Goal: Task Accomplishment & Management: Use online tool/utility

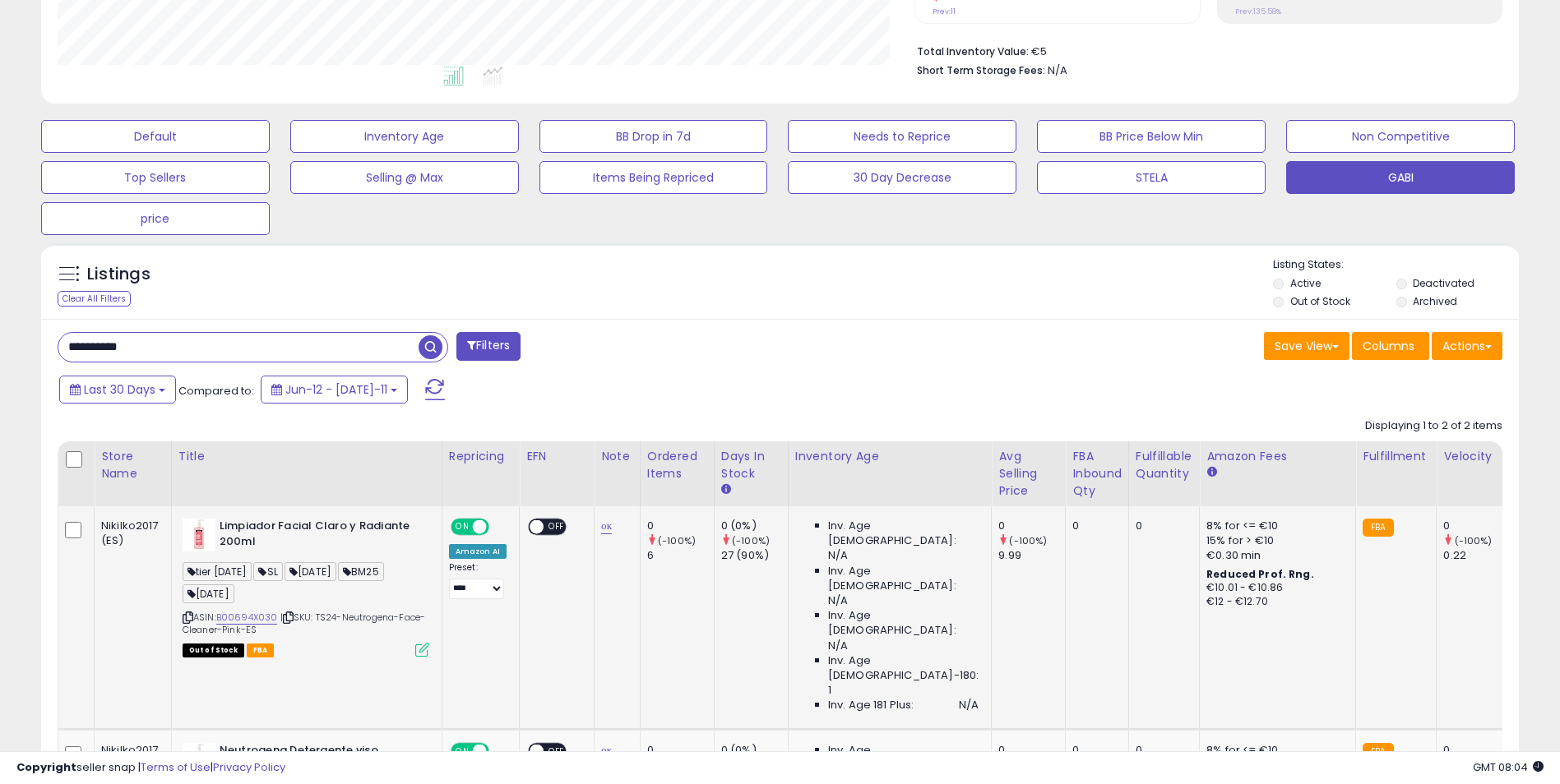
scroll to position [359, 0]
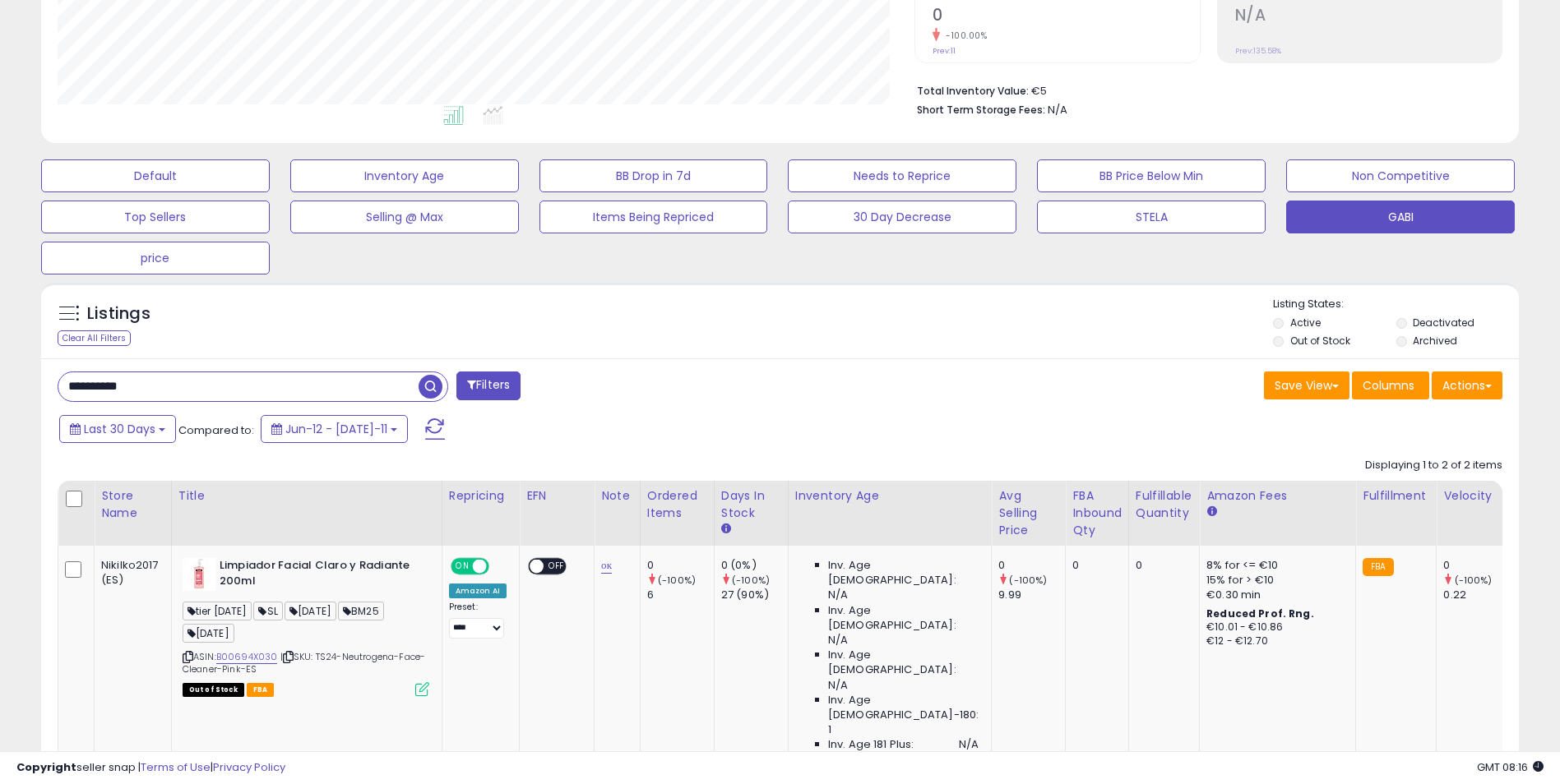
click at [469, 304] on div "Listings Clear All Filters Listing States:" at bounding box center [780, 325] width 1478 height 56
click at [713, 346] on div "Listings Clear All Filters Listing States:" at bounding box center [780, 325] width 1478 height 56
click at [193, 384] on input "**********" at bounding box center [238, 387] width 360 height 29
paste input "text"
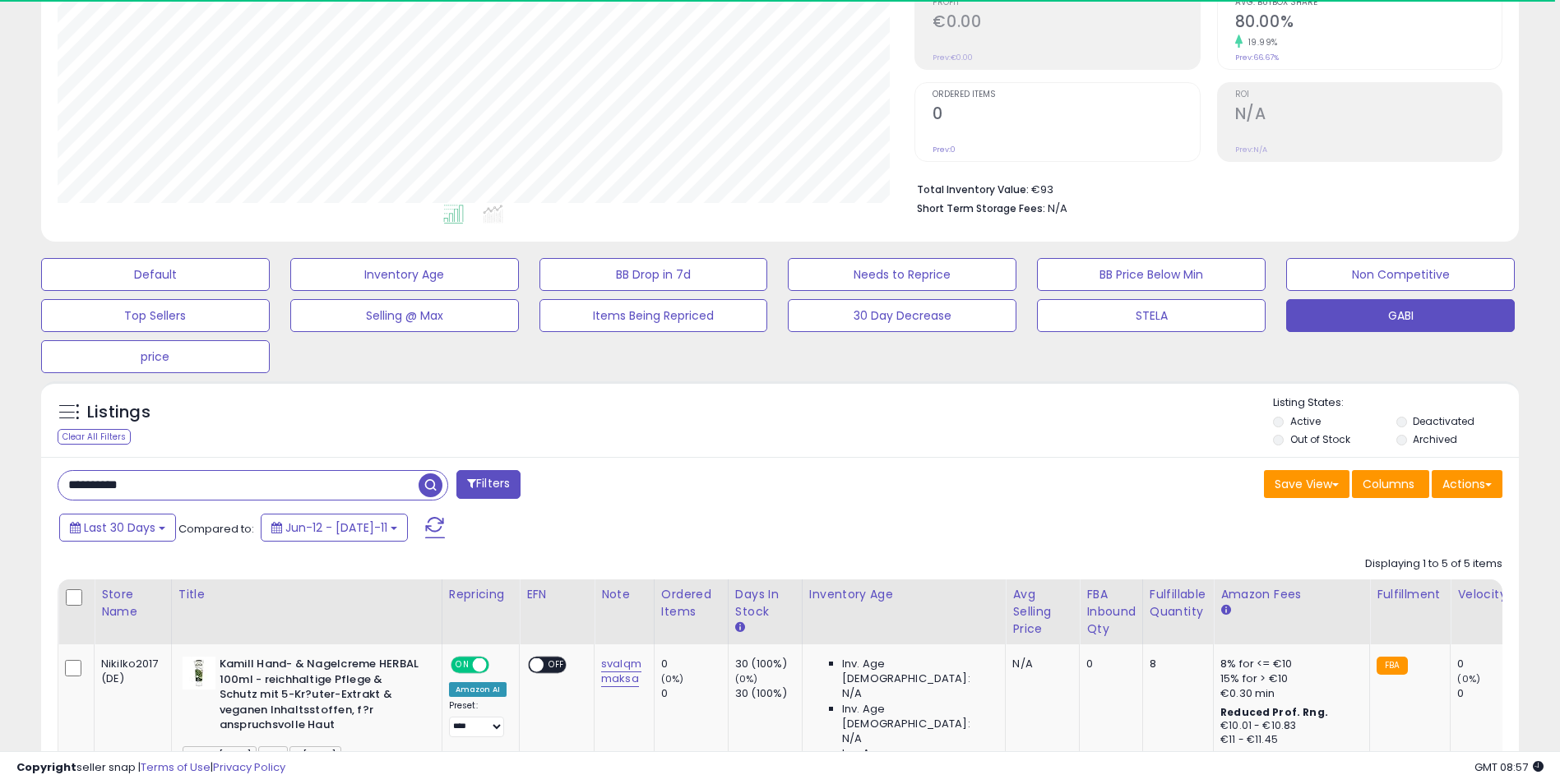
scroll to position [337, 857]
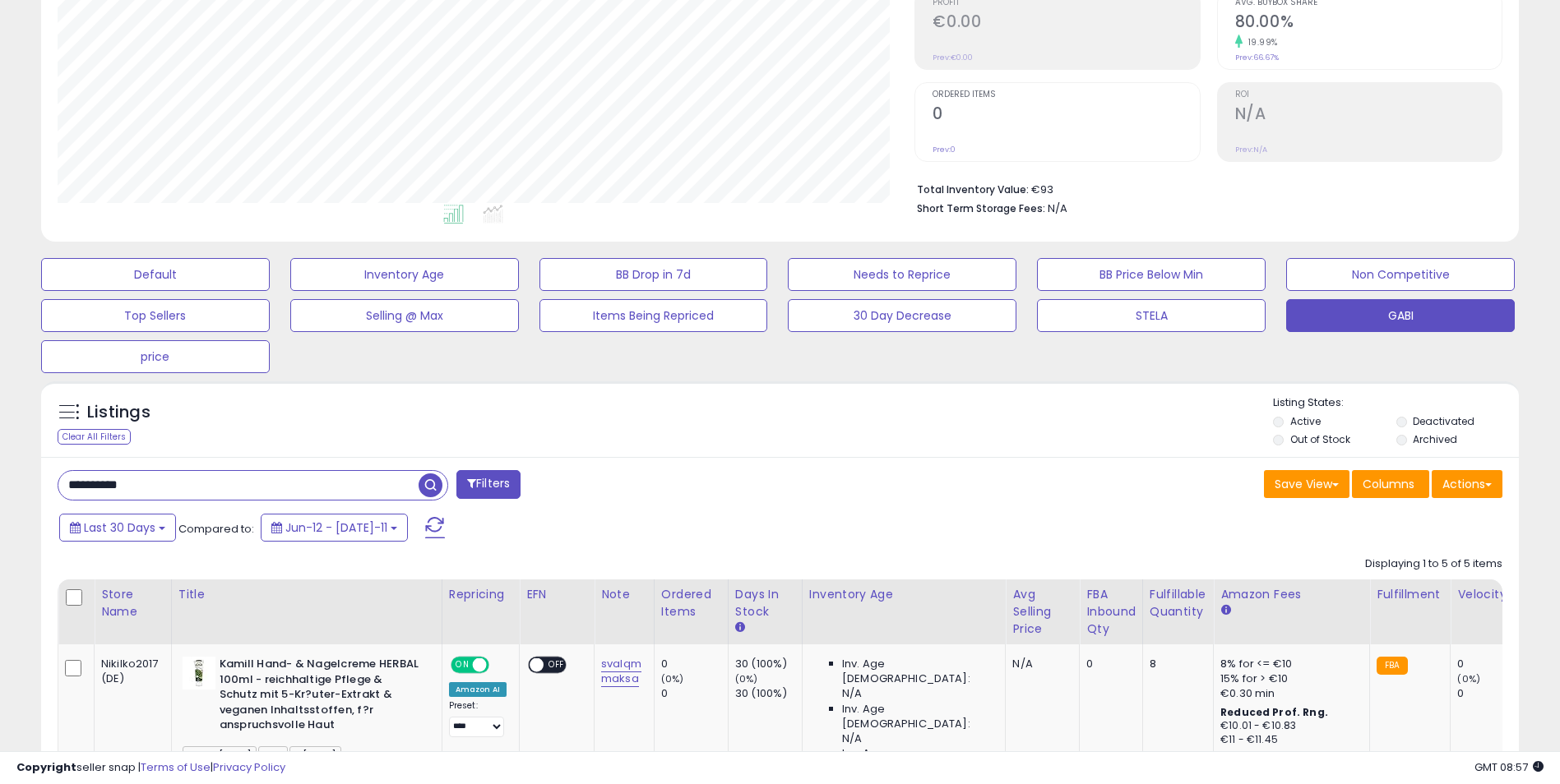
drag, startPoint x: 376, startPoint y: 393, endPoint x: 333, endPoint y: 433, distance: 58.7
click at [376, 393] on div "Listings Clear All Filters" at bounding box center [780, 419] width 1478 height 76
click at [252, 488] on input "**********" at bounding box center [238, 485] width 360 height 29
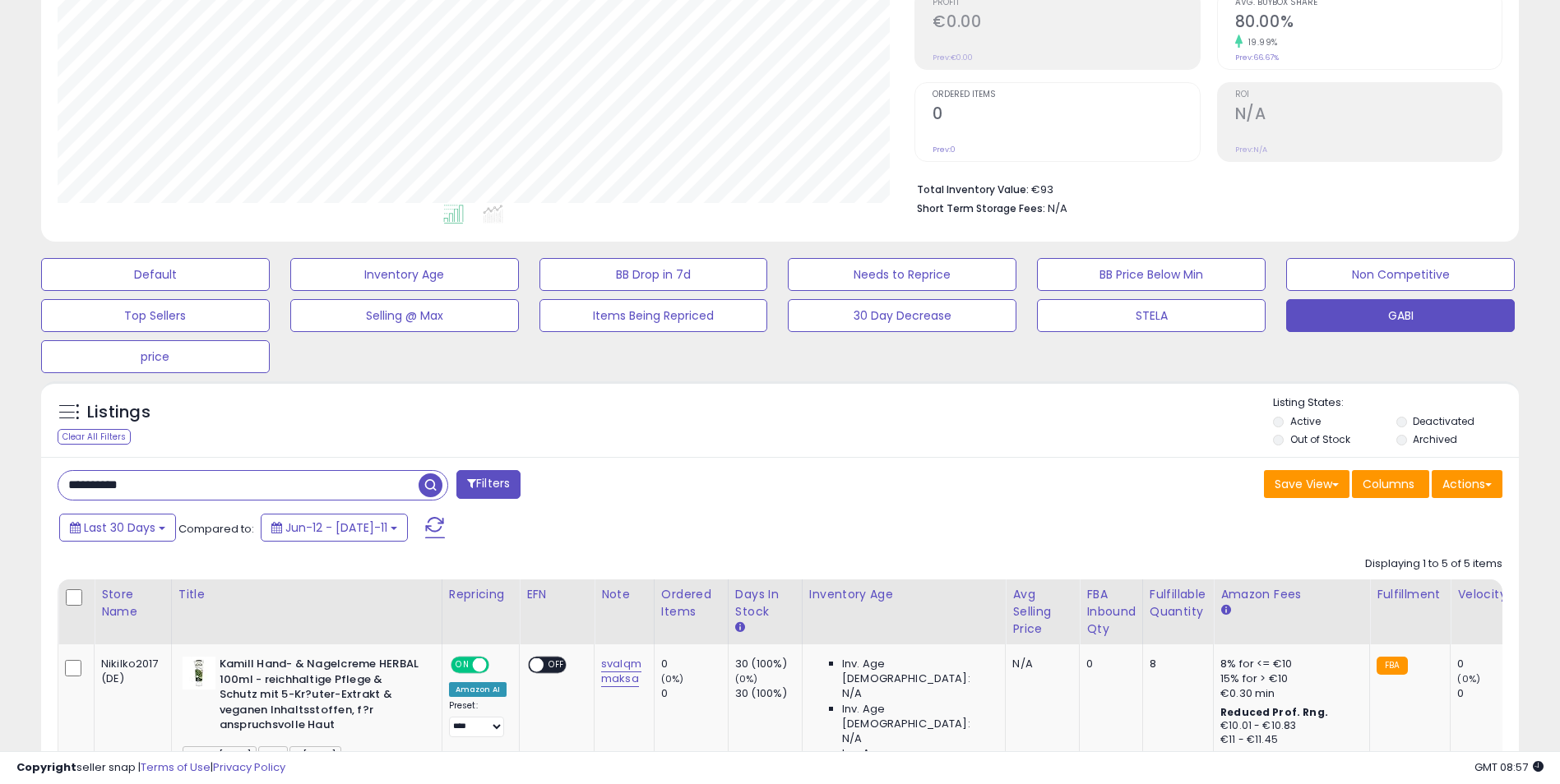
paste input "text"
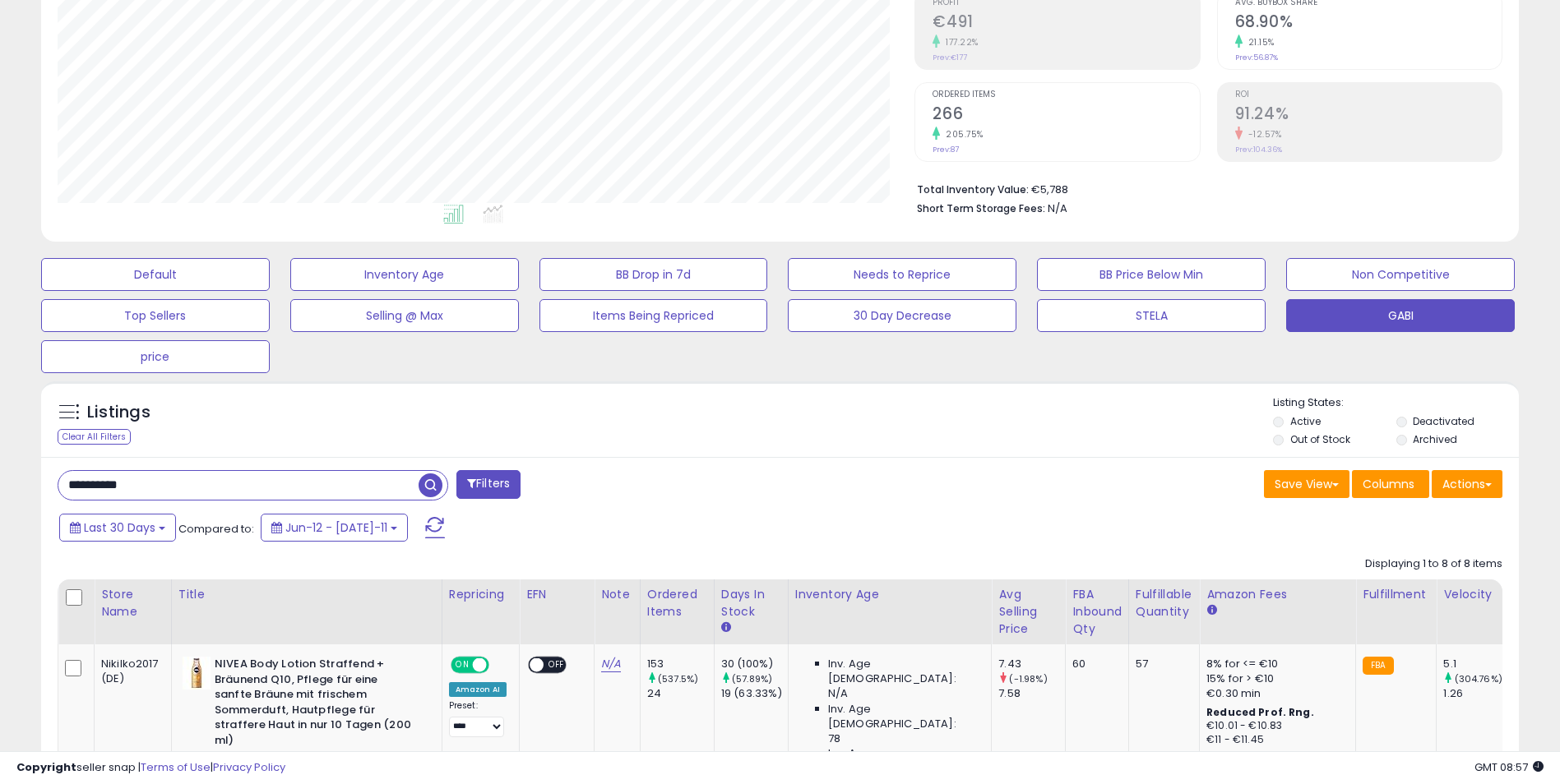
click at [385, 399] on div "Listings Clear All Filters Listing States:" at bounding box center [780, 424] width 1478 height 56
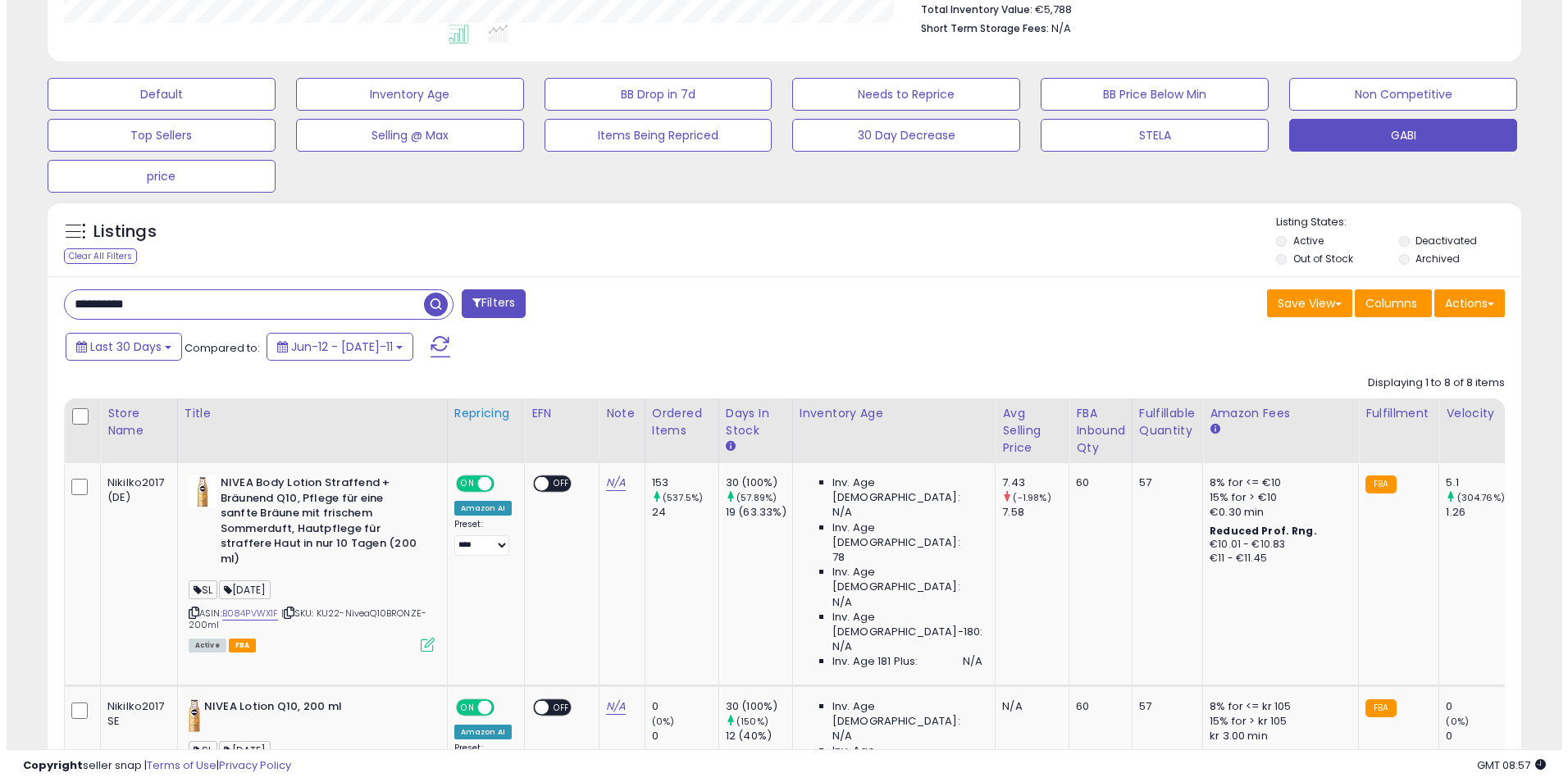
scroll to position [587, 0]
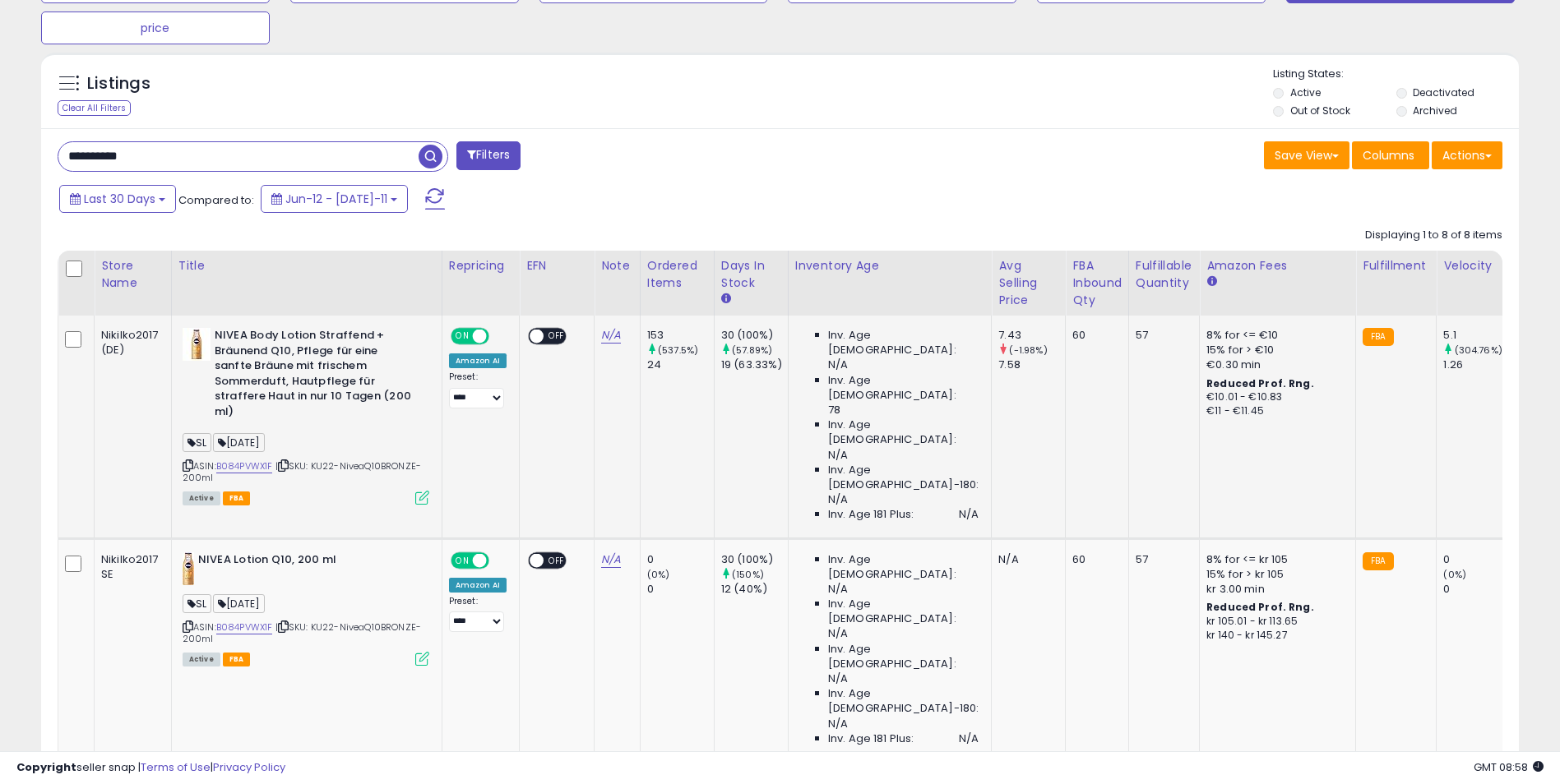
click at [423, 500] on icon at bounding box center [422, 497] width 14 height 14
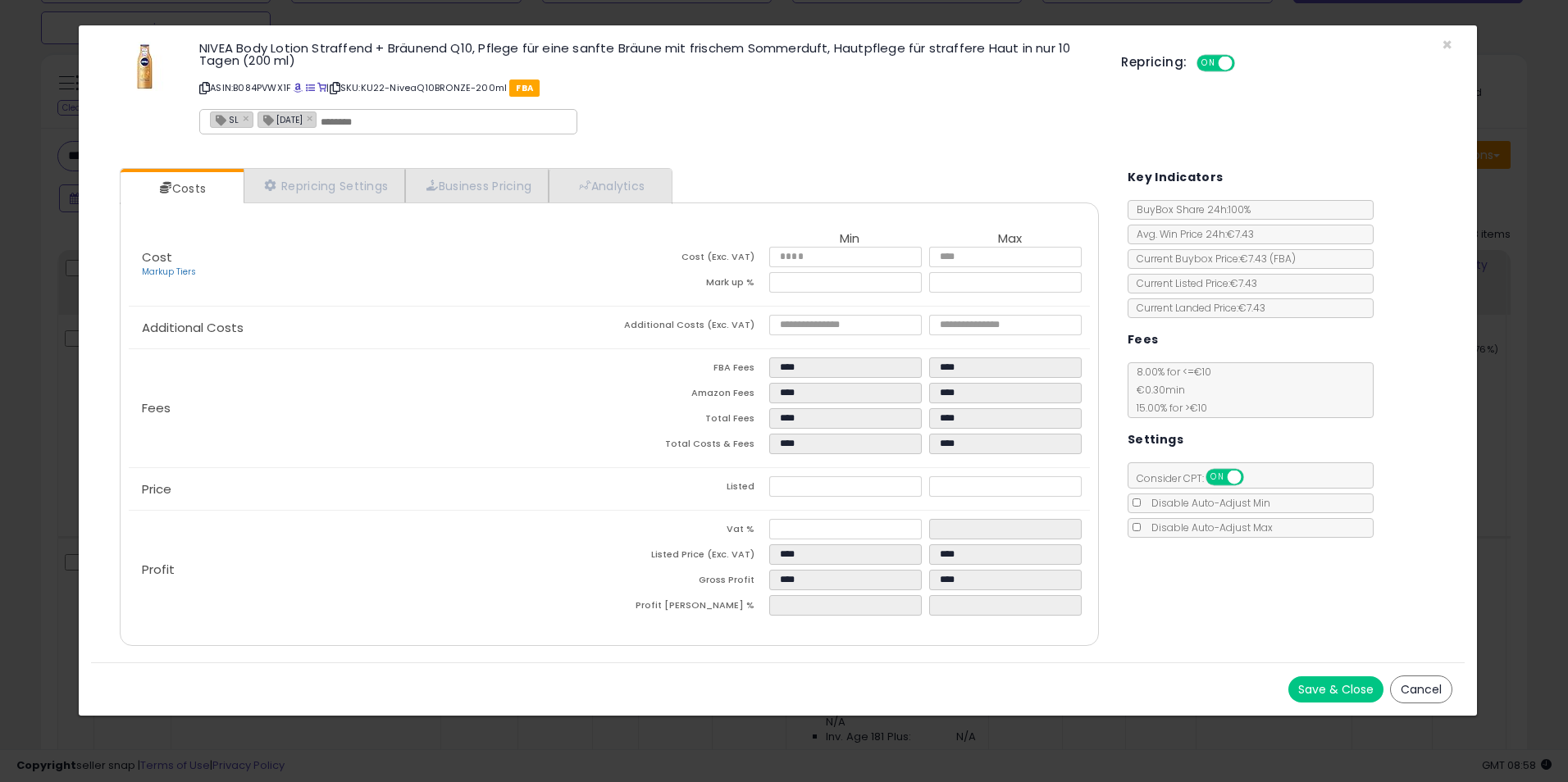
click at [1504, 266] on div "× Close NIVEA Body Lotion Straffend + Bräunend Q10, Pflege für eine sanfte Bräu…" at bounding box center [784, 391] width 1568 height 782
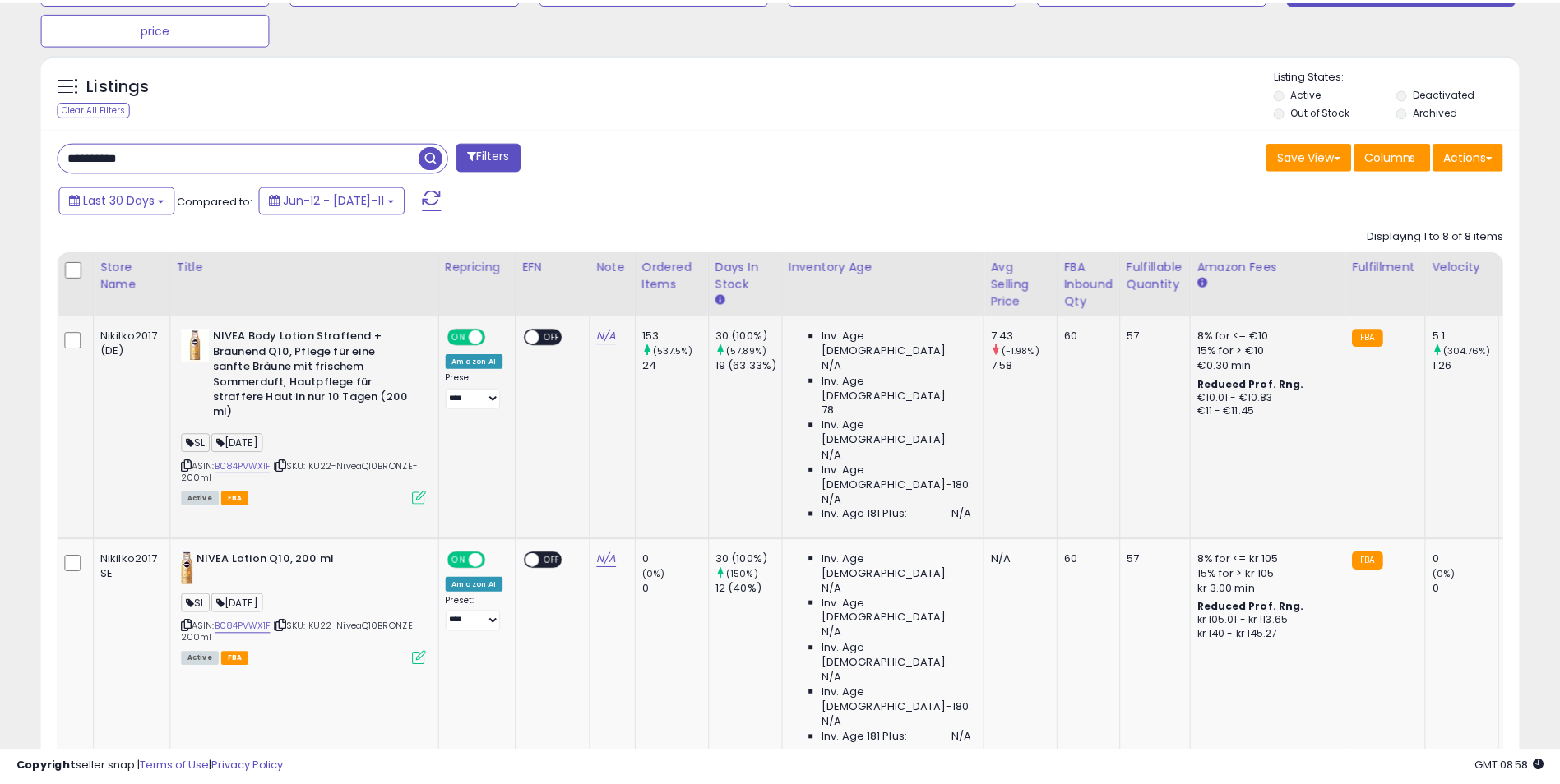
scroll to position [821892, 821450]
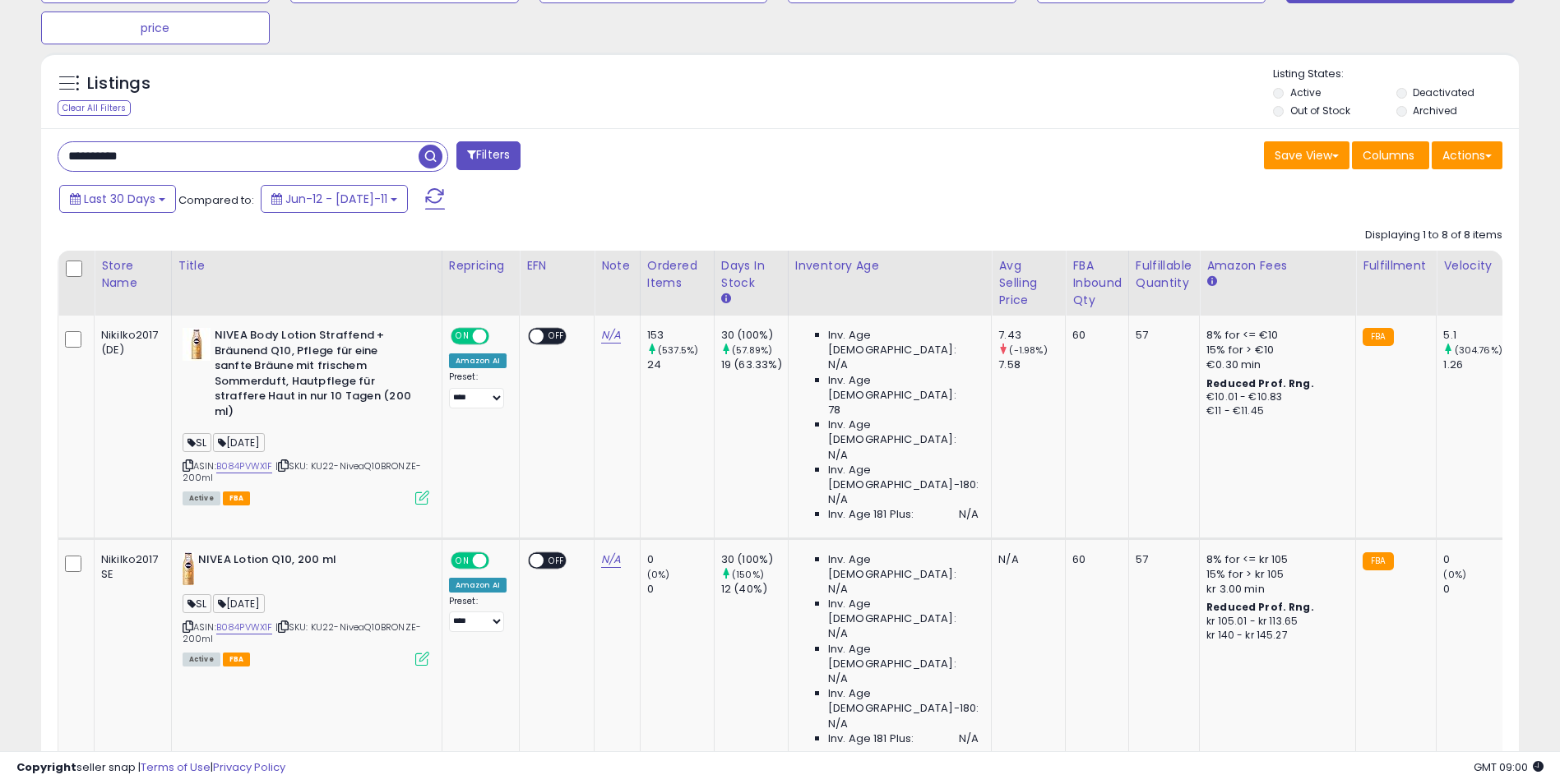
click at [177, 155] on input "**********" at bounding box center [238, 157] width 360 height 29
paste input "text"
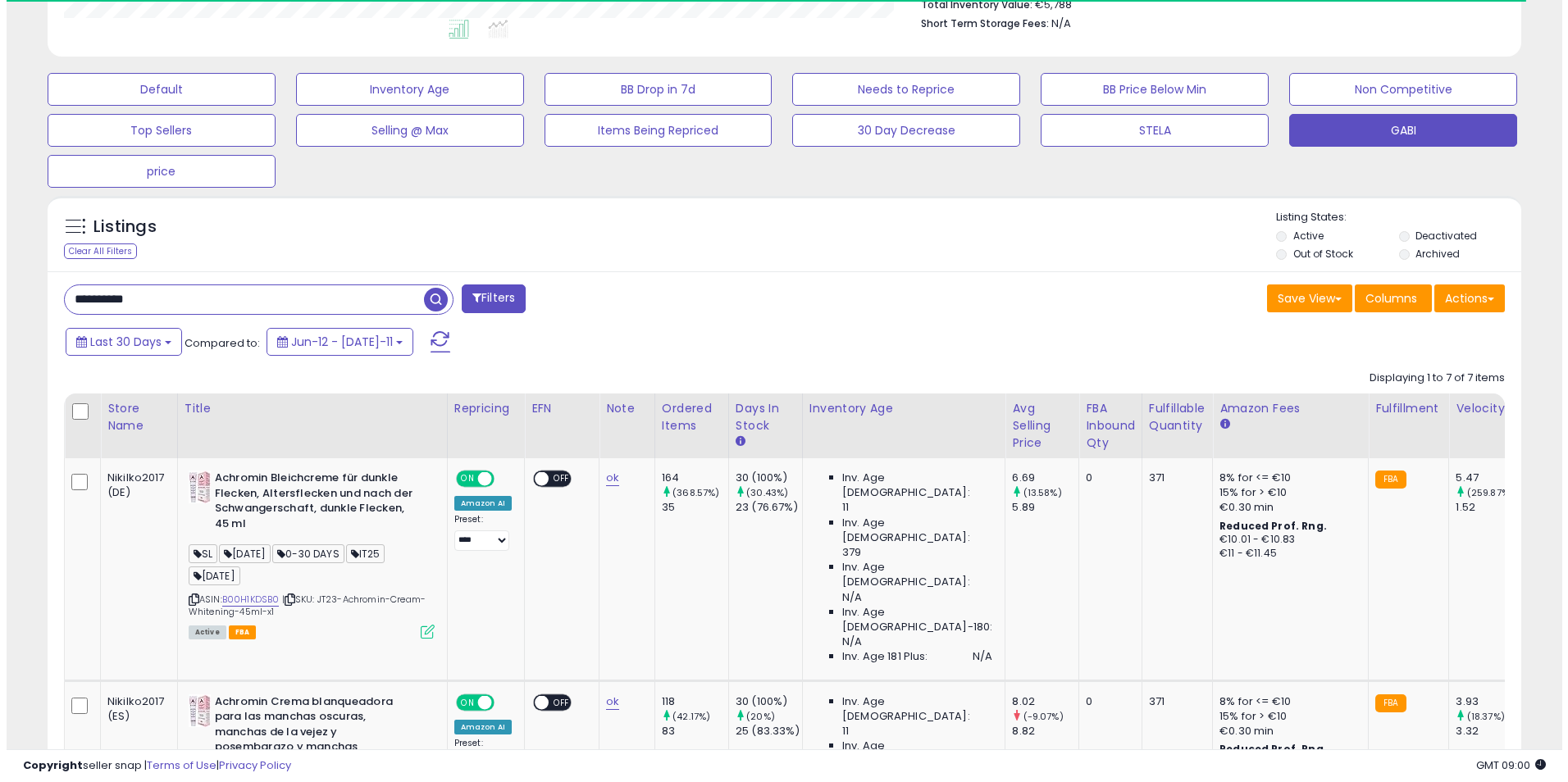
scroll to position [587, 0]
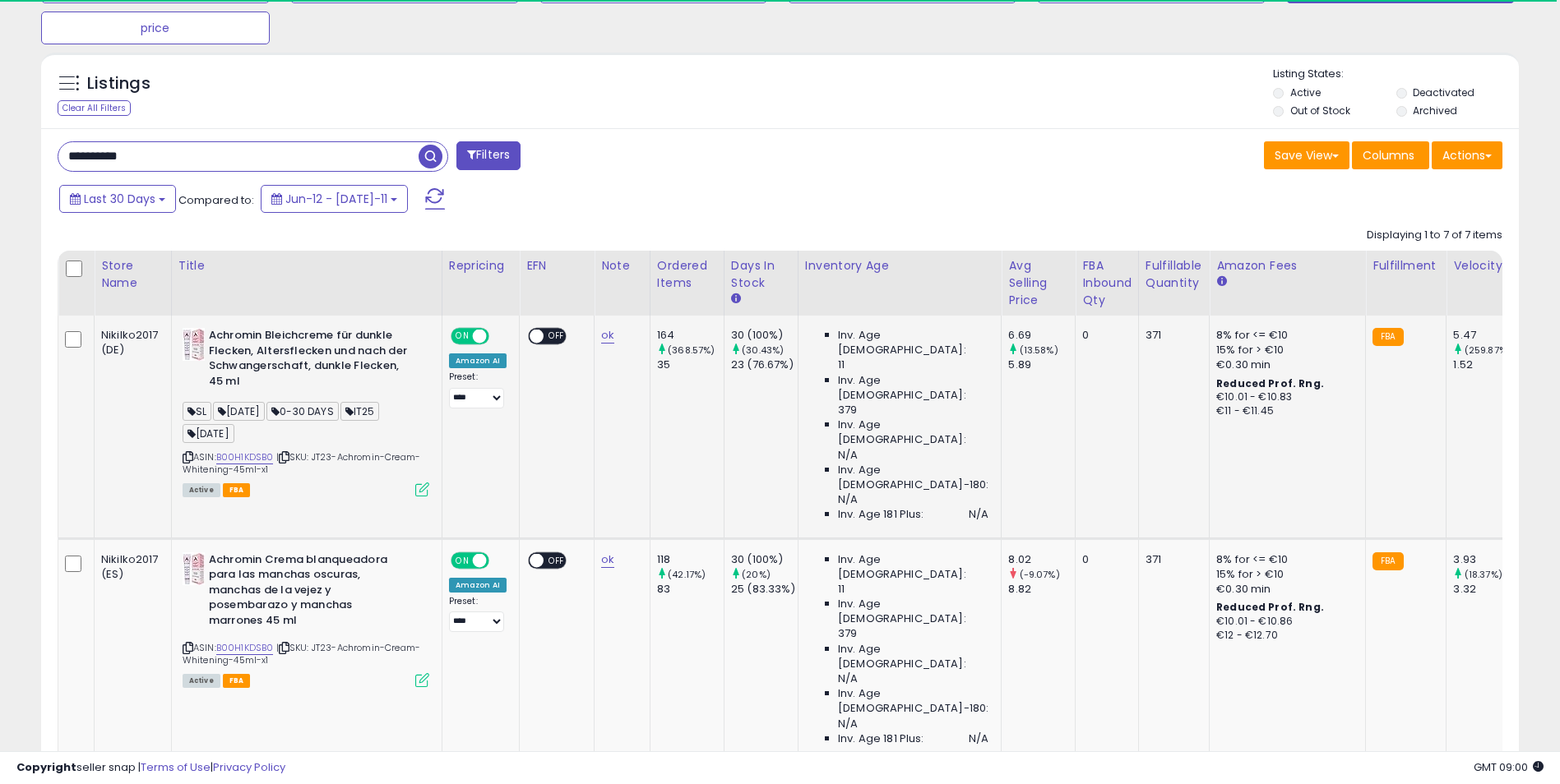
click at [419, 490] on icon at bounding box center [422, 489] width 14 height 14
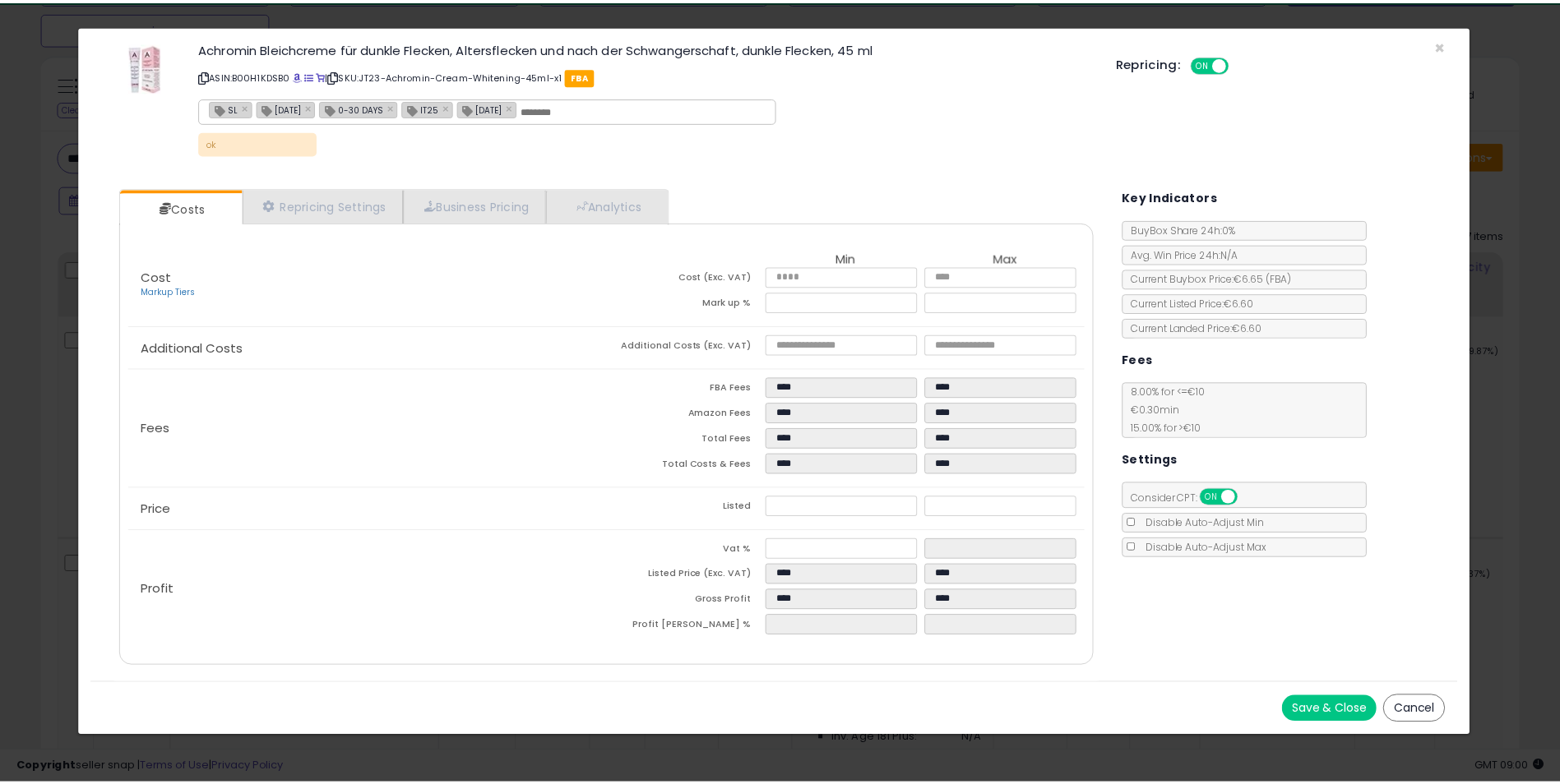
scroll to position [337, 865]
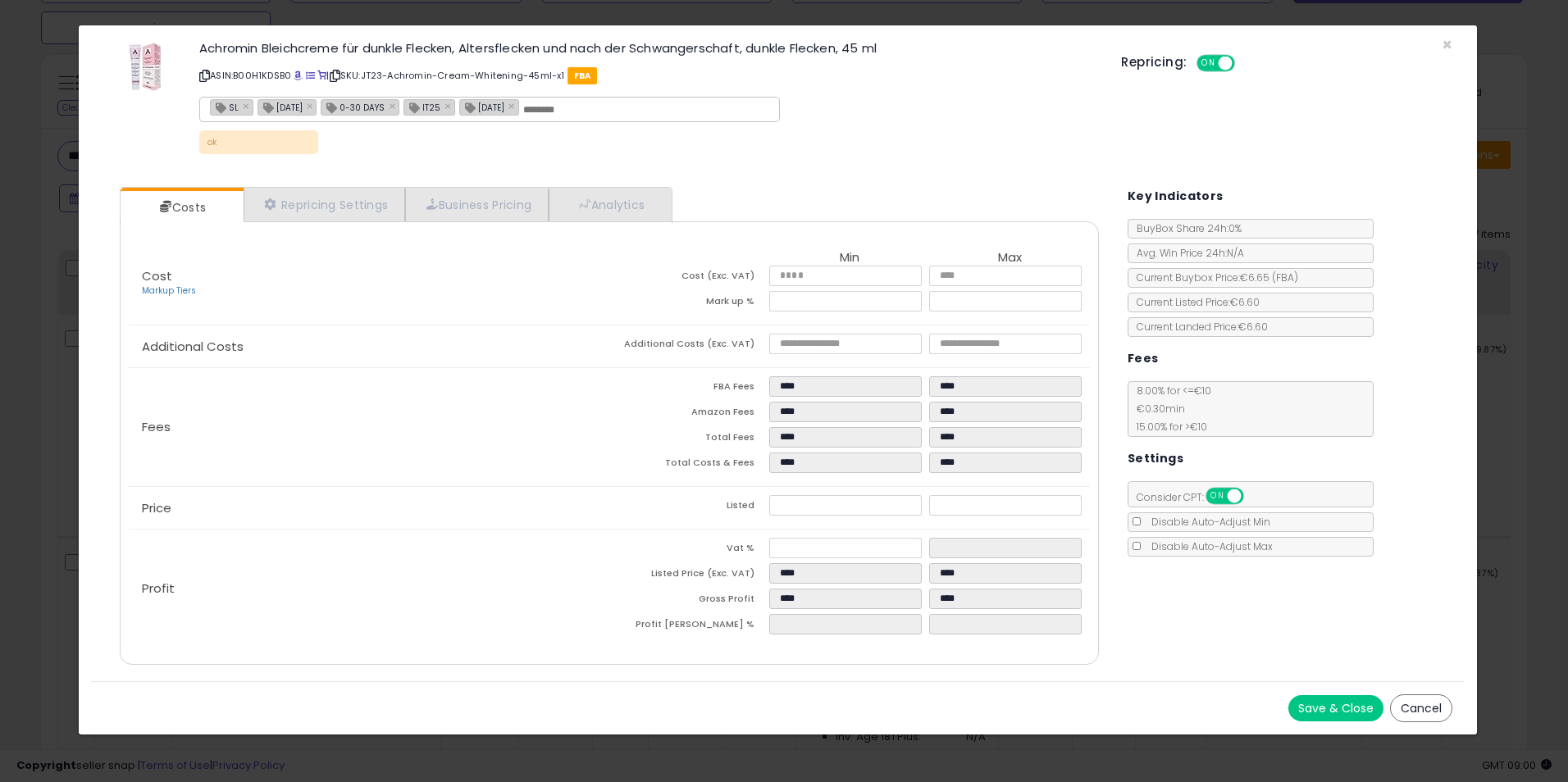
click at [1521, 370] on div "× Close Achromin Bleichcreme für dunkle Flecken, Altersflecken und nach der Sch…" at bounding box center [784, 391] width 1568 height 782
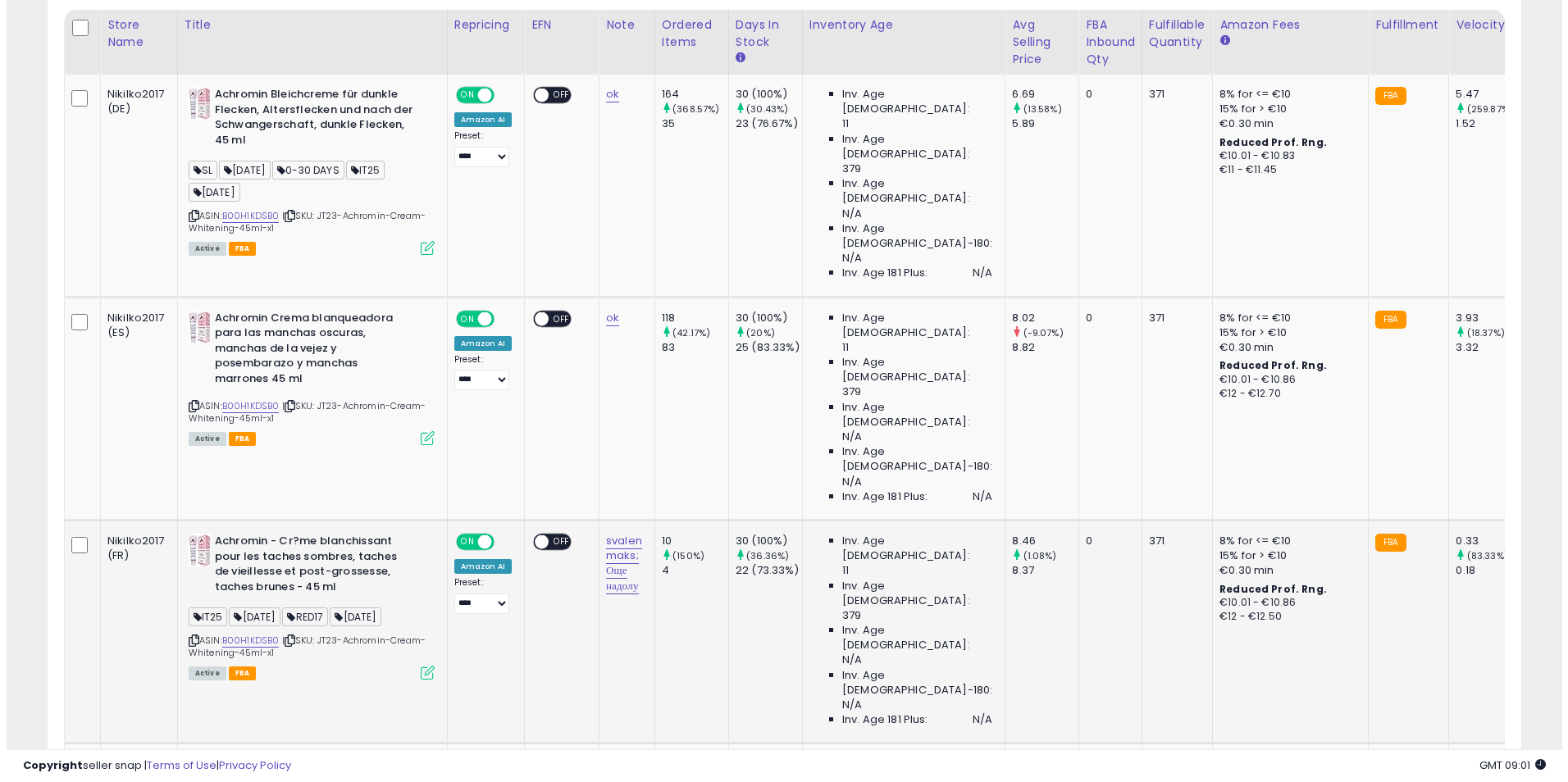
scroll to position [833, 0]
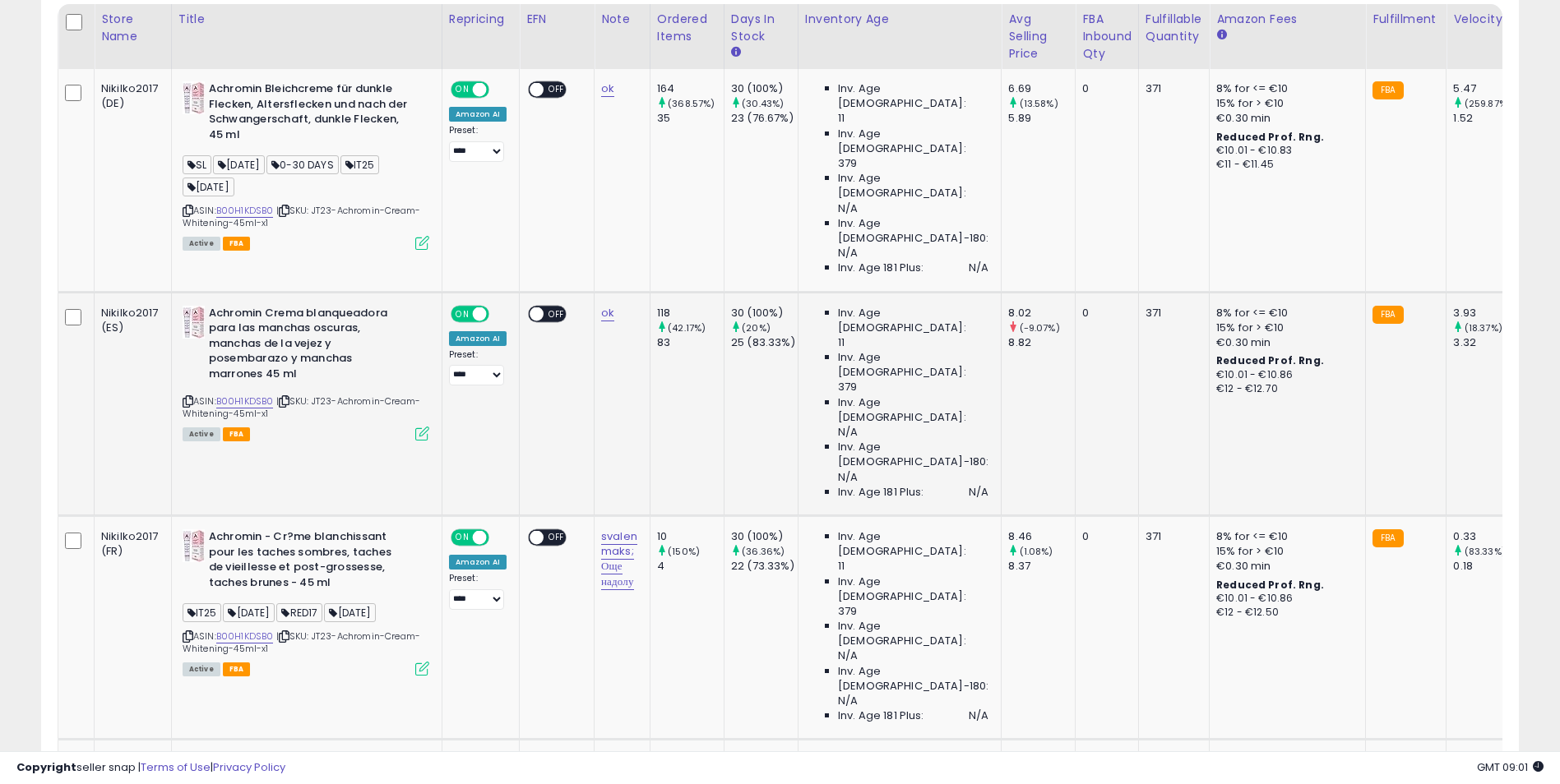
click at [426, 426] on icon at bounding box center [422, 433] width 14 height 14
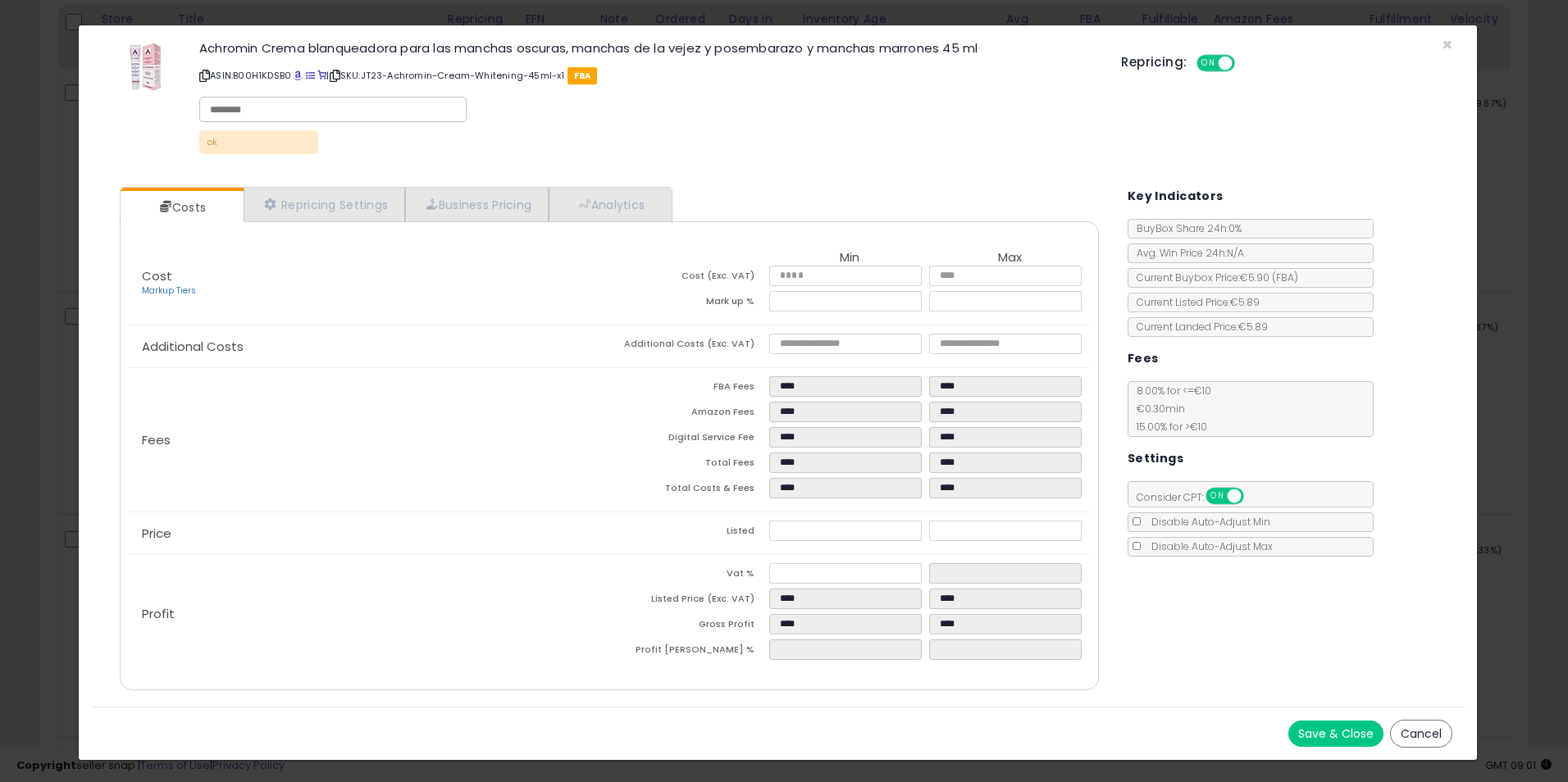
click at [1506, 270] on div "× Close Achromin Crema blanqueadora para las manchas oscuras, manchas de la vej…" at bounding box center [784, 391] width 1568 height 782
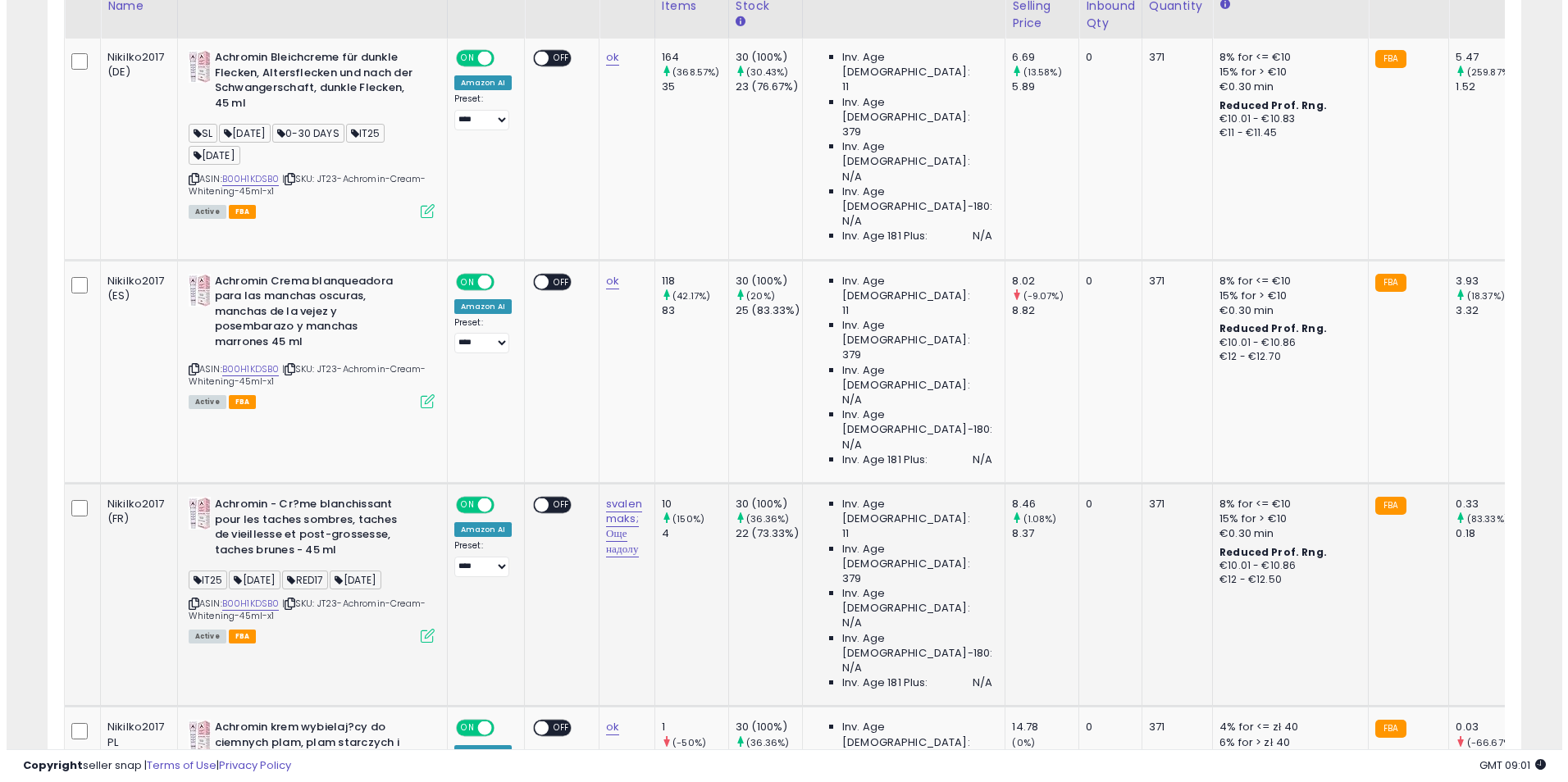
scroll to position [916, 0]
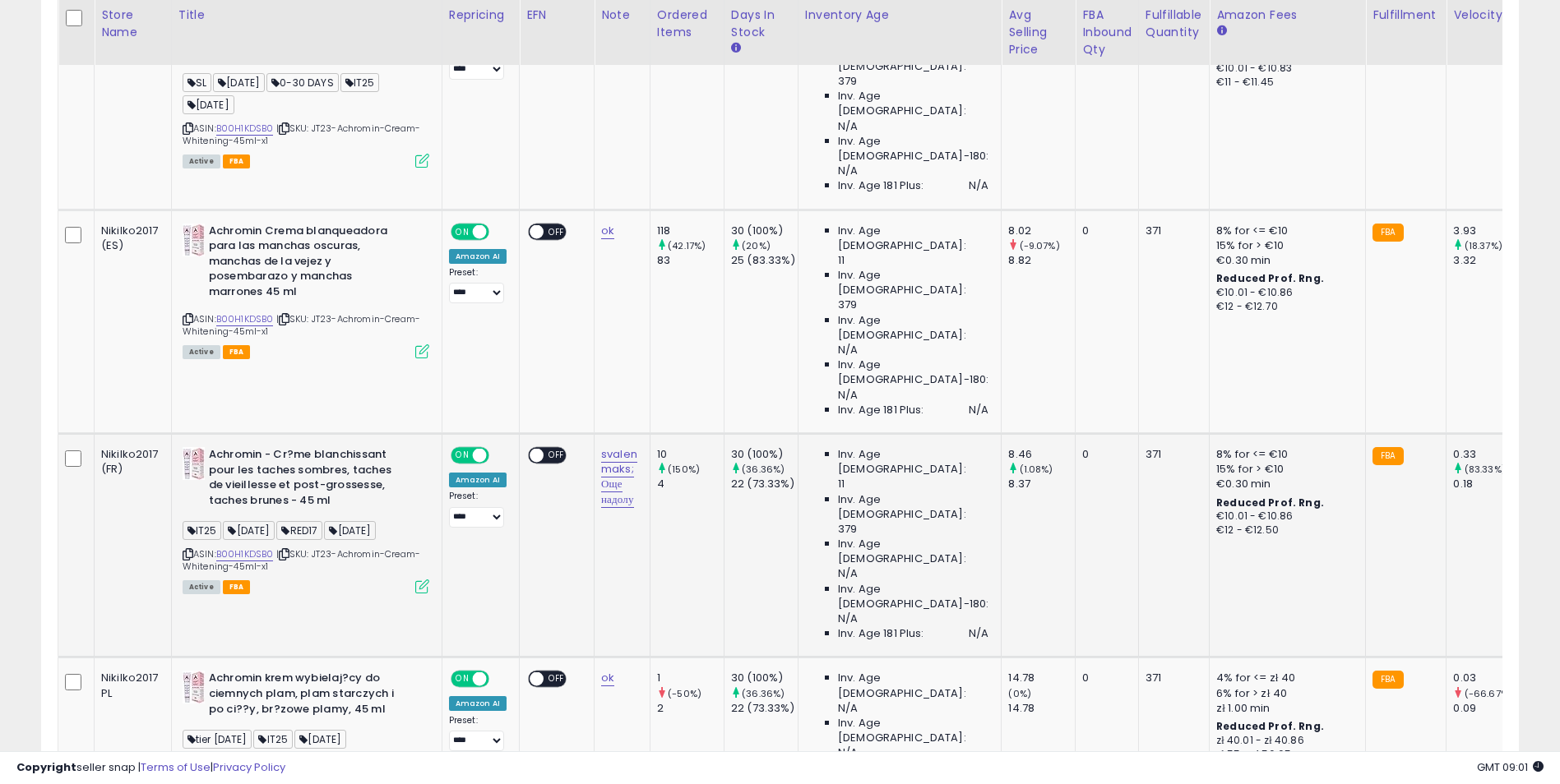
click at [416, 579] on icon at bounding box center [422, 586] width 14 height 14
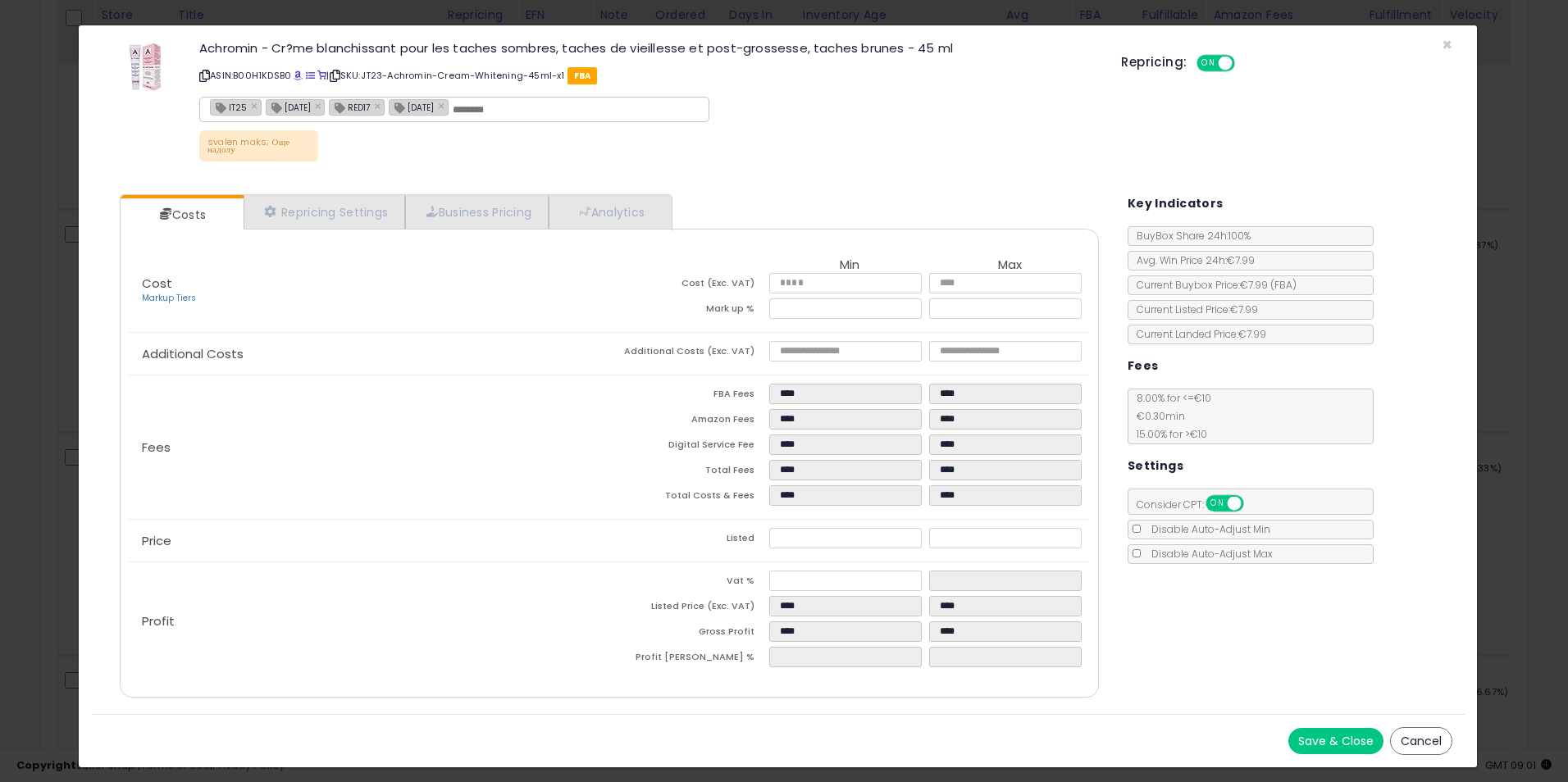
click at [1510, 319] on div "× Close Achromin - Cr?me blanchissant pour les taches sombres, taches de vieill…" at bounding box center [784, 391] width 1568 height 782
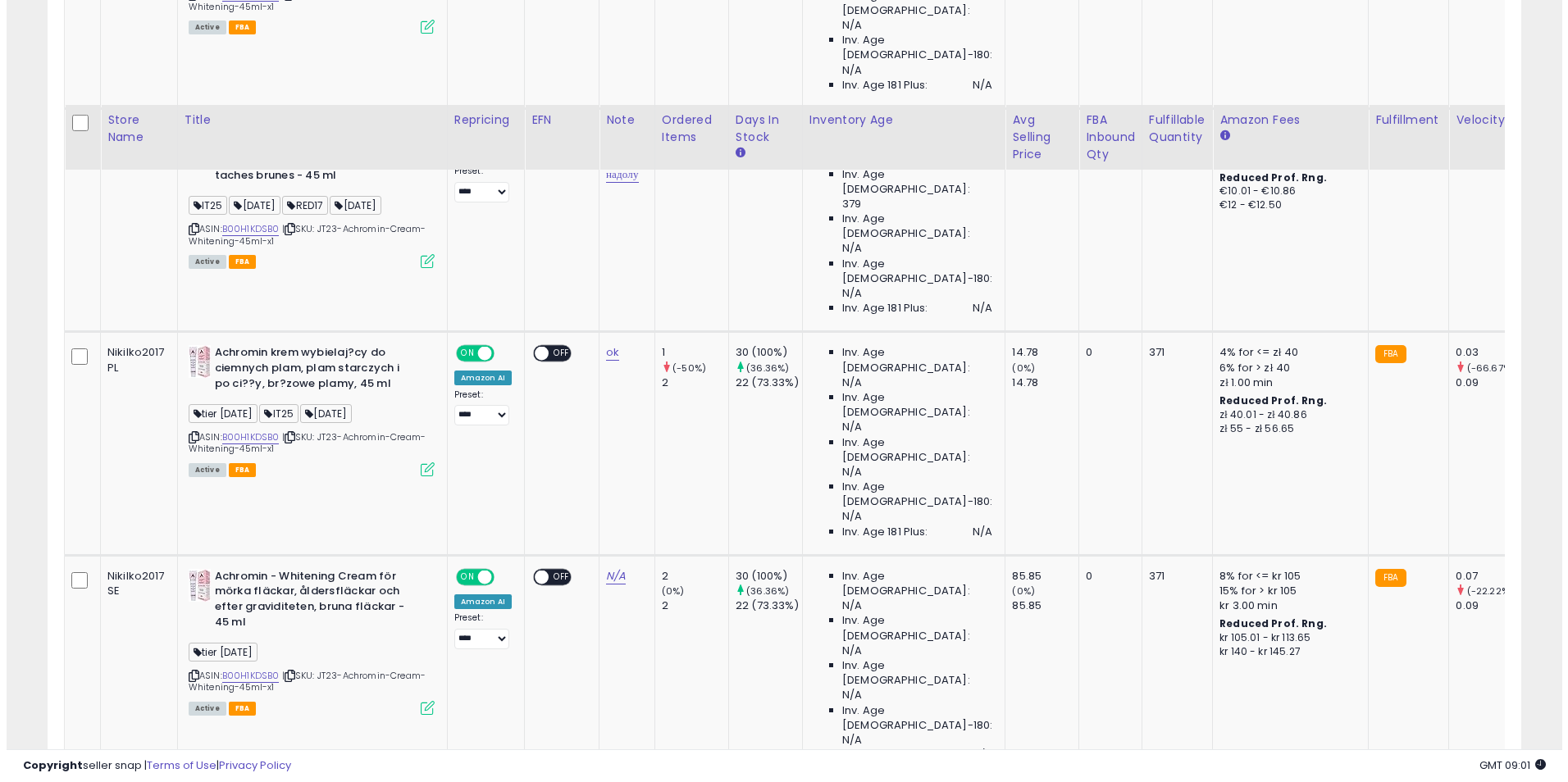
scroll to position [1373, 0]
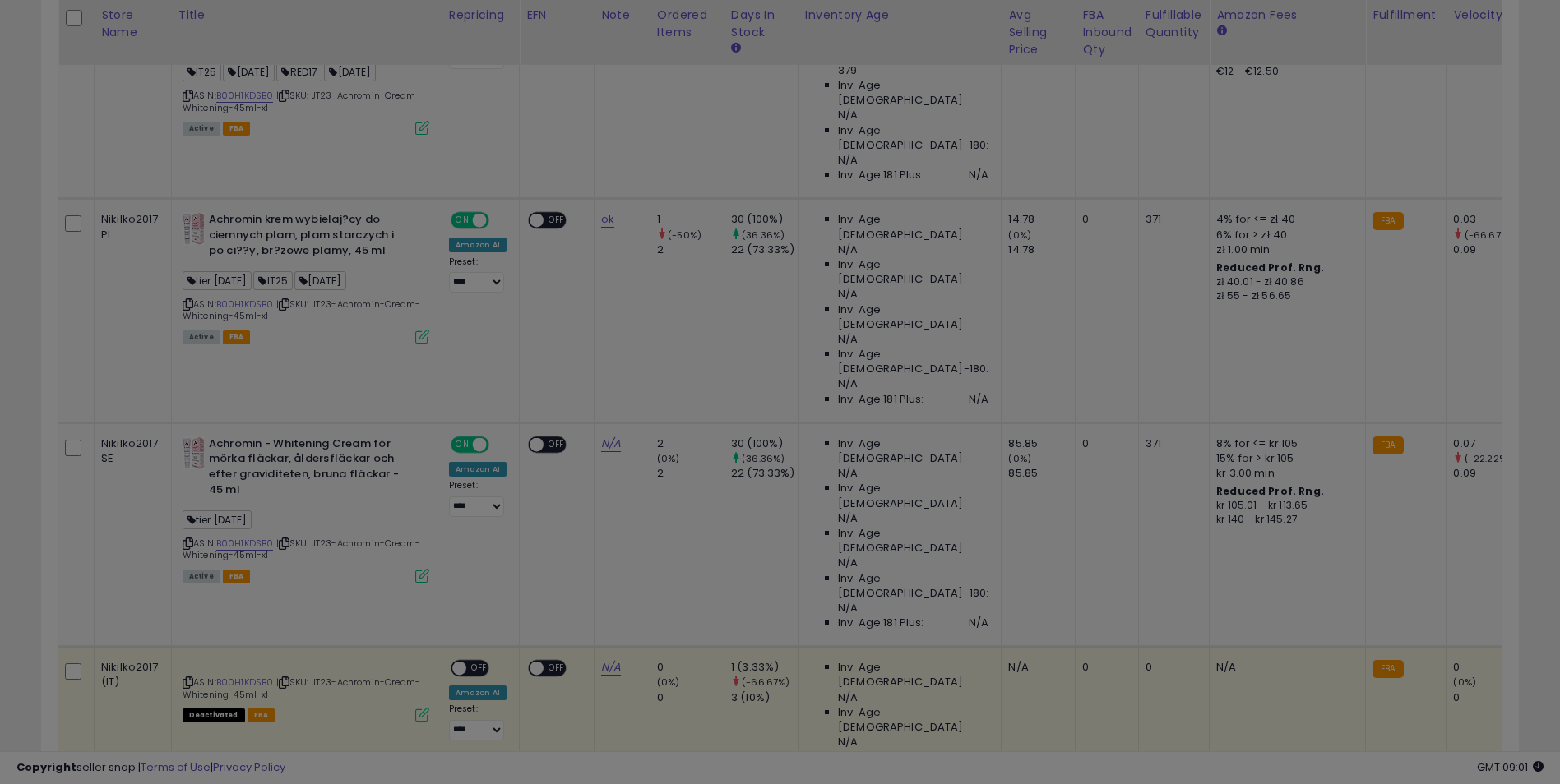
scroll to position [337, 865]
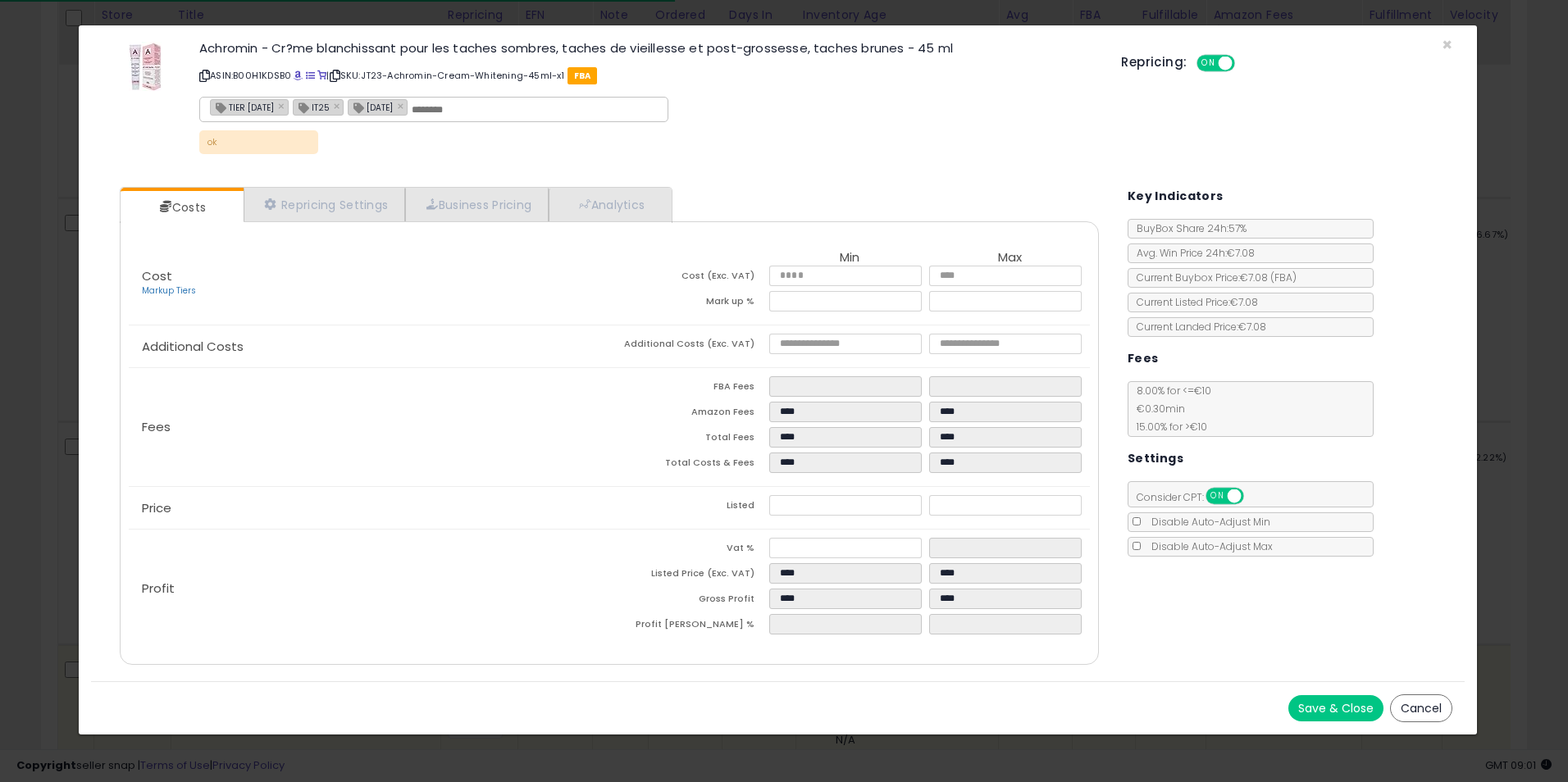
click at [1482, 303] on div "× Close Achromin - Cr?me blanchissant pour les taches sombres, taches de vieill…" at bounding box center [784, 391] width 1568 height 782
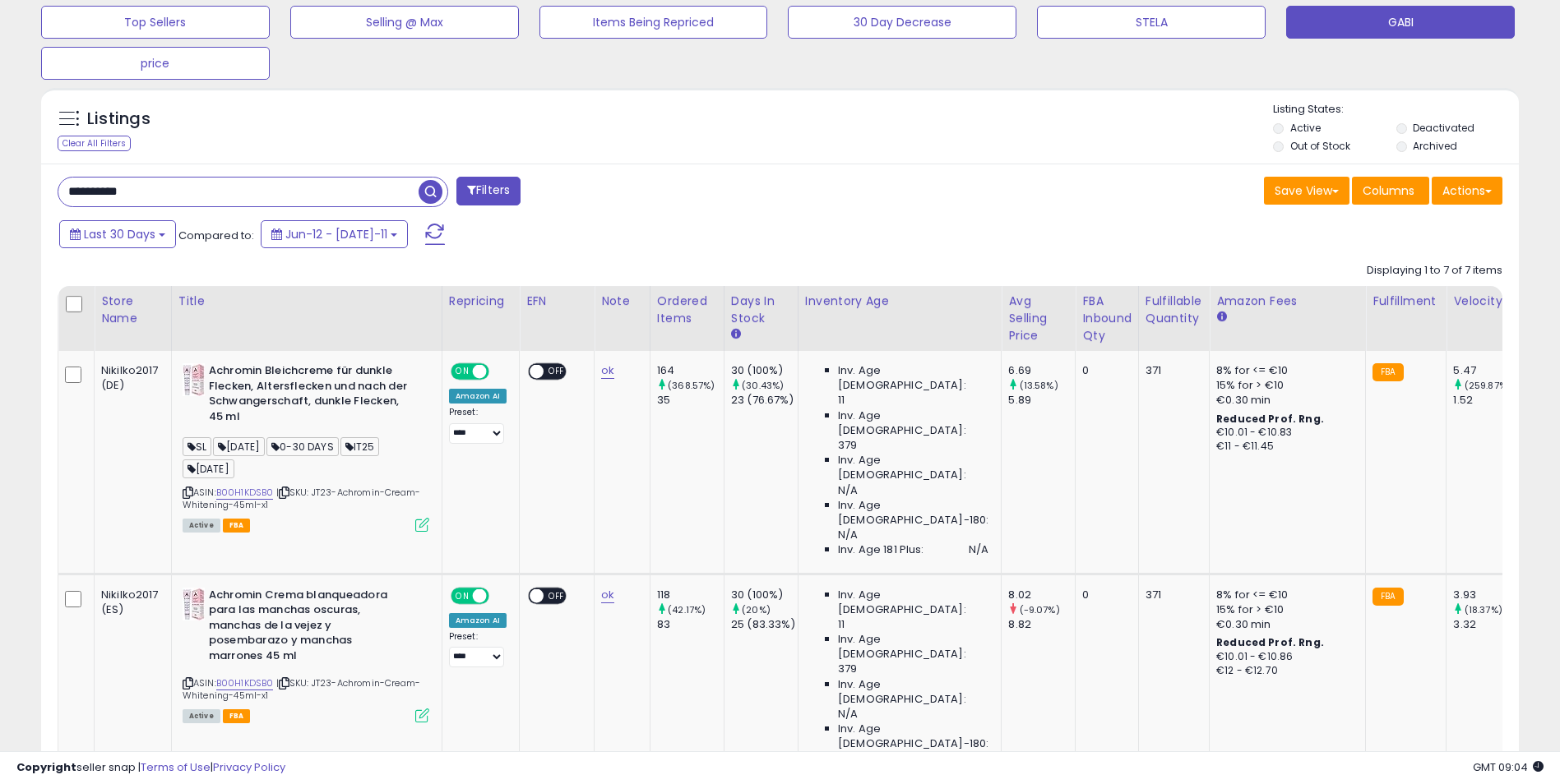
scroll to position [389, 0]
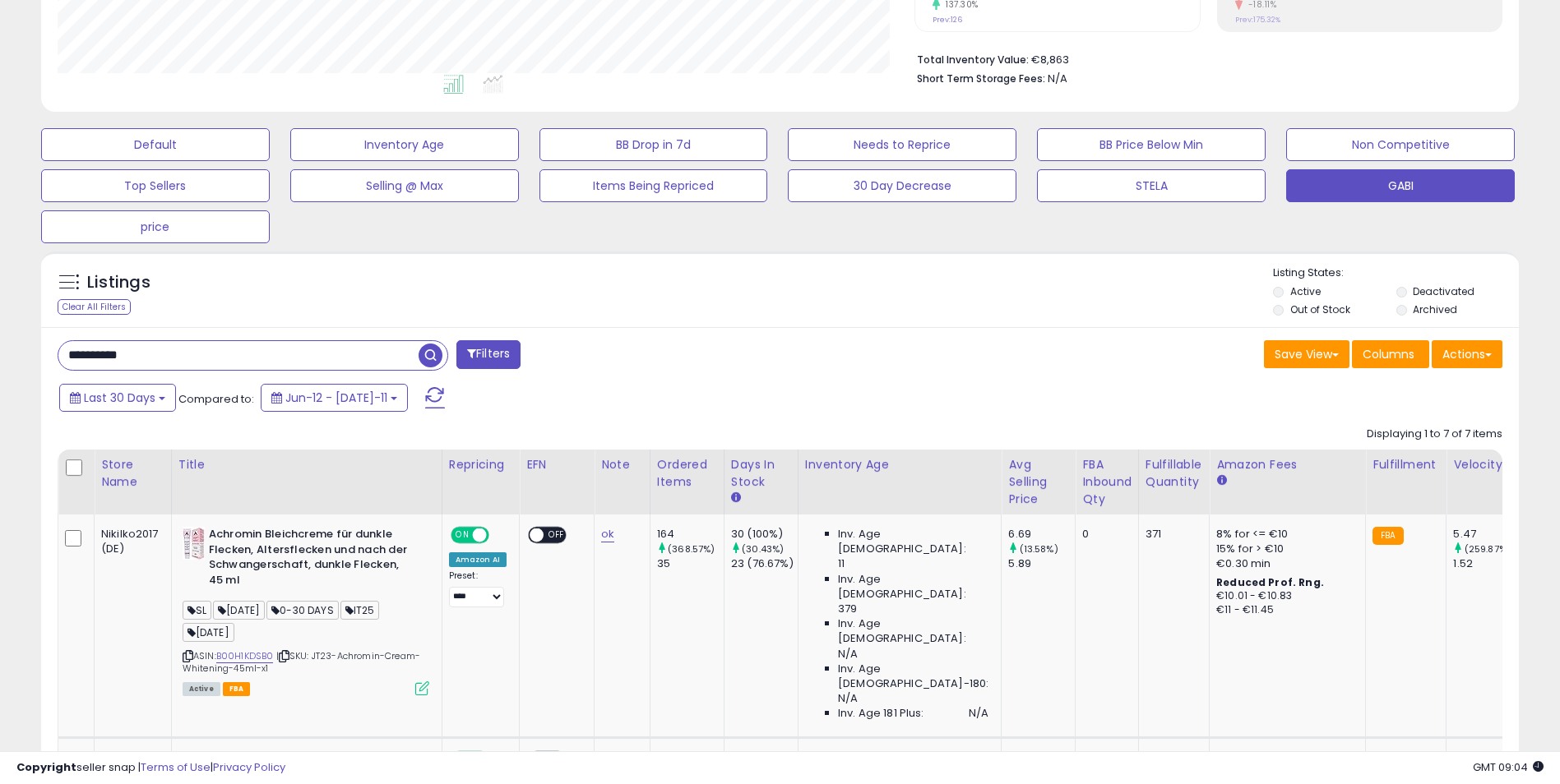
click at [149, 349] on input "**********" at bounding box center [238, 356] width 360 height 29
paste input "text"
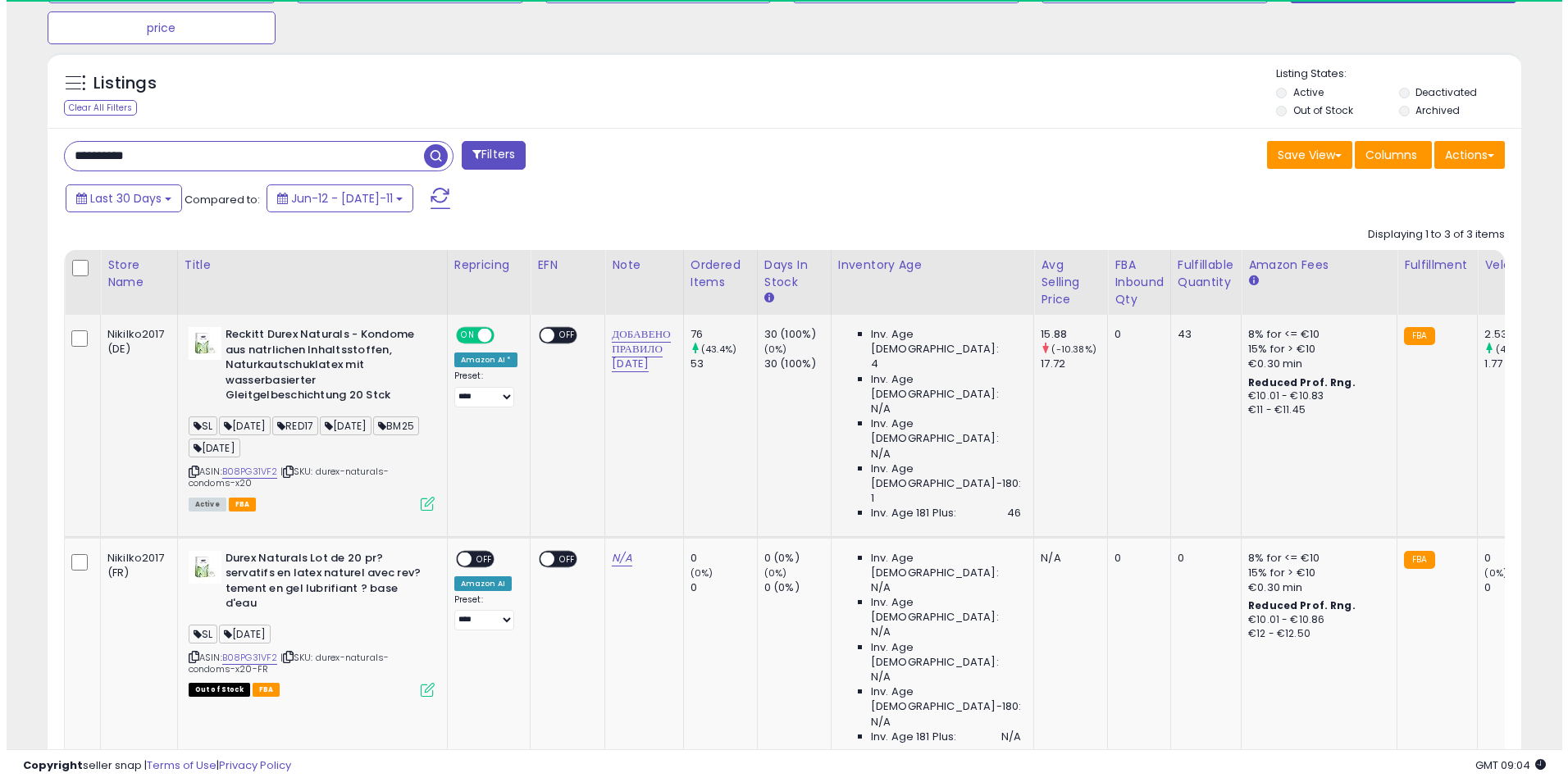
scroll to position [336, 855]
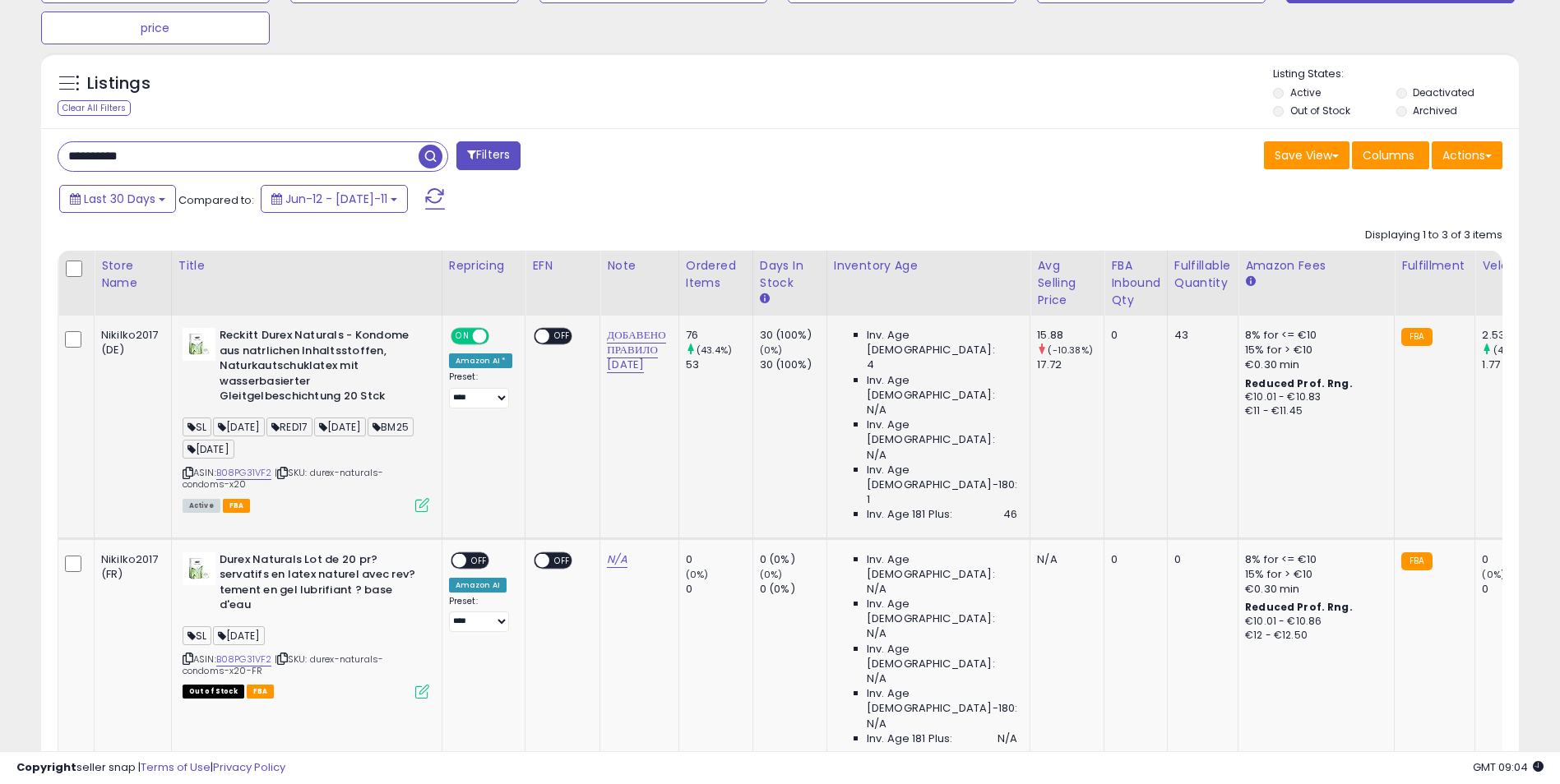
click at [419, 508] on icon at bounding box center [422, 504] width 14 height 14
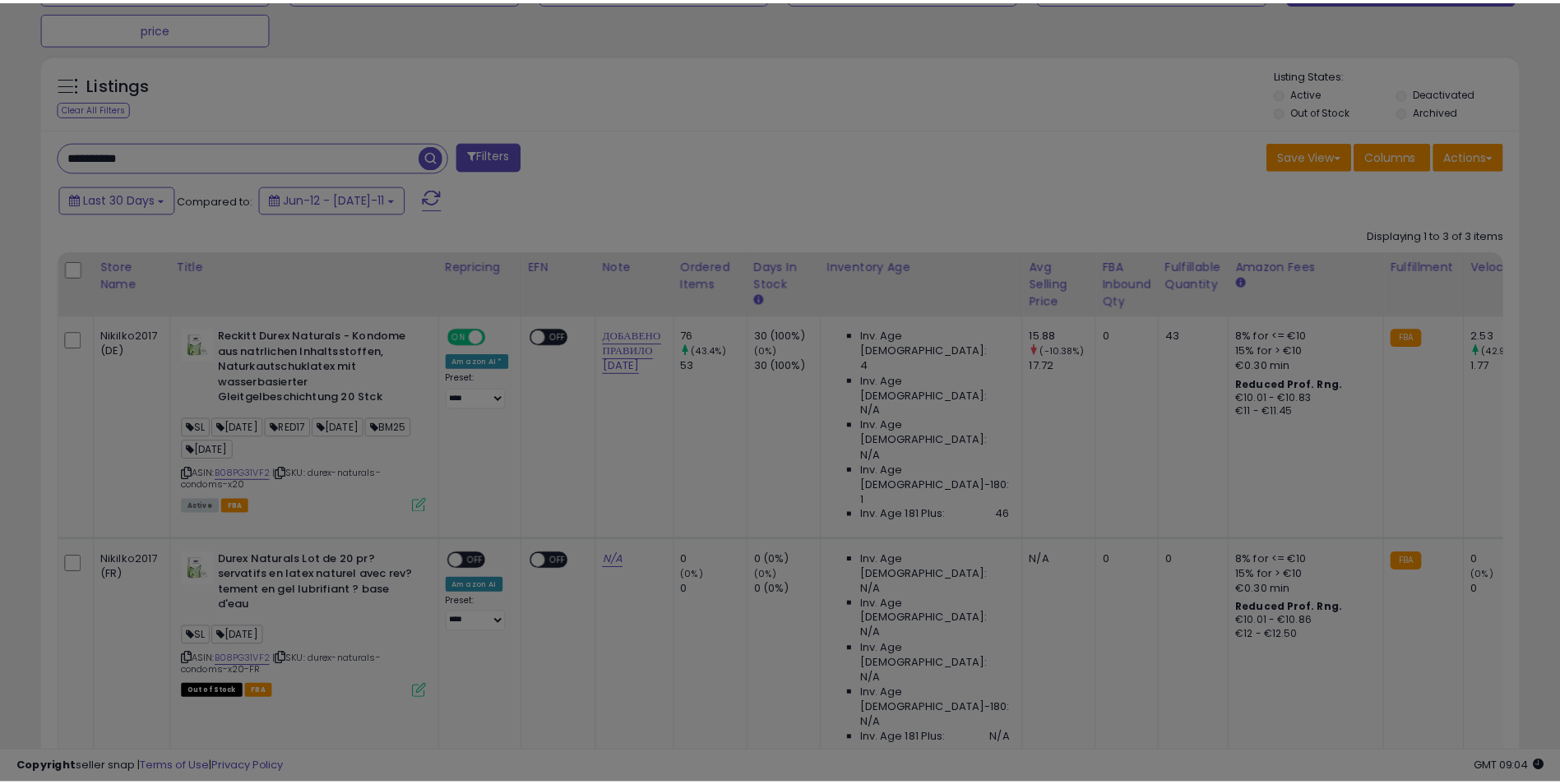
scroll to position [337, 865]
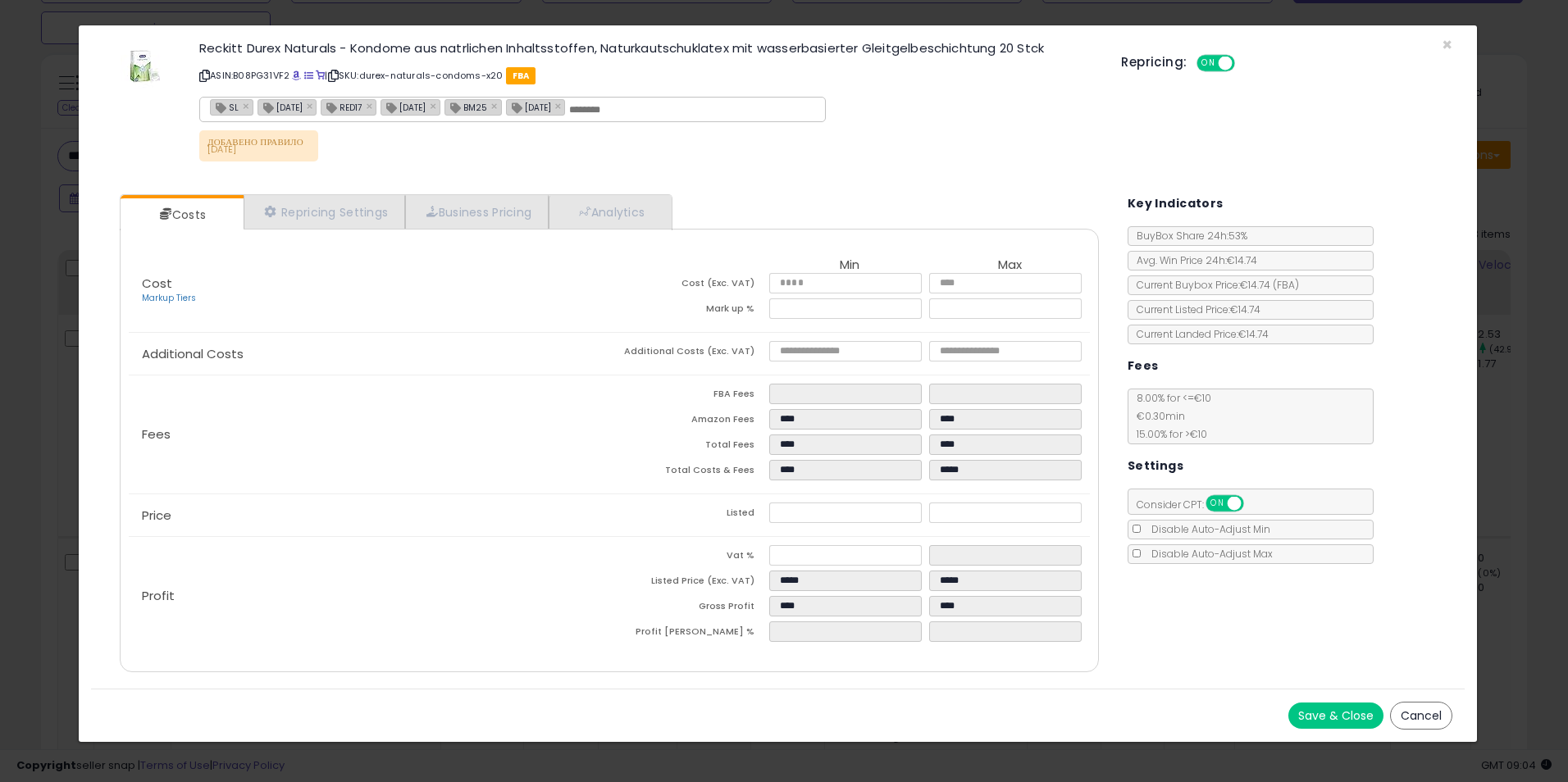
click at [1514, 209] on div "× Close Reckitt Durex Naturals - Kondome aus natrlichen Inhaltsstoffen, Naturka…" at bounding box center [784, 391] width 1568 height 782
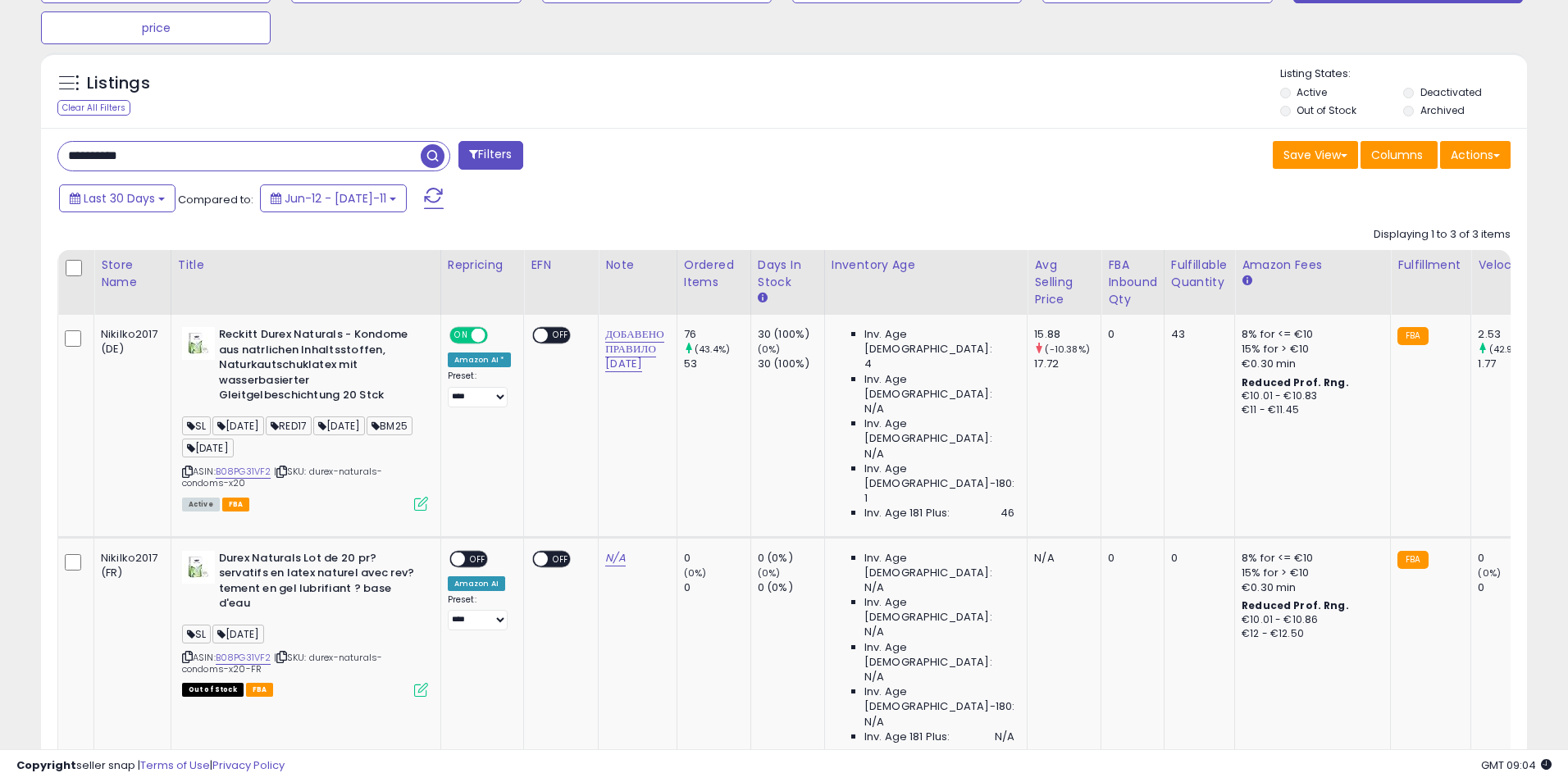
scroll to position [819795, 819008]
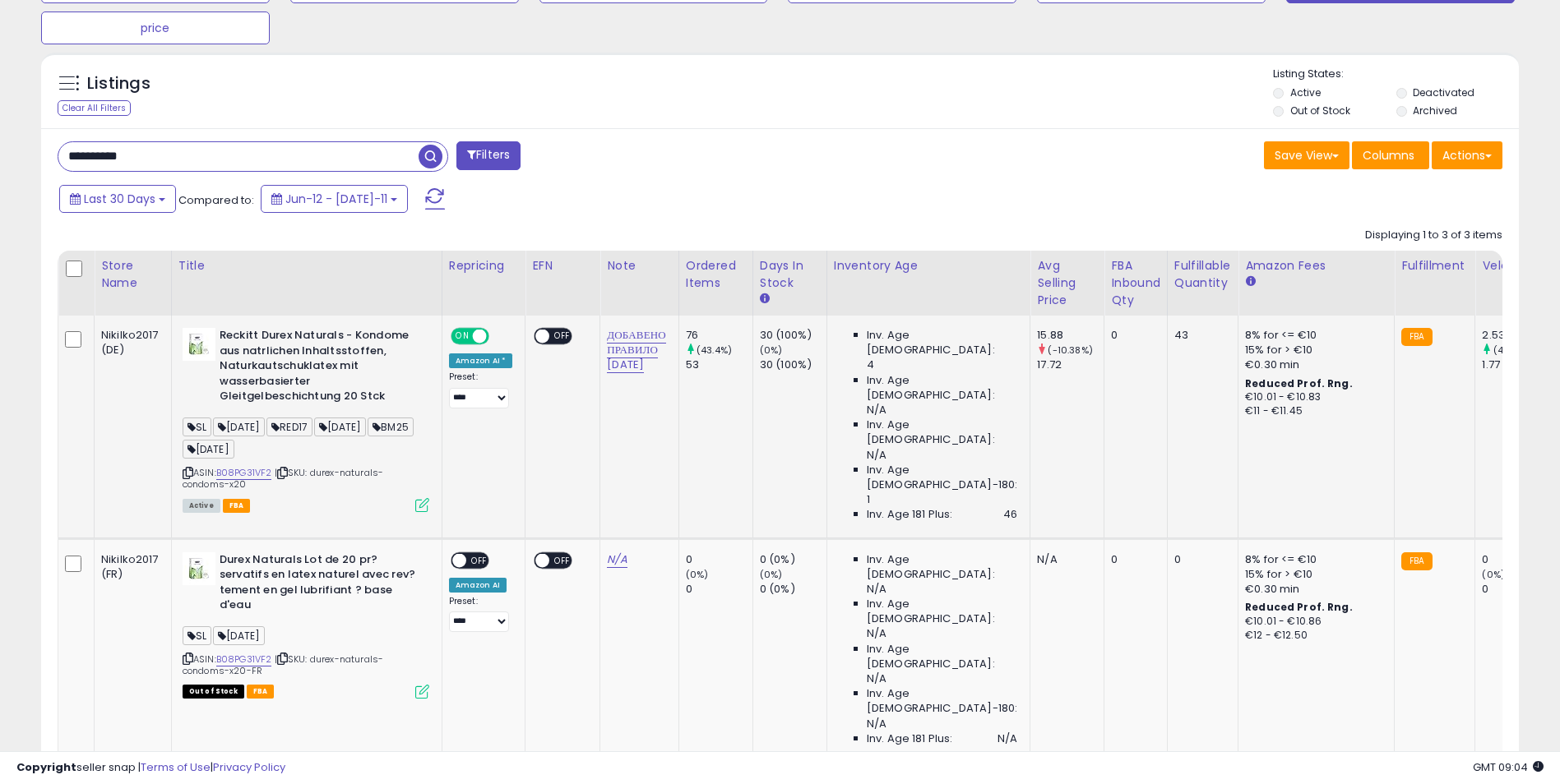
click at [425, 503] on icon at bounding box center [422, 504] width 14 height 14
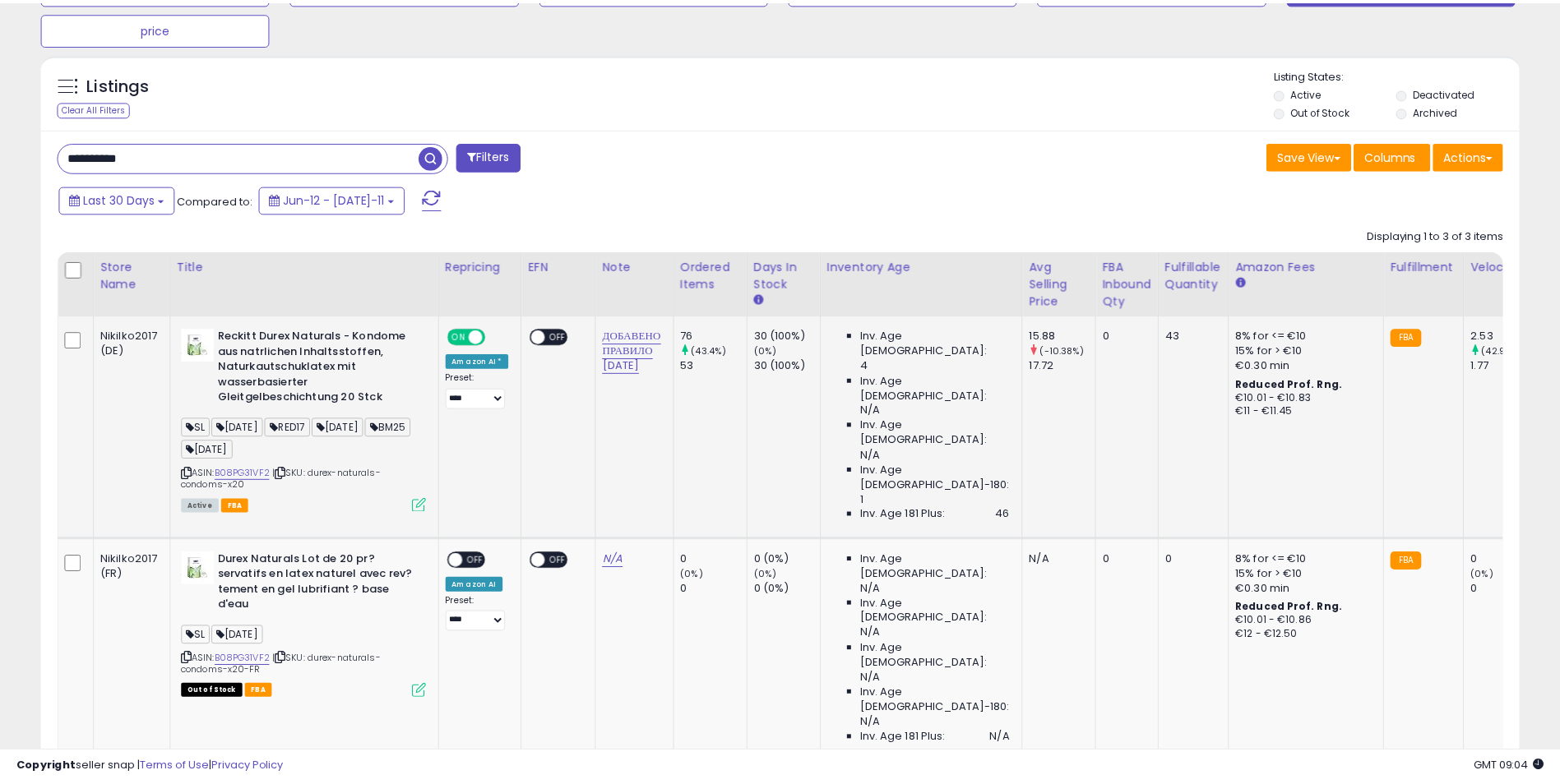
scroll to position [337, 865]
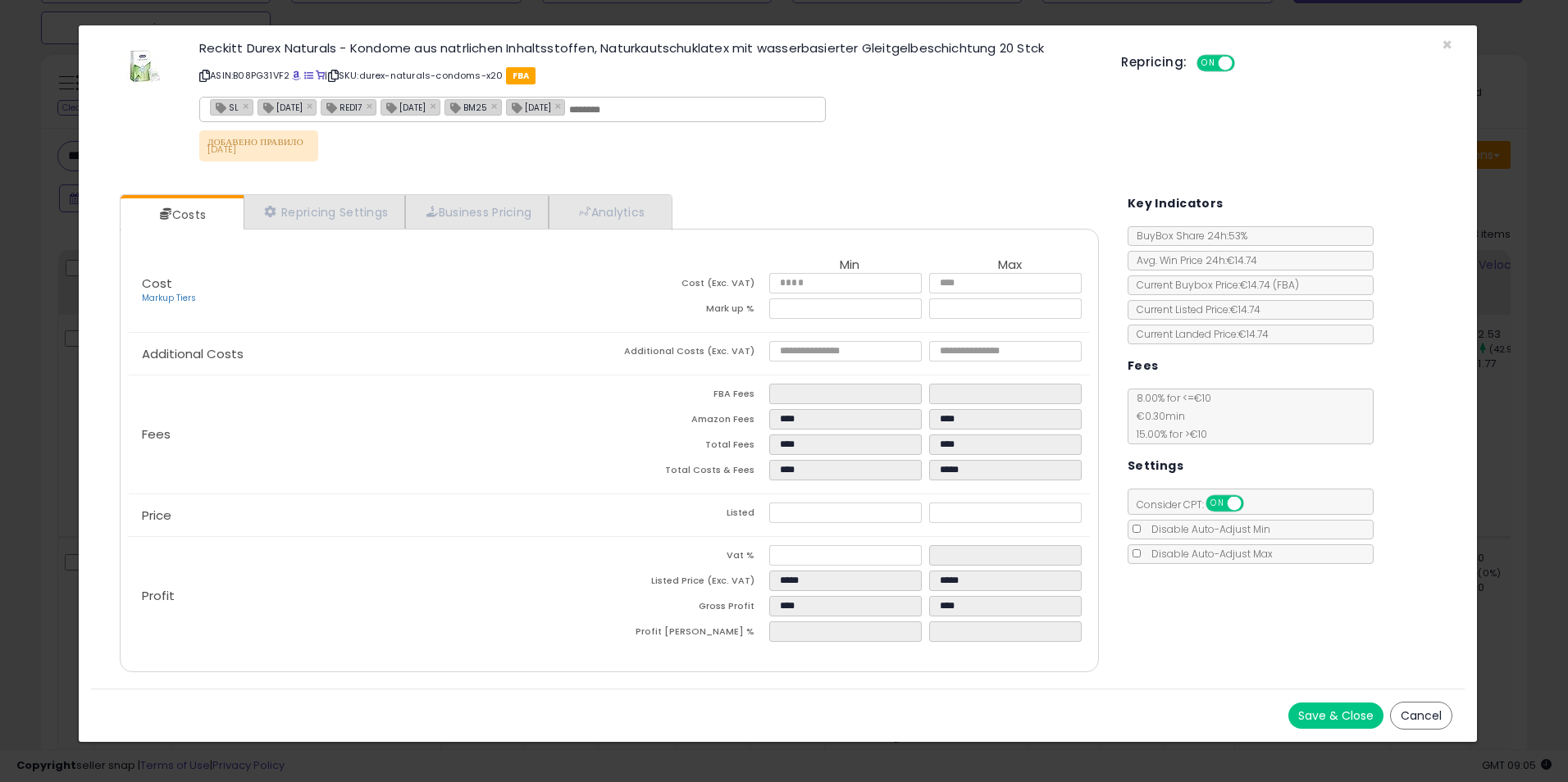
click at [1504, 200] on div "× Close Reckitt Durex Naturals - Kondome aus natrlichen Inhaltsstoffen, Naturka…" at bounding box center [784, 391] width 1568 height 782
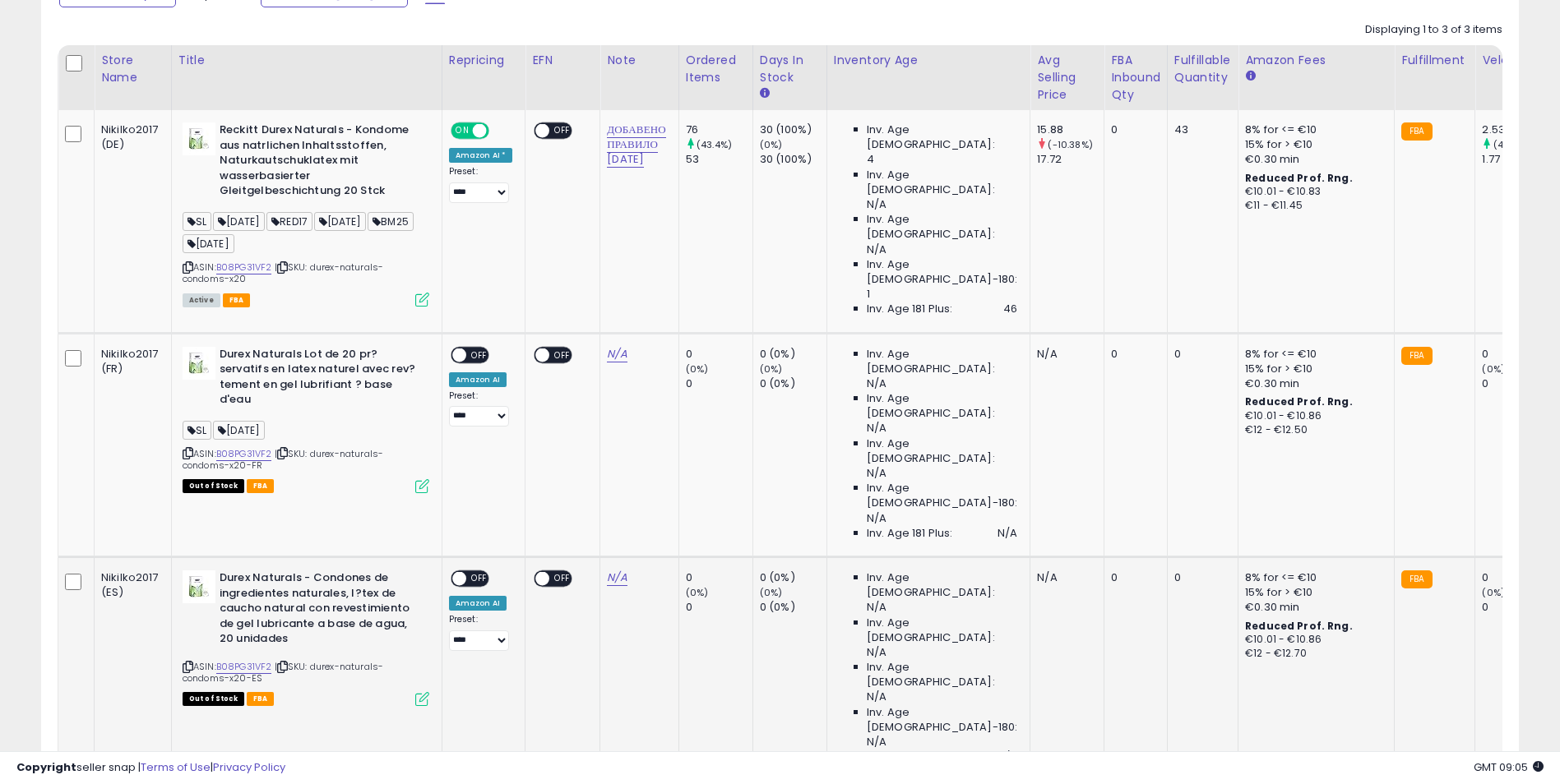
scroll to position [465, 0]
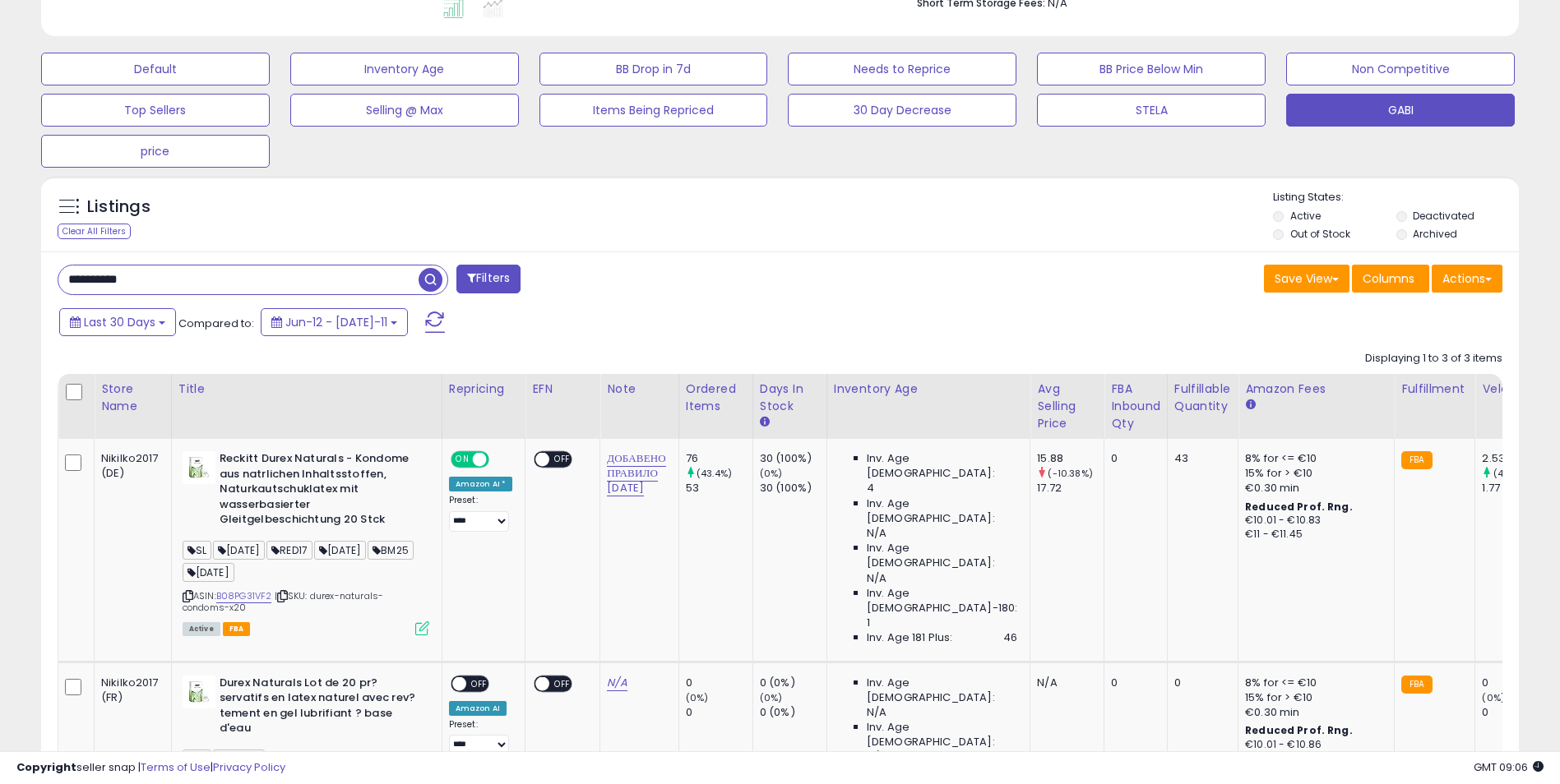
drag, startPoint x: 184, startPoint y: 300, endPoint x: 187, endPoint y: 291, distance: 9.5
click at [185, 300] on div "**********" at bounding box center [780, 714] width 1478 height 925
click at [187, 292] on div "**********" at bounding box center [780, 714] width 1478 height 925
click at [187, 283] on input "**********" at bounding box center [238, 280] width 360 height 29
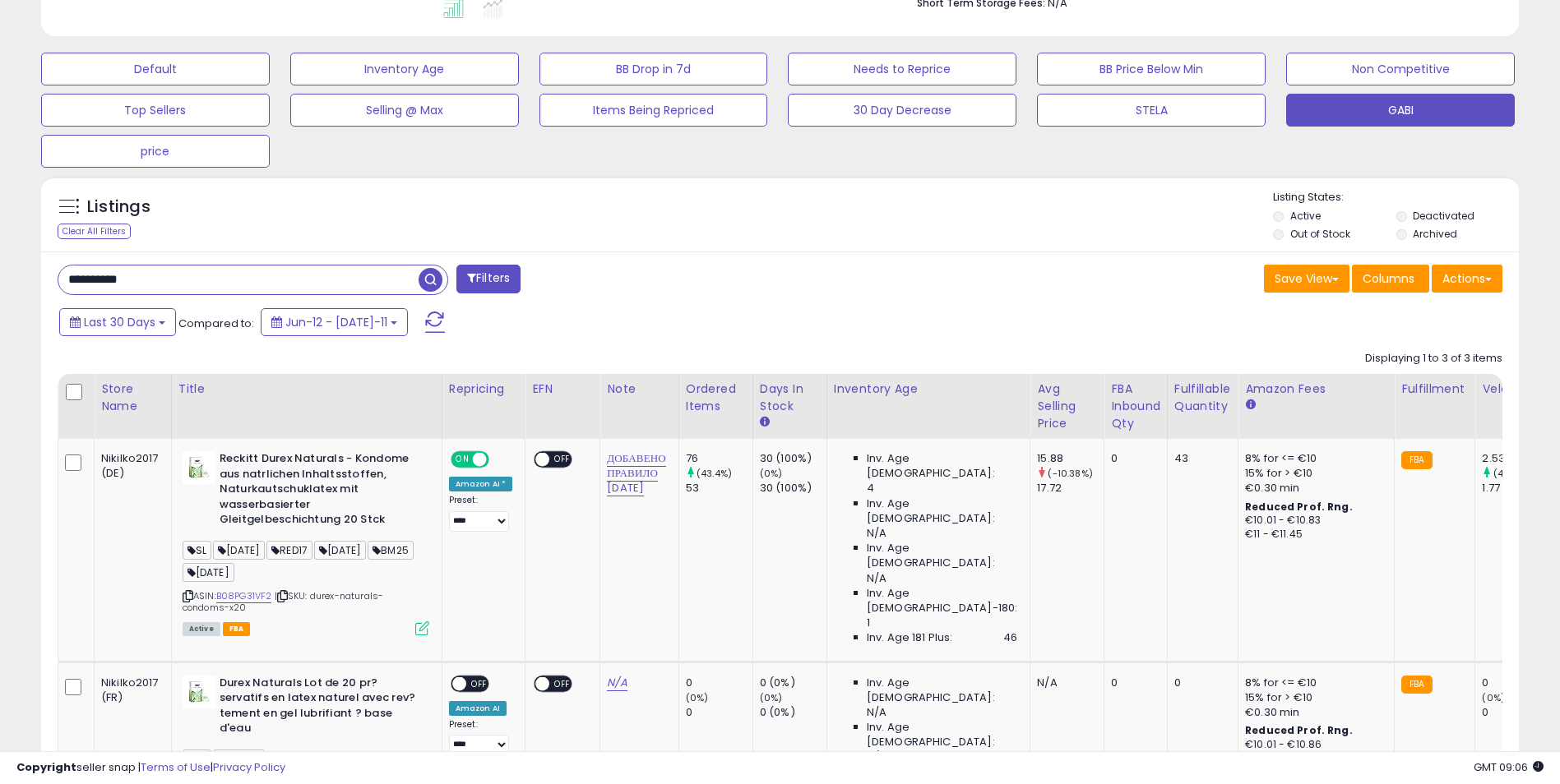
click at [187, 283] on input "**********" at bounding box center [238, 280] width 360 height 29
paste input "text"
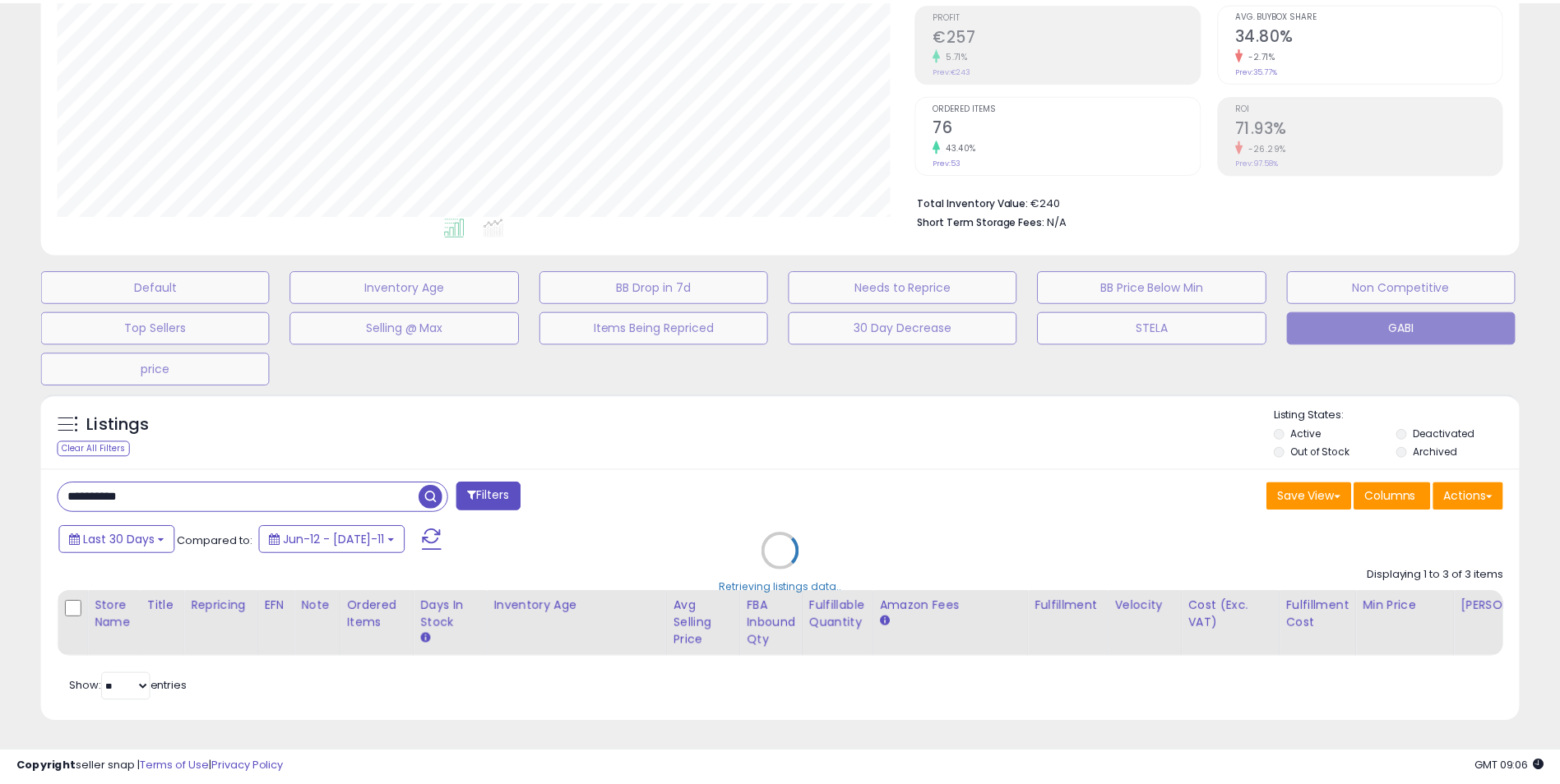
scroll to position [337, 865]
click at [816, 445] on div "Retrieving listings data.." at bounding box center [786, 564] width 1515 height 358
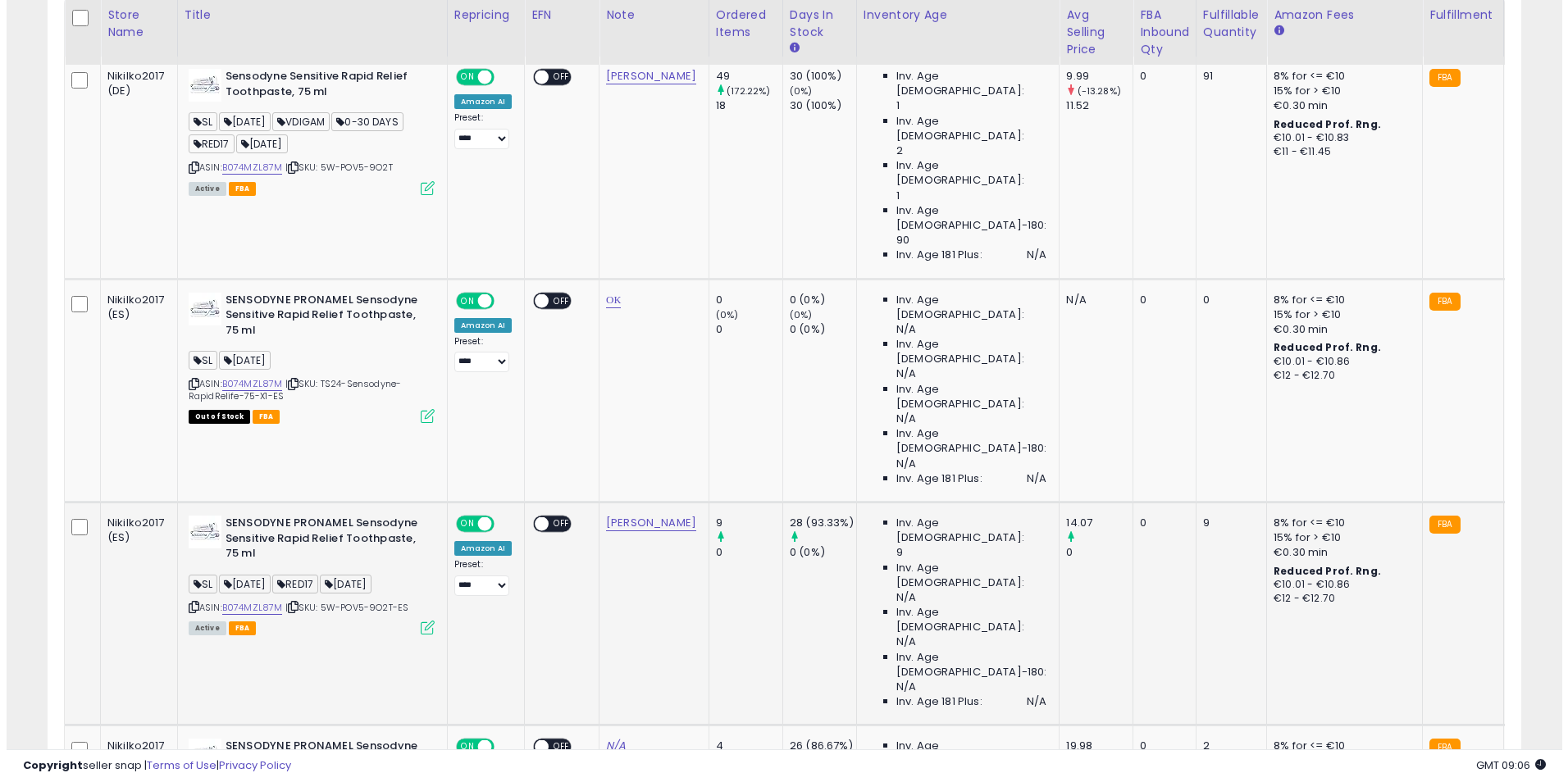
scroll to position [336, 855]
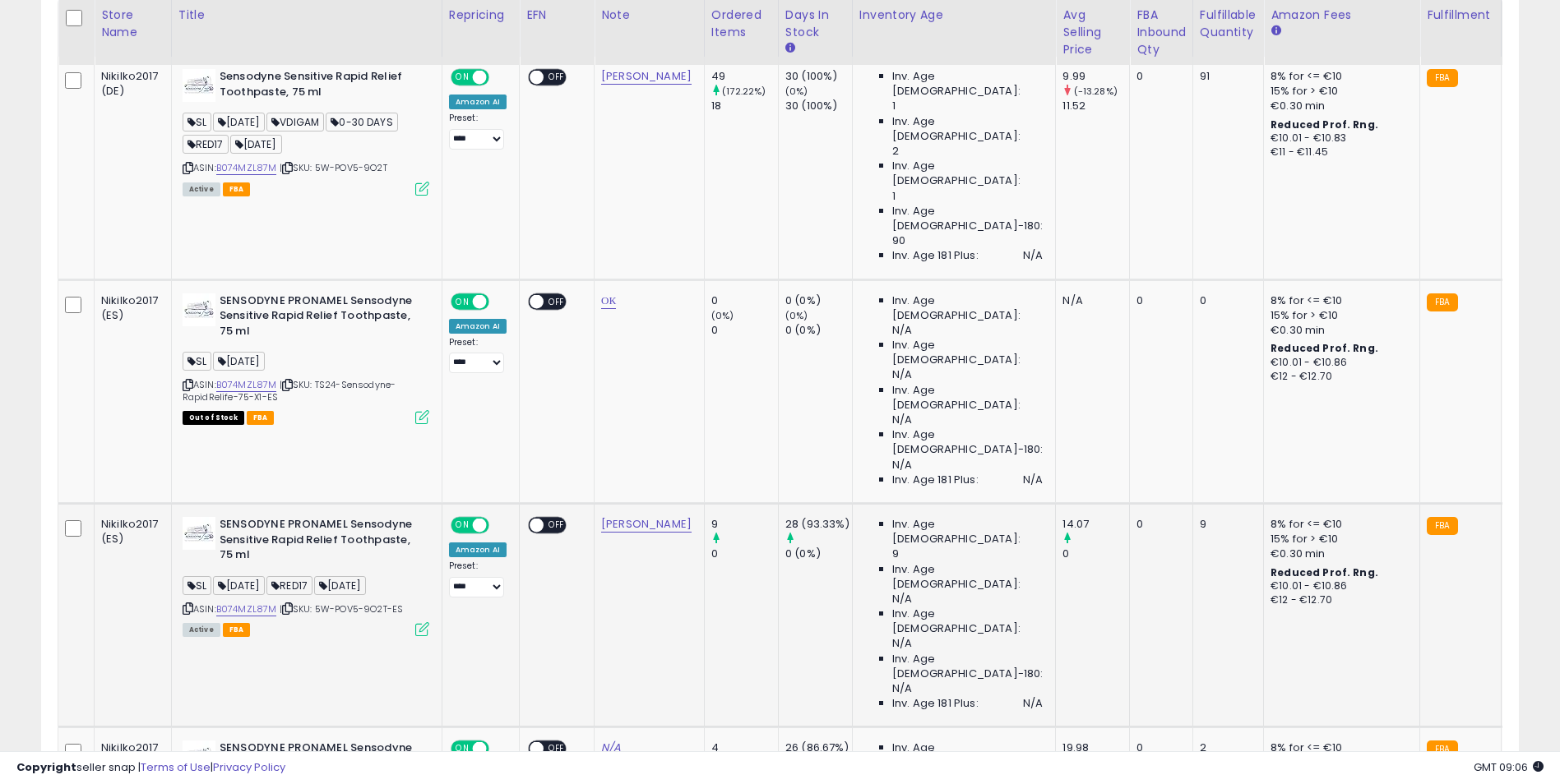
click at [416, 623] on icon at bounding box center [422, 629] width 14 height 14
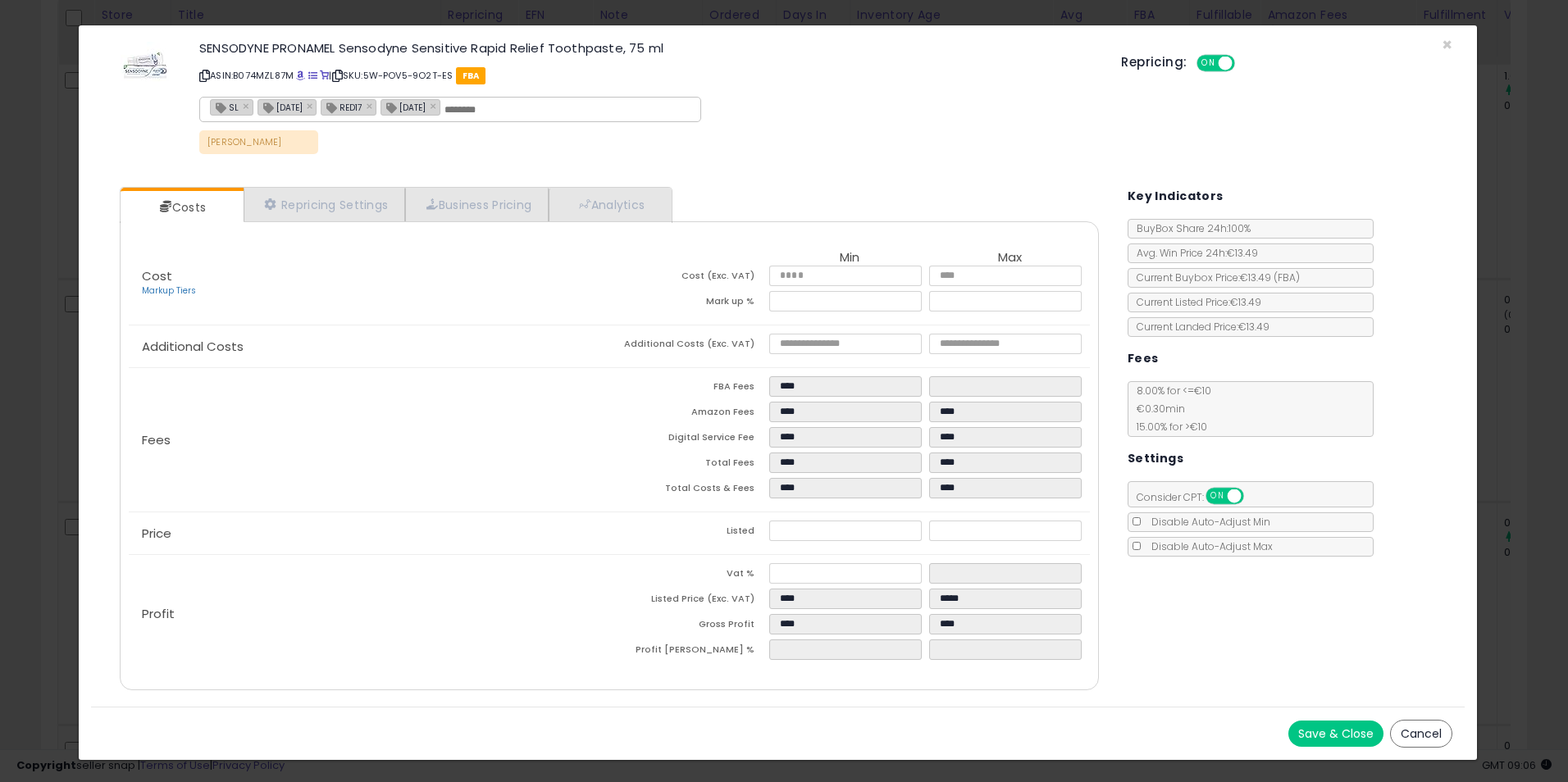
click at [1528, 287] on div "× Close SENSODYNE PRONAMEL Sensodyne Sensitive Rapid Relief Toothpaste, 75 ml A…" at bounding box center [784, 391] width 1568 height 782
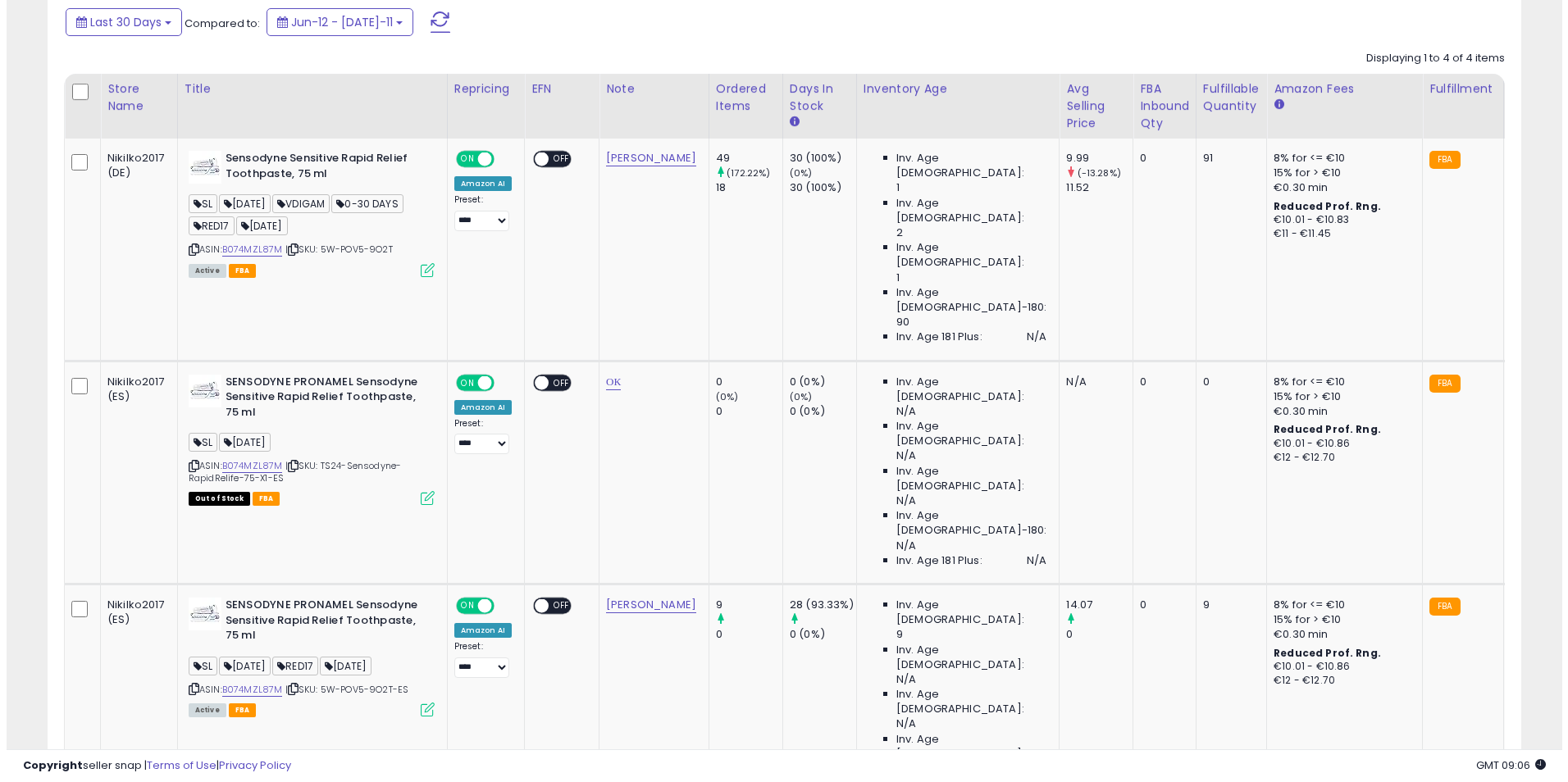
scroll to position [845, 0]
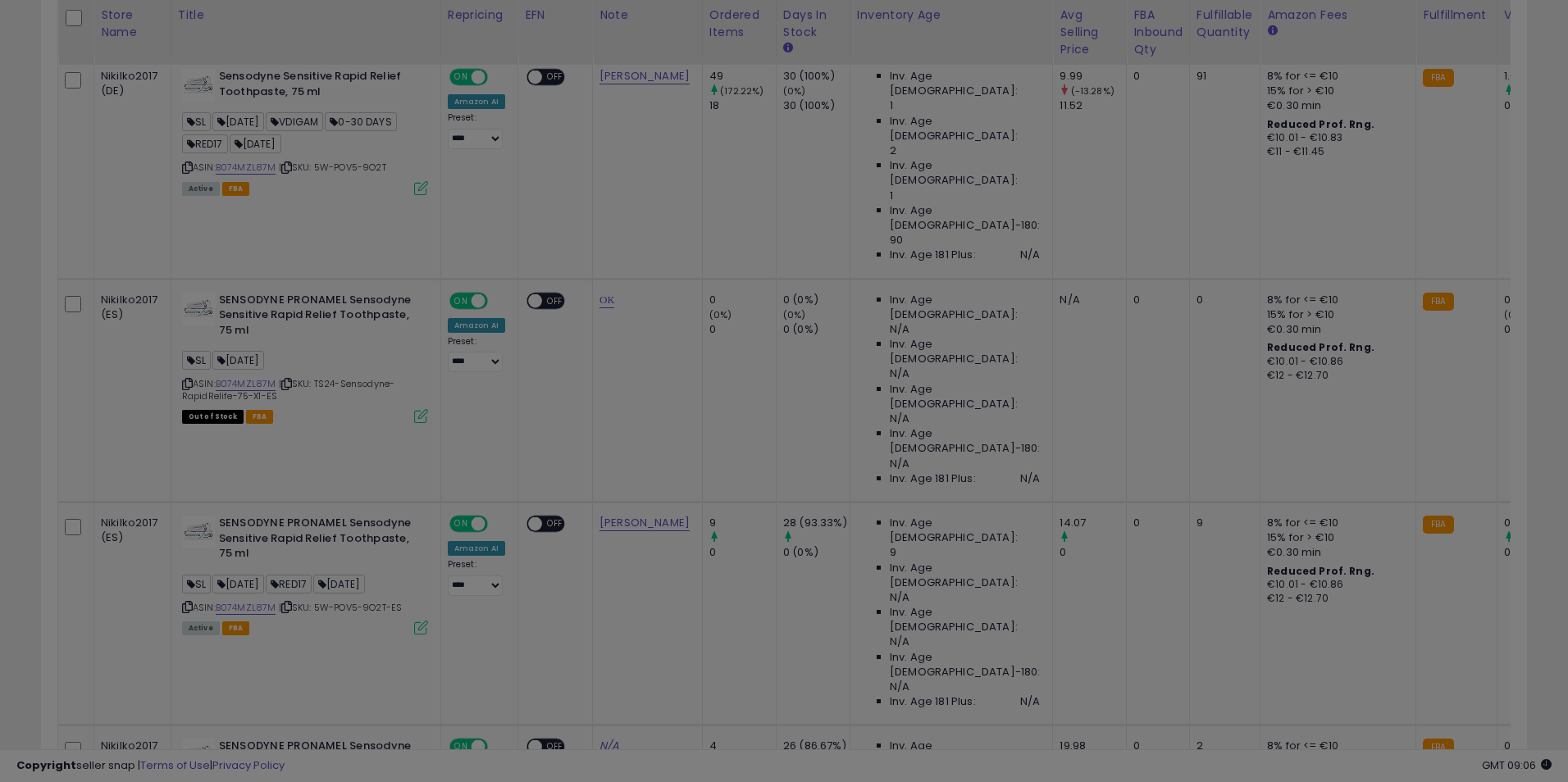
scroll to position [336, 862]
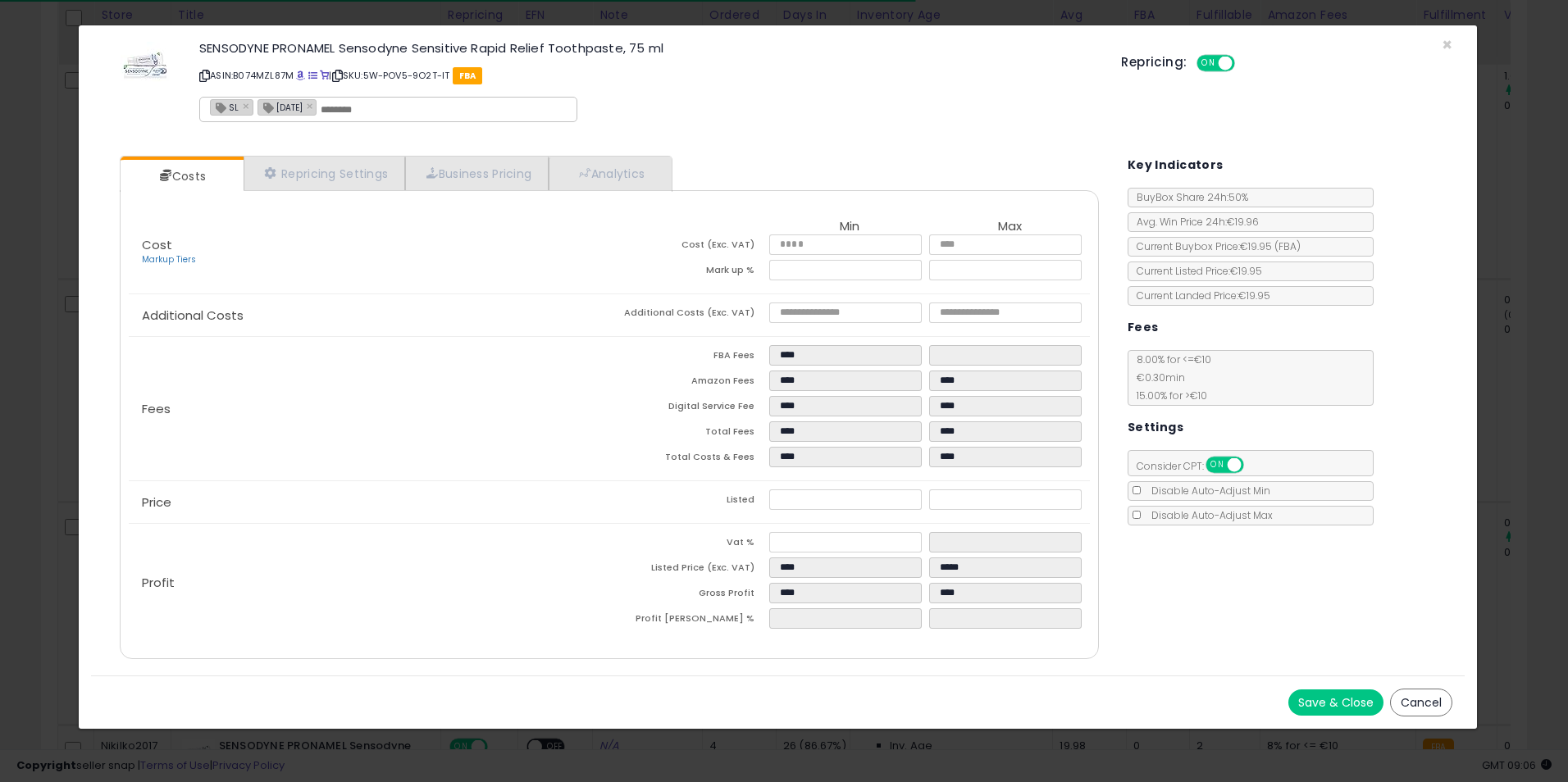
click at [1523, 374] on div "× Close SENSODYNE PRONAMEL Sensodyne Sensitive Rapid Relief Toothpaste, 75 ml A…" at bounding box center [784, 391] width 1568 height 782
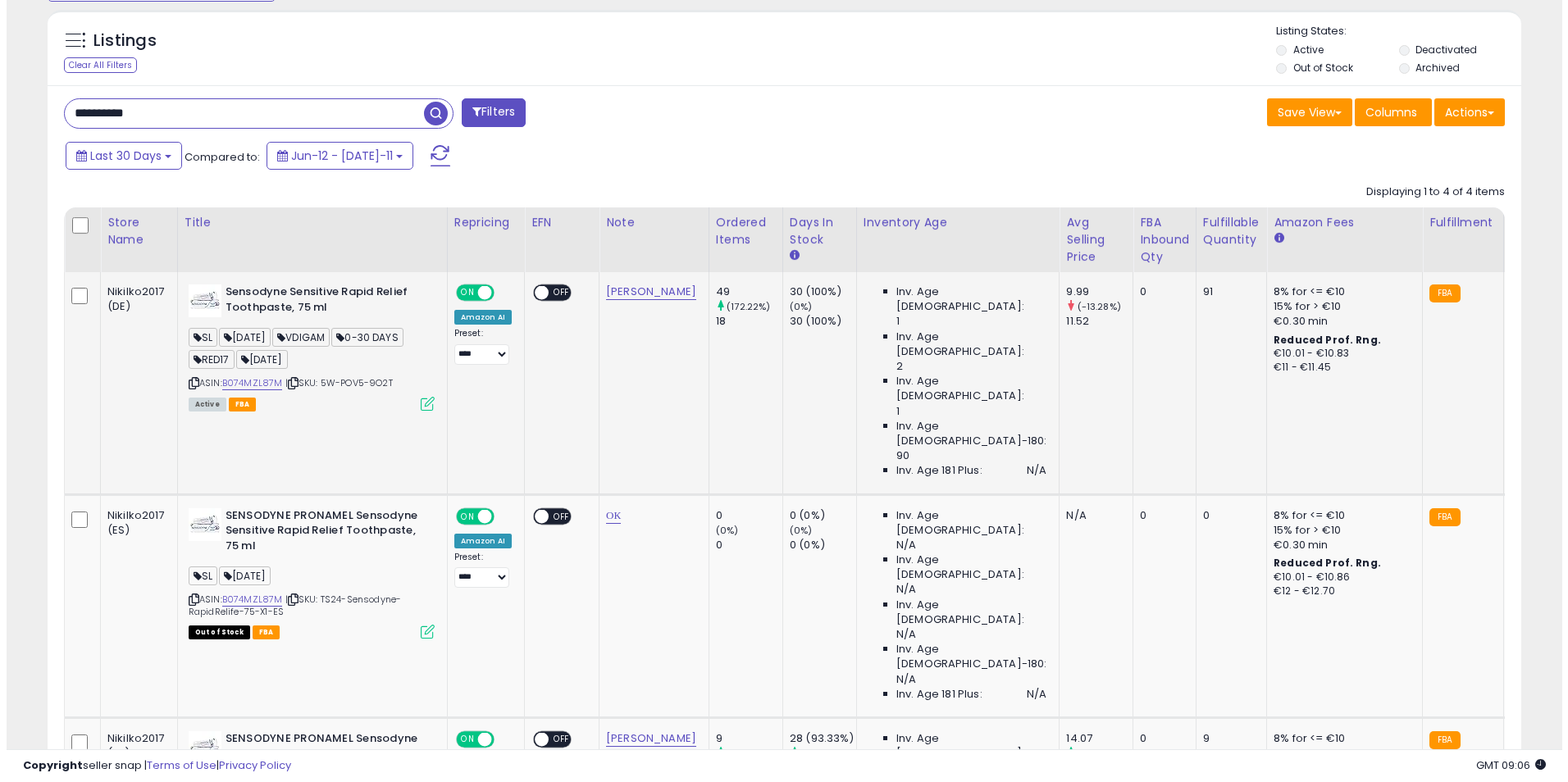
scroll to position [600, 0]
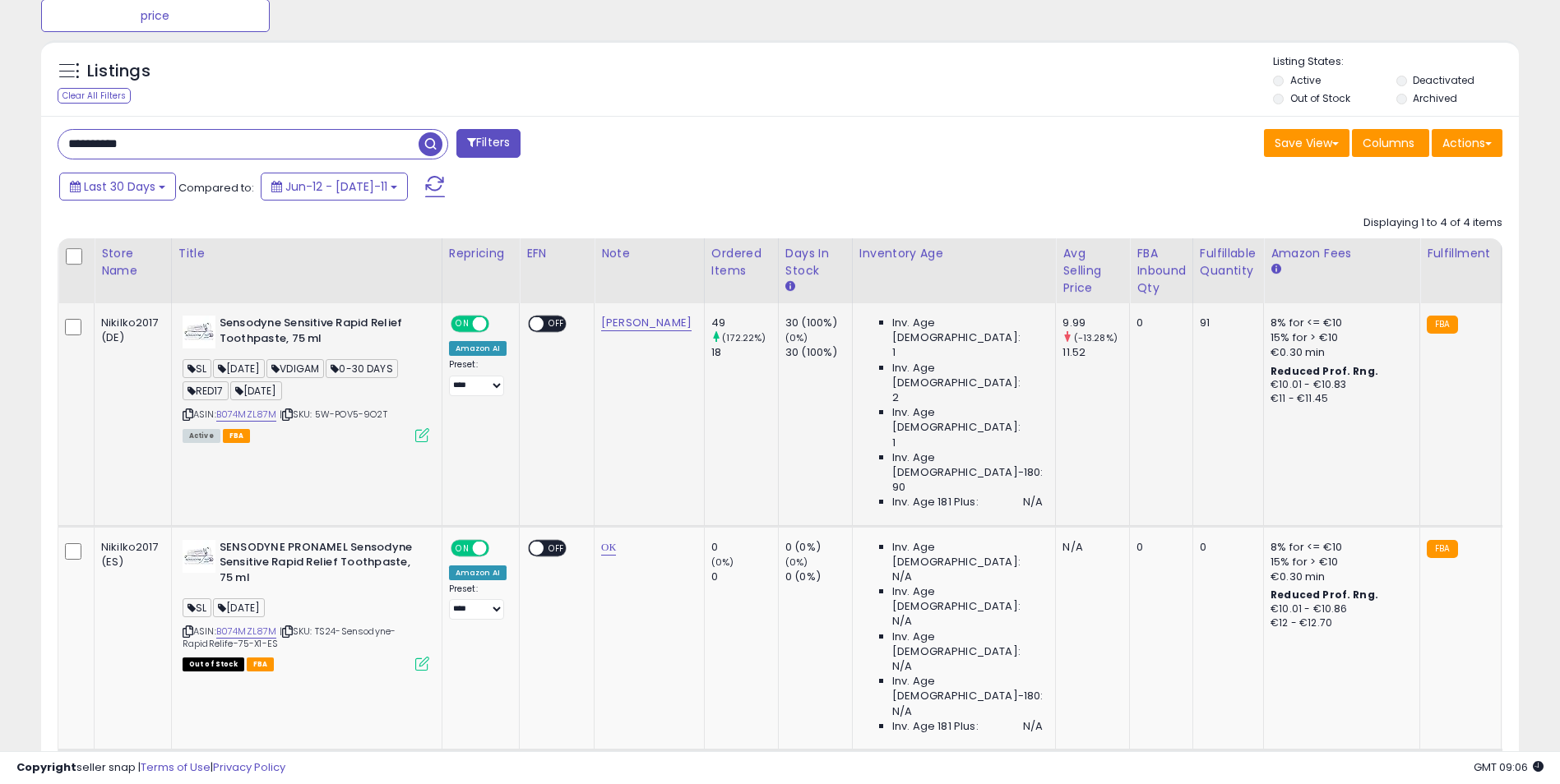
click at [424, 435] on icon at bounding box center [422, 435] width 14 height 14
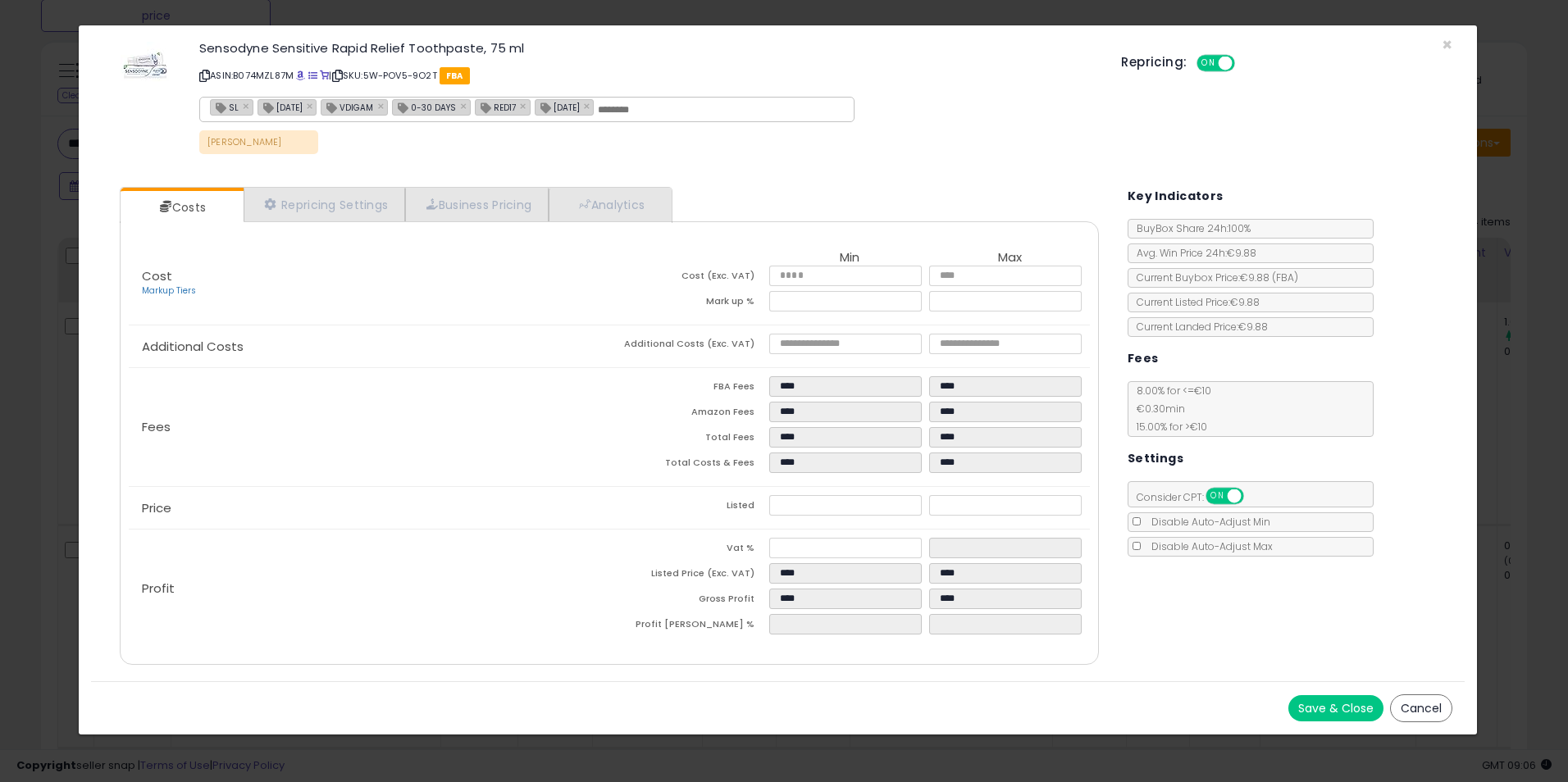
click at [1524, 291] on div "× Close Sensodyne Sensitive Rapid Relief Toothpaste, 75 ml ASIN: B074MZL87M | S…" at bounding box center [784, 391] width 1568 height 782
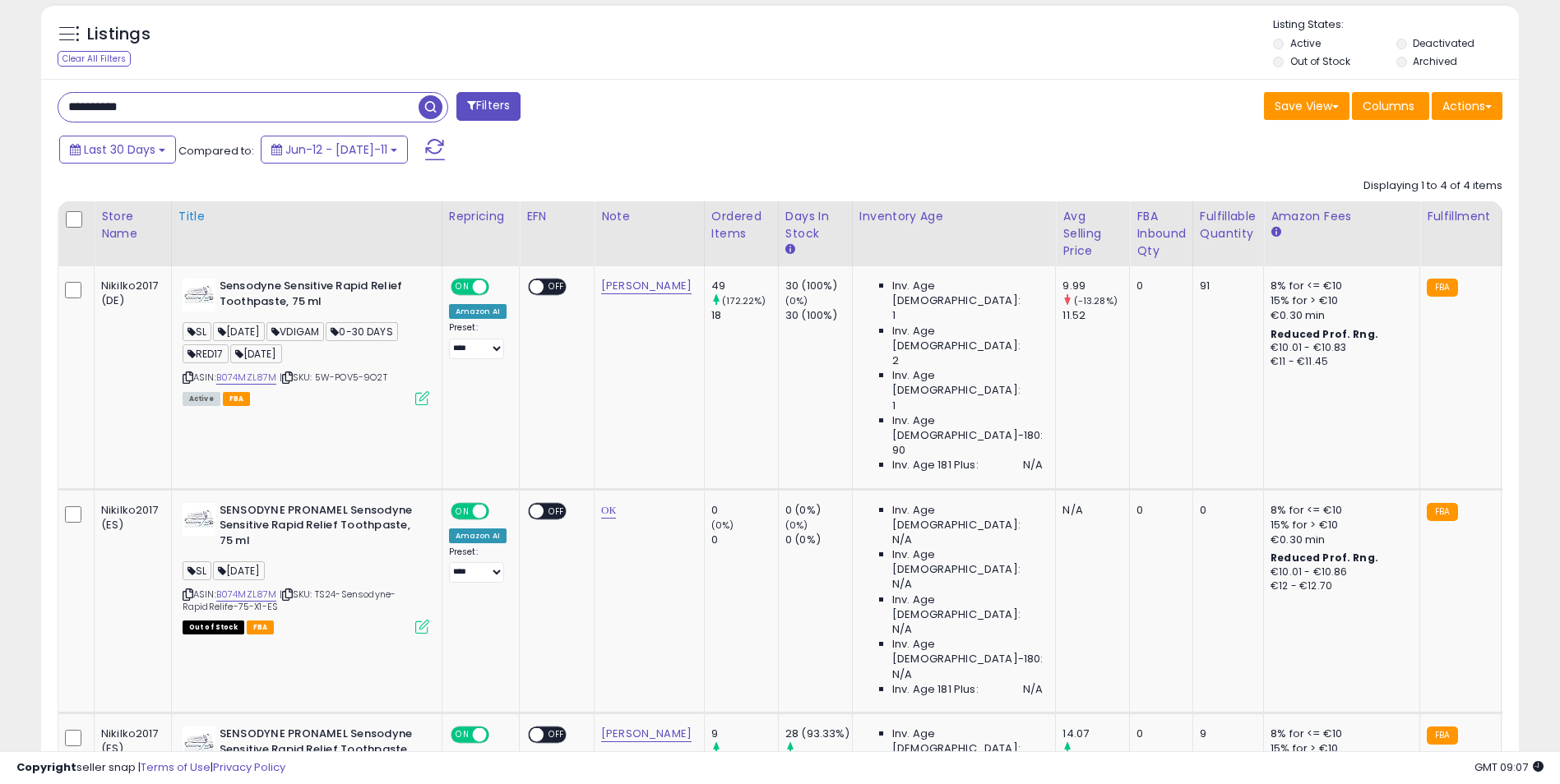
scroll to position [436, 0]
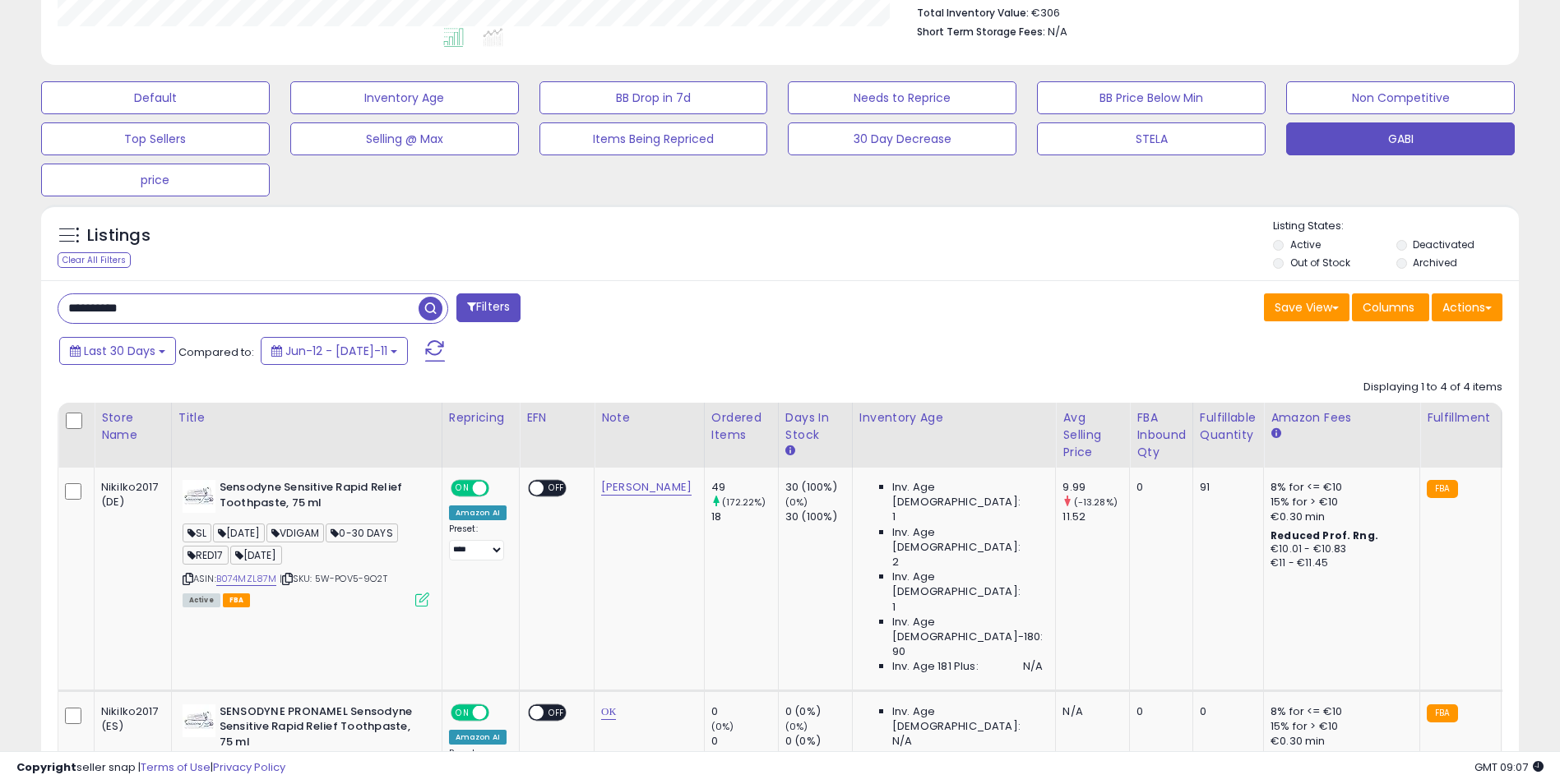
click at [177, 307] on input "**********" at bounding box center [238, 309] width 360 height 29
paste input "text"
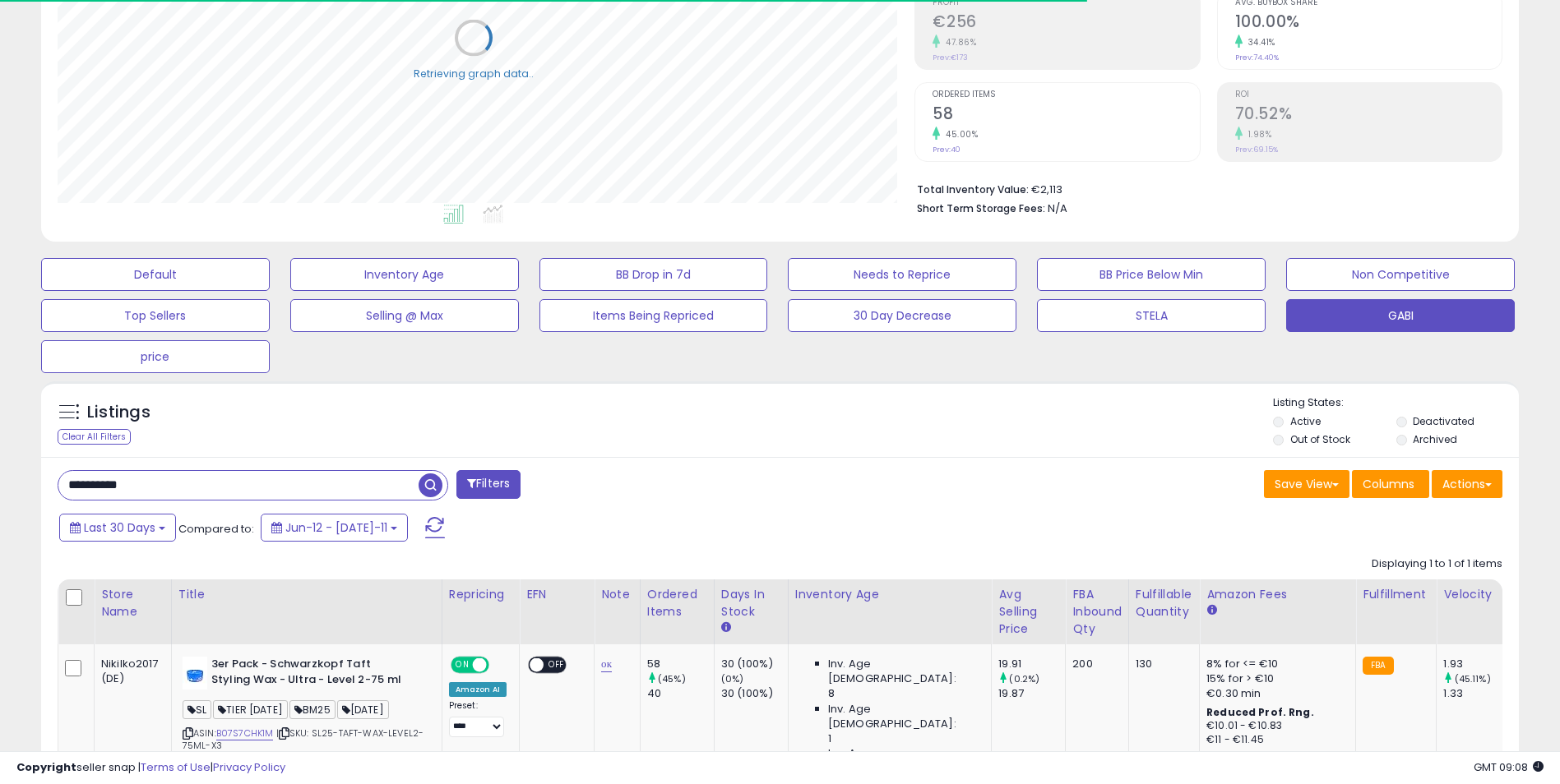
scroll to position [821892, 821450]
drag, startPoint x: 658, startPoint y: 527, endPoint x: 652, endPoint y: 521, distance: 8.5
click at [658, 527] on div "Last 30 Days Compared to: Jun-12 - [DATE]-11" at bounding box center [597, 530] width 1084 height 37
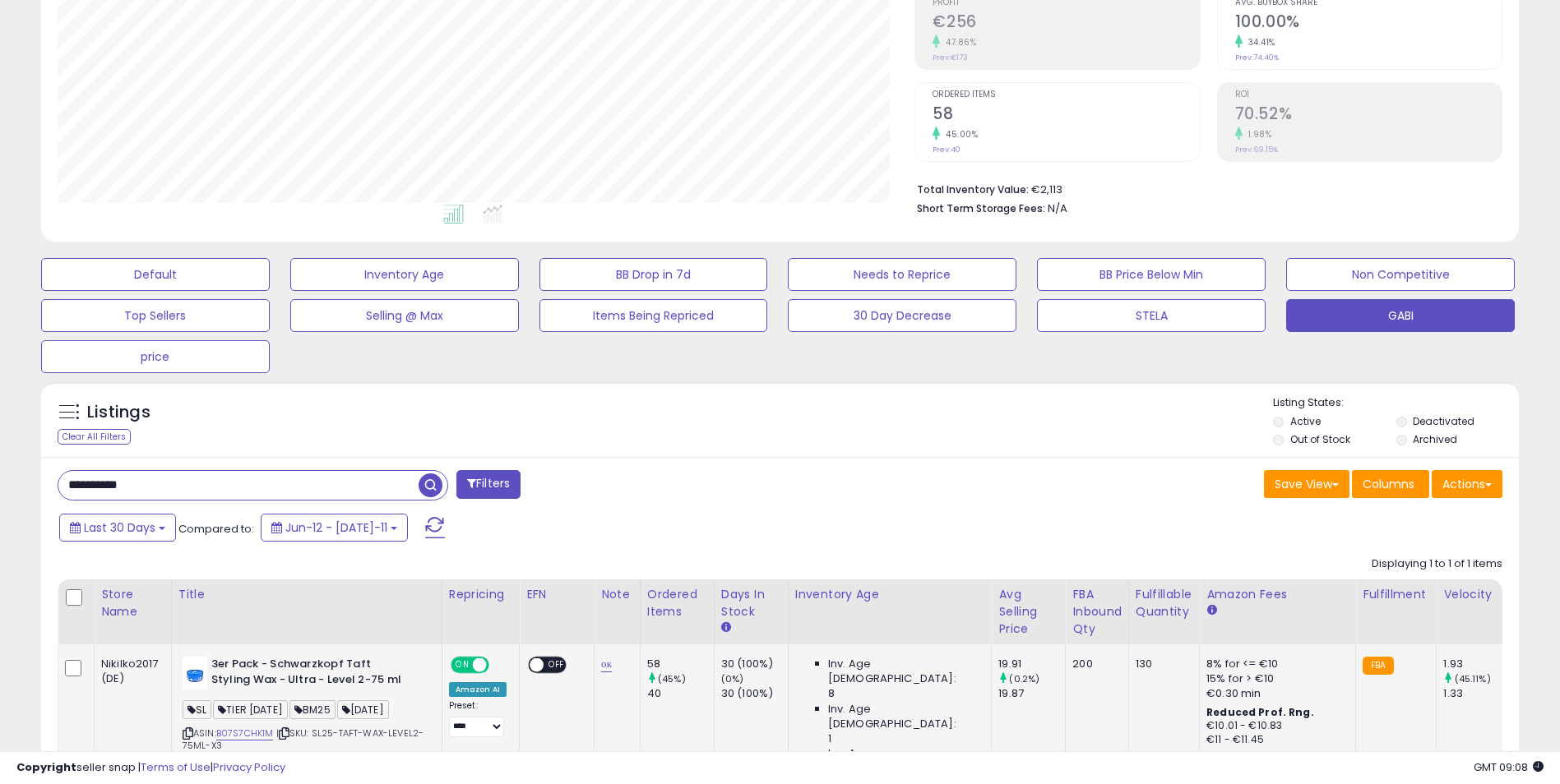
scroll to position [420, 0]
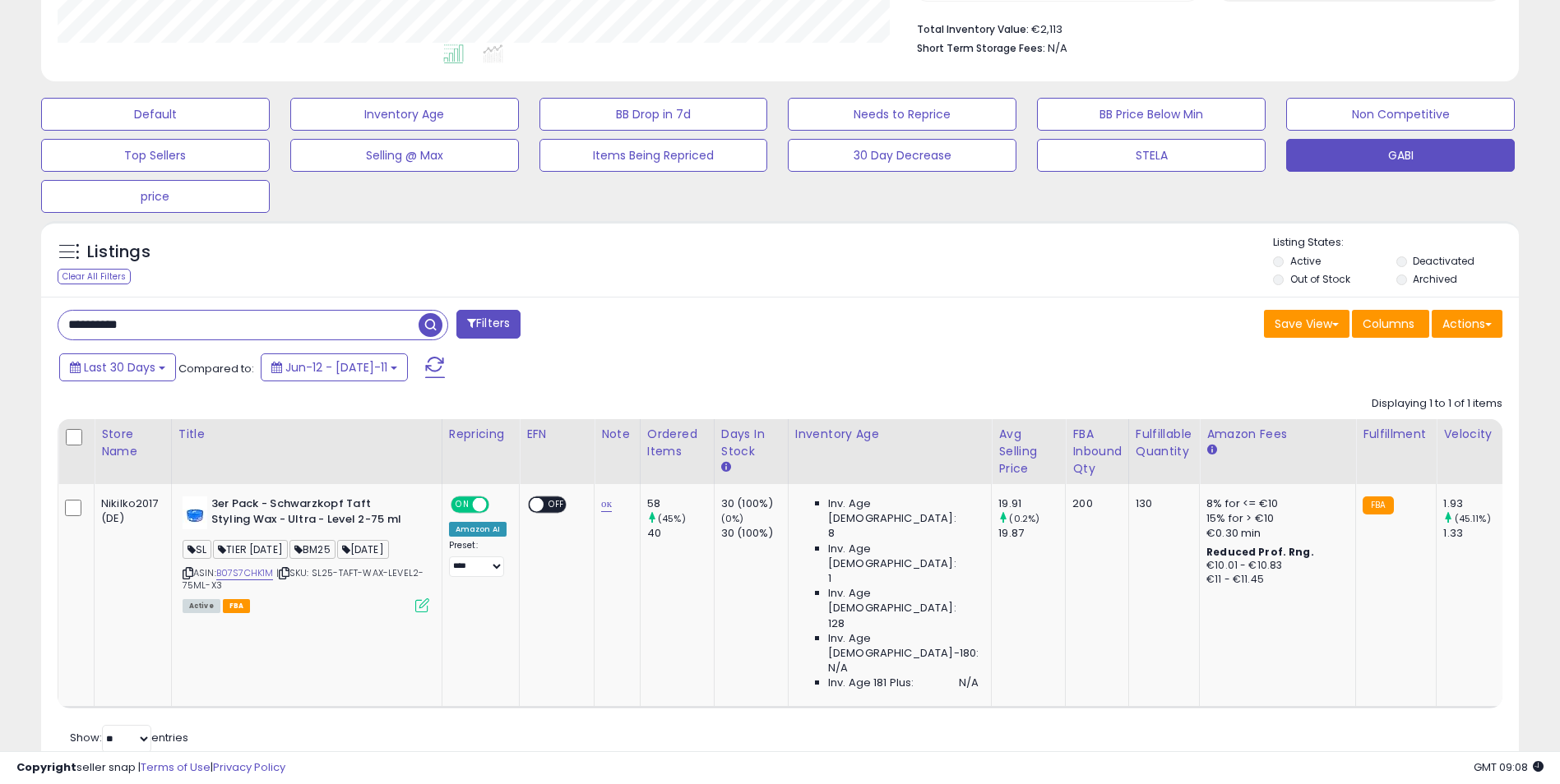
click at [229, 318] on input "**********" at bounding box center [238, 325] width 360 height 29
click at [228, 318] on input "**********" at bounding box center [238, 325] width 360 height 29
paste input "text"
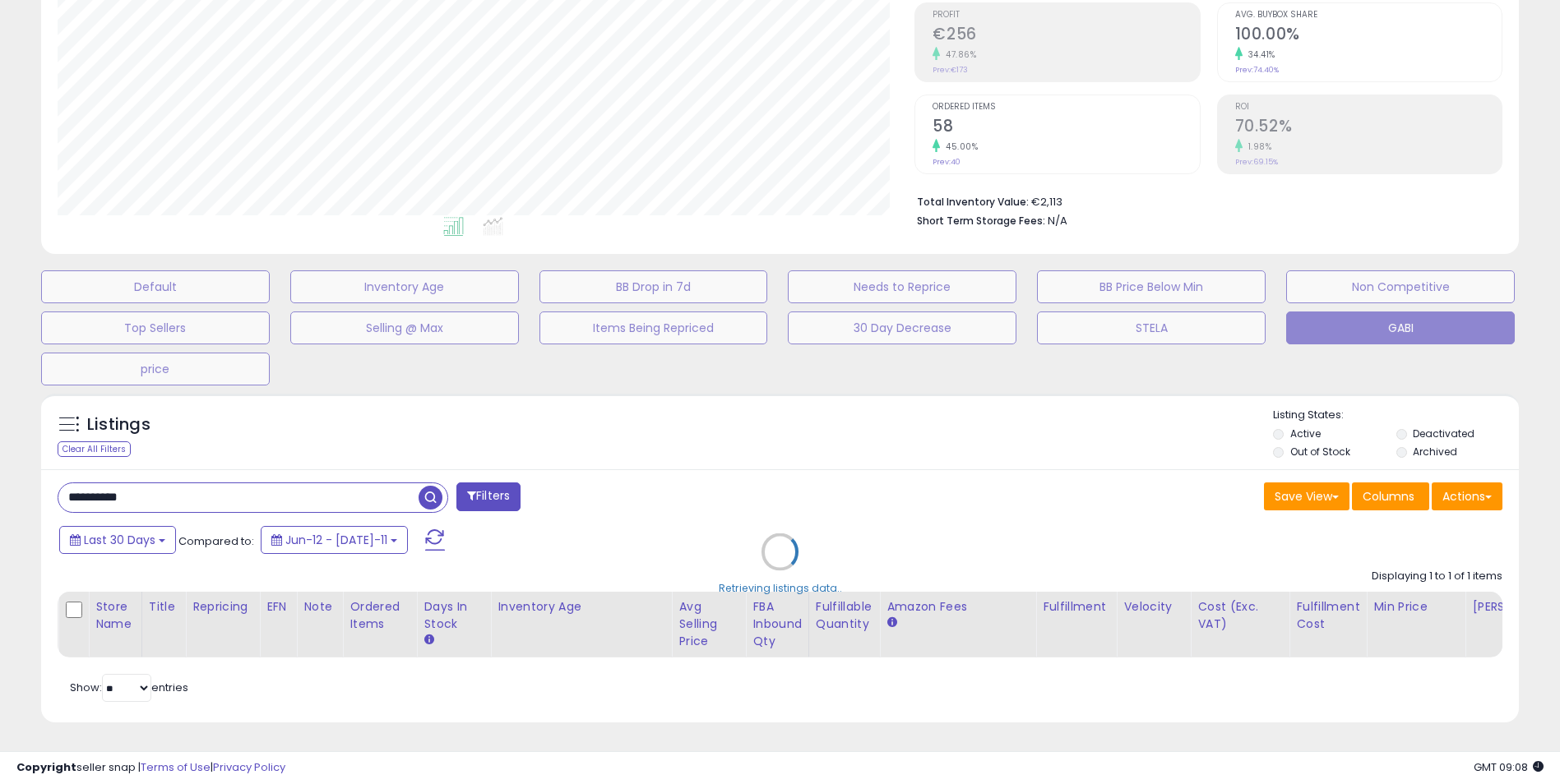
scroll to position [337, 865]
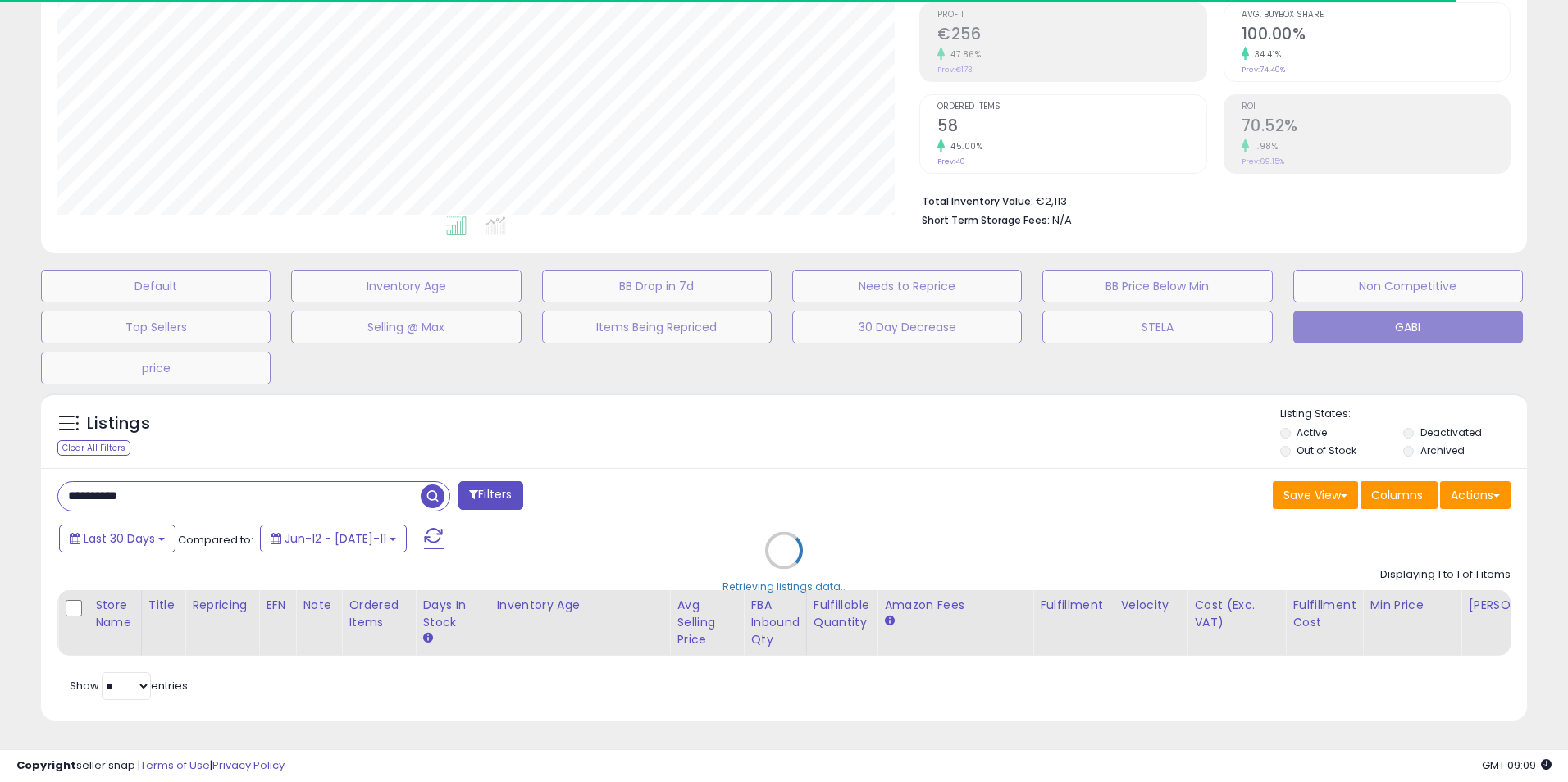
click at [659, 457] on div "Retrieving listings data.." at bounding box center [784, 563] width 1510 height 357
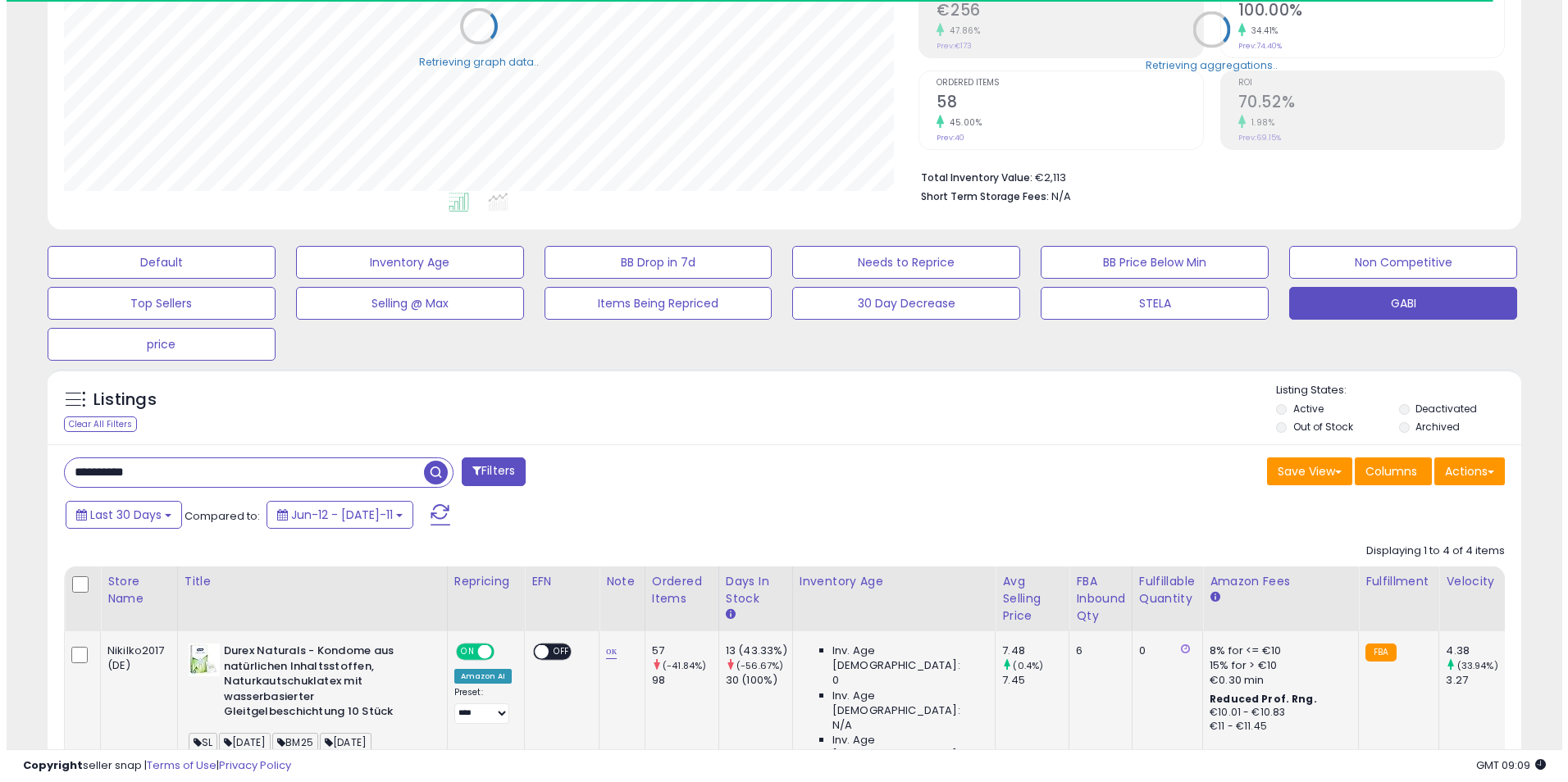
scroll to position [669, 0]
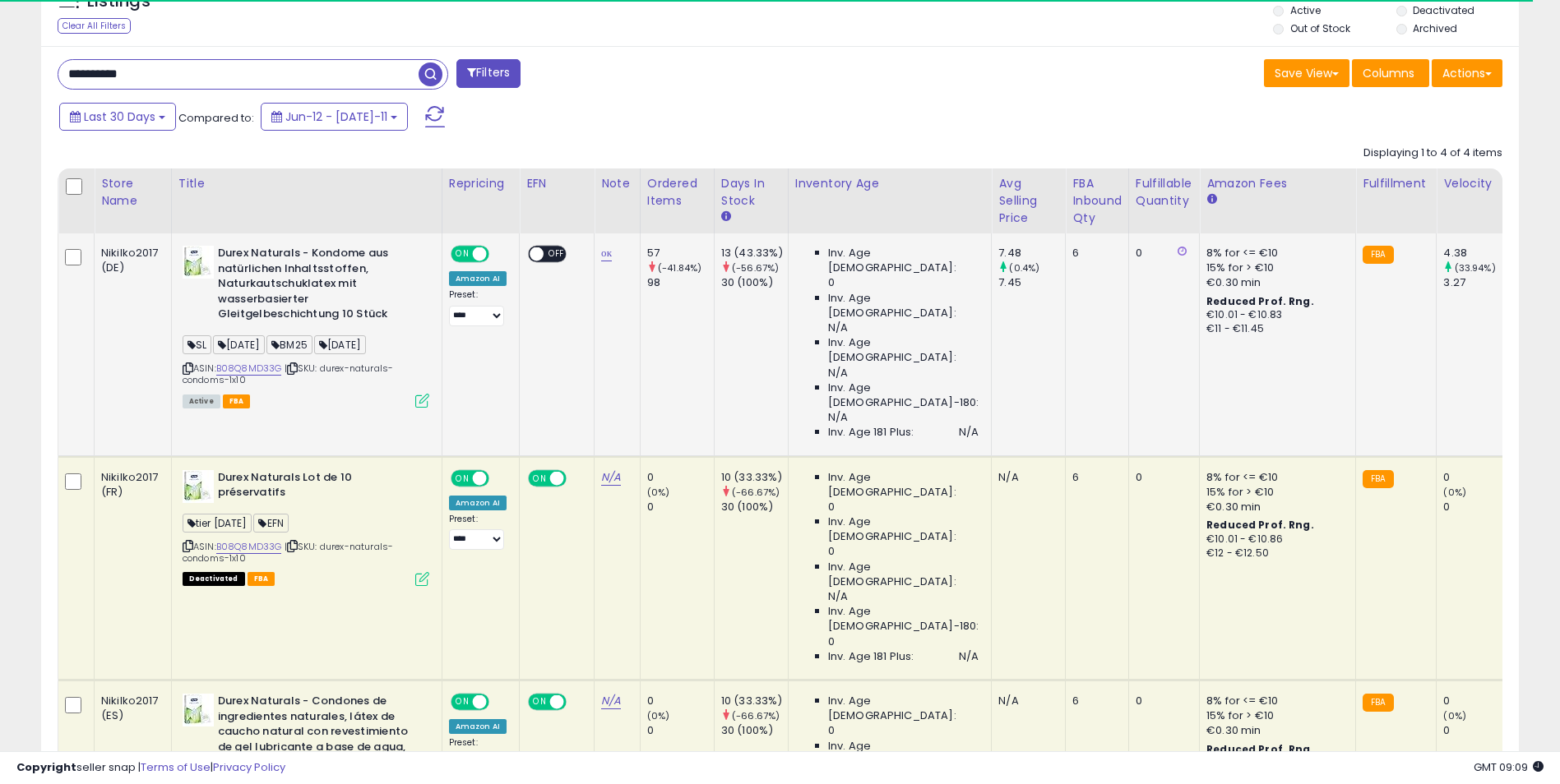
click at [423, 398] on icon at bounding box center [422, 400] width 14 height 14
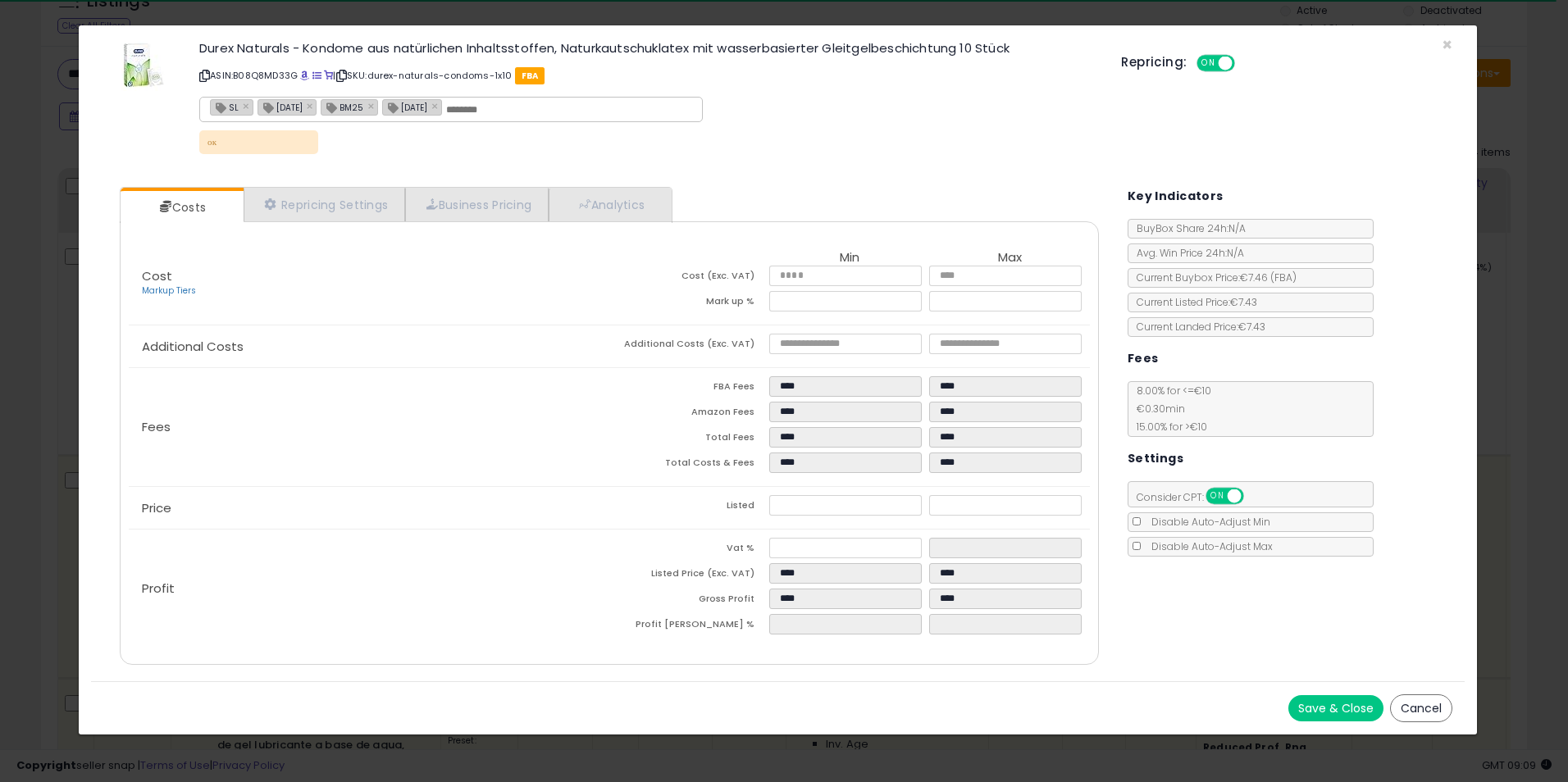
click at [1536, 254] on div "× Close Durex Naturals - Kondome aus natürlichen Inhaltsstoffen, Naturkautschuk…" at bounding box center [784, 391] width 1568 height 782
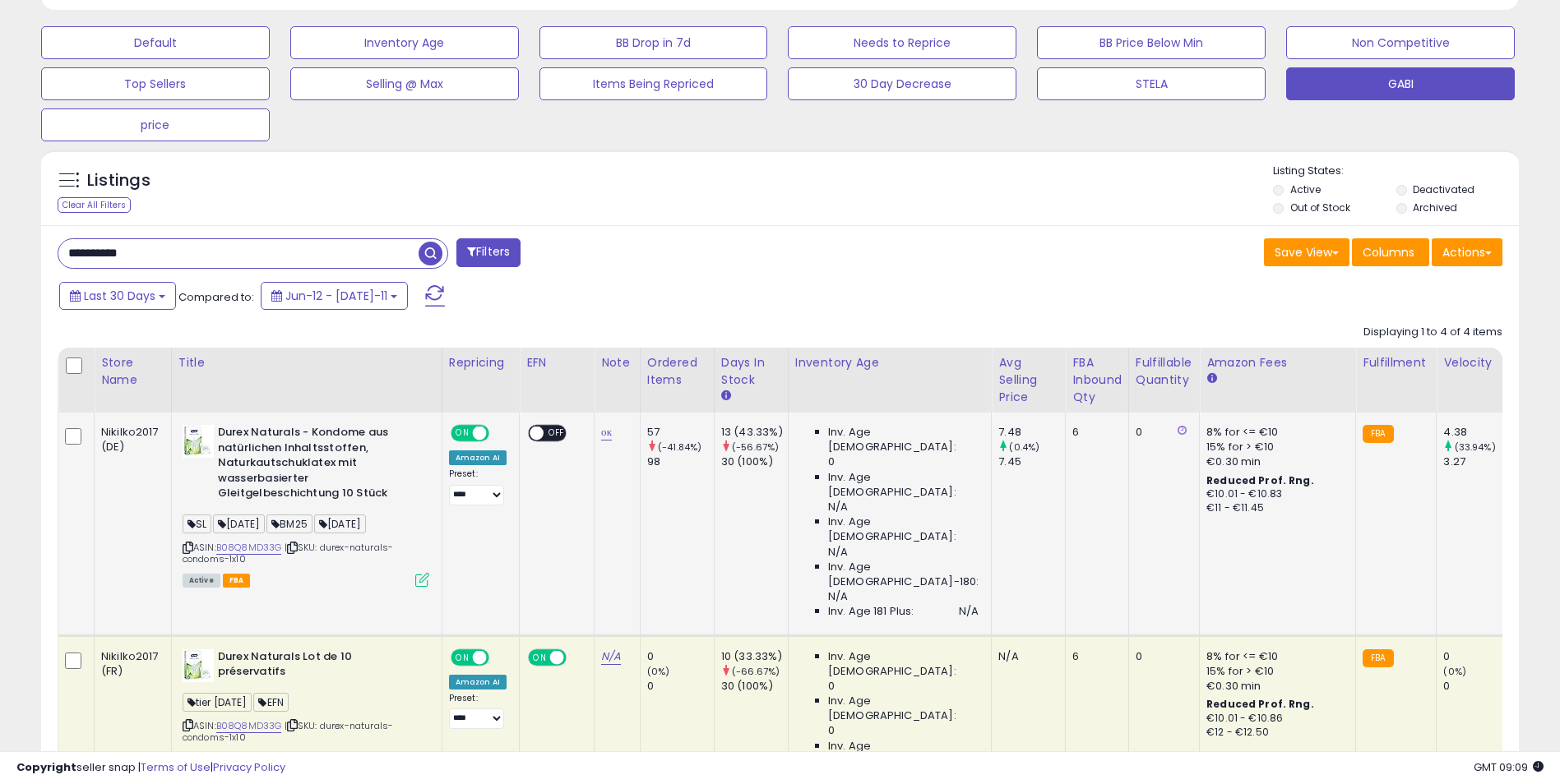
scroll to position [409, 0]
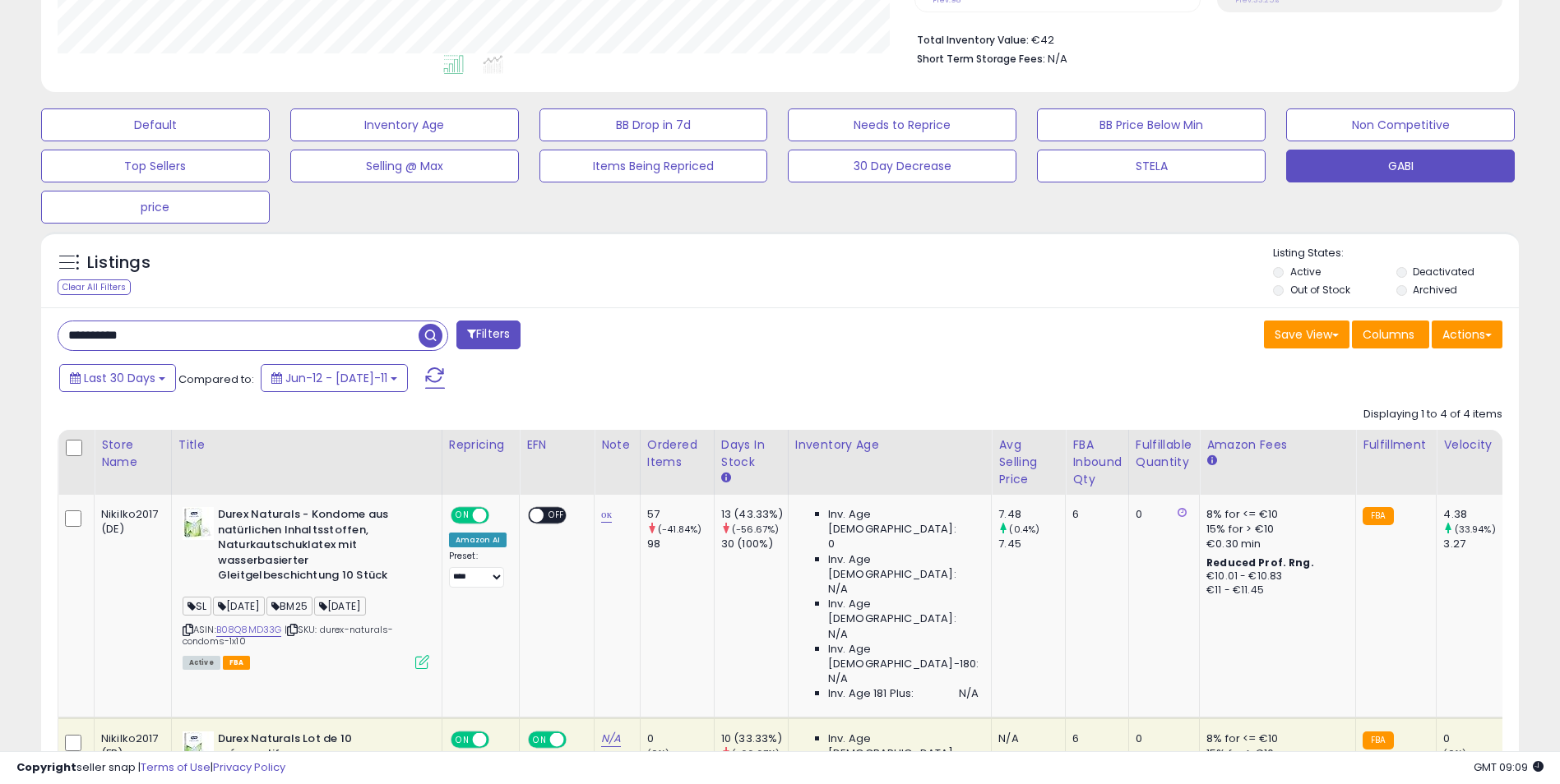
click at [181, 345] on input "**********" at bounding box center [238, 336] width 360 height 29
click at [182, 345] on input "**********" at bounding box center [238, 336] width 360 height 29
paste input "text"
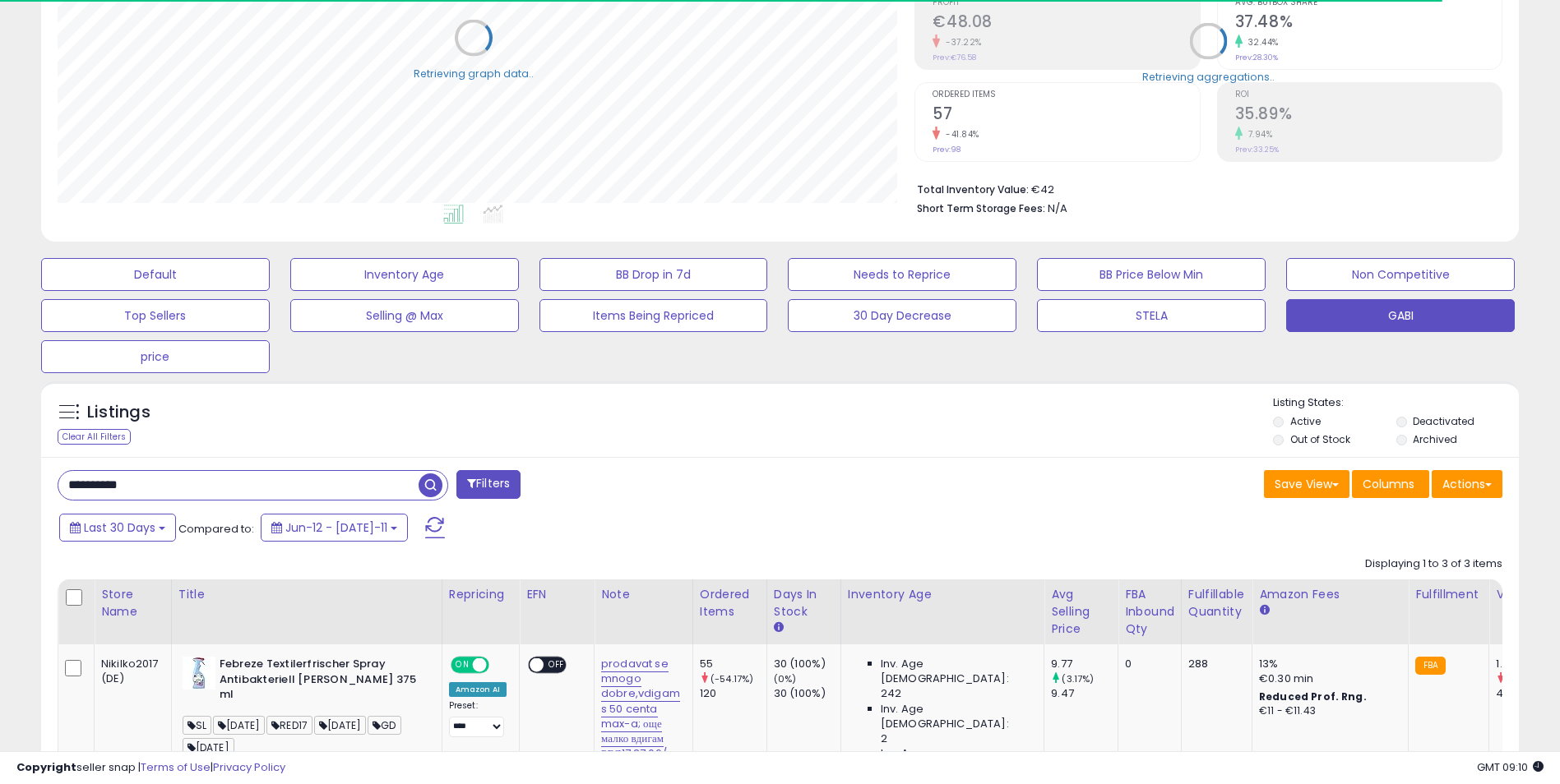
scroll to position [821892, 821450]
click at [775, 401] on div "Listings Clear All Filters Listing States:" at bounding box center [780, 424] width 1478 height 56
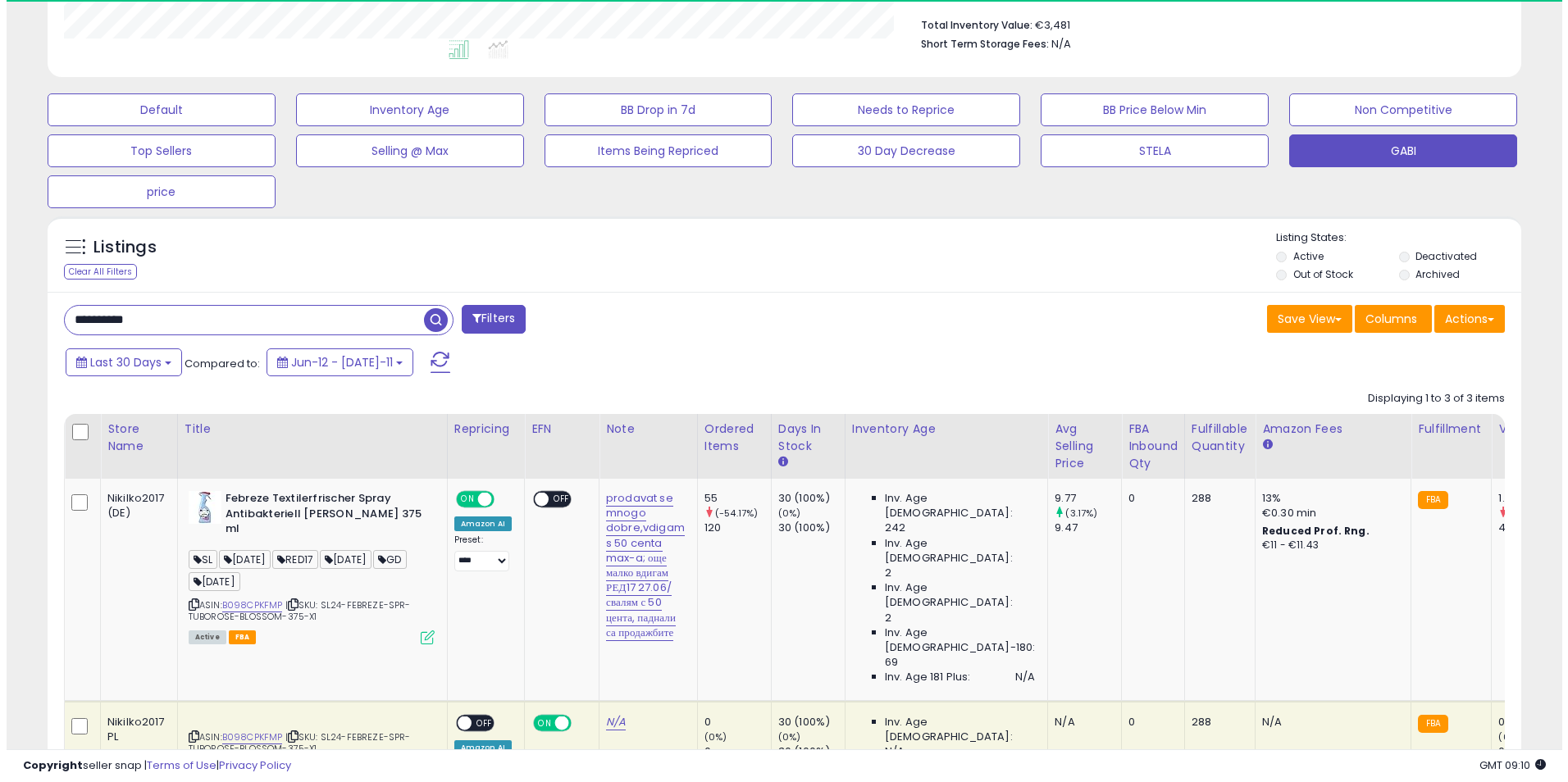
scroll to position [336, 855]
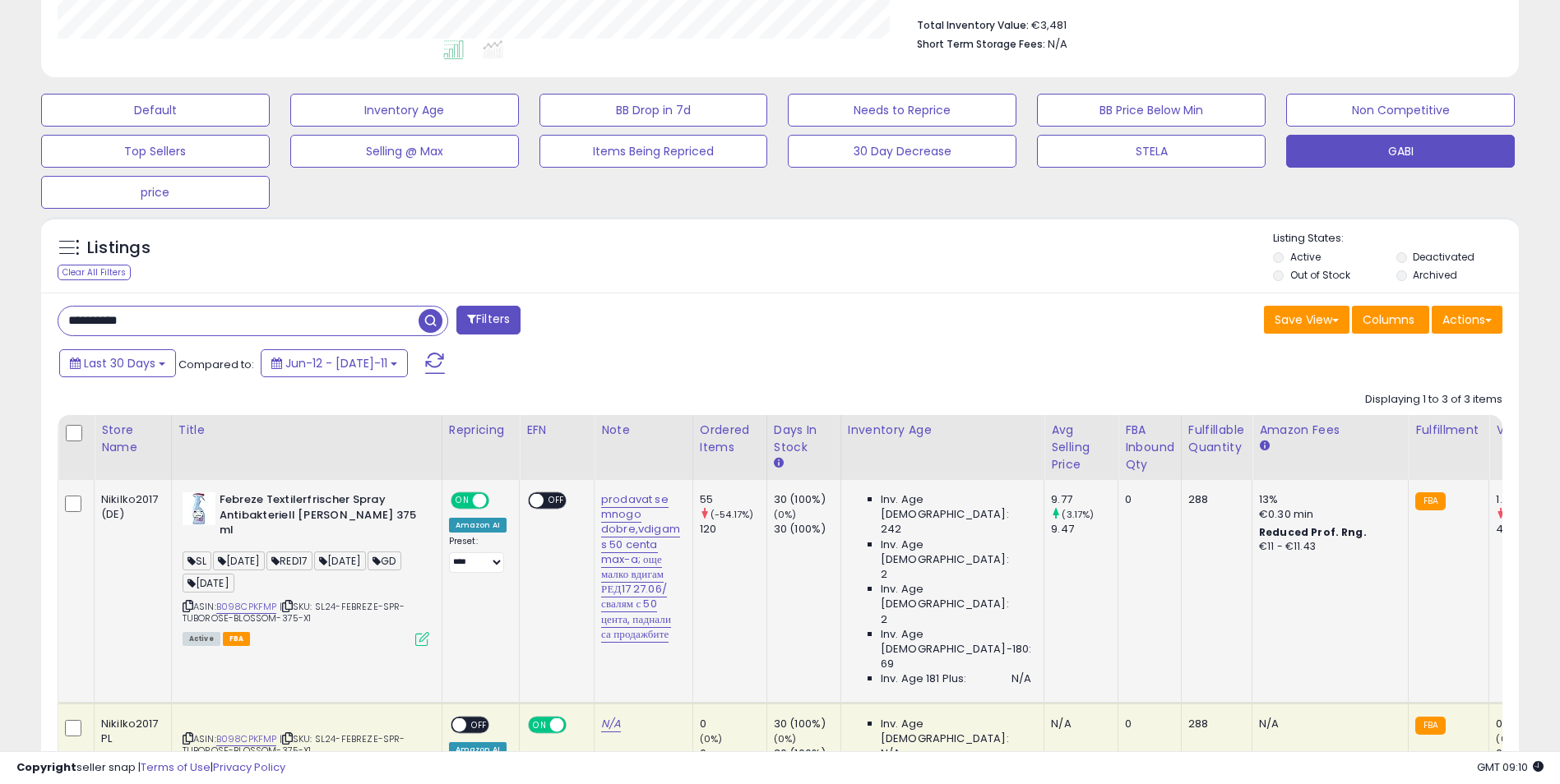
click at [422, 632] on icon at bounding box center [422, 638] width 14 height 14
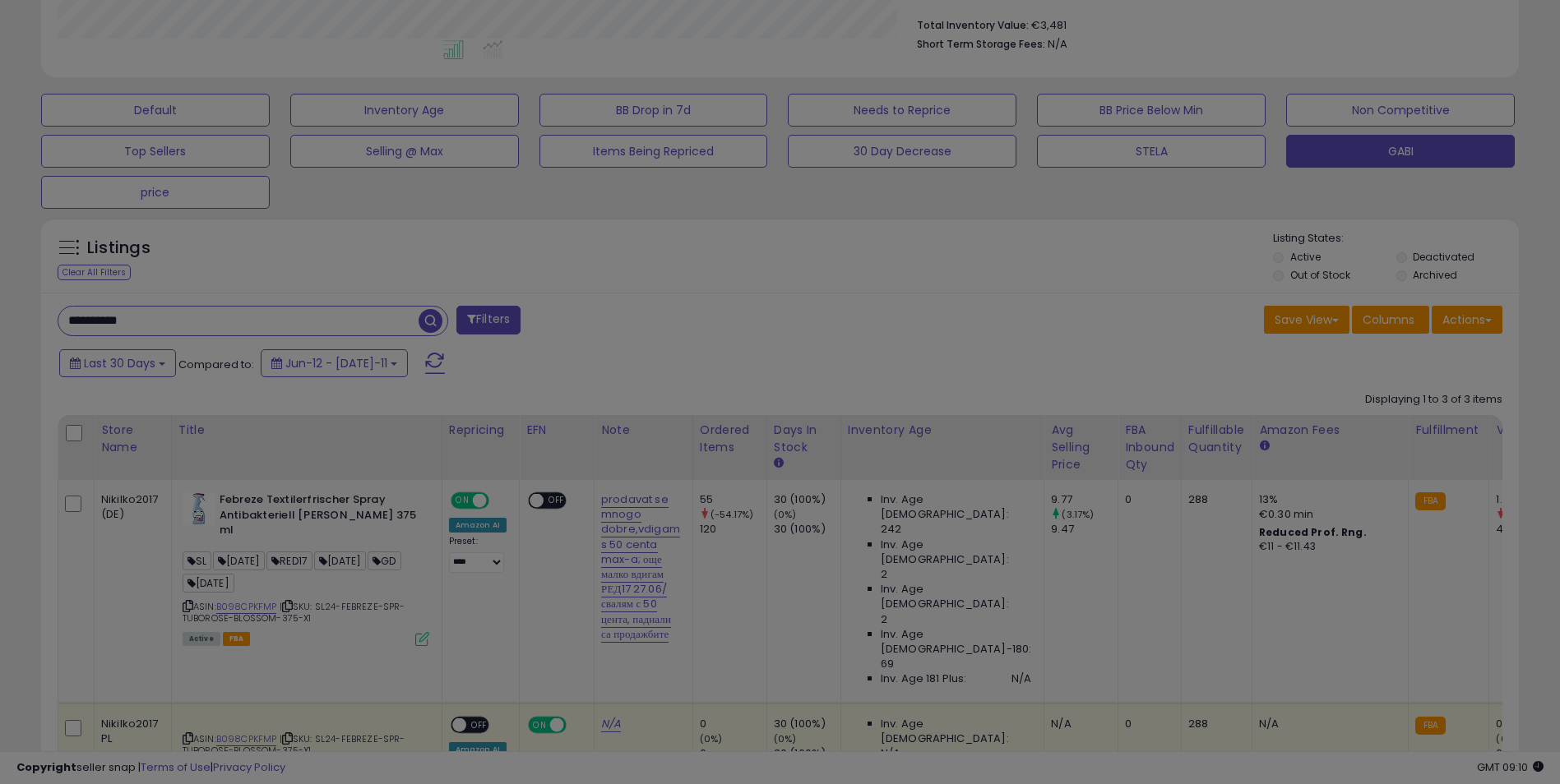
scroll to position [337, 865]
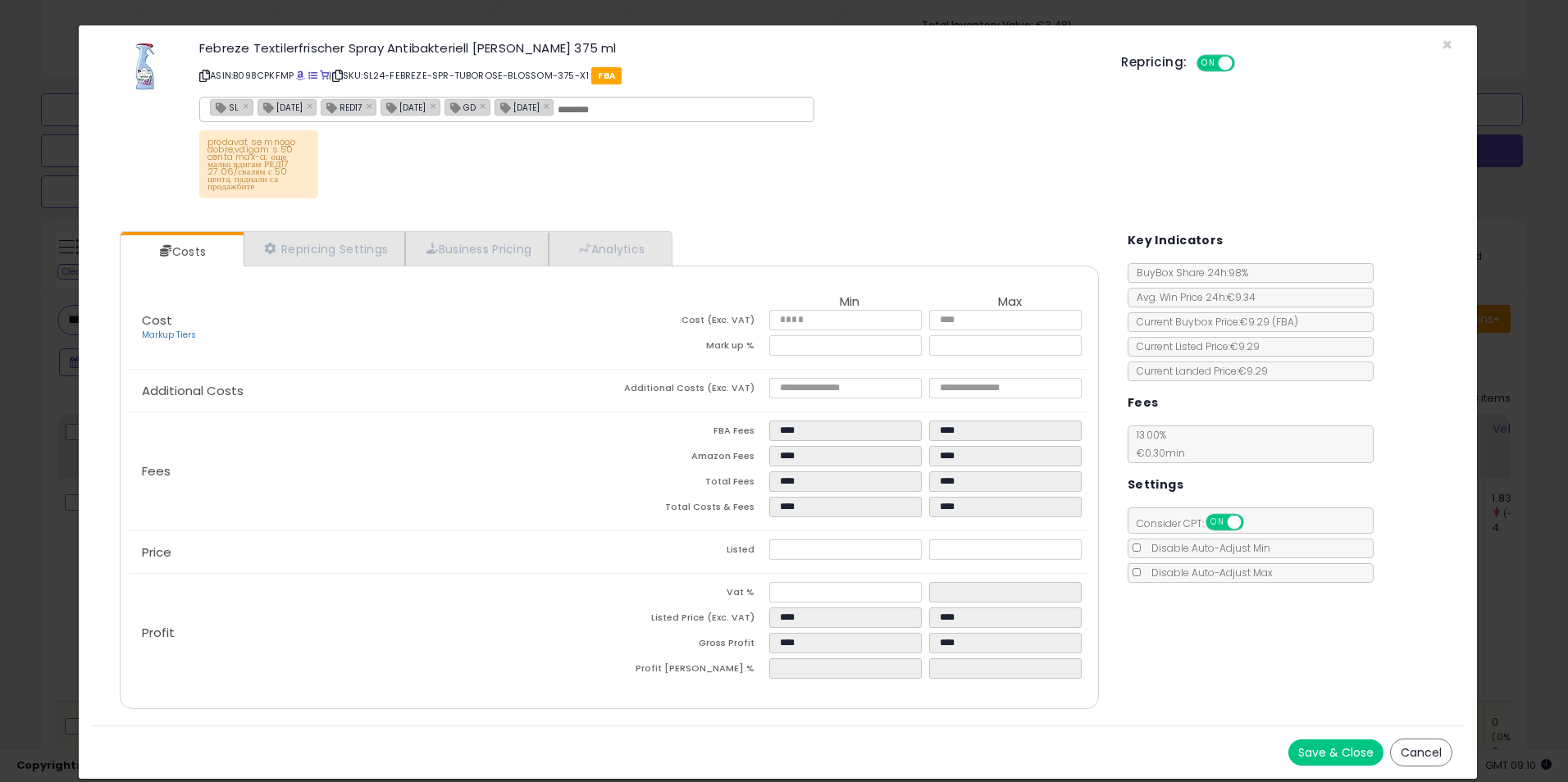
click at [1480, 312] on div "× Close Febreze Textilerfrischer Spray Antibakteriell [PERSON_NAME] 375 ml ASIN…" at bounding box center [784, 391] width 1568 height 782
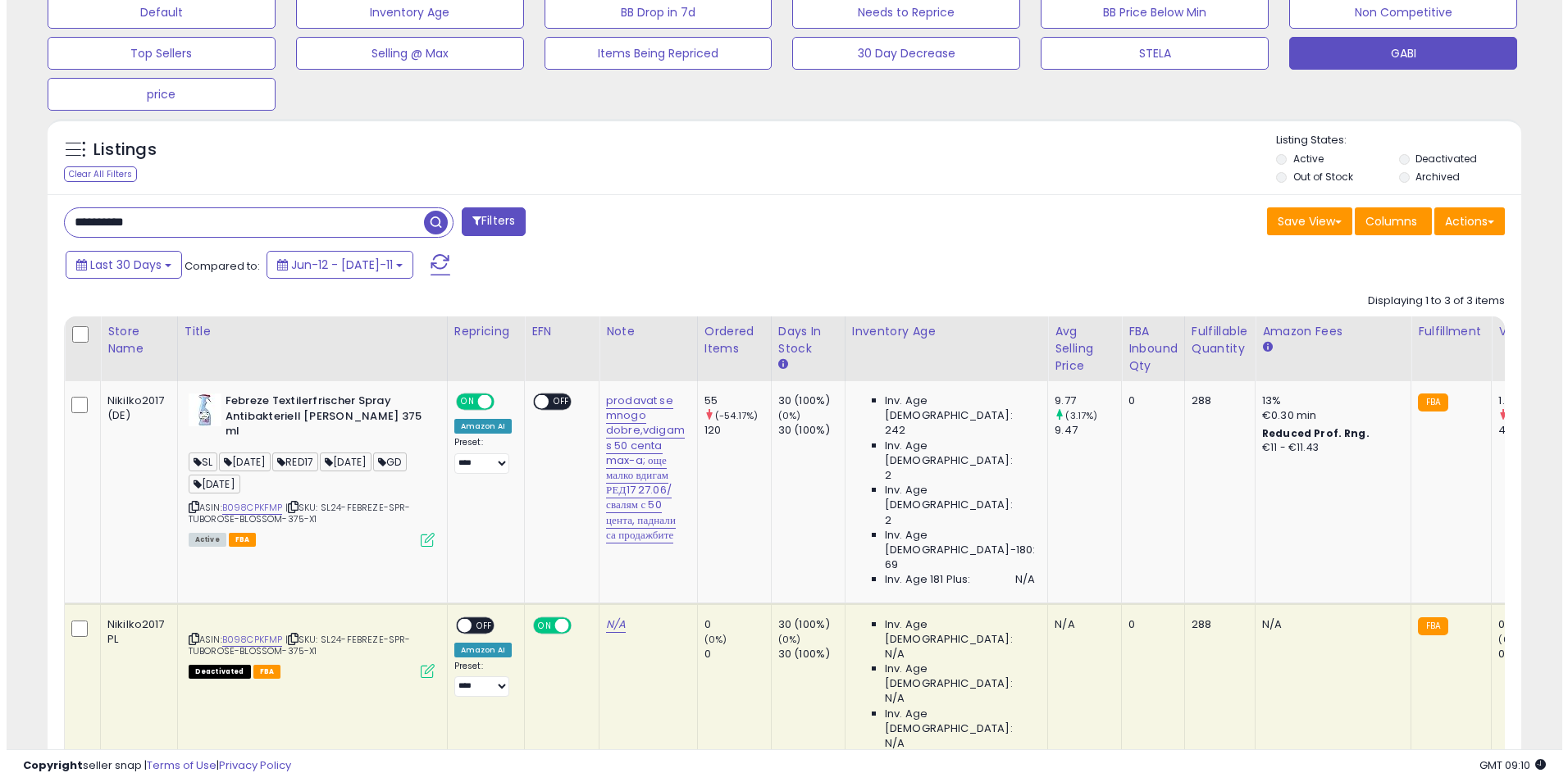
scroll to position [638, 0]
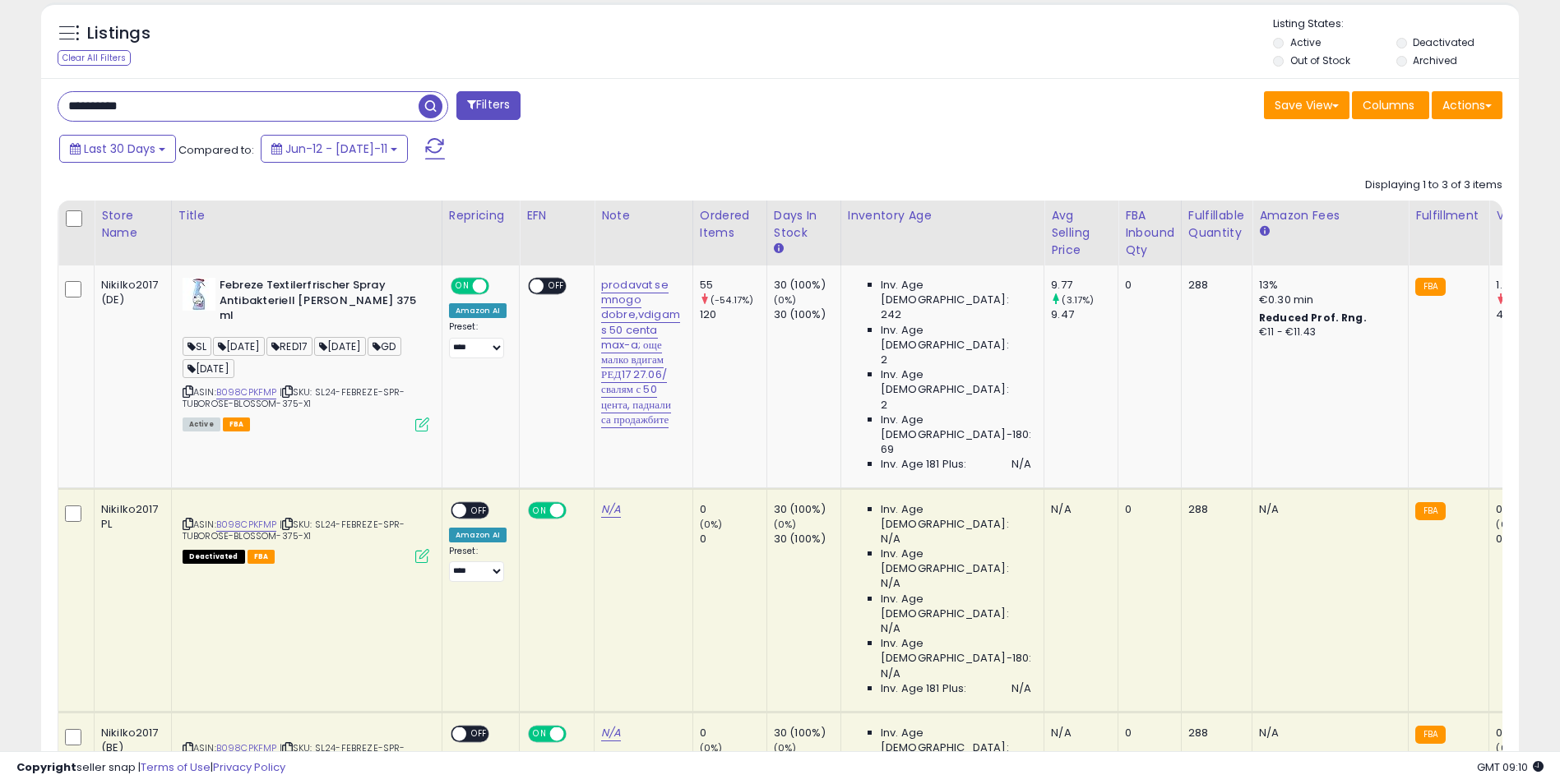
click at [423, 417] on icon at bounding box center [422, 424] width 14 height 14
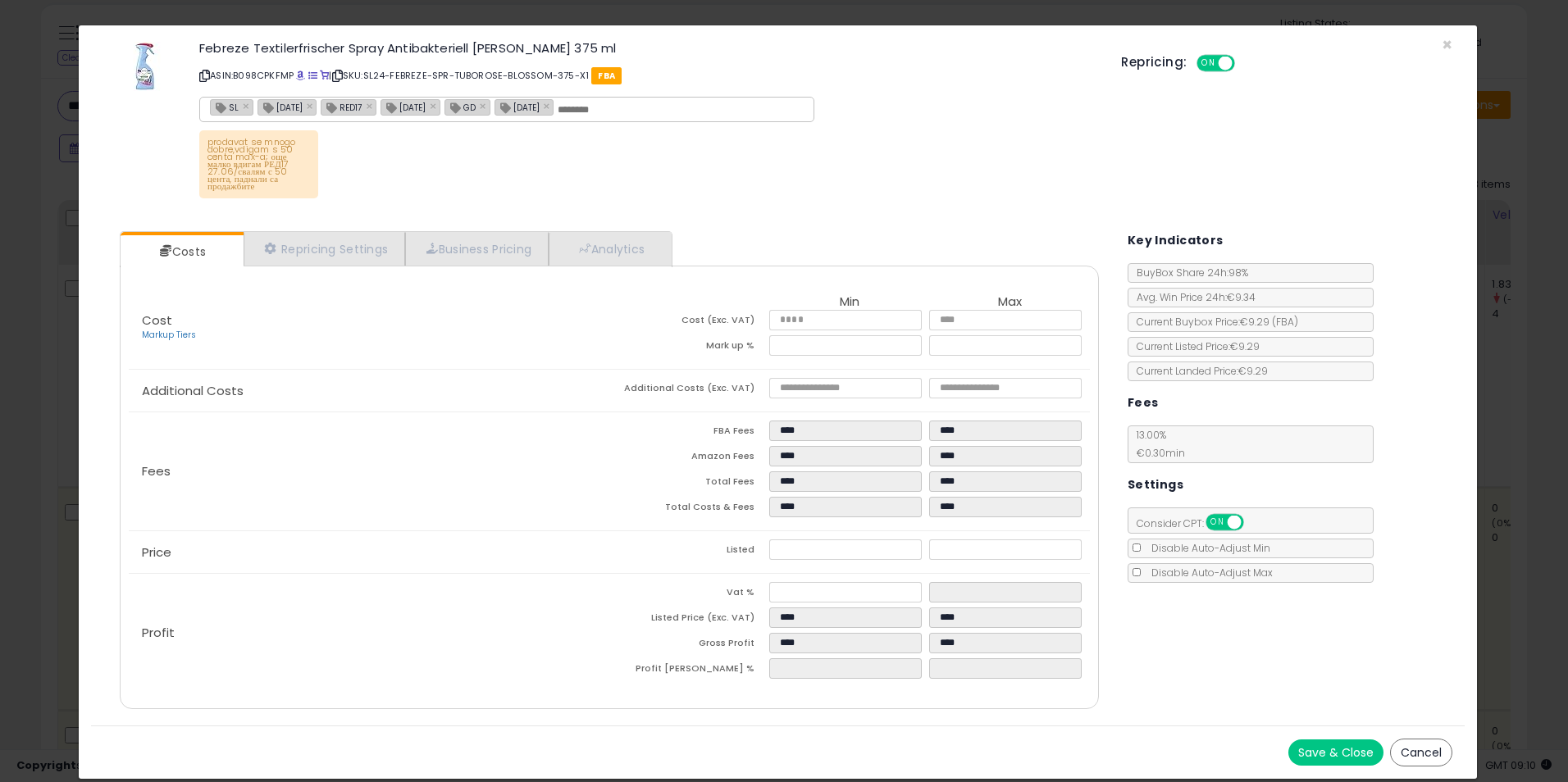
drag, startPoint x: 1505, startPoint y: 312, endPoint x: 1496, endPoint y: 312, distance: 9.0
click at [1502, 312] on div "× Close Febreze Textilerfrischer Spray Antibakteriell [PERSON_NAME] 375 ml ASIN…" at bounding box center [784, 391] width 1568 height 782
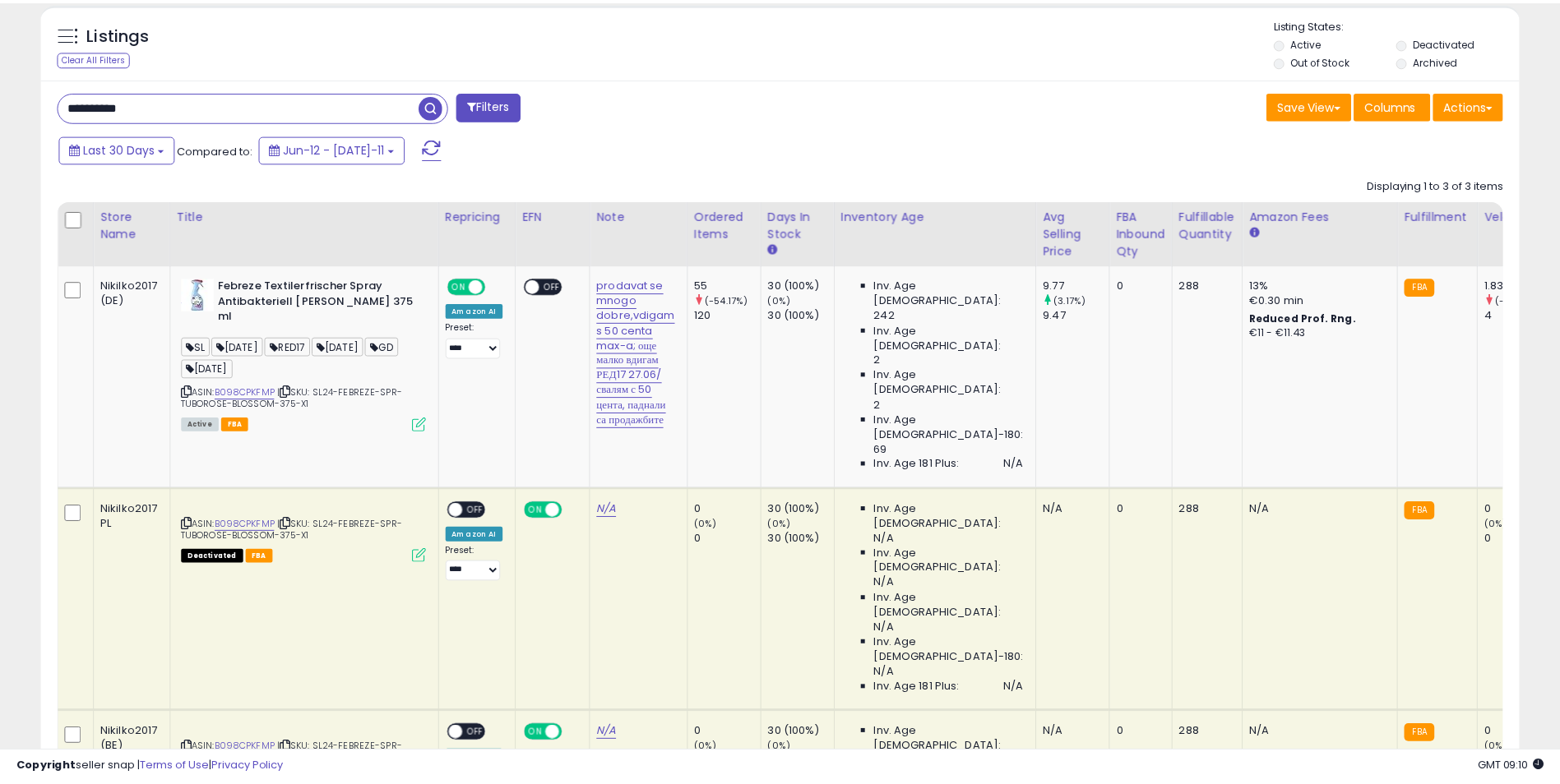
scroll to position [821892, 821450]
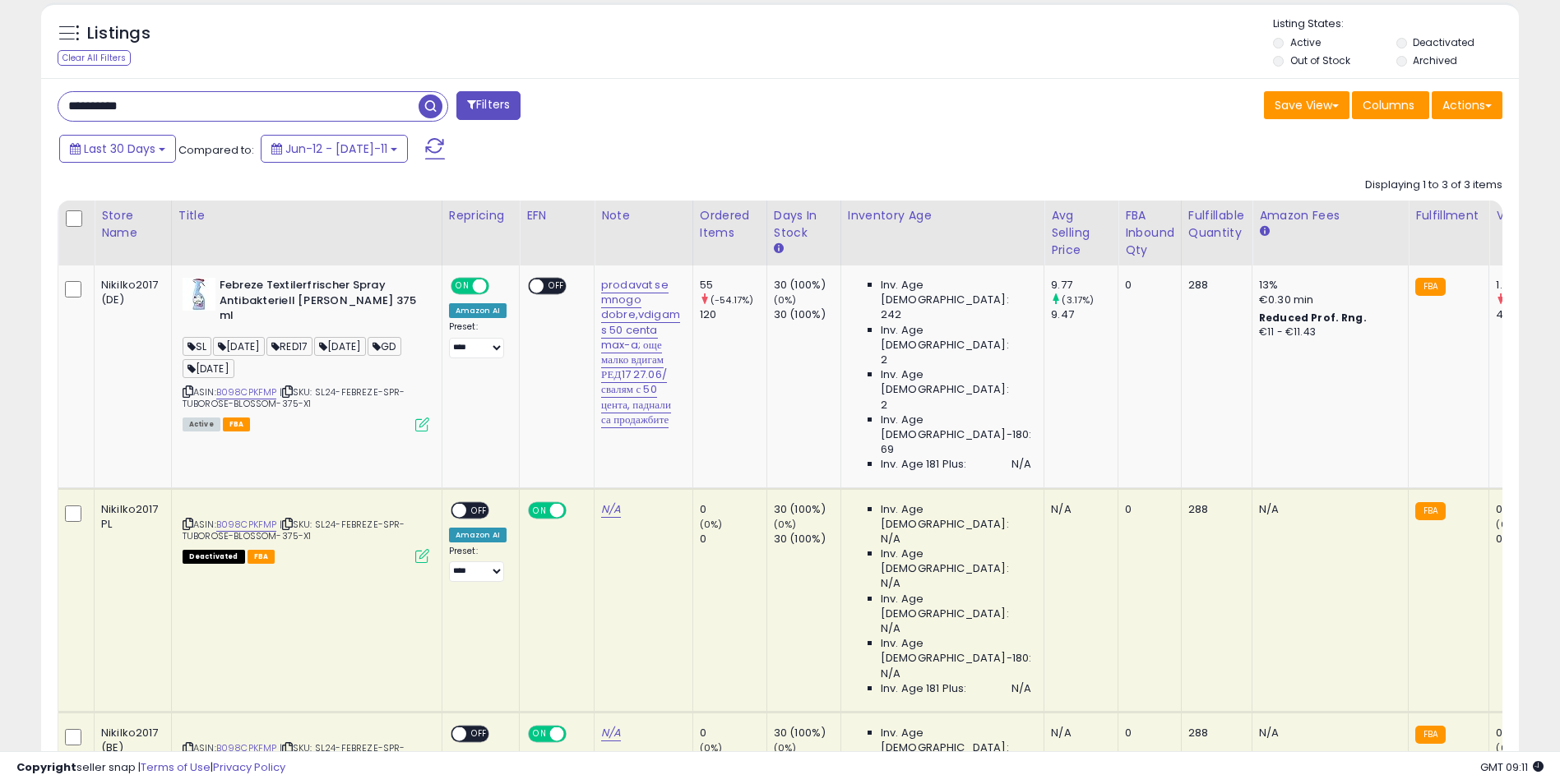
click at [171, 110] on input "**********" at bounding box center [238, 107] width 360 height 29
click at [172, 109] on input "**********" at bounding box center [238, 107] width 360 height 29
paste input "text"
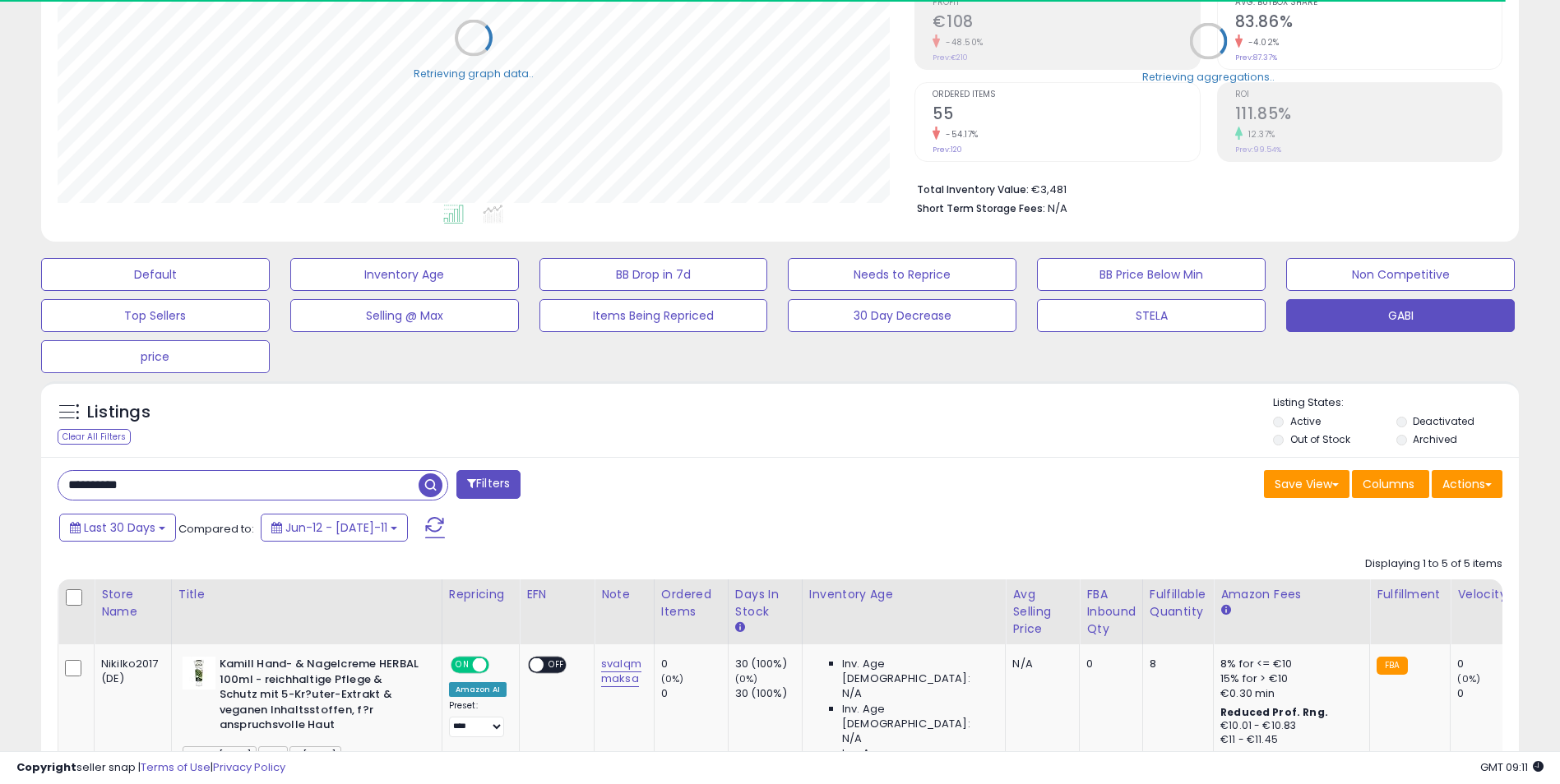
click at [184, 486] on input "**********" at bounding box center [238, 485] width 360 height 29
paste input "text"
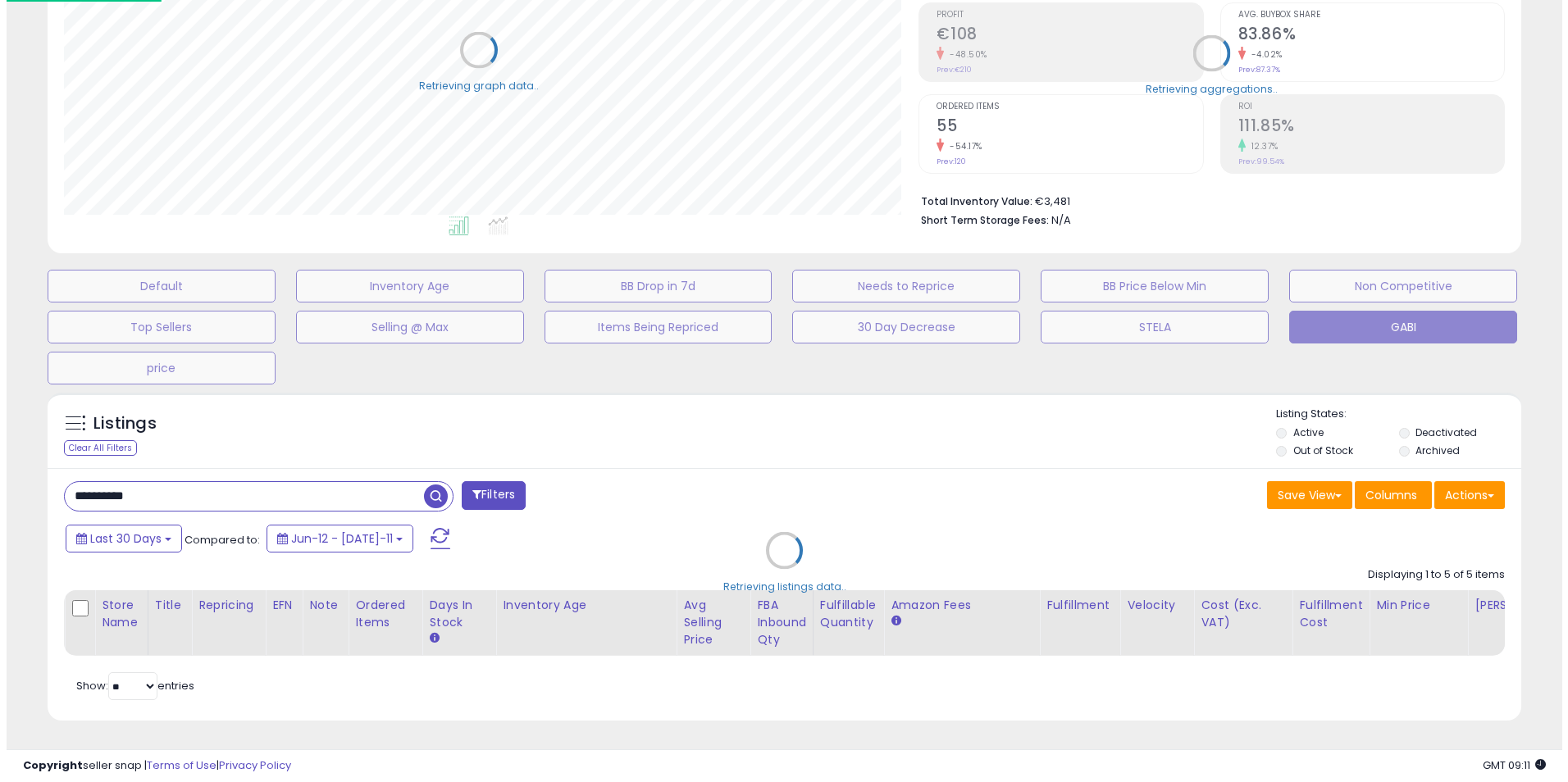
scroll to position [819795, 819001]
click at [433, 437] on div "Retrieving listings data.." at bounding box center [784, 563] width 1510 height 357
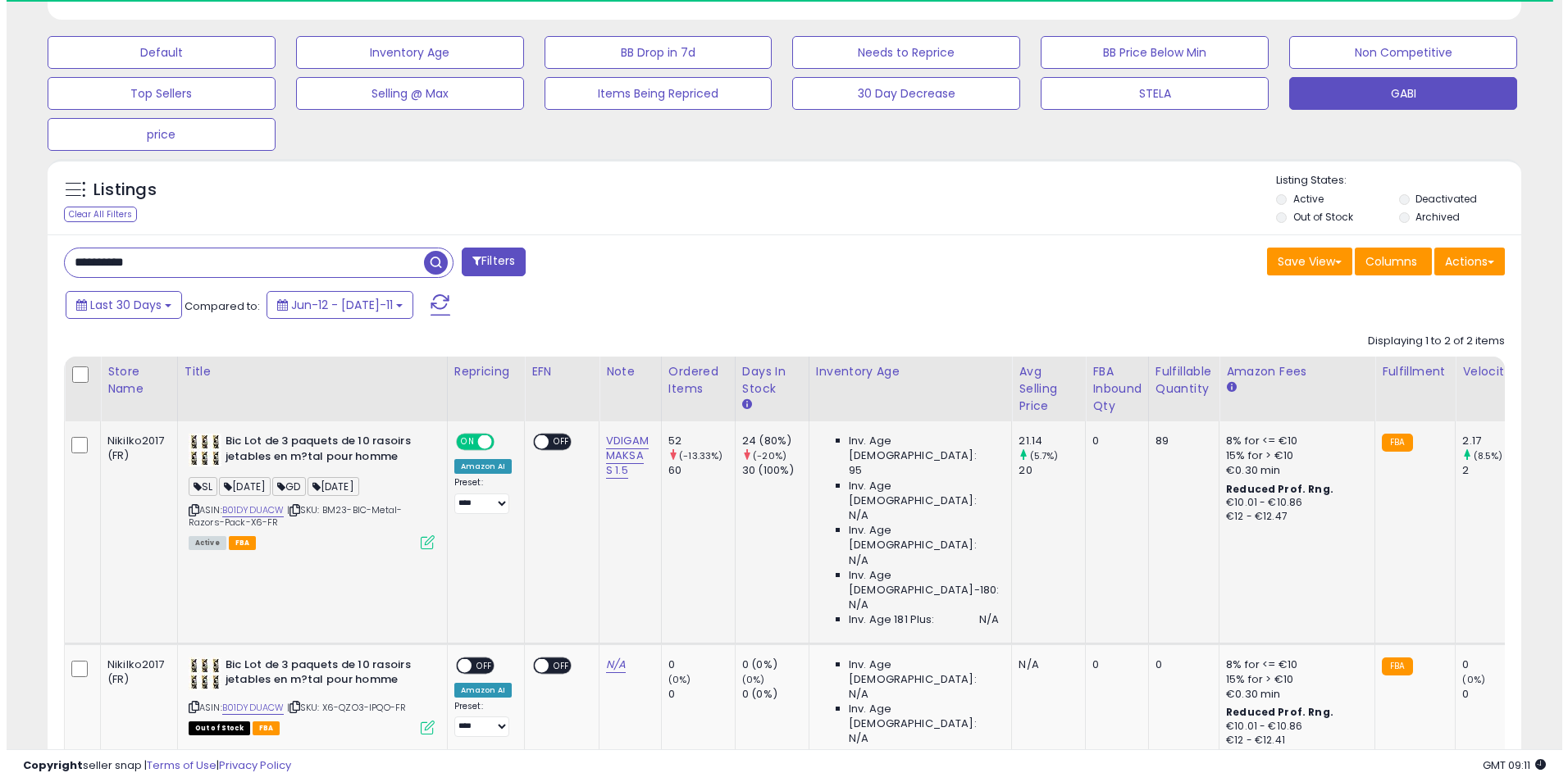
scroll to position [508, 0]
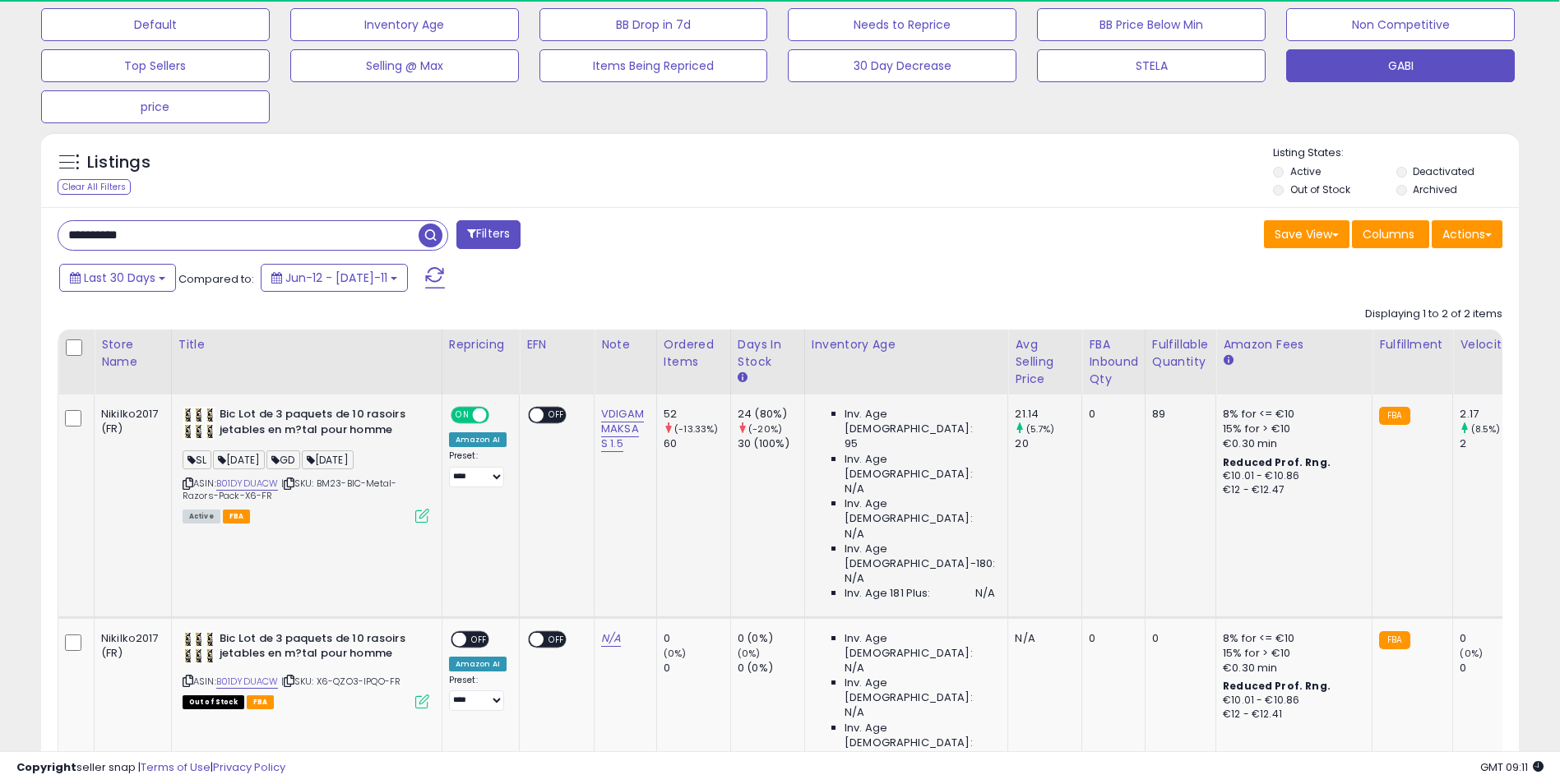
click at [413, 513] on div "Active FBA" at bounding box center [306, 515] width 246 height 12
click at [416, 518] on div "ASIN: B01DYDUACW | SKU: BM23-BIC-Metal-Razors-Pack-X6-FR Active FBA" at bounding box center [306, 464] width 246 height 114
click at [416, 518] on icon at bounding box center [422, 515] width 14 height 14
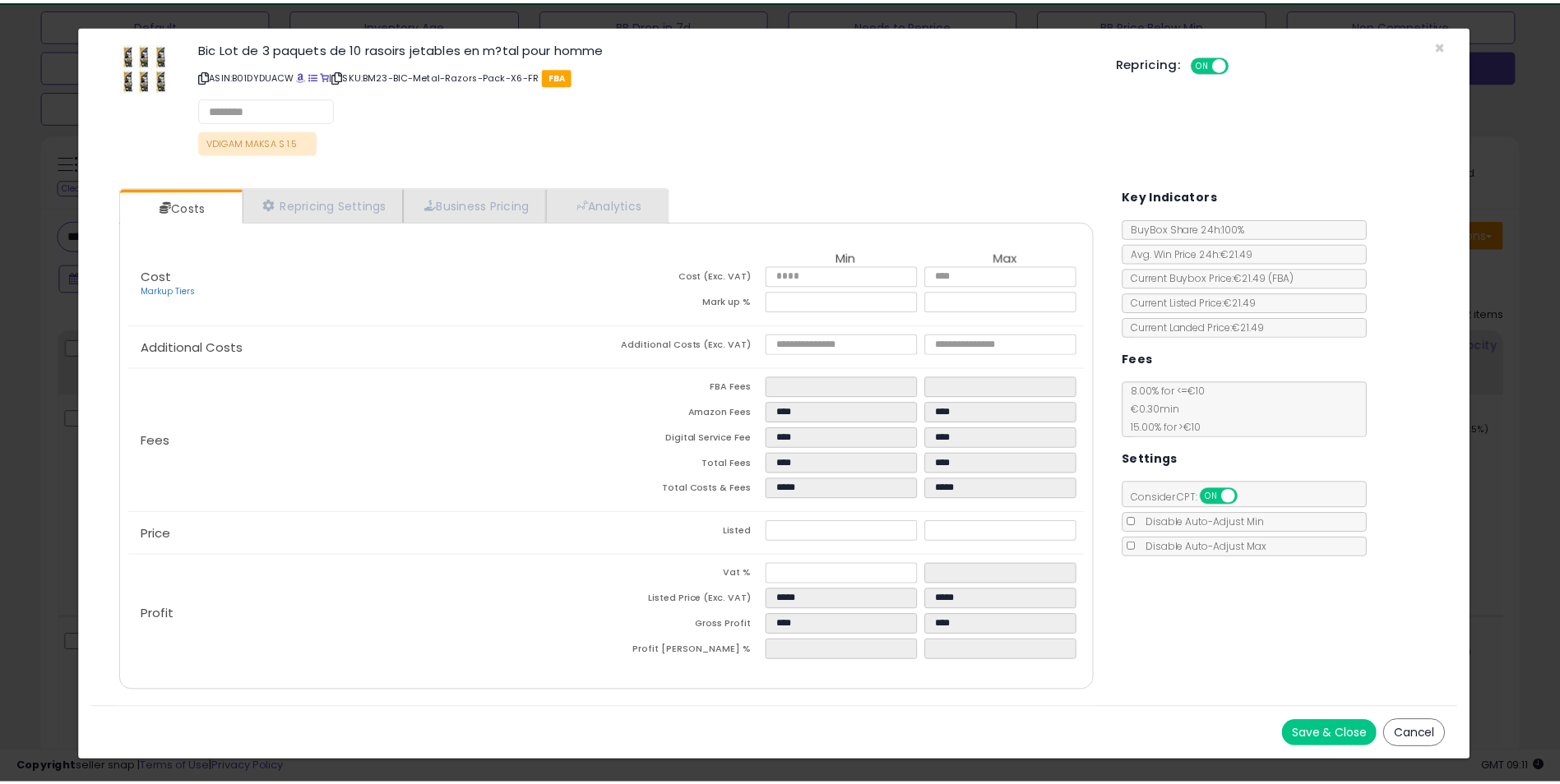
scroll to position [337, 865]
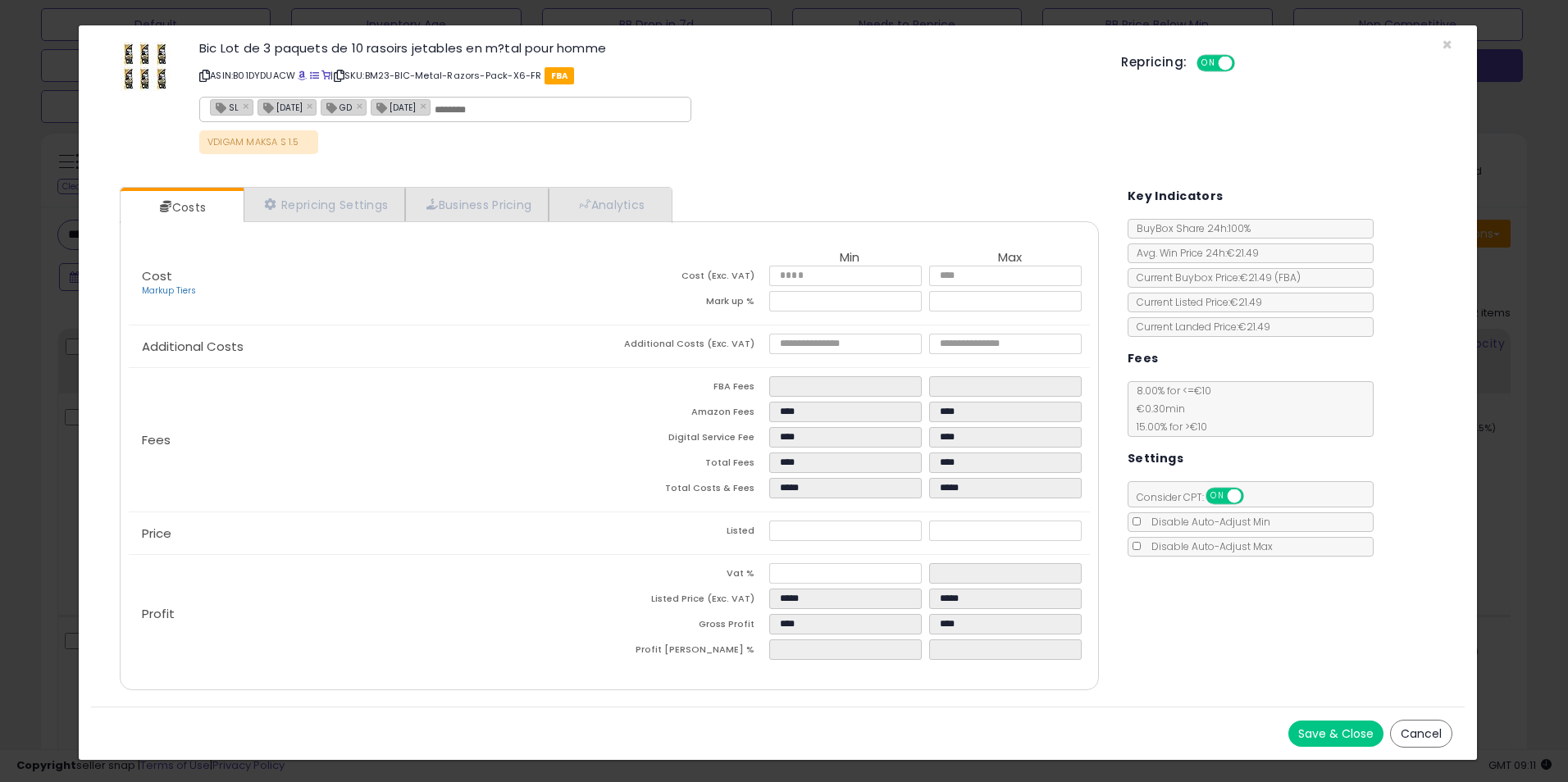
click at [1530, 213] on div "× Close Bic Lot de 3 paquets de 10 rasoirs jetables en m?tal pour homme ASIN: B…" at bounding box center [784, 391] width 1568 height 782
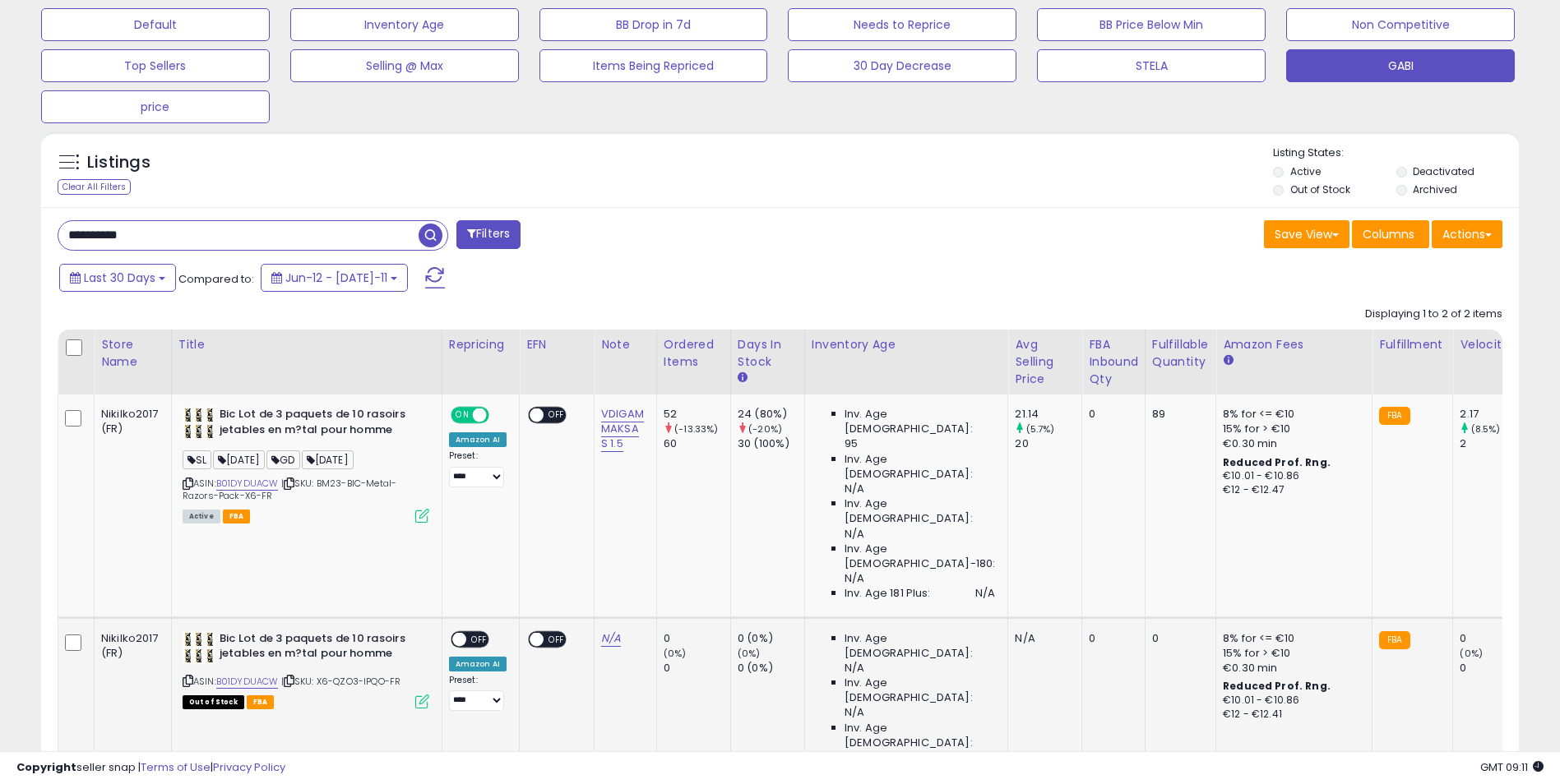
scroll to position [821892, 821450]
click at [171, 229] on input "**********" at bounding box center [238, 235] width 360 height 29
paste input "text"
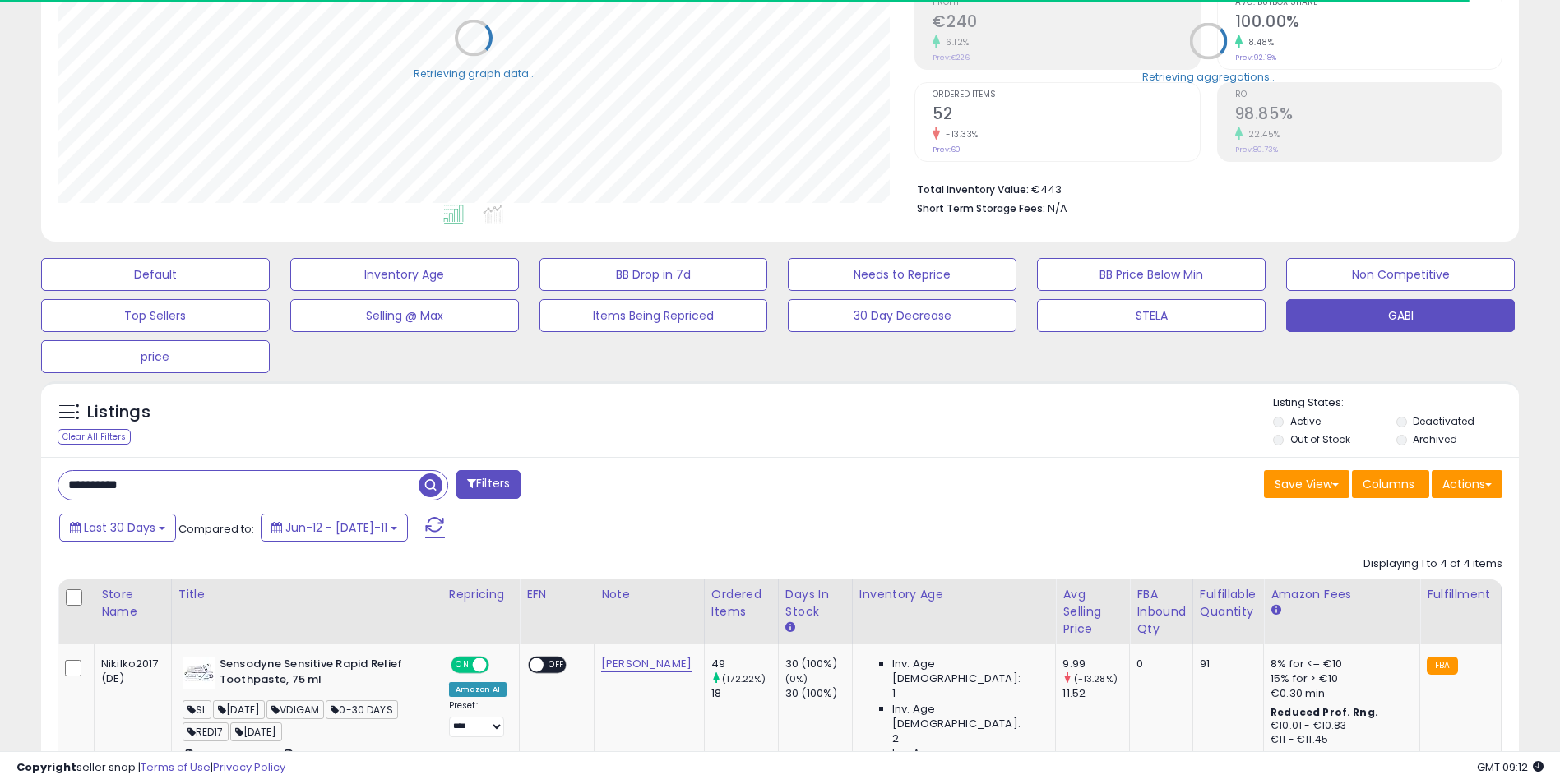
click at [698, 433] on div "Listings Clear All Filters Listing States:" at bounding box center [780, 424] width 1478 height 56
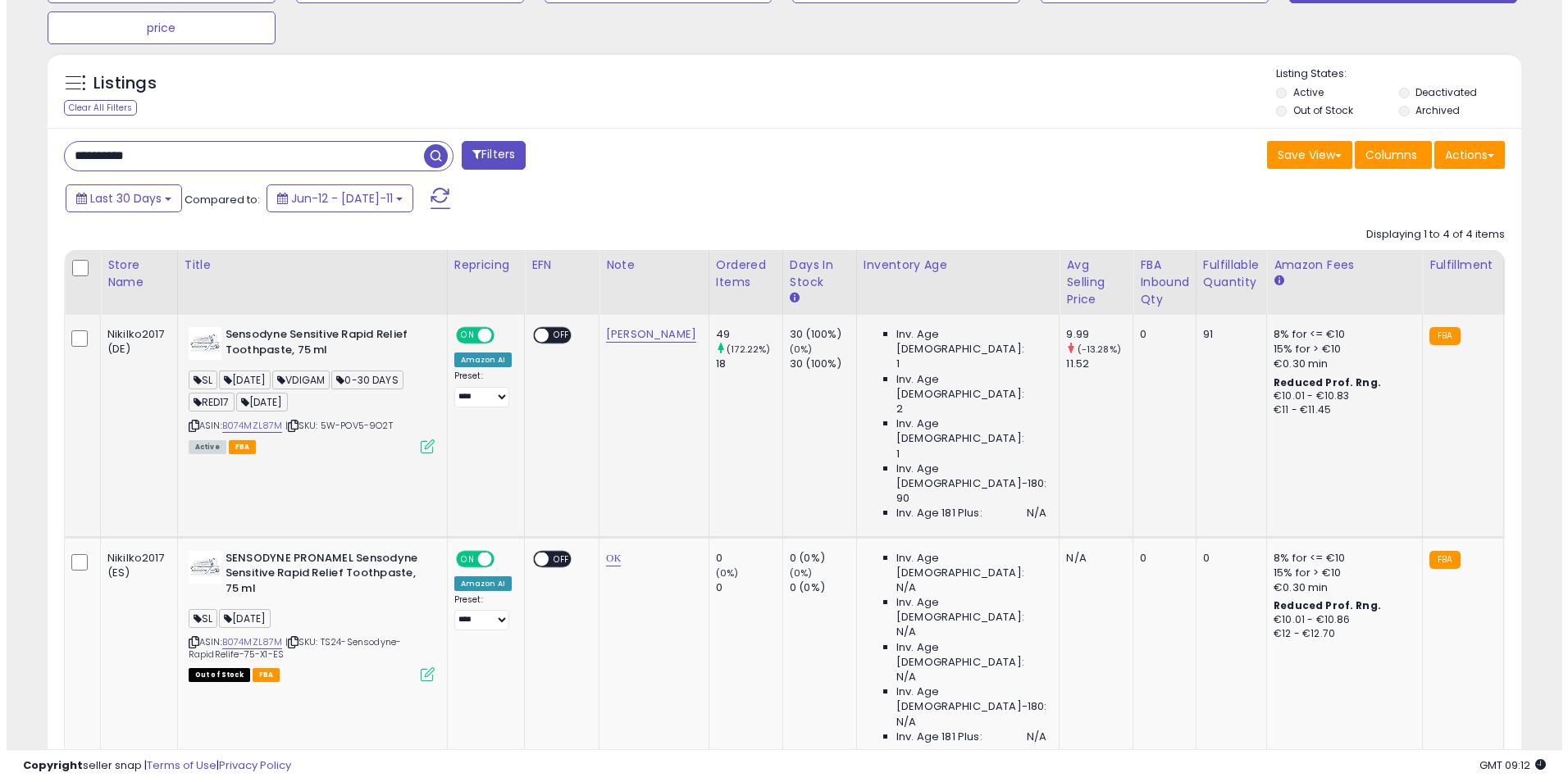
scroll to position [336, 855]
click at [417, 446] on icon at bounding box center [421, 446] width 14 height 14
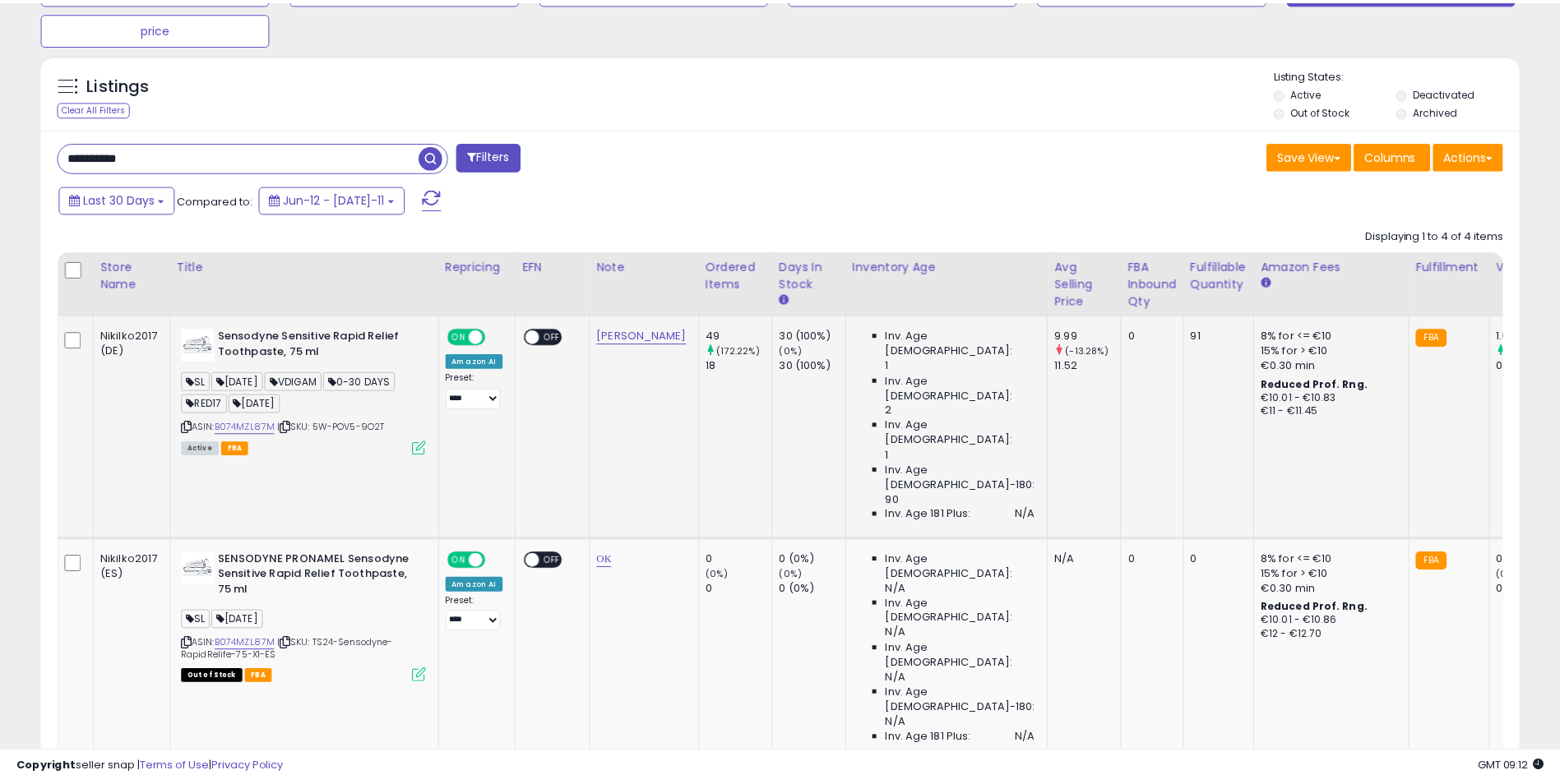
scroll to position [337, 865]
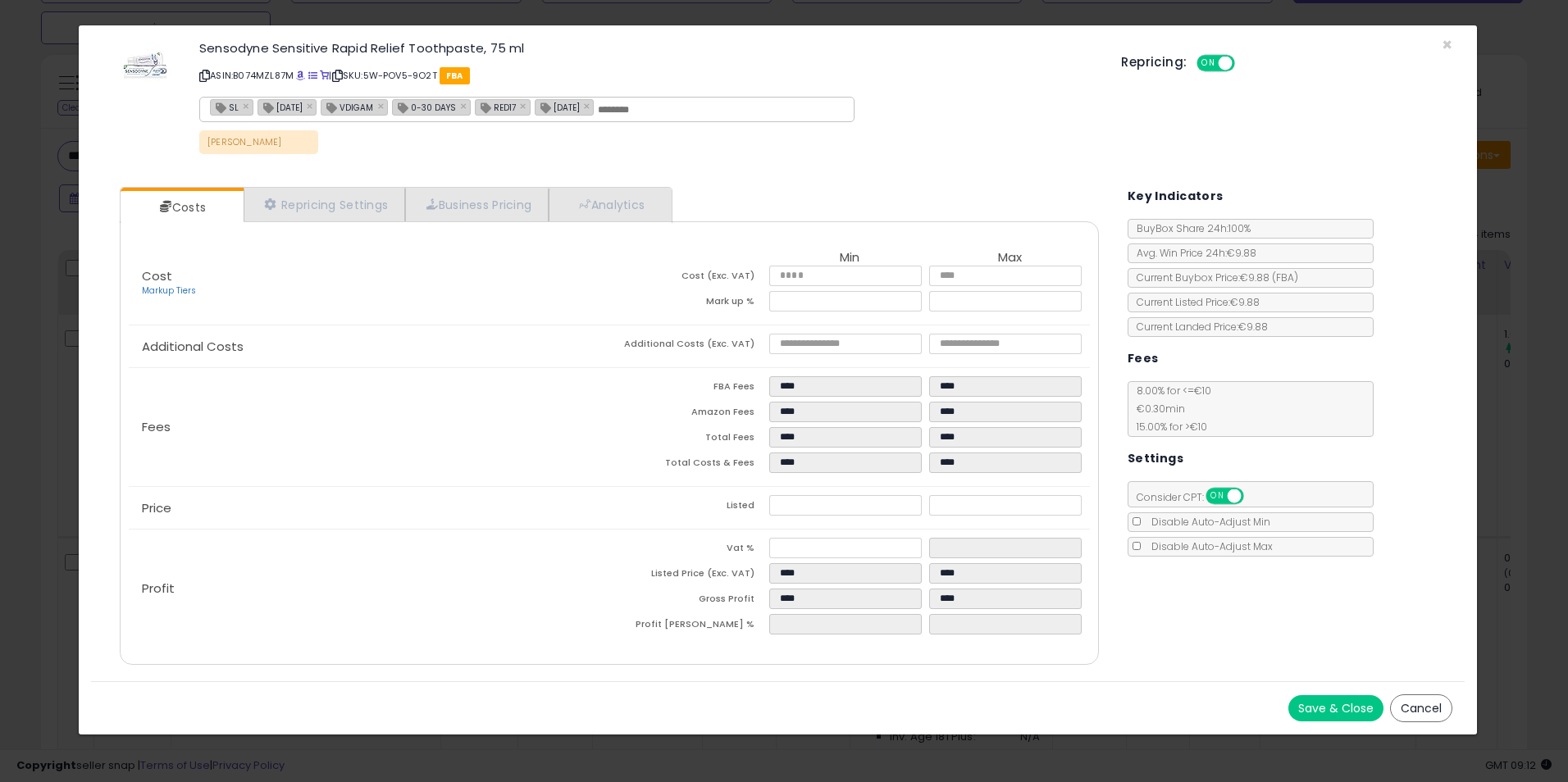
click at [1505, 317] on div "× Close Sensodyne Sensitive Rapid Relief Toothpaste, 75 ml ASIN: B074MZL87M | S…" at bounding box center [784, 391] width 1568 height 782
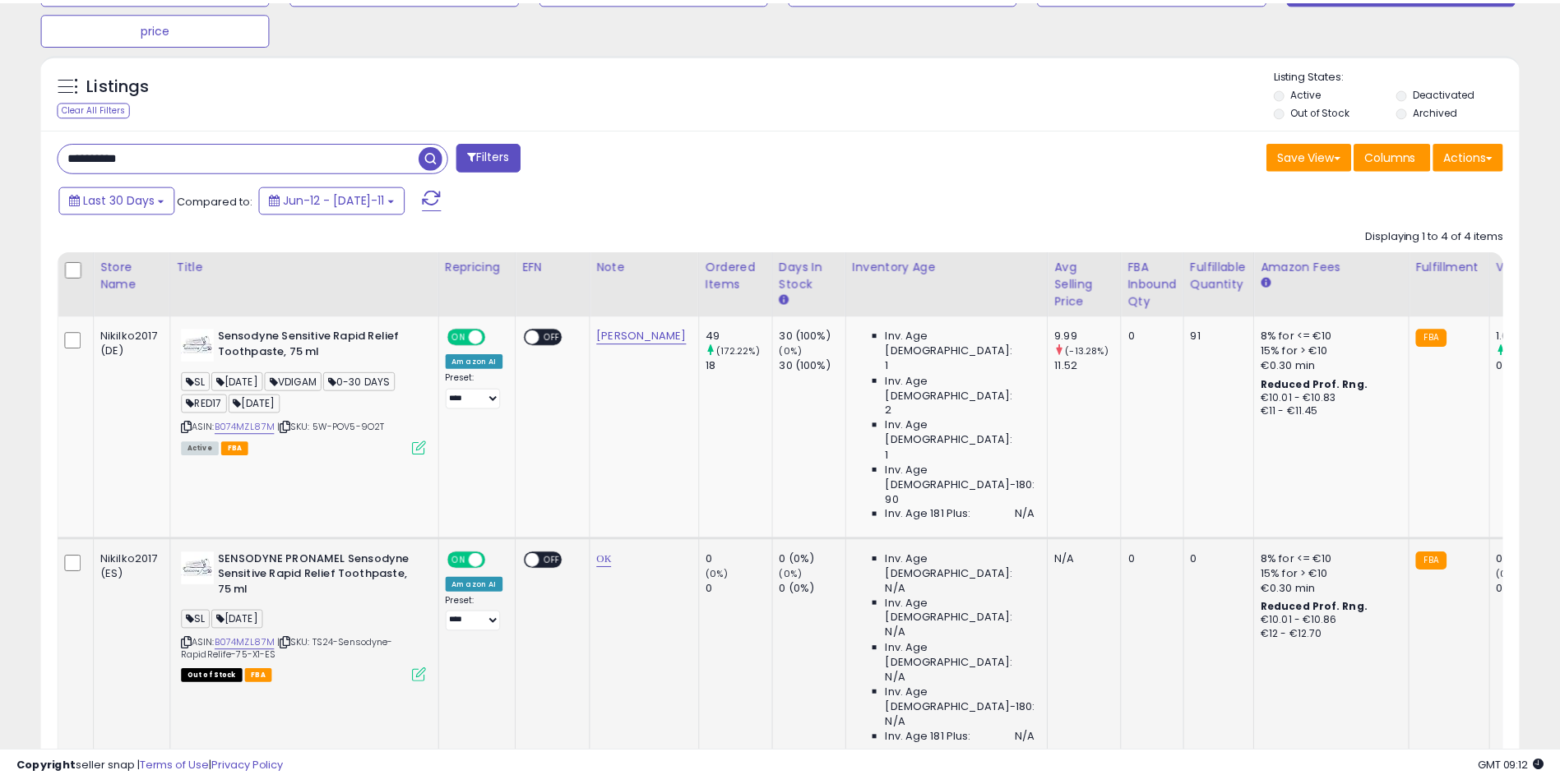
scroll to position [821892, 821450]
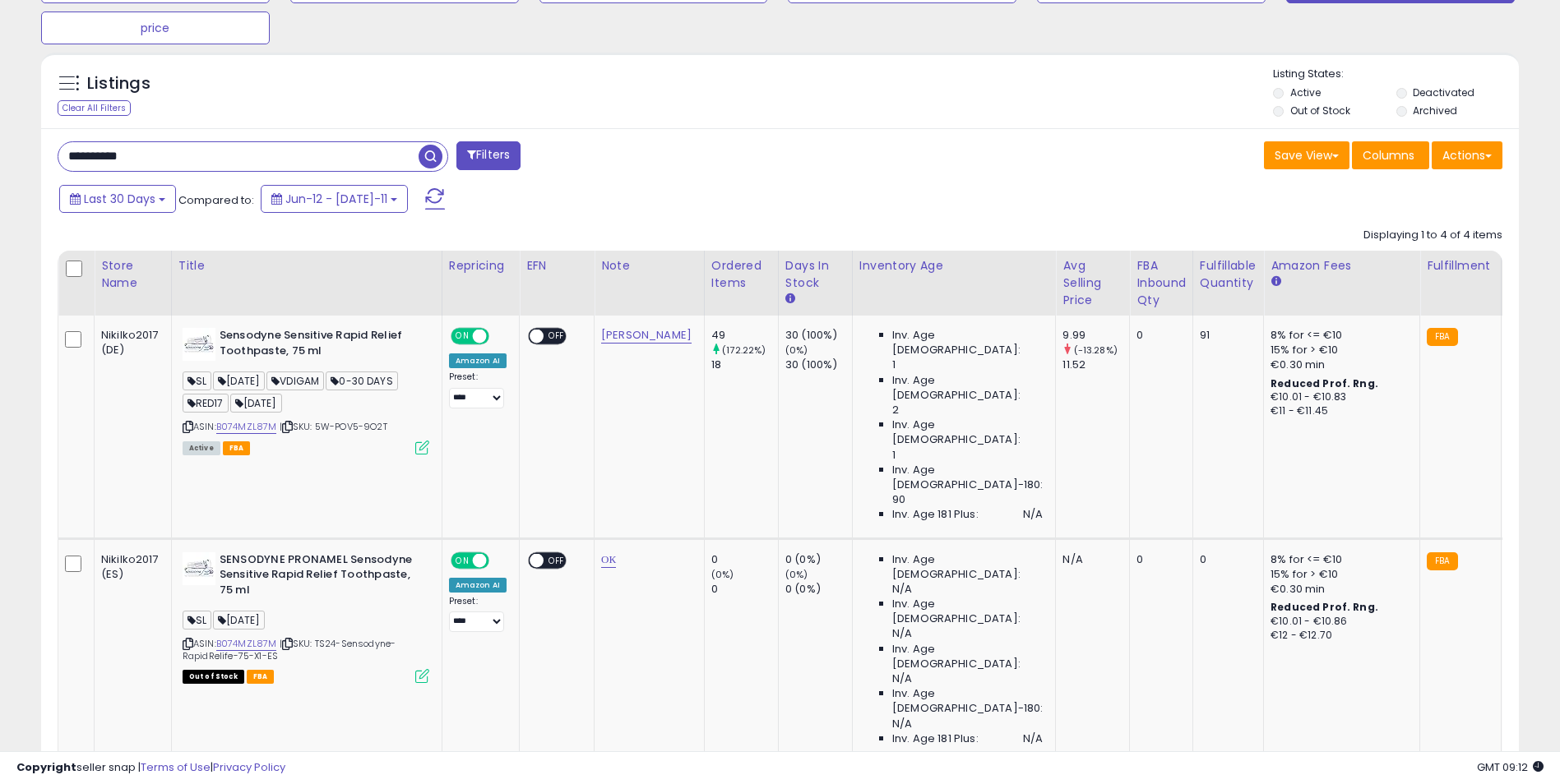
click at [471, 214] on div "Last 30 Days Compared to: Jun-12 - [DATE]-11" at bounding box center [597, 201] width 1084 height 37
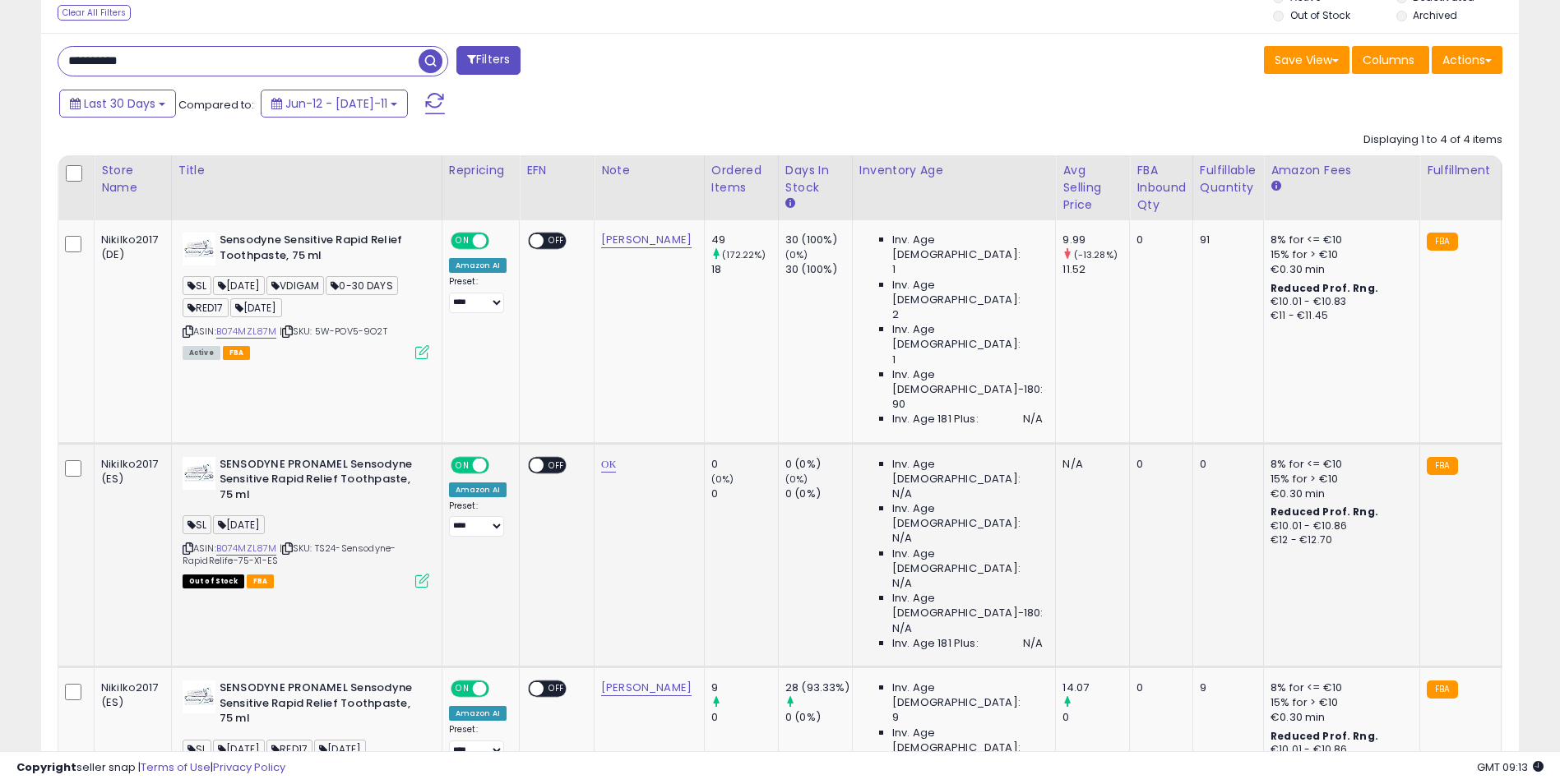
scroll to position [588, 0]
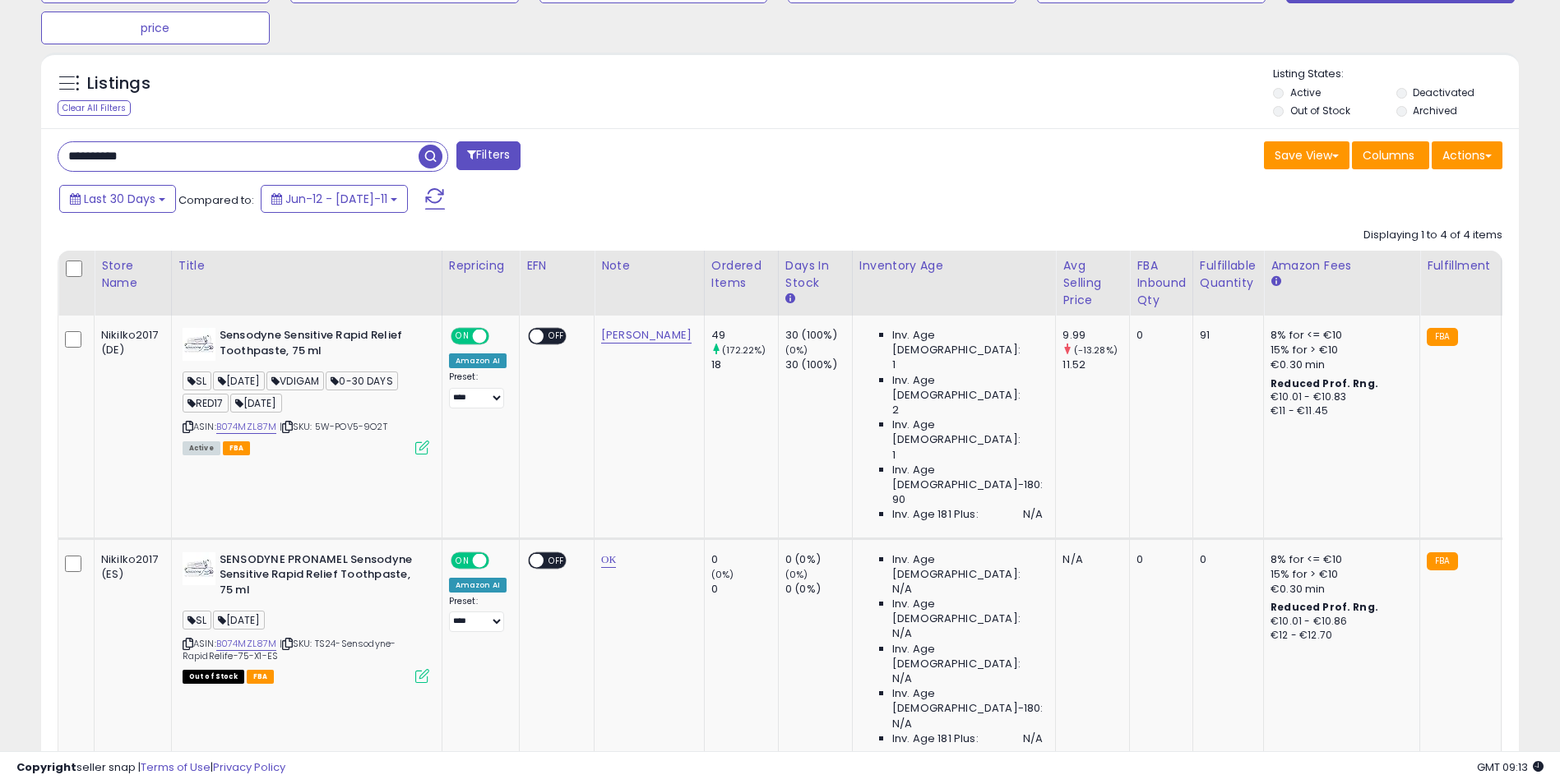
drag, startPoint x: 166, startPoint y: 148, endPoint x: 185, endPoint y: 153, distance: 19.6
click at [169, 148] on input "**********" at bounding box center [238, 157] width 360 height 29
click at [186, 153] on input "**********" at bounding box center [238, 157] width 360 height 29
click at [187, 154] on input "**********" at bounding box center [238, 157] width 360 height 29
paste input "text"
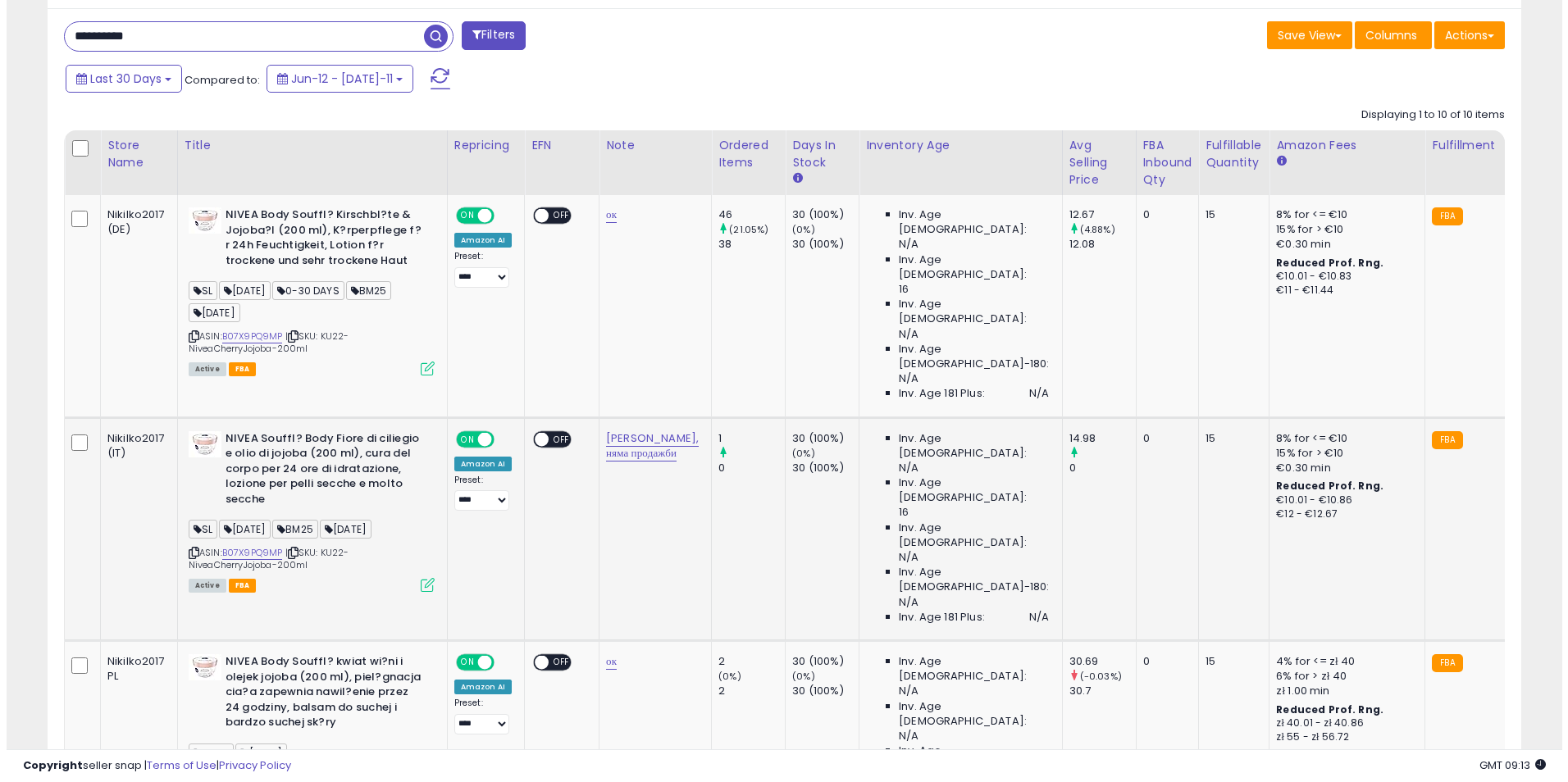
scroll to position [496, 0]
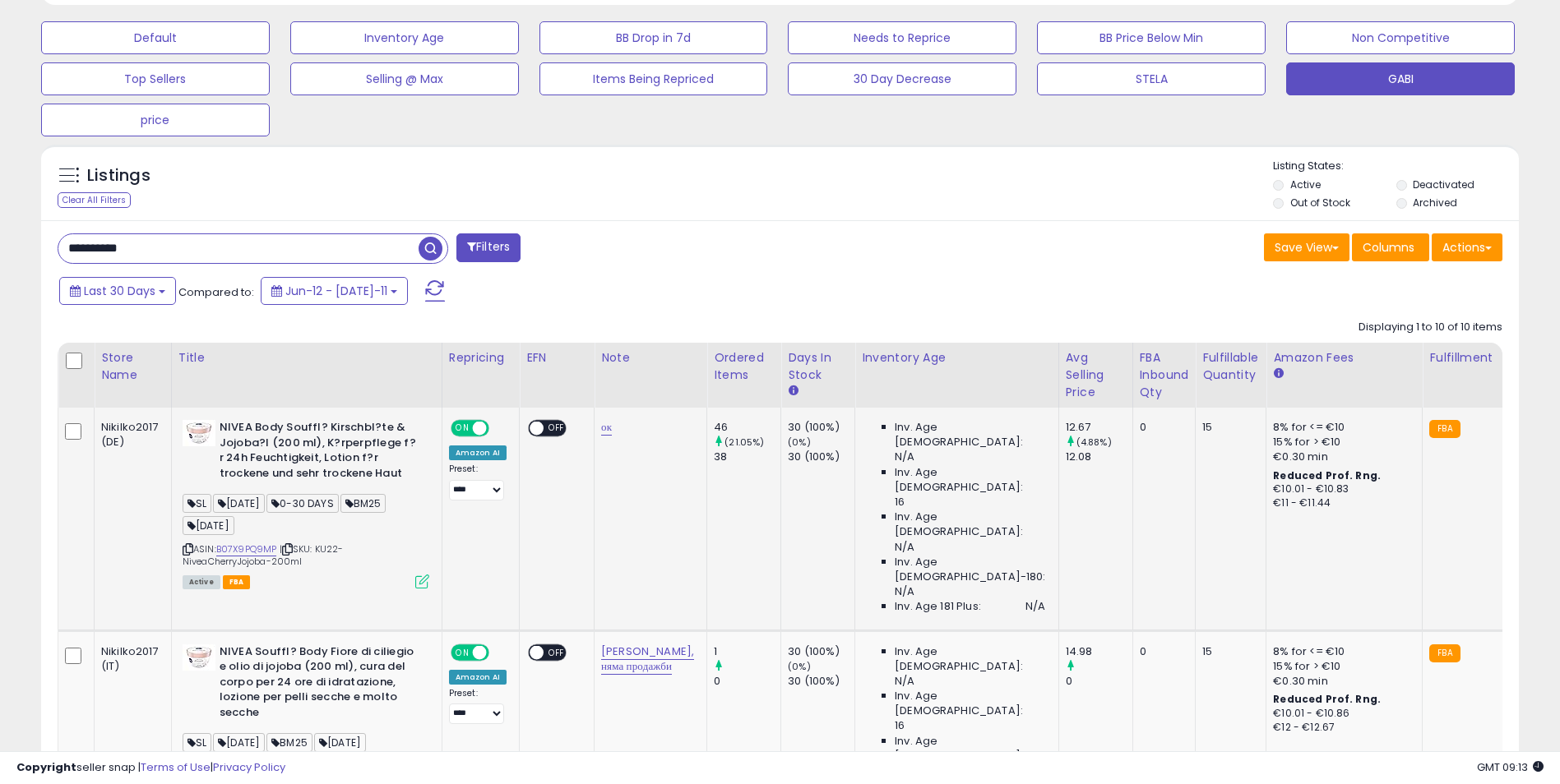
click at [421, 579] on icon at bounding box center [422, 581] width 14 height 14
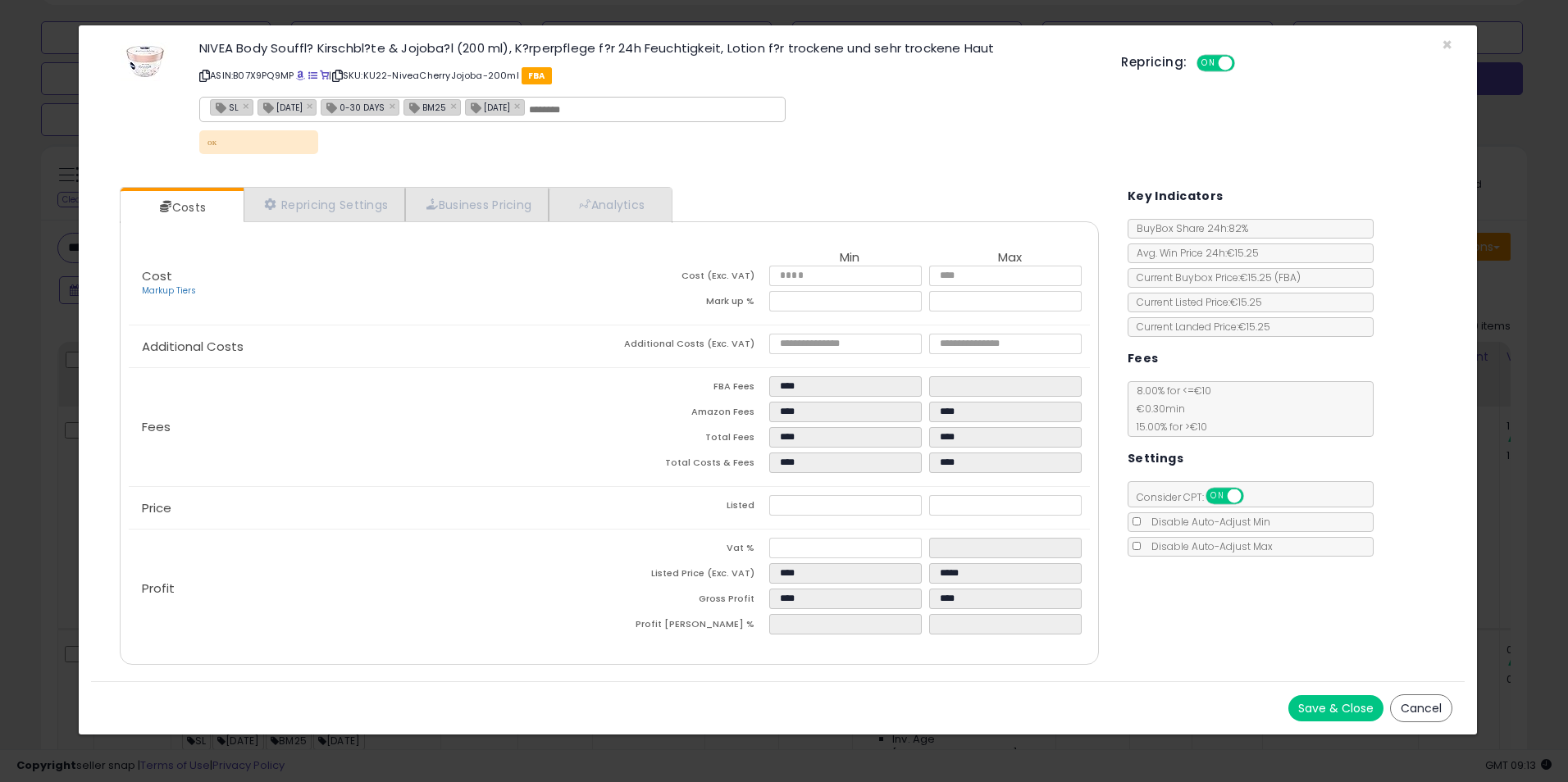
click at [1497, 359] on div "× Close NIVEA Body Souffl? Kirschbl?te & Jojoba?l (200 ml), K?rperpflege f?r 24…" at bounding box center [784, 391] width 1568 height 782
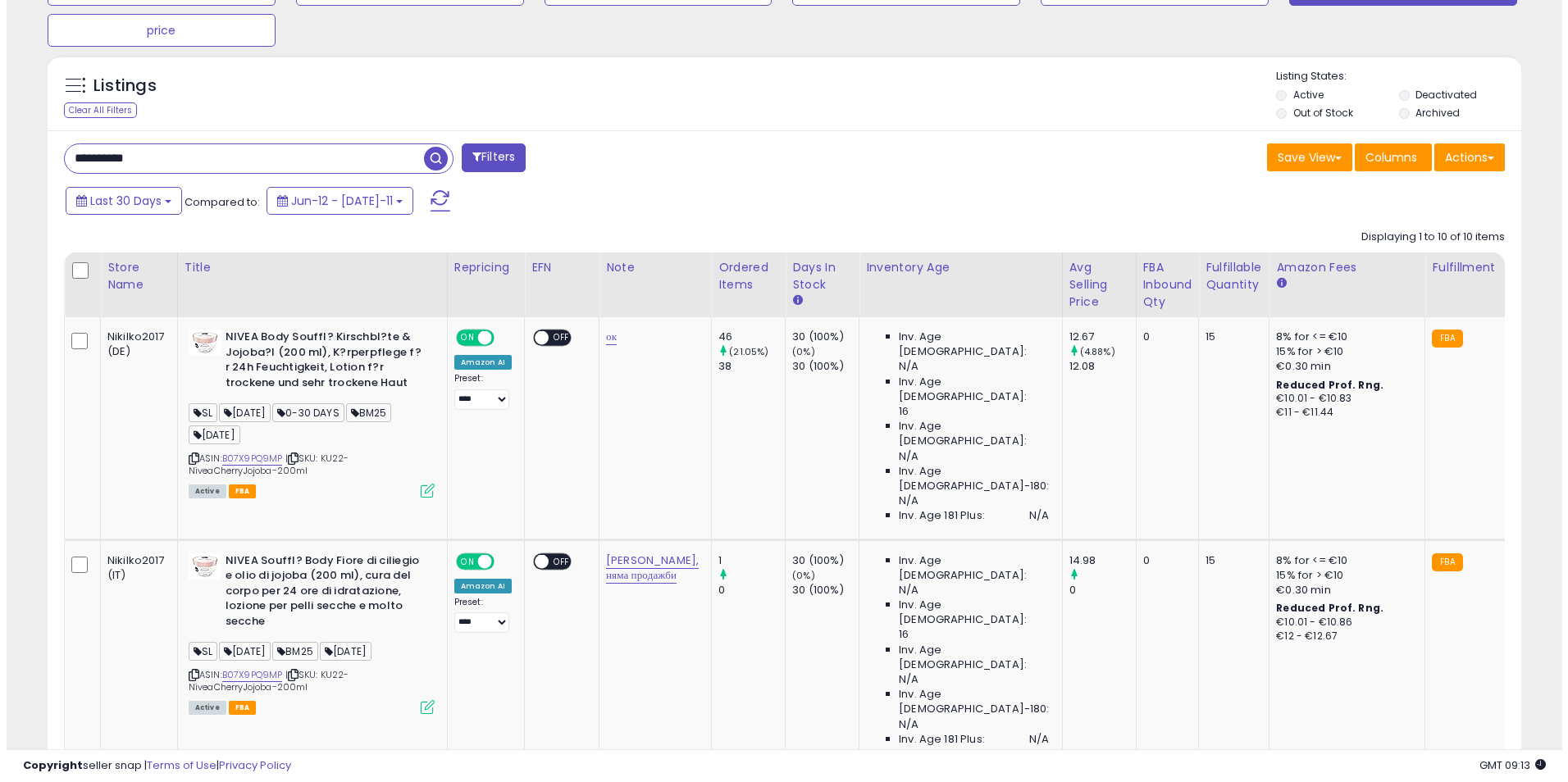
scroll to position [741, 0]
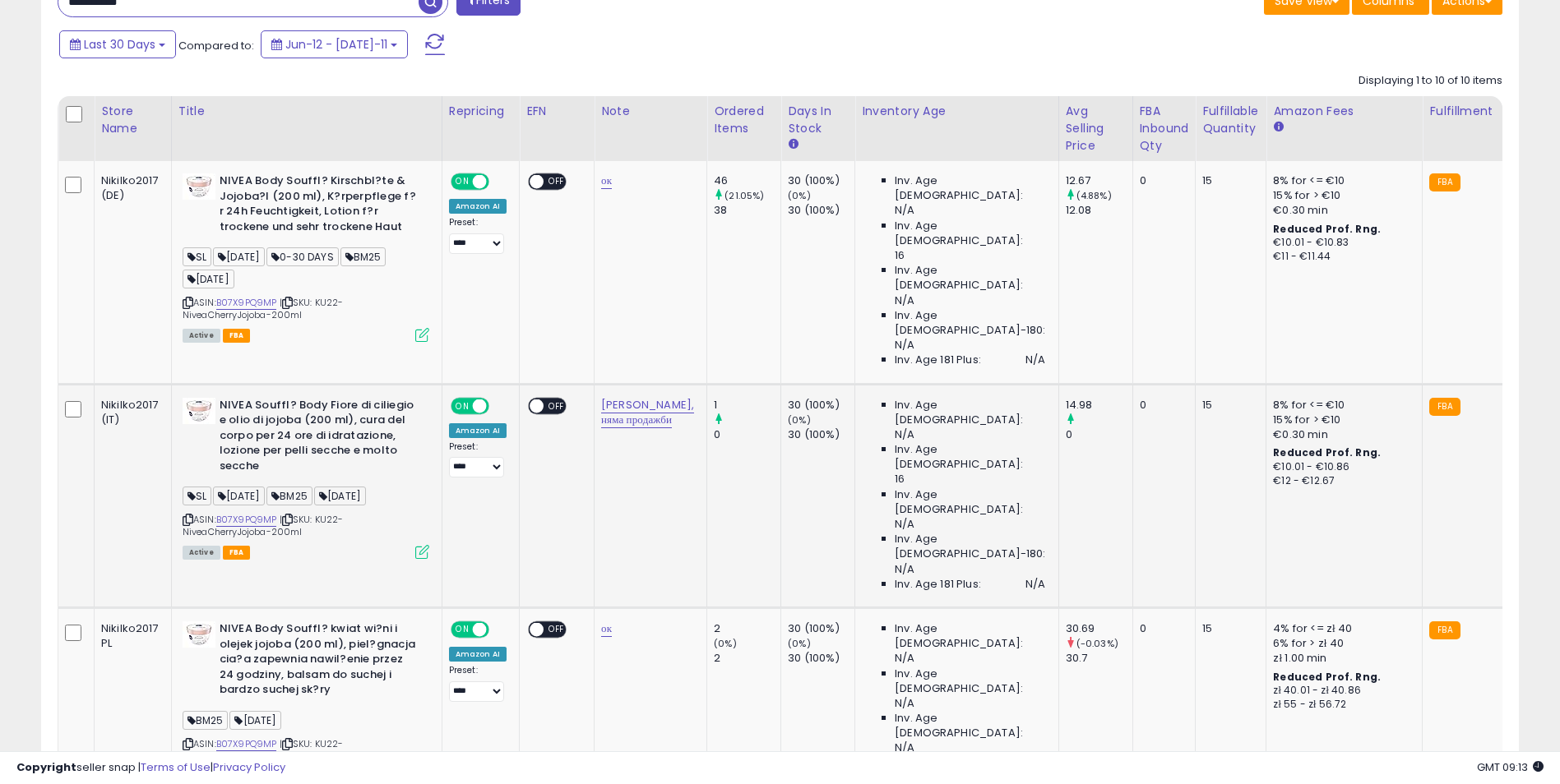
click at [418, 545] on icon at bounding box center [422, 551] width 14 height 14
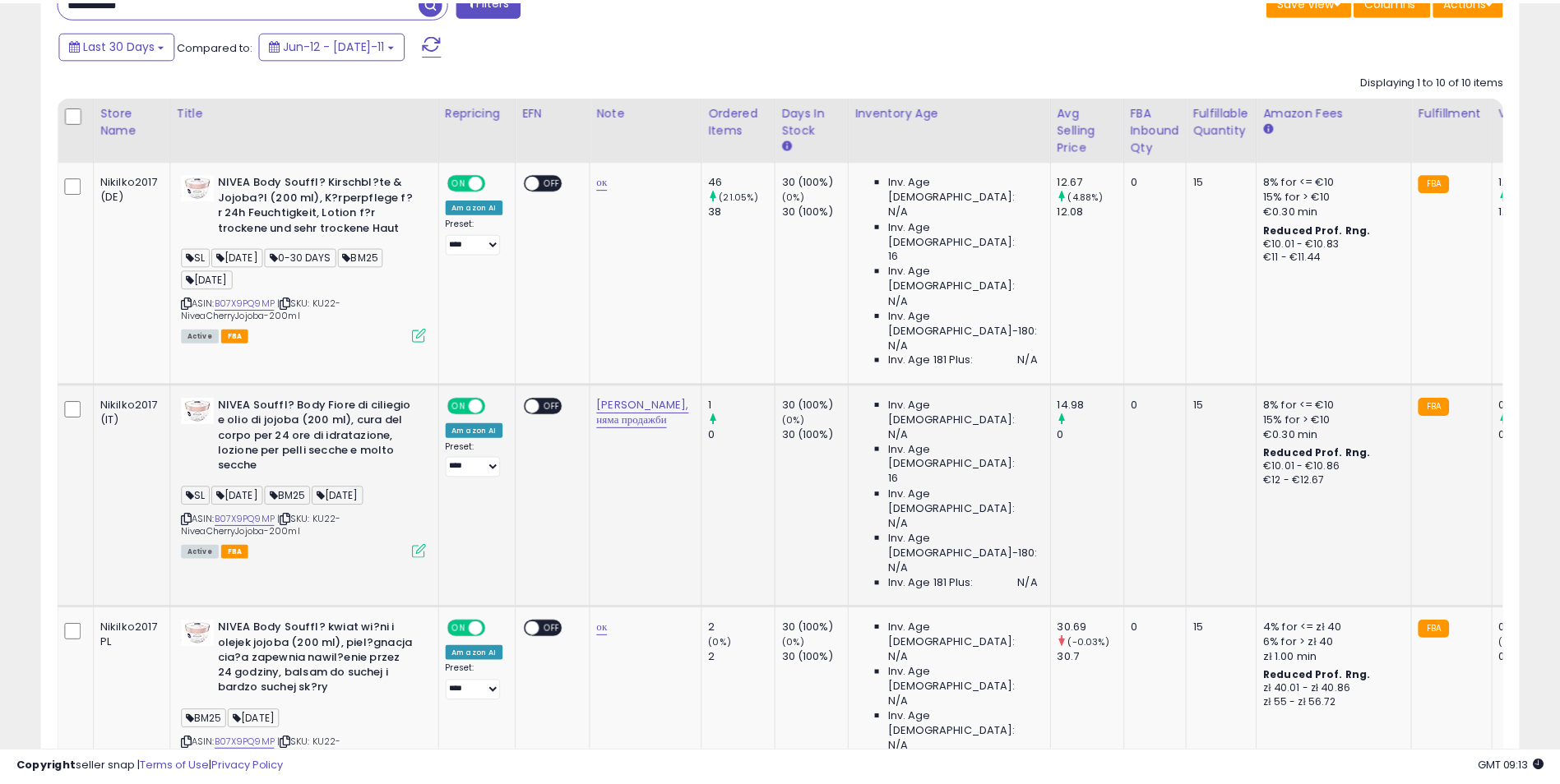
scroll to position [337, 865]
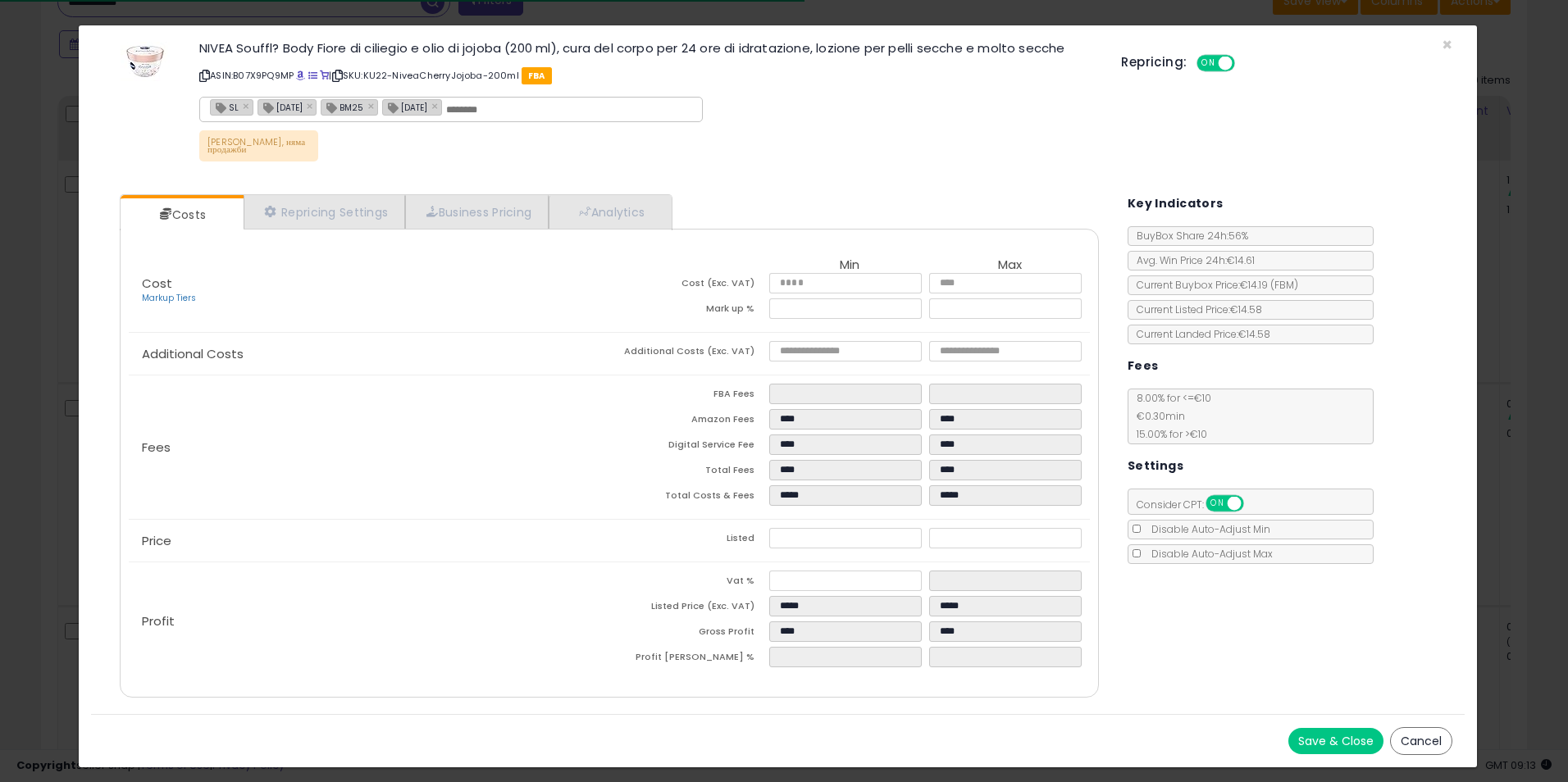
click at [1515, 264] on div "× Close NIVEA Souffl? Body Fiore di ciliegio e olio di jojoba (200 ml), cura de…" at bounding box center [784, 391] width 1568 height 782
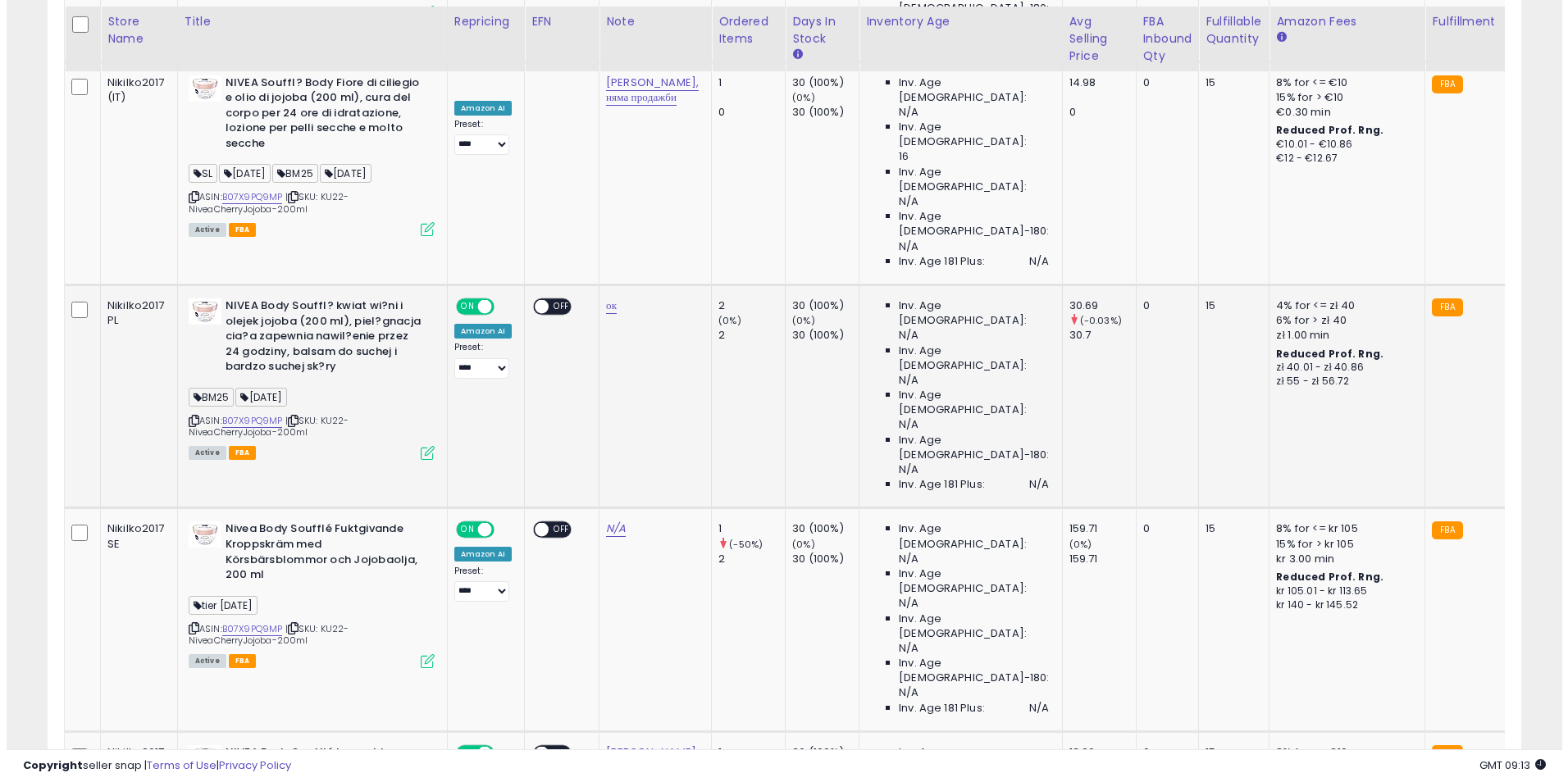
scroll to position [1069, 0]
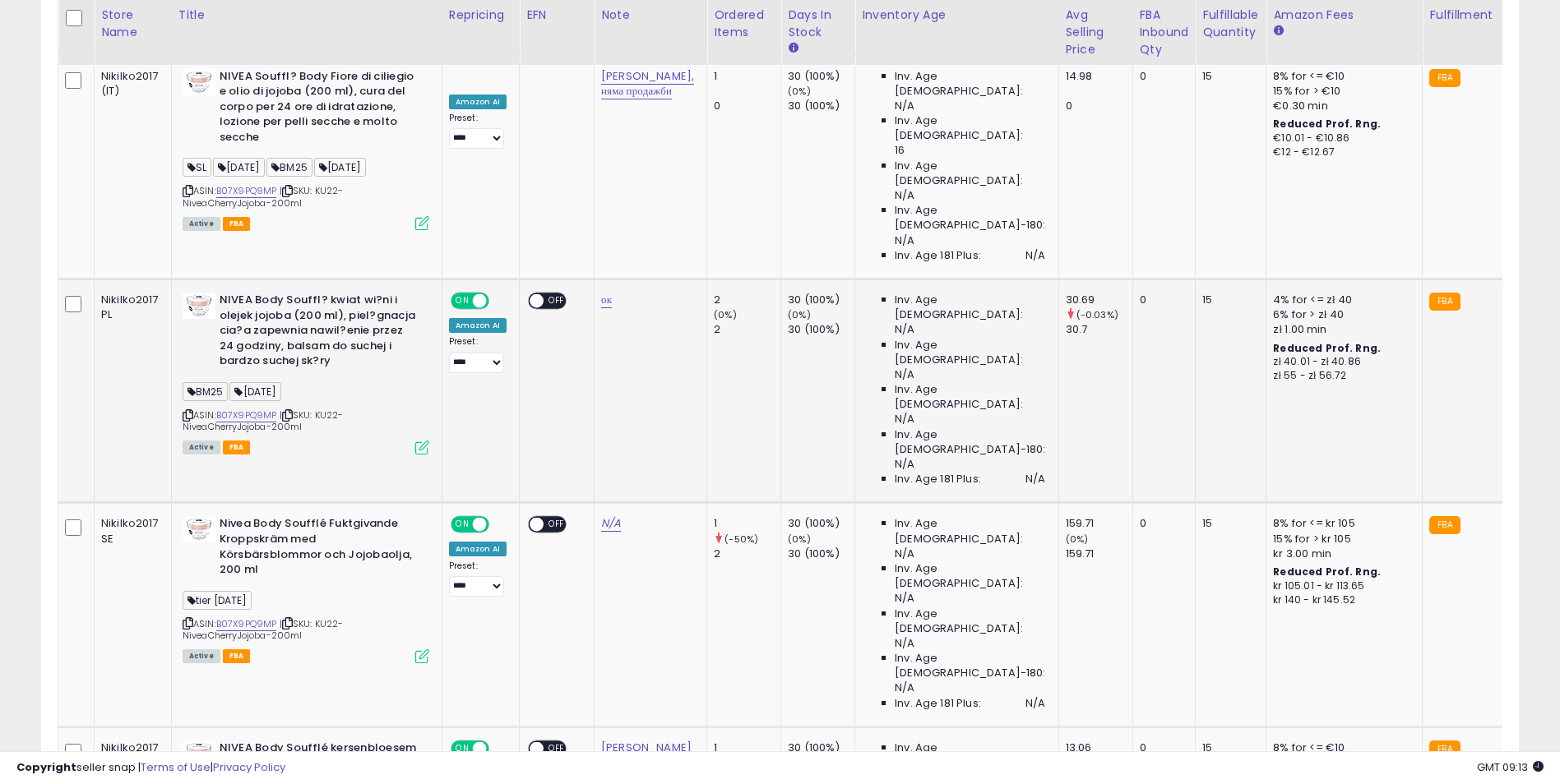
click at [425, 441] on icon at bounding box center [422, 447] width 14 height 14
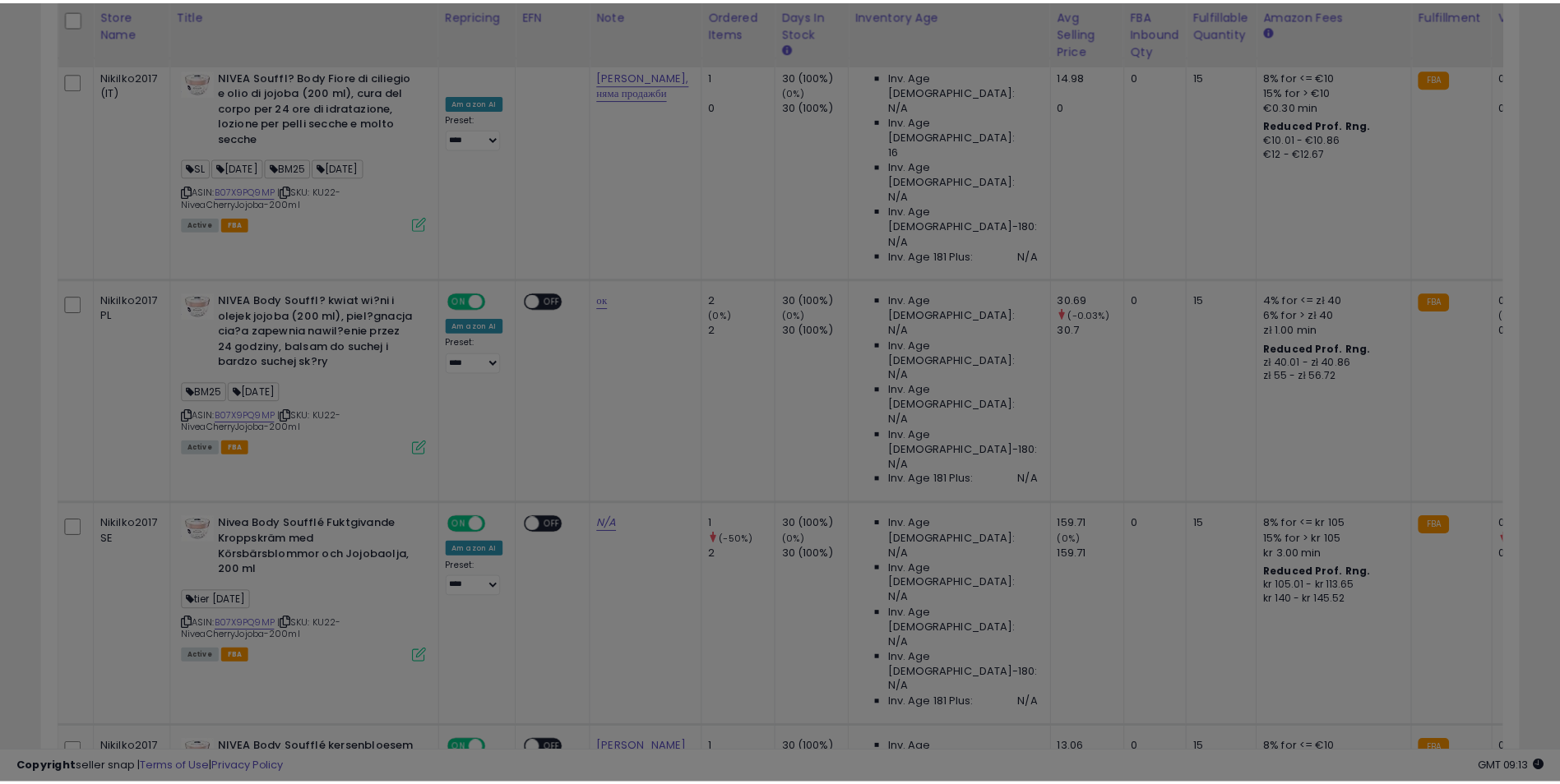
scroll to position [337, 865]
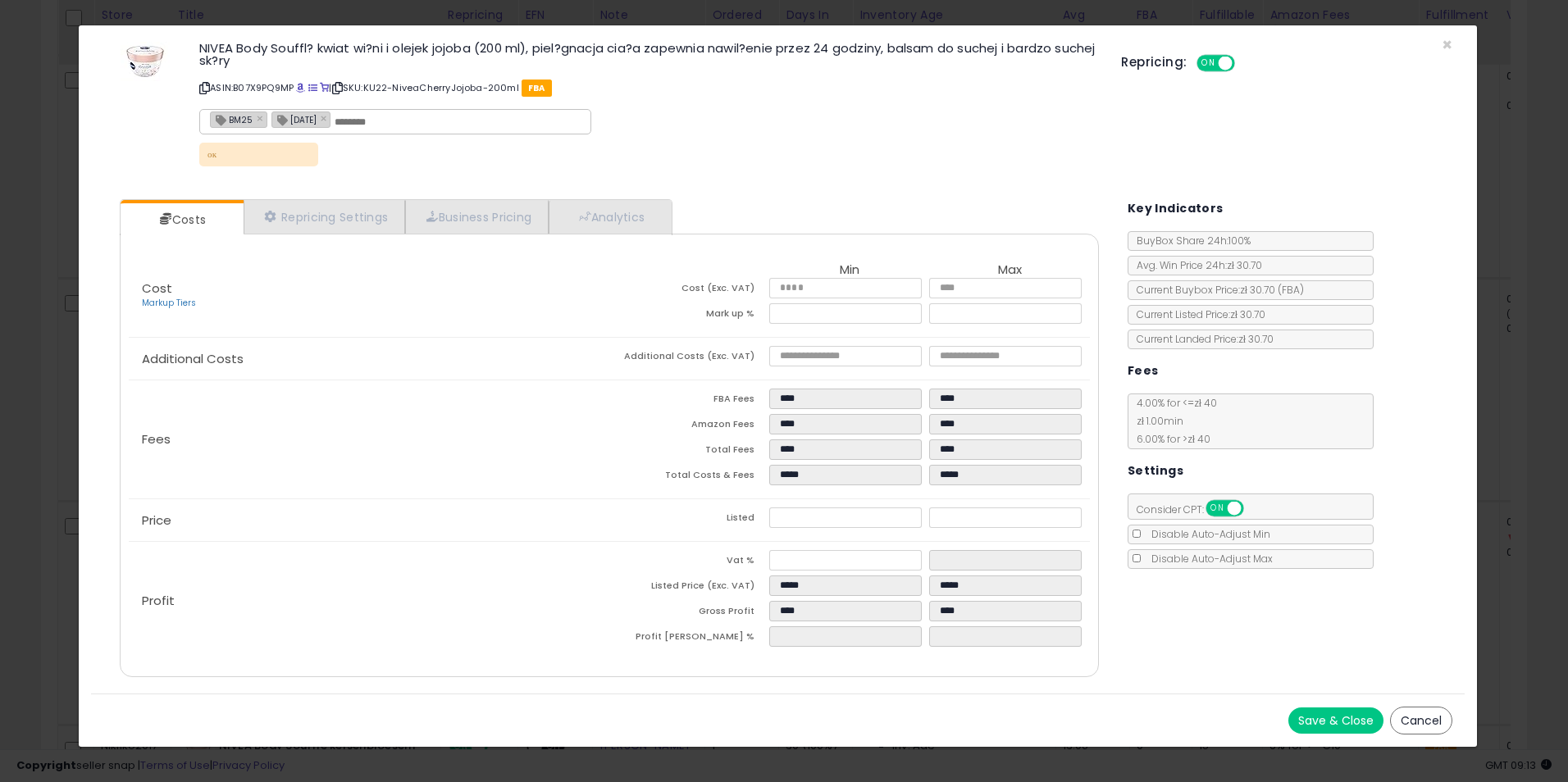
click at [1493, 231] on div "× Close NIVEA Body Souffl? kwiat wi?ni i olejek jojoba (200 ml), piel?gnacja ci…" at bounding box center [784, 391] width 1568 height 782
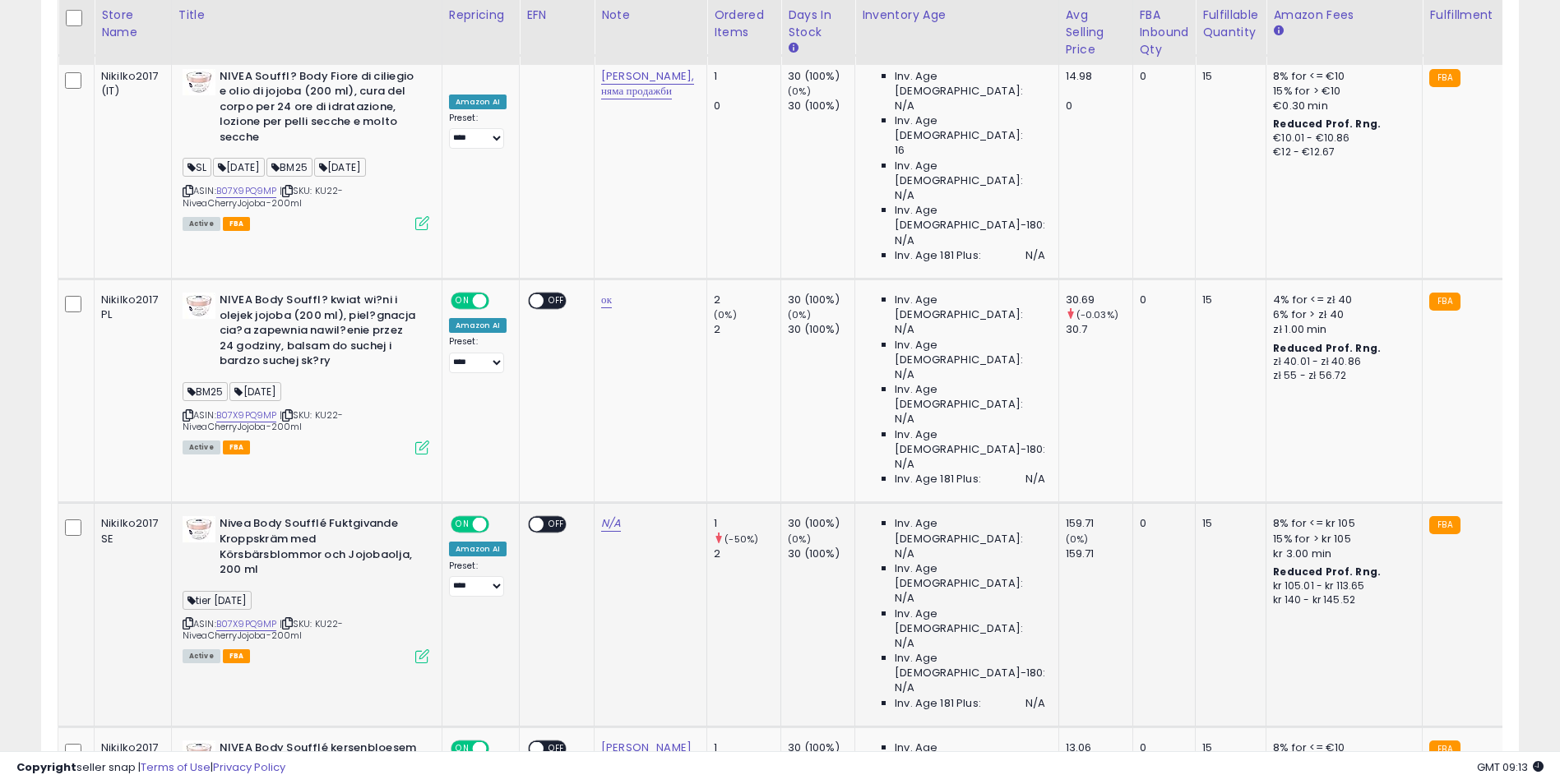
scroll to position [337, 857]
click at [418, 649] on icon at bounding box center [422, 655] width 14 height 14
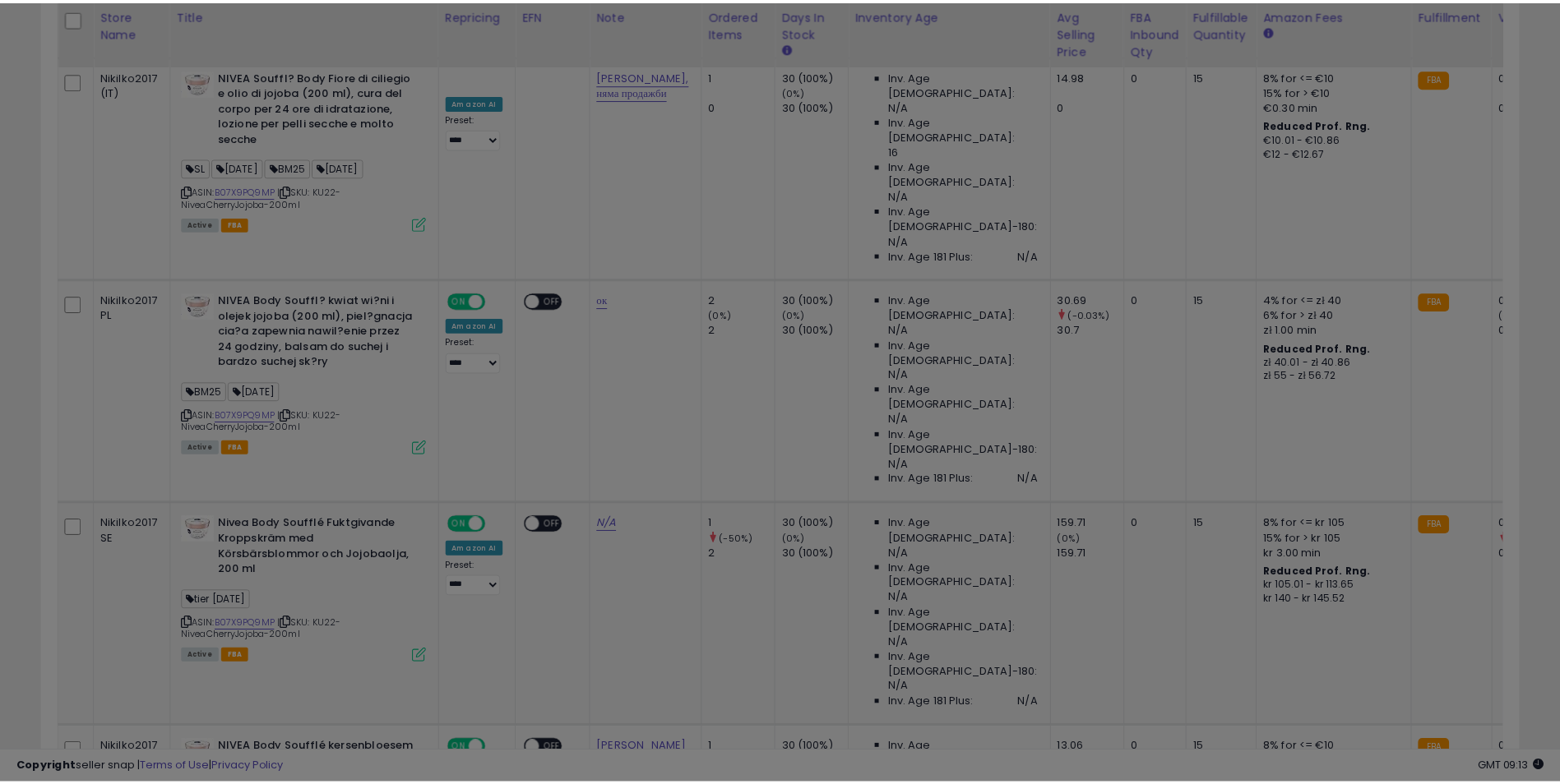
scroll to position [337, 865]
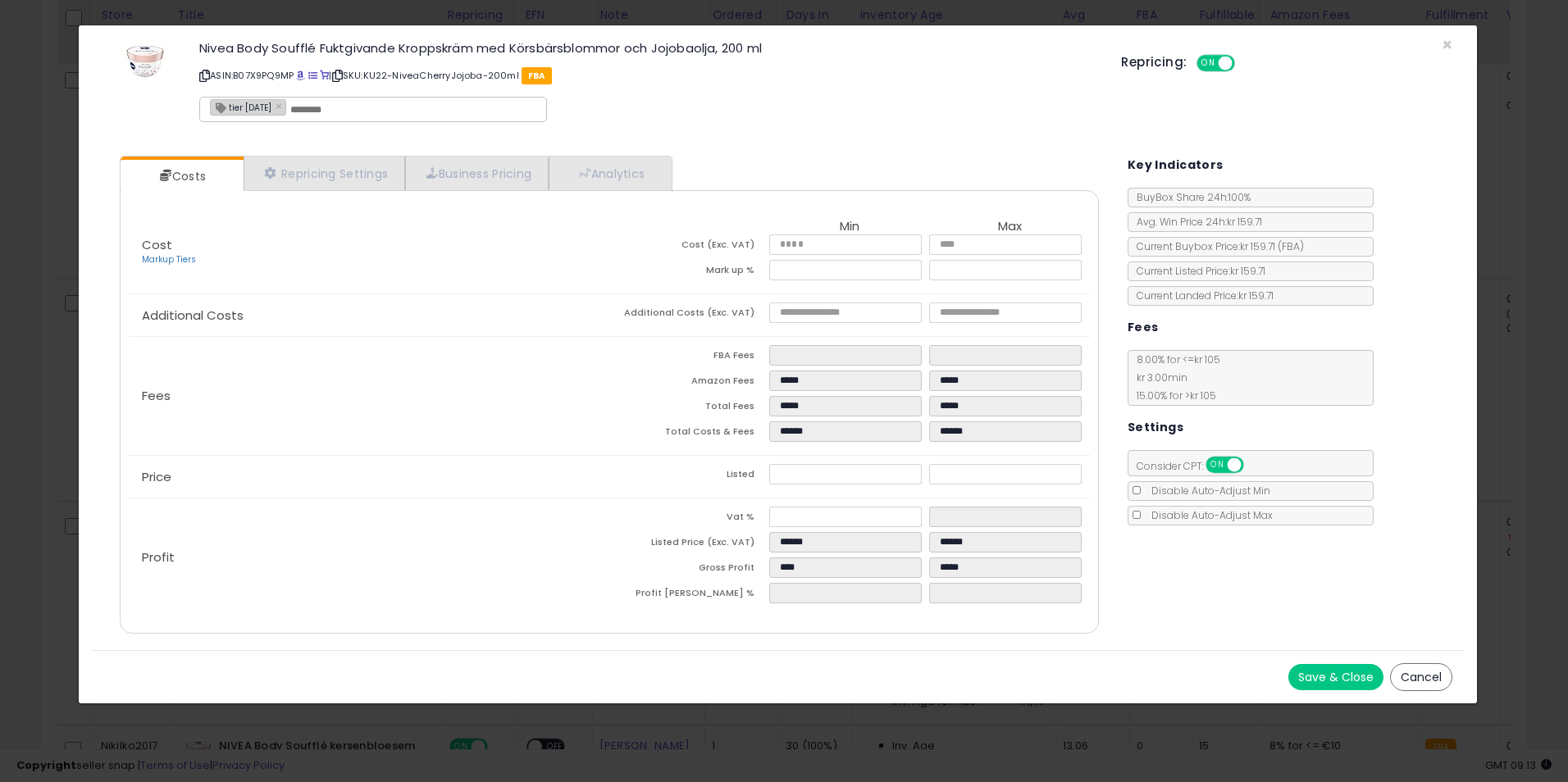
click at [1510, 319] on div "× Close Nivea Body Soufflé Fuktgivande Kroppskräm med Körsbärsblommor och [GEOG…" at bounding box center [784, 391] width 1568 height 782
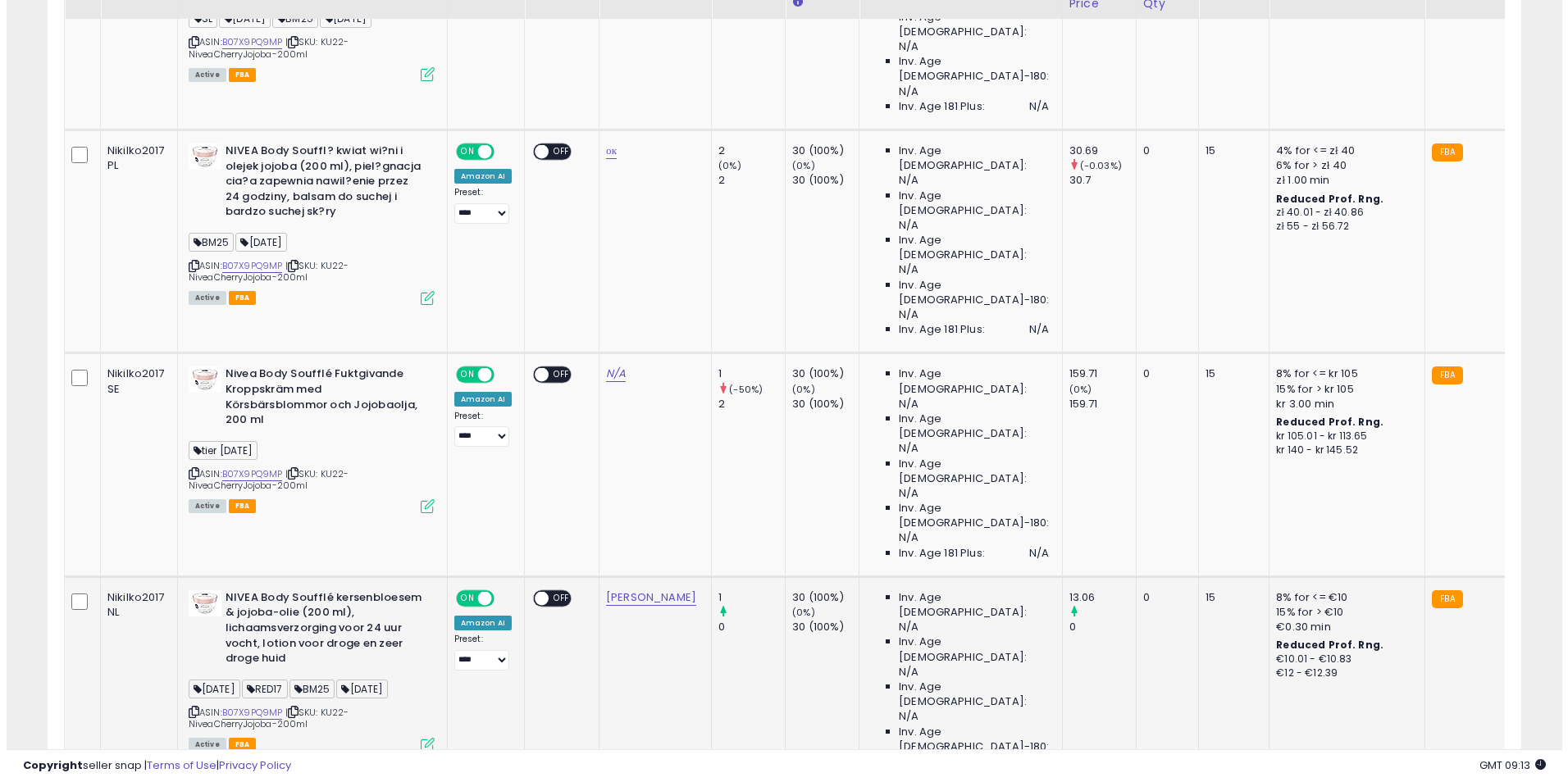
scroll to position [1234, 0]
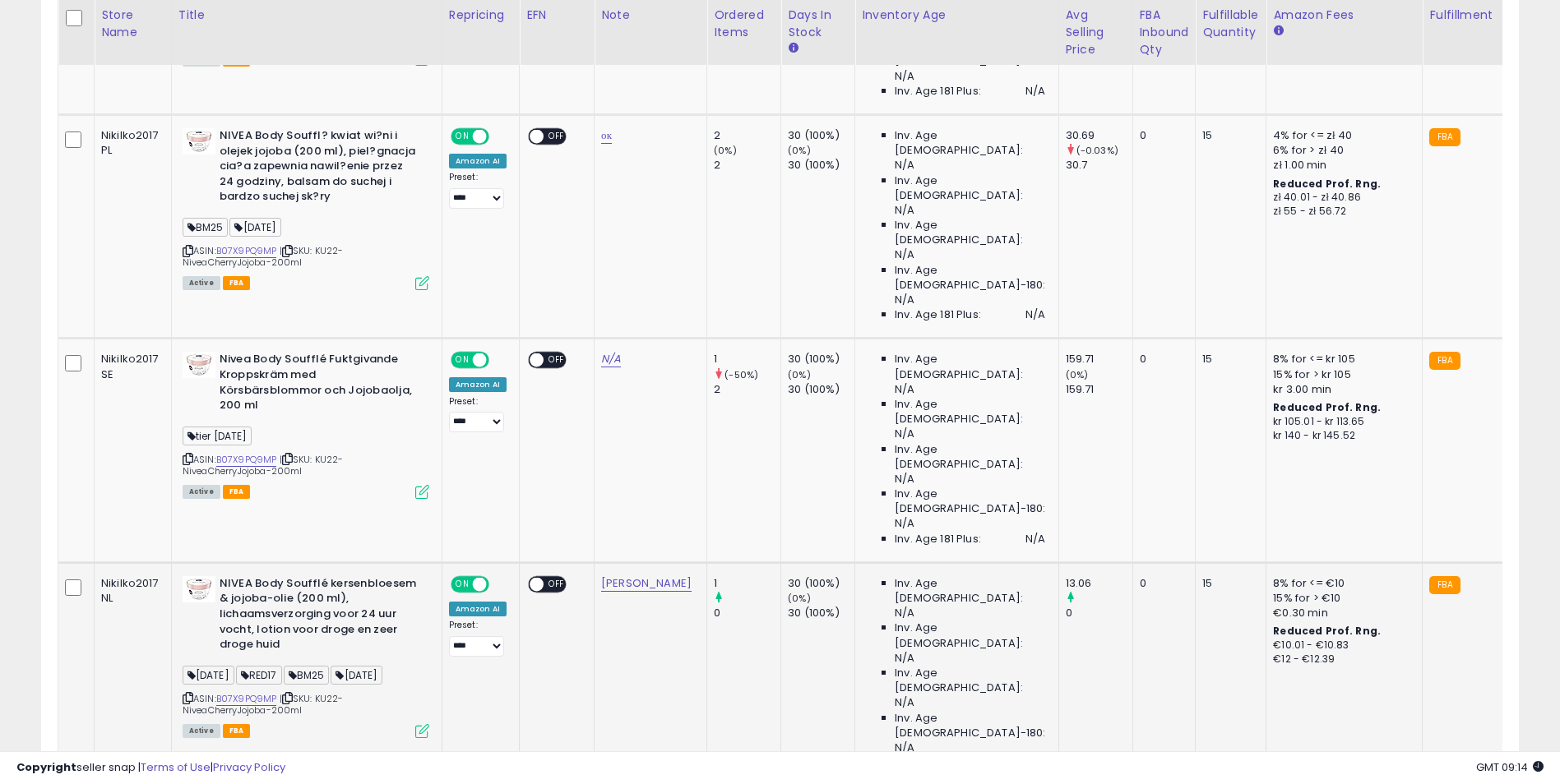
click at [421, 724] on icon at bounding box center [422, 731] width 14 height 14
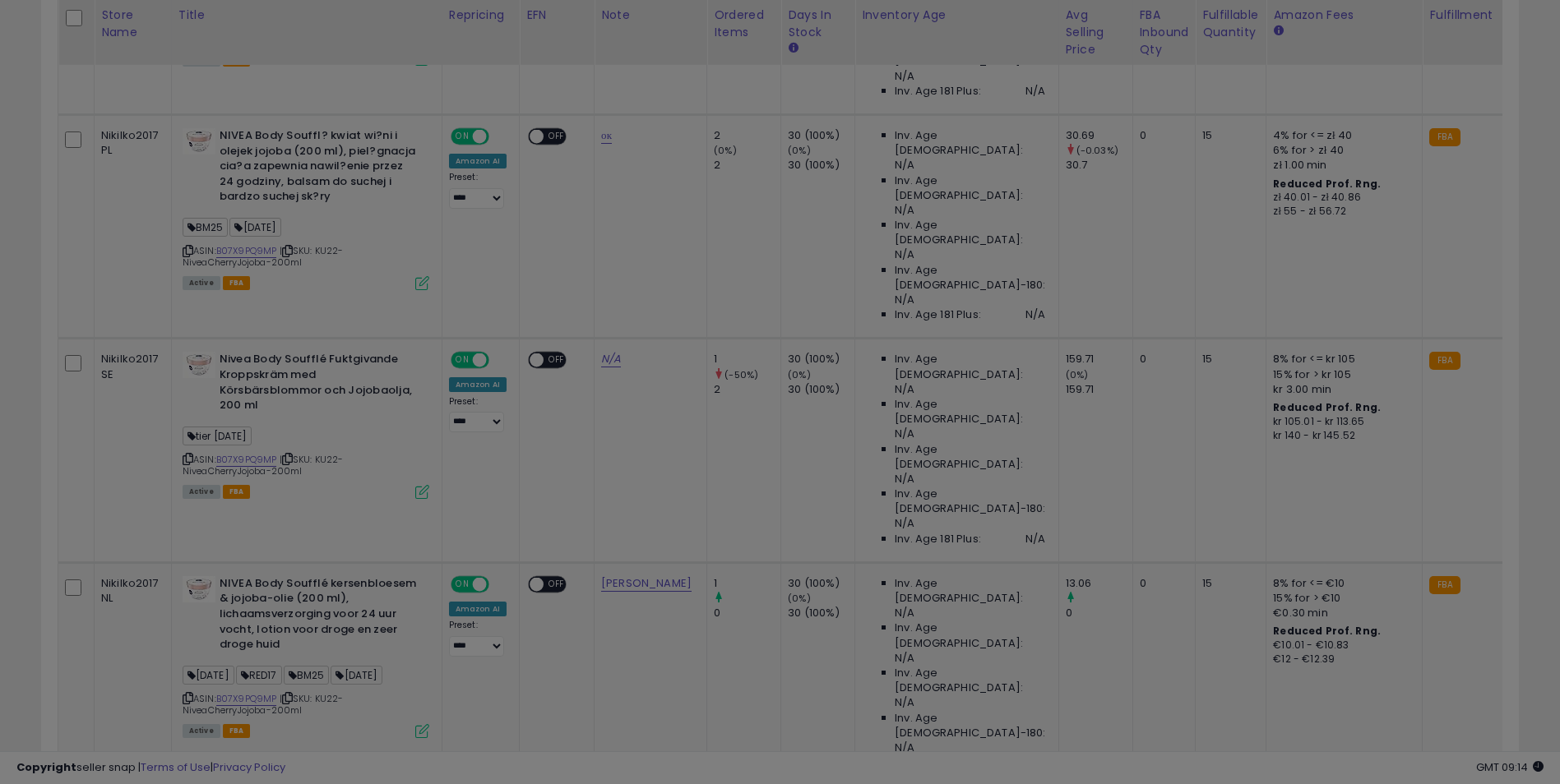
scroll to position [337, 865]
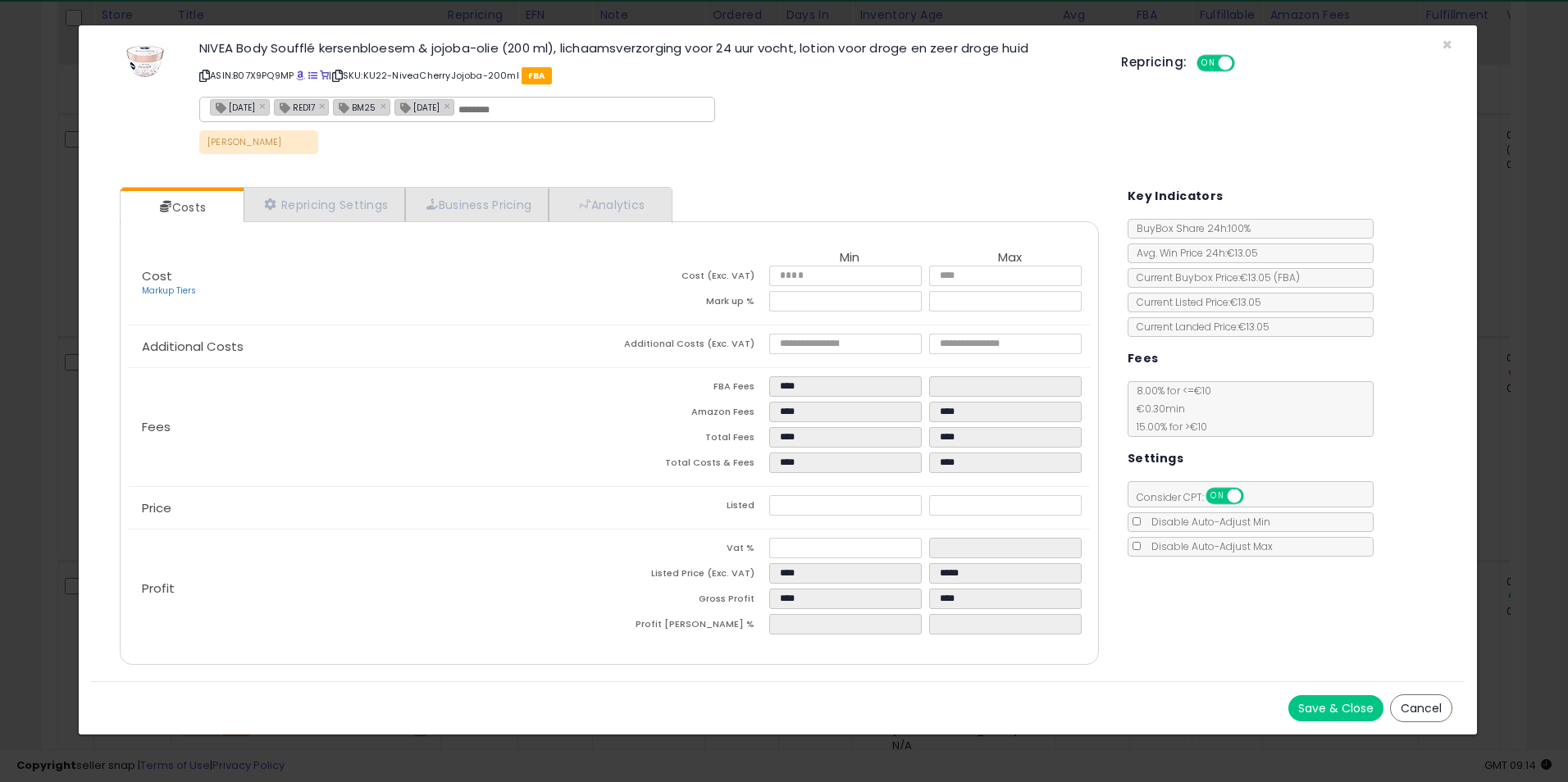
click at [1508, 294] on div "× Close NIVEA Body Soufflé kersenbloesem & jojoba-olie (200 ml), lichaamsverzor…" at bounding box center [784, 391] width 1568 height 782
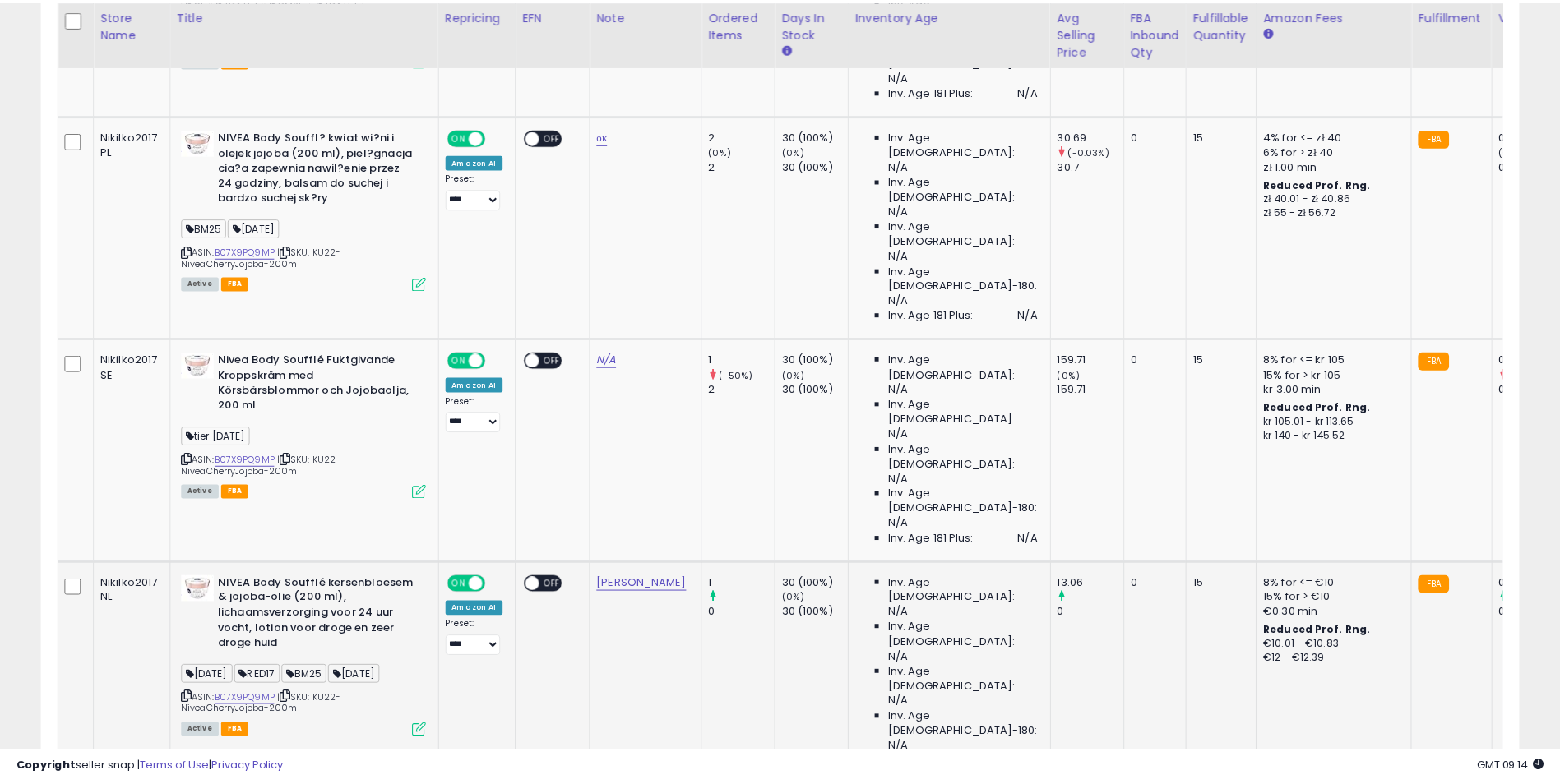
scroll to position [0, 0]
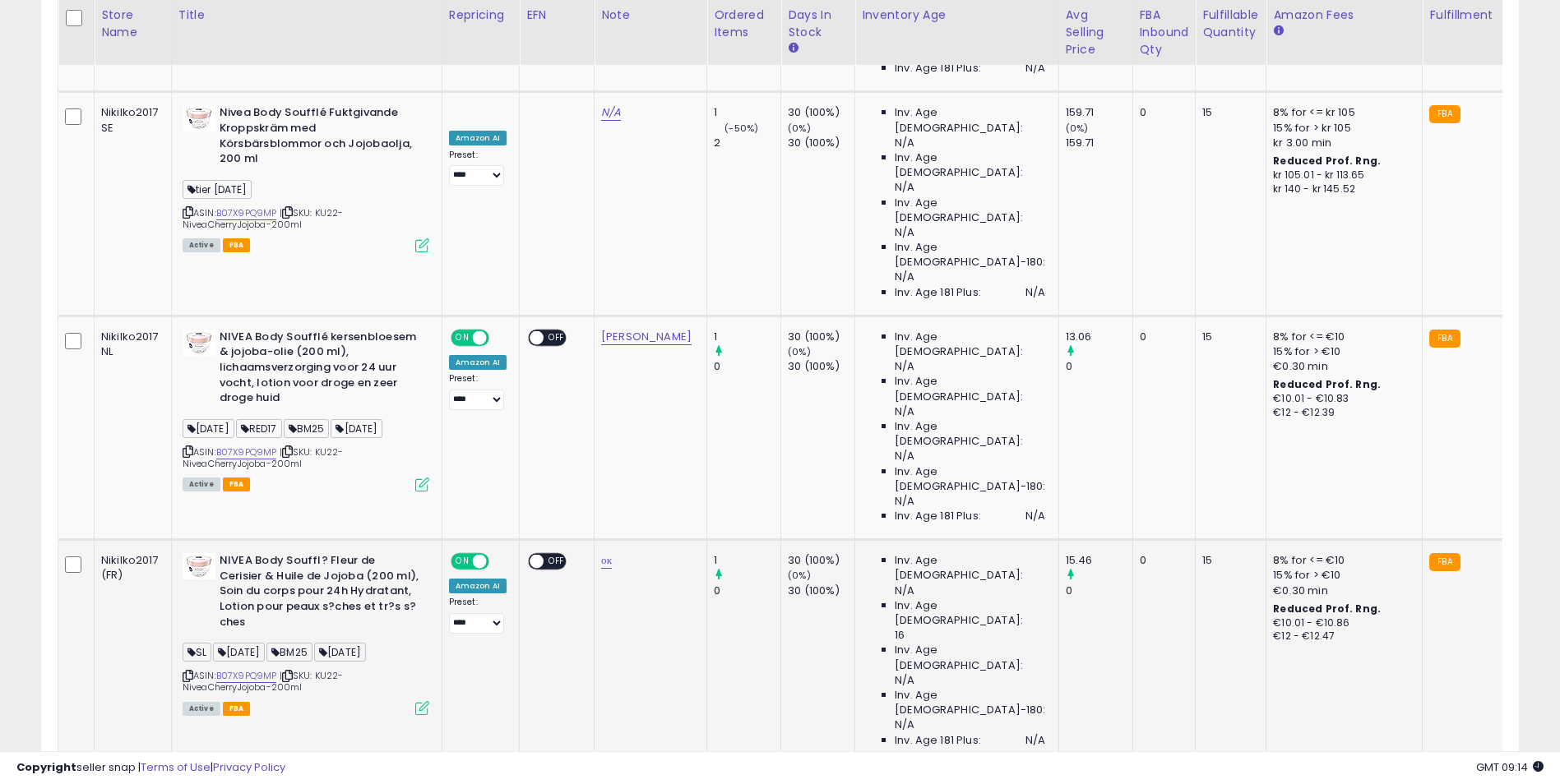
click at [421, 702] on icon at bounding box center [422, 708] width 14 height 14
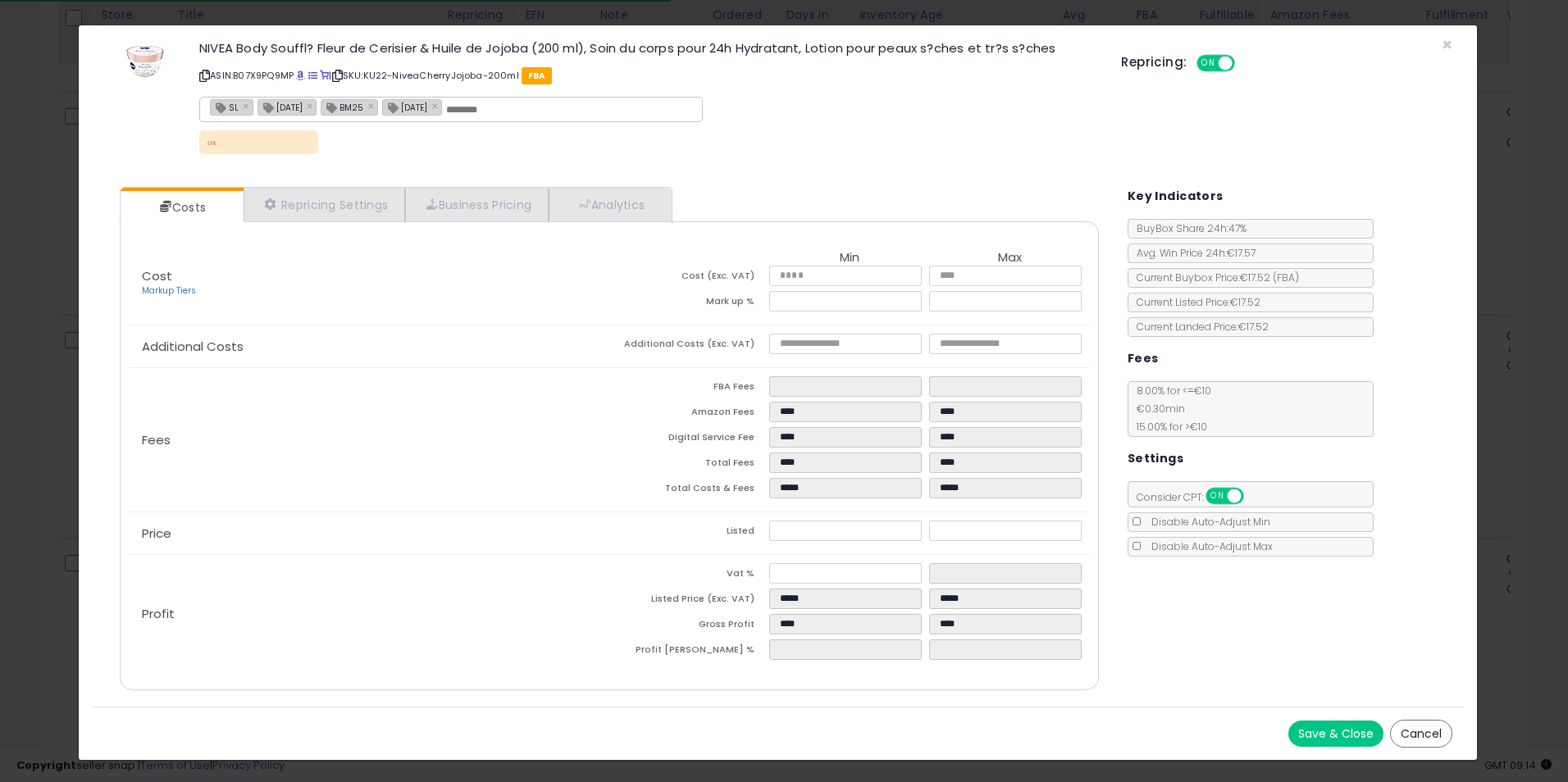
click at [1498, 349] on div "× Close NIVEA Body Souffl? Fleur de Cerisier & Huile de Jojoba (200 ml), Soin d…" at bounding box center [784, 391] width 1568 height 782
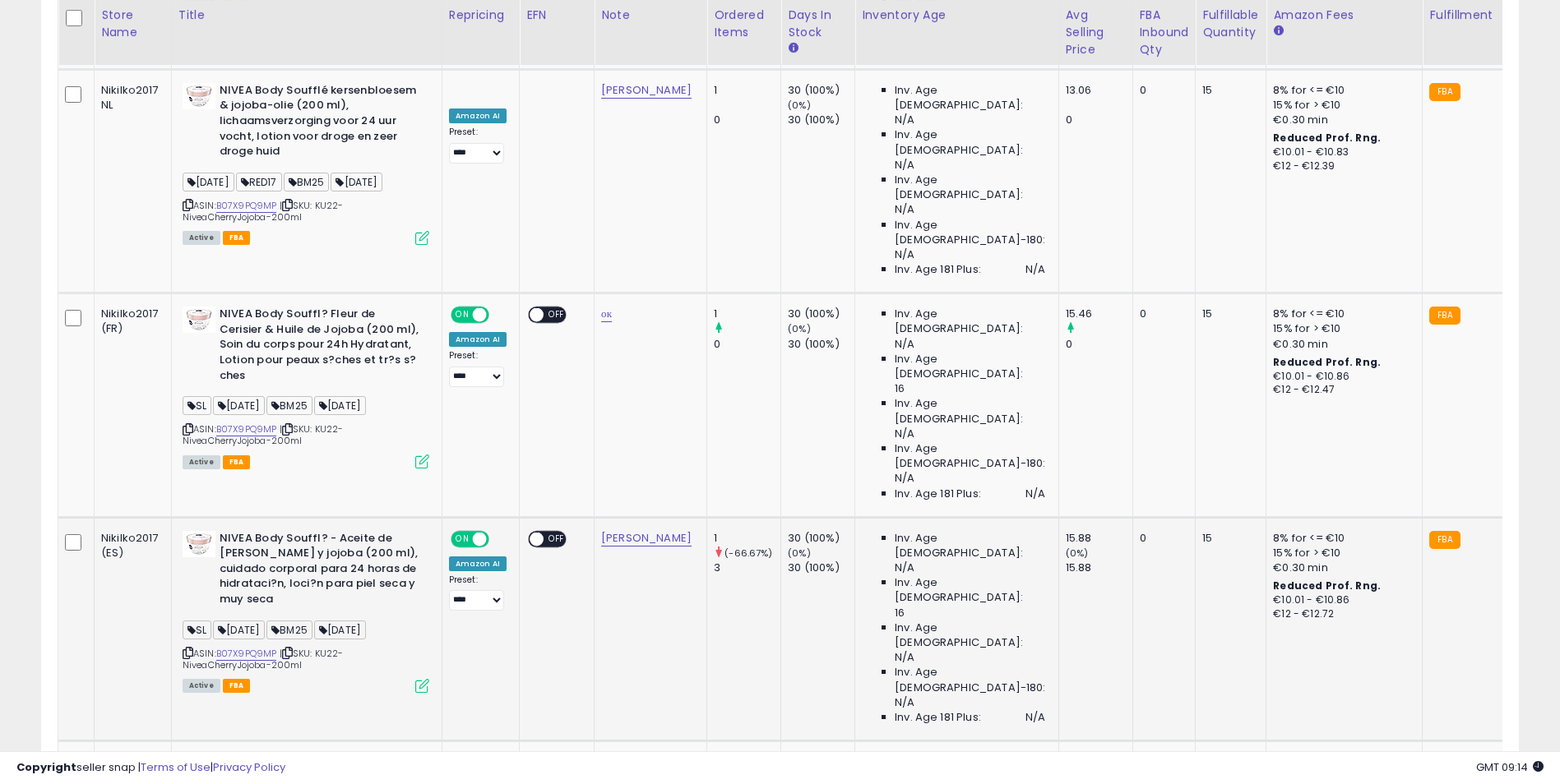
click at [423, 679] on icon at bounding box center [422, 685] width 14 height 14
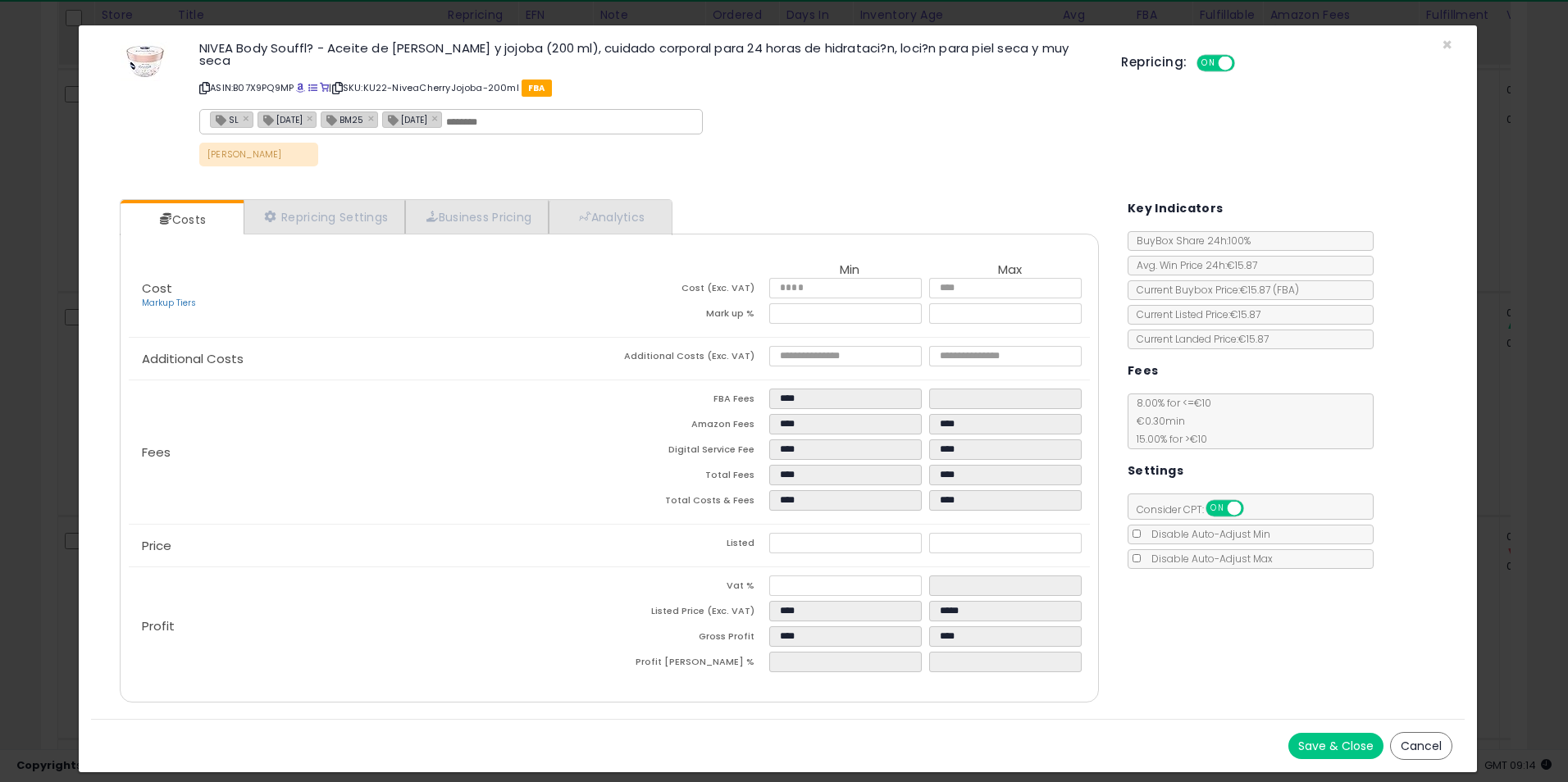
click at [1517, 340] on div "× Close NIVEA Body Souffl? - Aceite de [PERSON_NAME] y jojoba (200 ml), cuidado…" at bounding box center [784, 391] width 1568 height 782
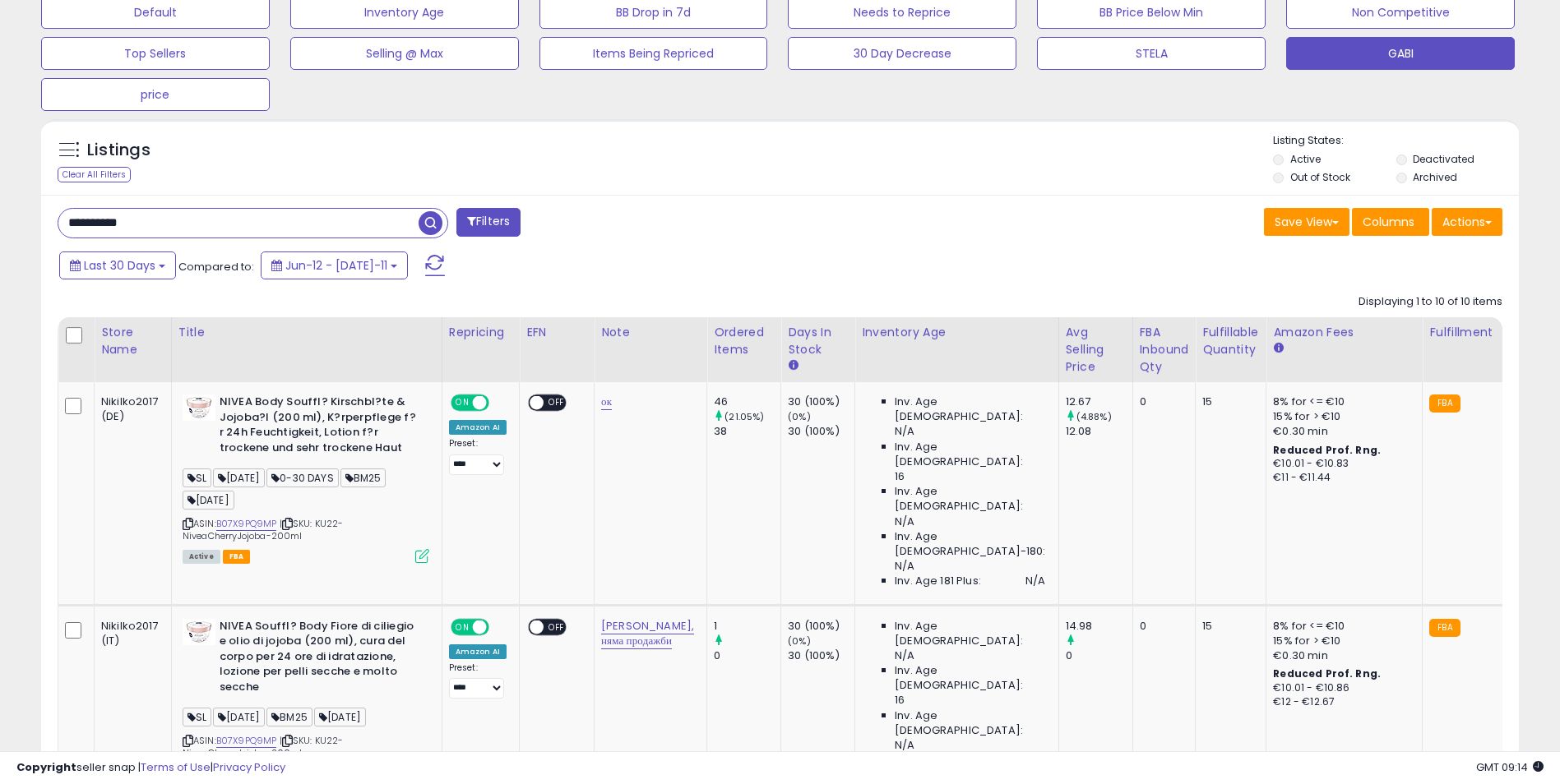
scroll to position [415, 0]
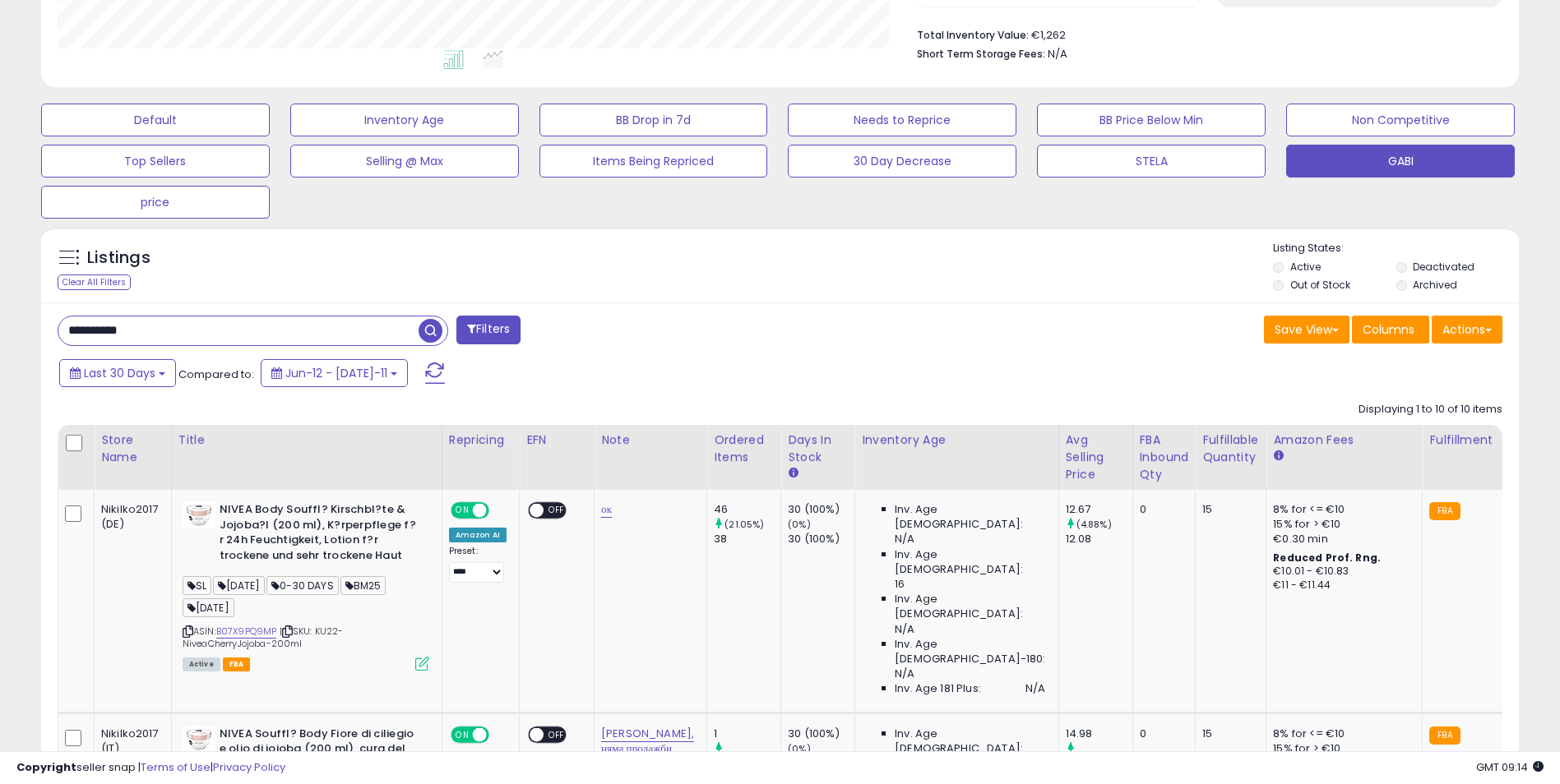
click at [195, 328] on input "**********" at bounding box center [238, 331] width 360 height 29
paste input "text"
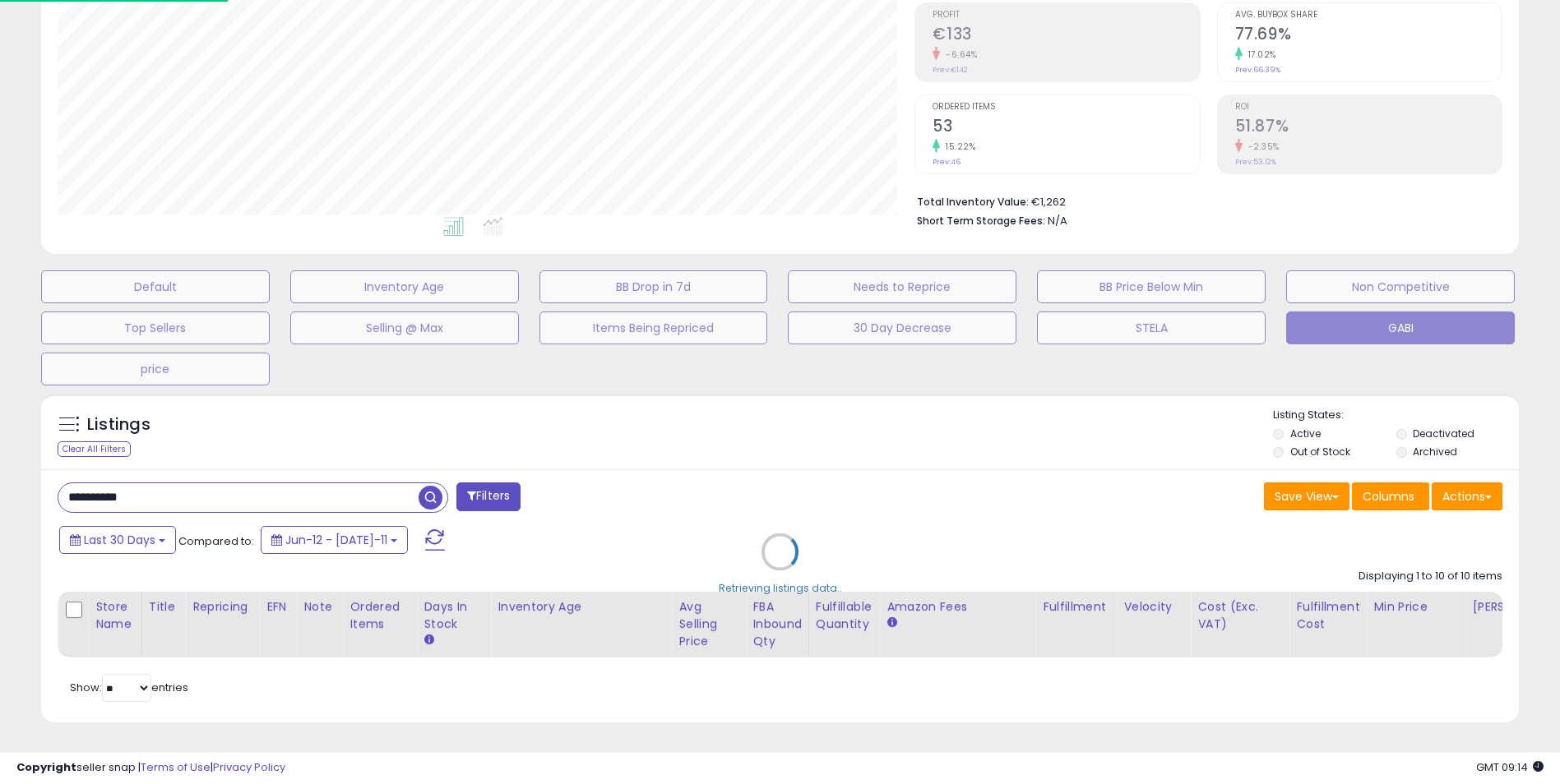
scroll to position [337, 865]
click at [407, 405] on div "Retrieving listings data.." at bounding box center [786, 564] width 1515 height 358
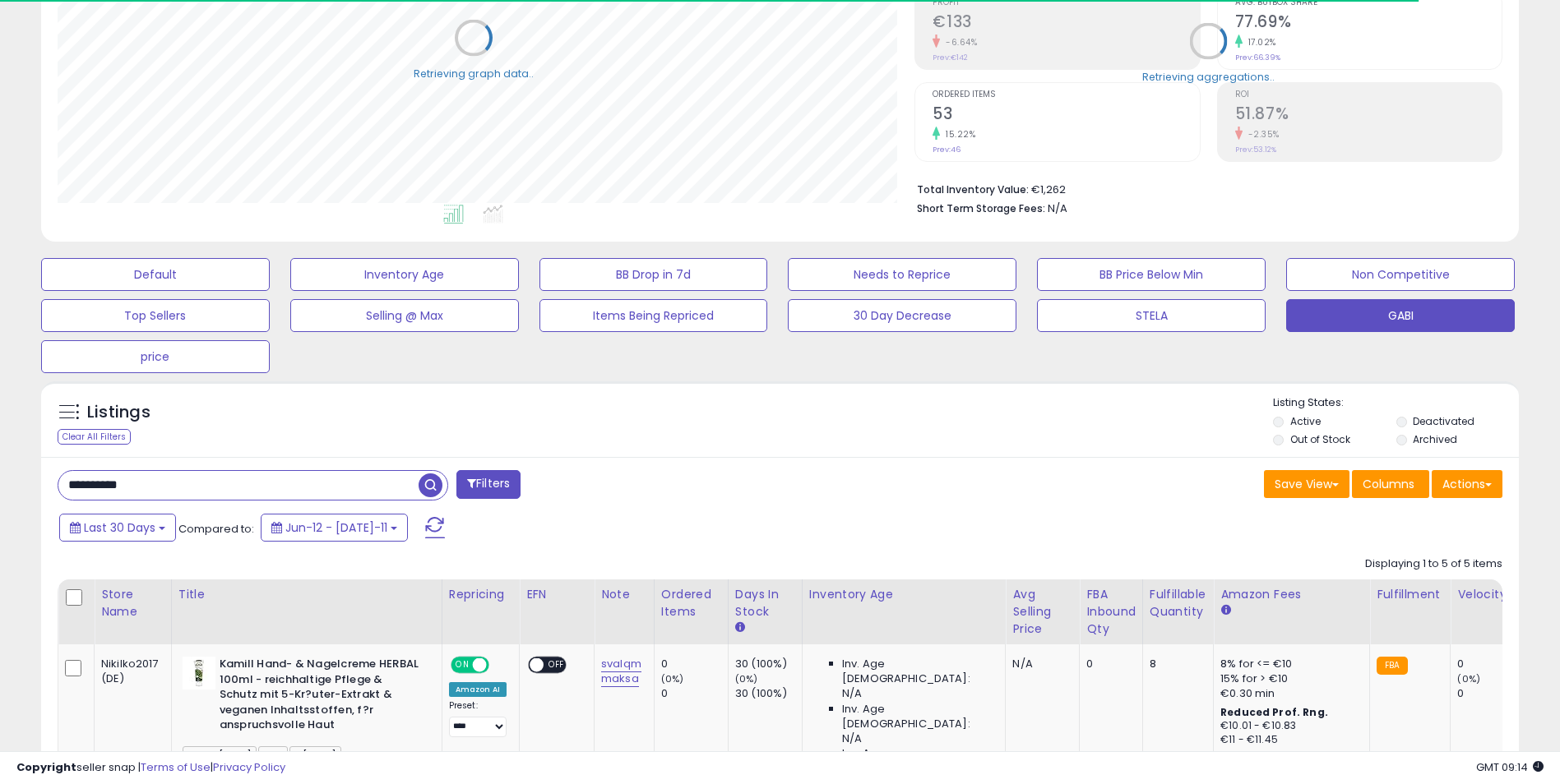
scroll to position [821892, 821450]
click at [165, 473] on input "**********" at bounding box center [238, 485] width 360 height 29
click at [186, 490] on input "**********" at bounding box center [238, 485] width 360 height 29
paste input "text"
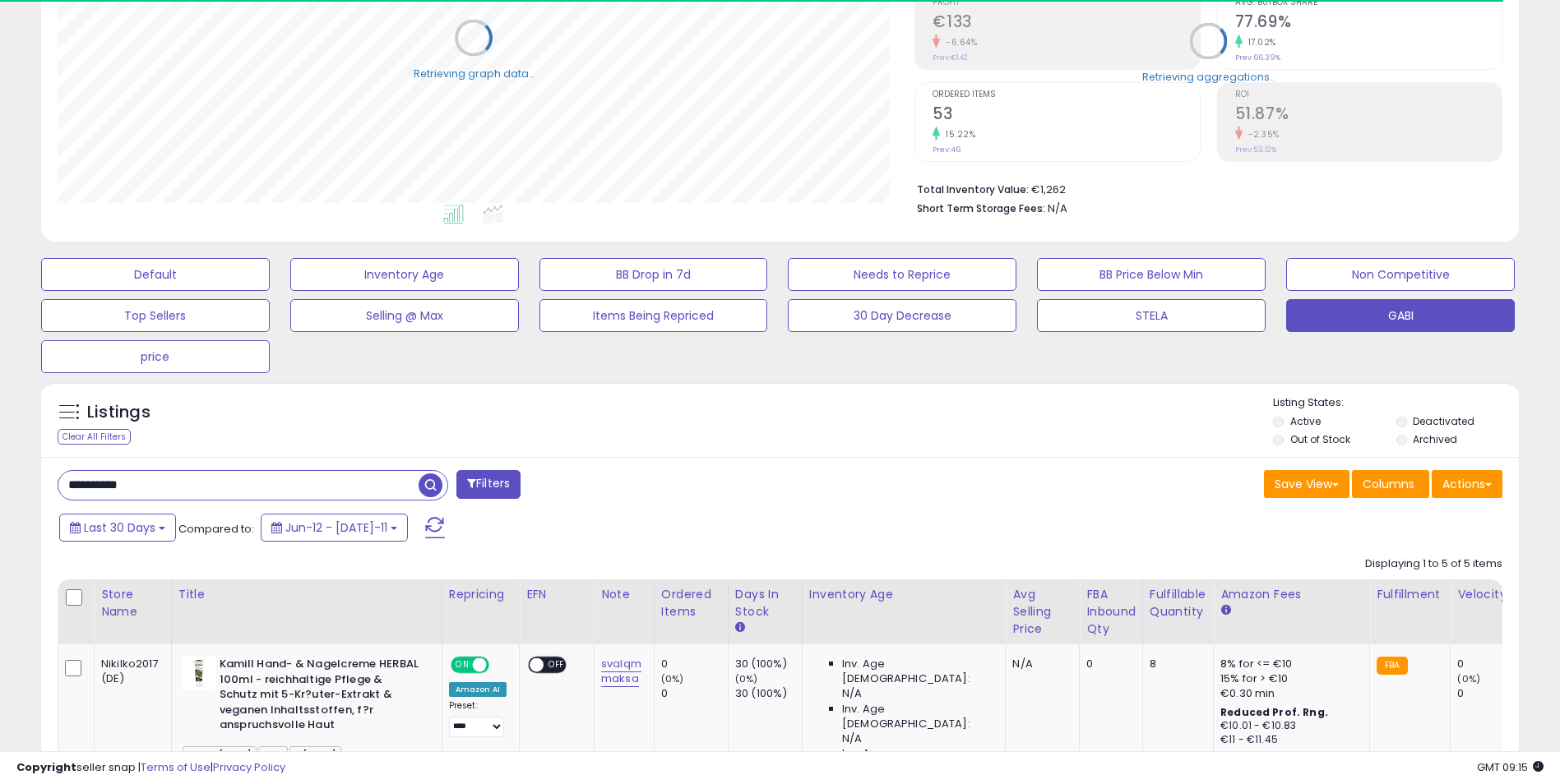
click at [342, 434] on div "Listings Clear All Filters Listing States:" at bounding box center [780, 424] width 1478 height 56
click at [436, 486] on span "button" at bounding box center [430, 485] width 24 height 24
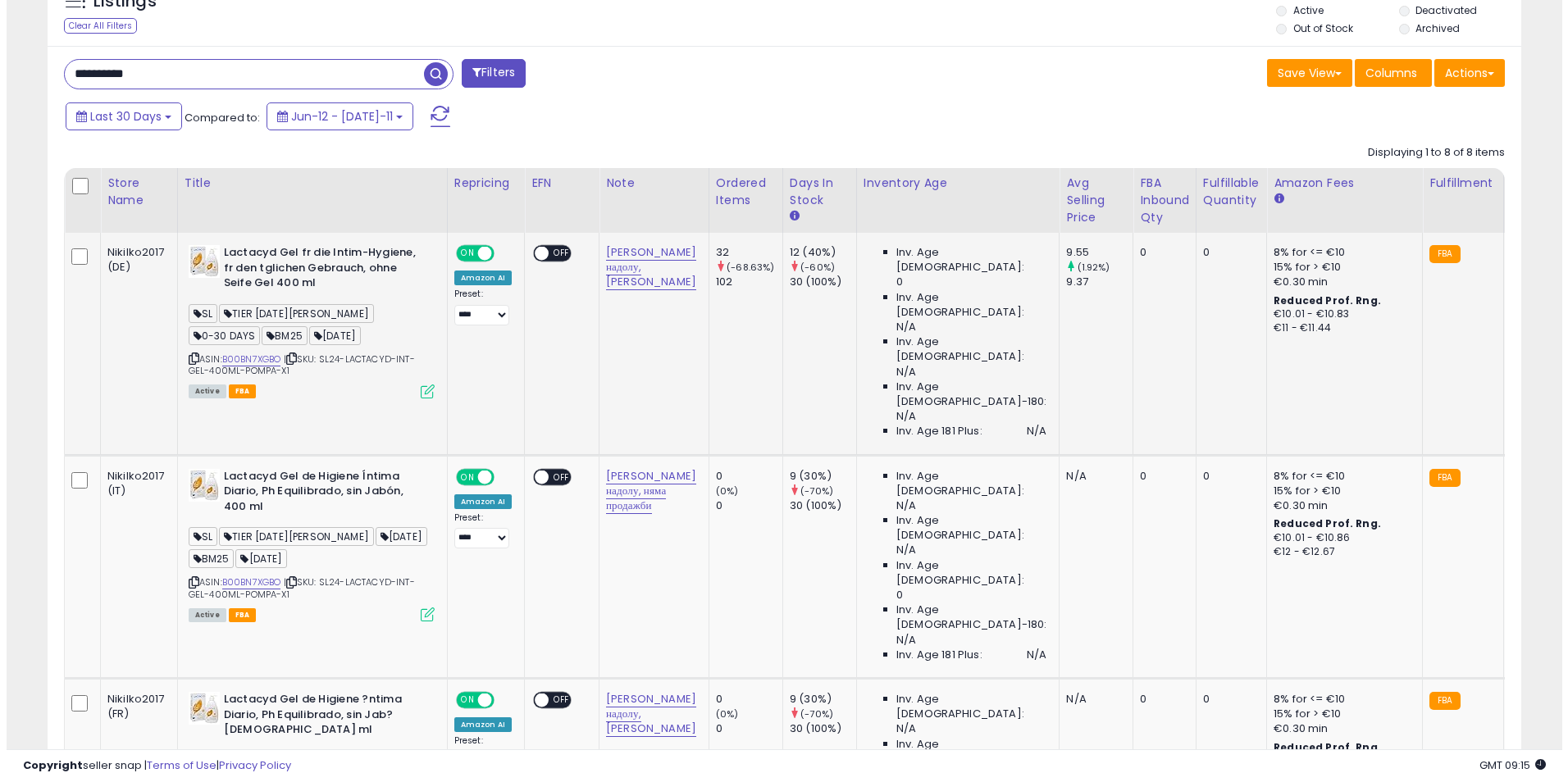
scroll to position [336, 855]
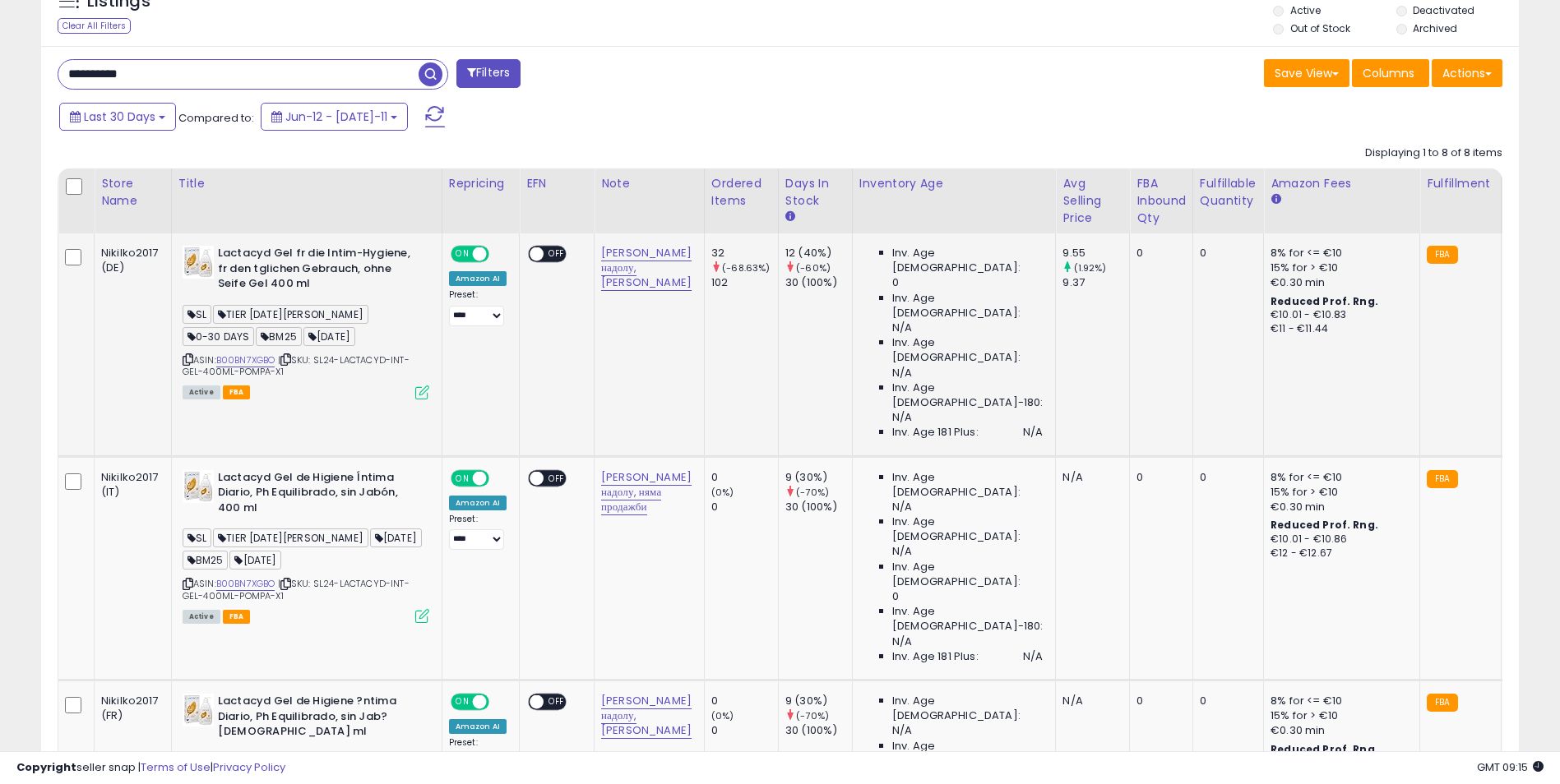
click at [426, 381] on div "ASIN: B00BN7XGBO | SKU: SL24-LACTACYD-INT-GEL-400ML-POMPA-X1 Active FBA" at bounding box center [306, 322] width 246 height 152
click at [424, 394] on icon at bounding box center [422, 392] width 14 height 14
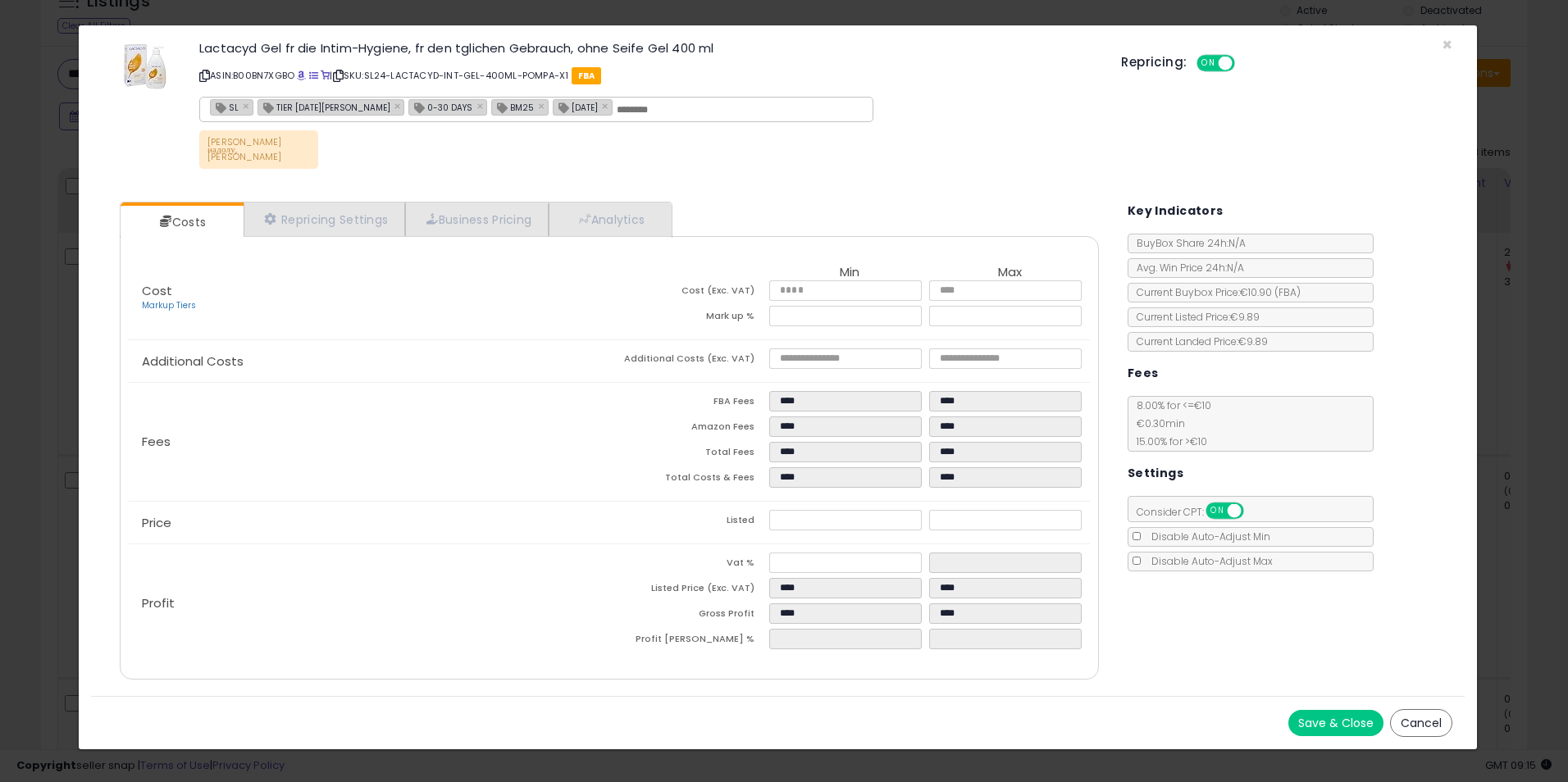
click at [1494, 251] on div "× Close Lactacyd Gel fr die Intim-Hygiene, fr den tglichen Gebrauch, ohne Seife…" at bounding box center [784, 391] width 1568 height 782
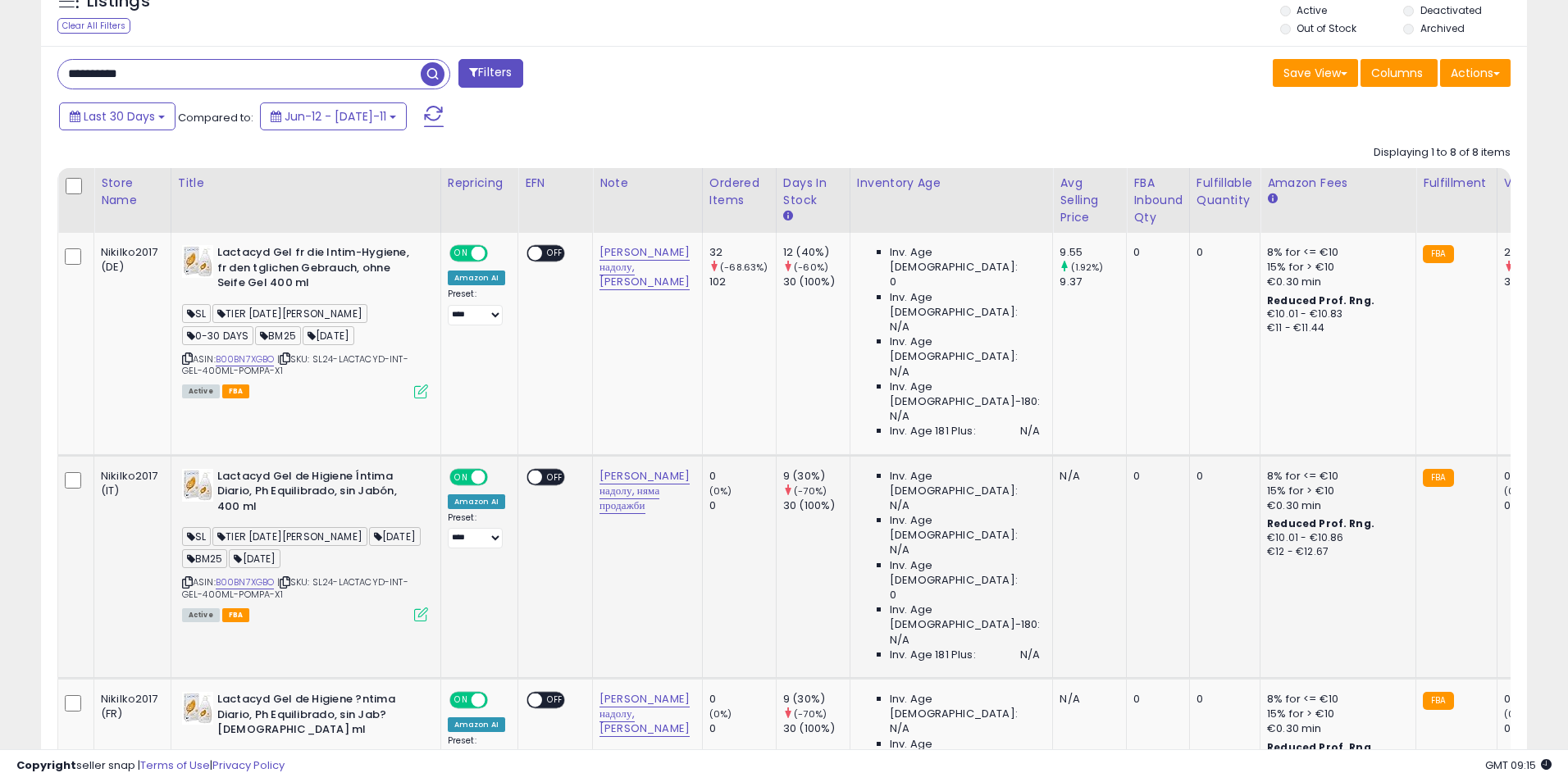
scroll to position [819795, 819008]
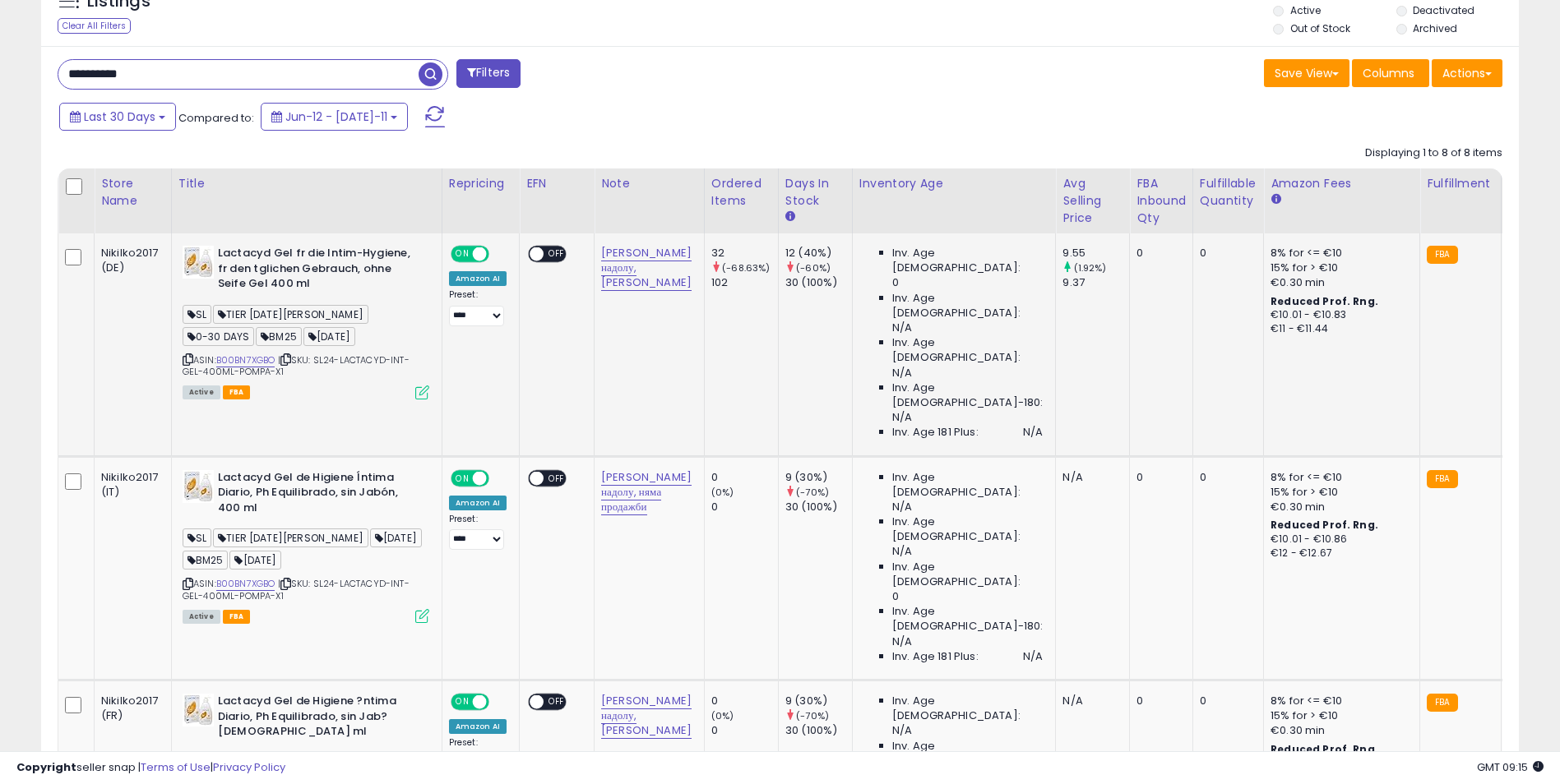
click at [426, 393] on icon at bounding box center [422, 392] width 14 height 14
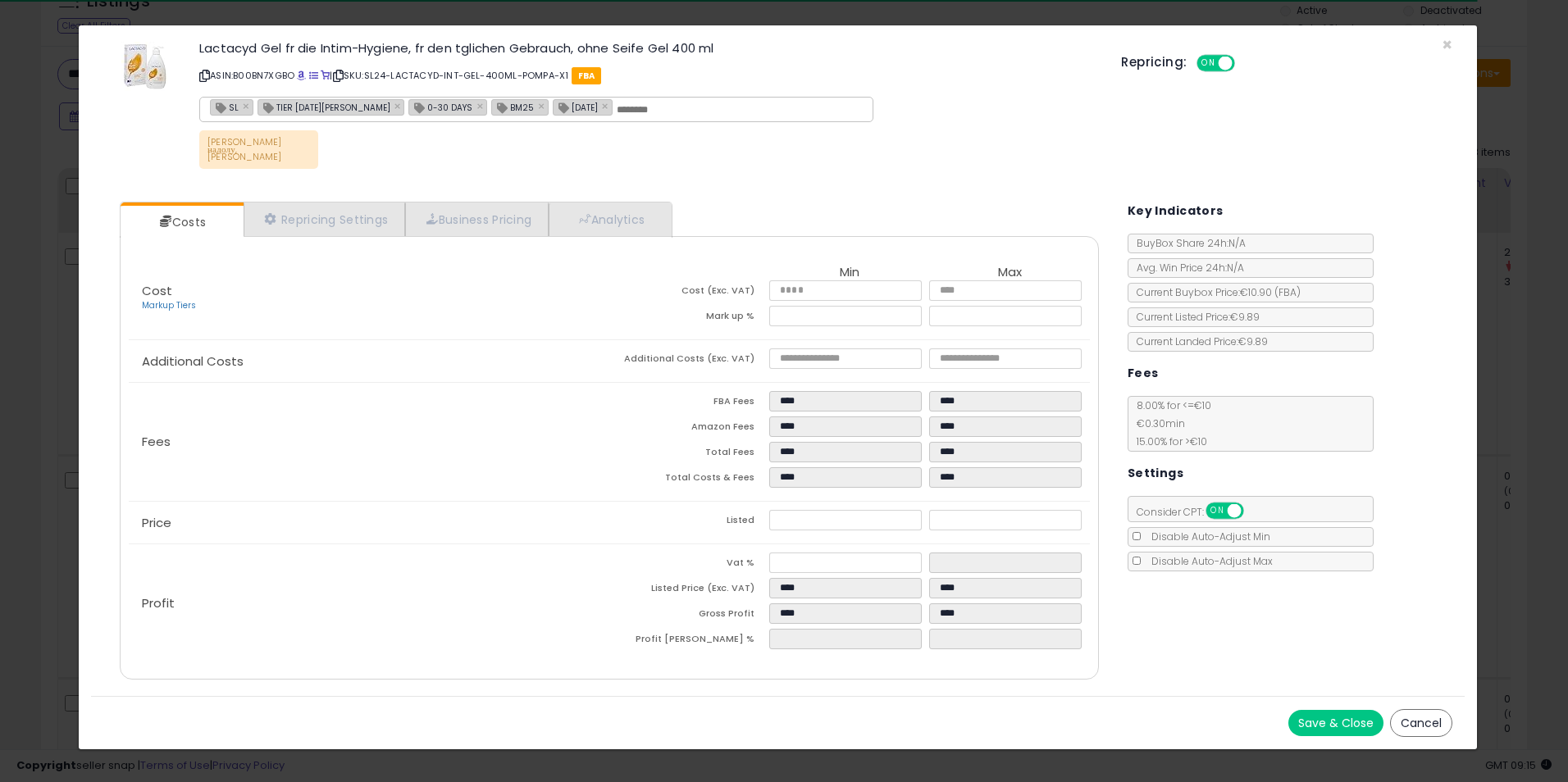
click at [1477, 307] on div "× Close Lactacyd Gel fr die Intim-Hygiene, fr den tglichen Gebrauch, ohne Seife…" at bounding box center [777, 387] width 1399 height 726
click at [1536, 327] on div "× Close Lactacyd Gel fr die Intim-Hygiene, fr den tglichen Gebrauch, ohne Seife…" at bounding box center [784, 391] width 1568 height 782
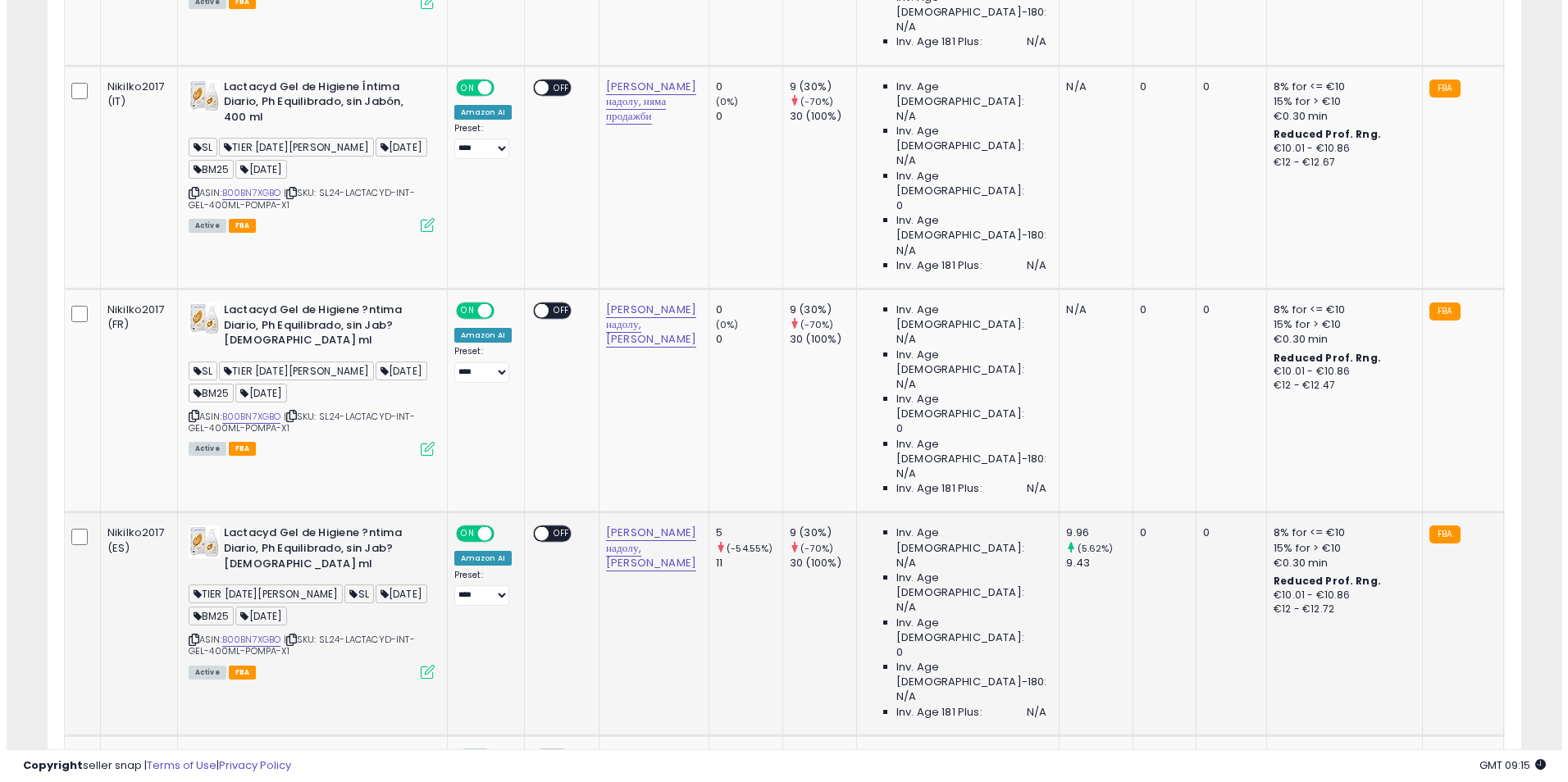
scroll to position [1079, 0]
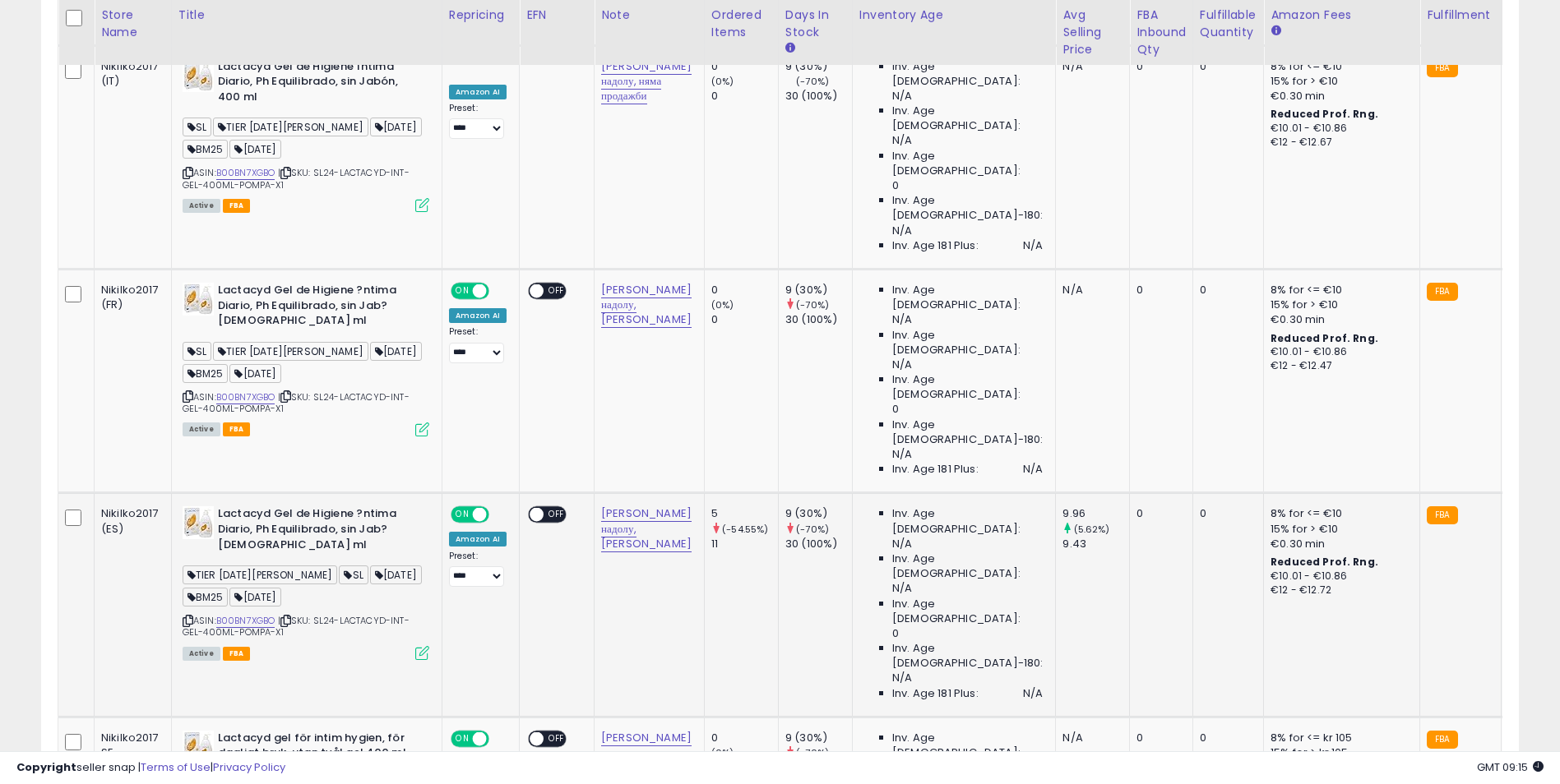
click at [426, 646] on icon at bounding box center [422, 653] width 14 height 14
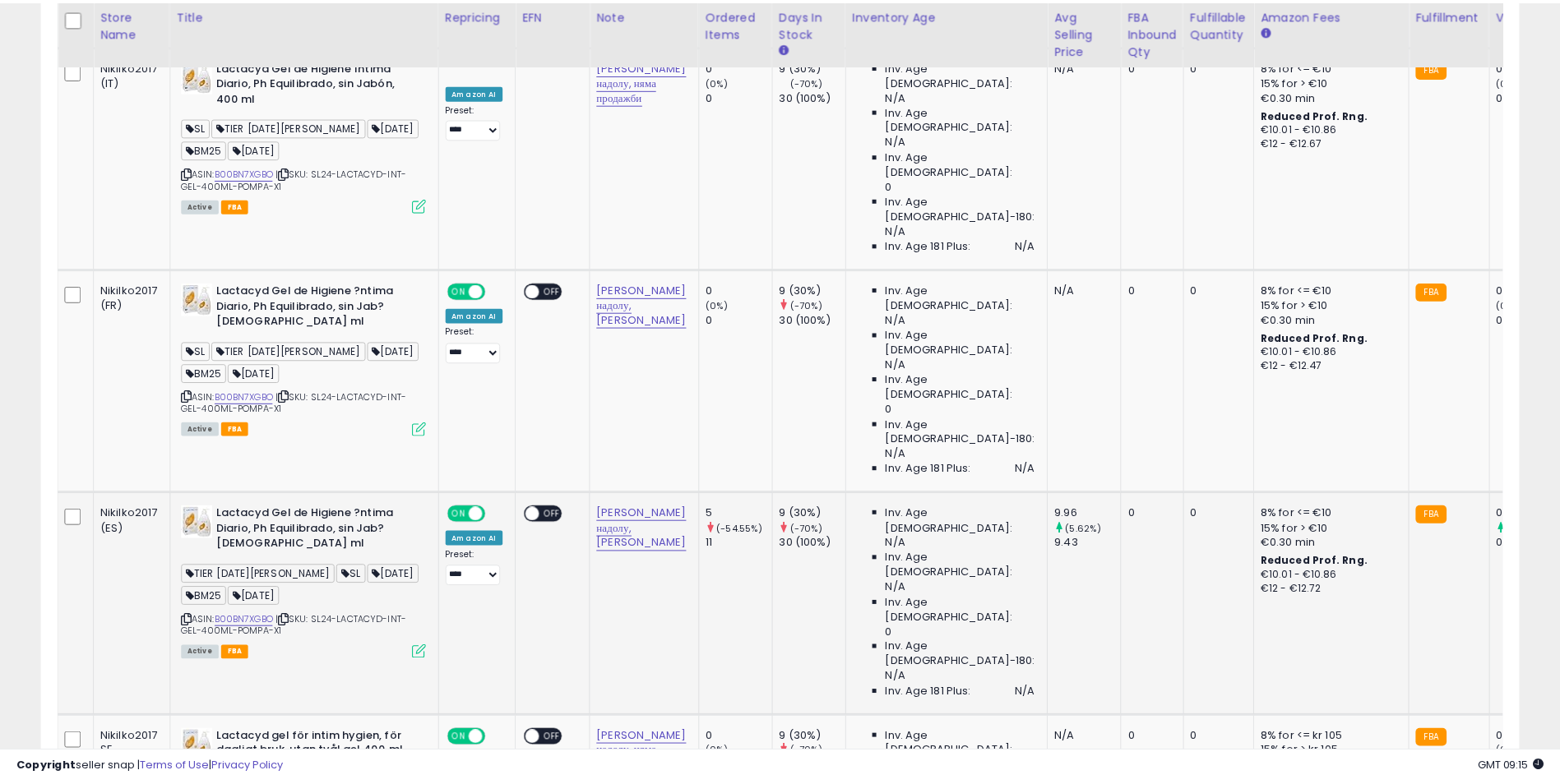
scroll to position [337, 865]
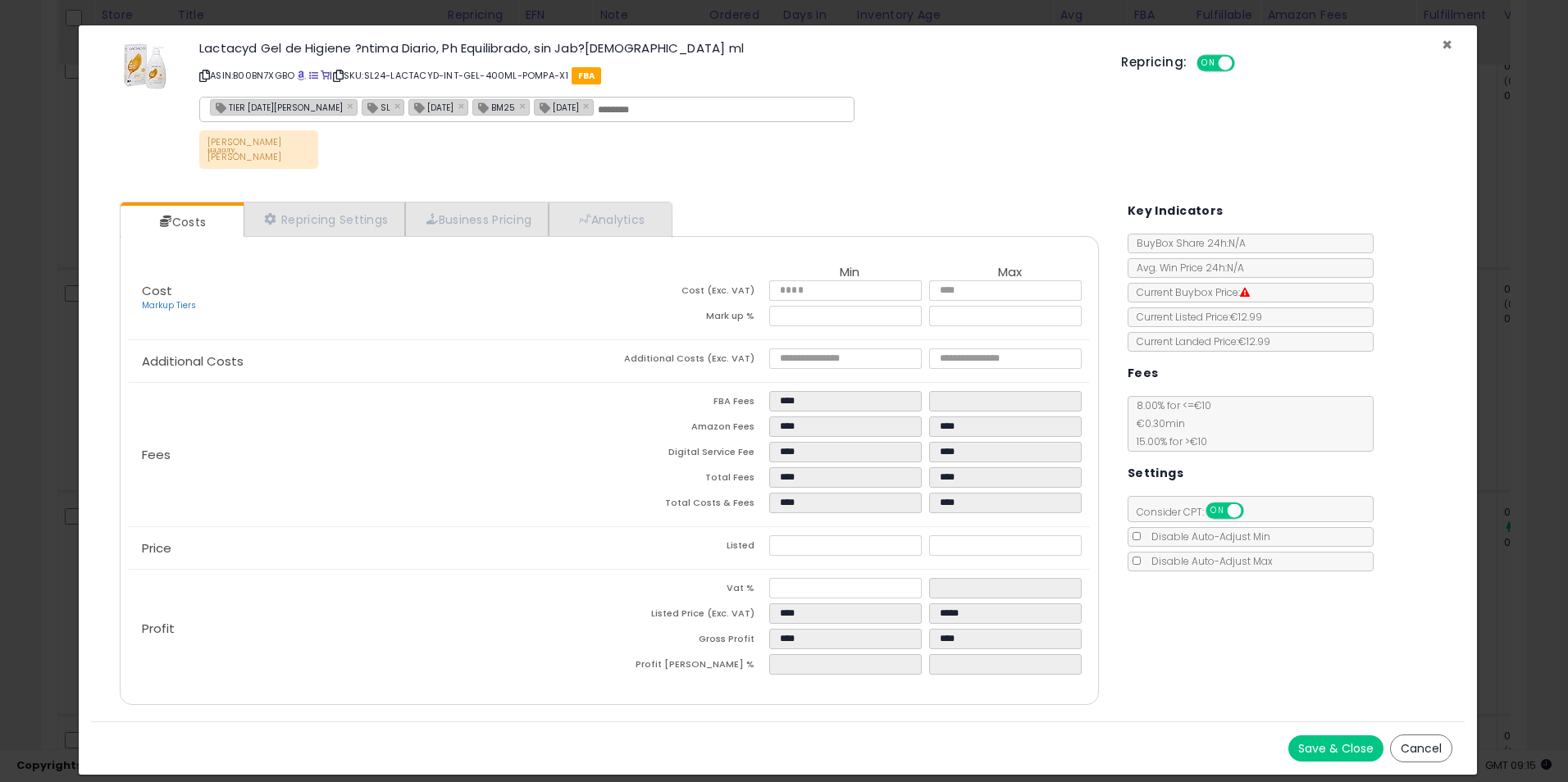
click at [1445, 46] on span "×" at bounding box center [1447, 44] width 11 height 23
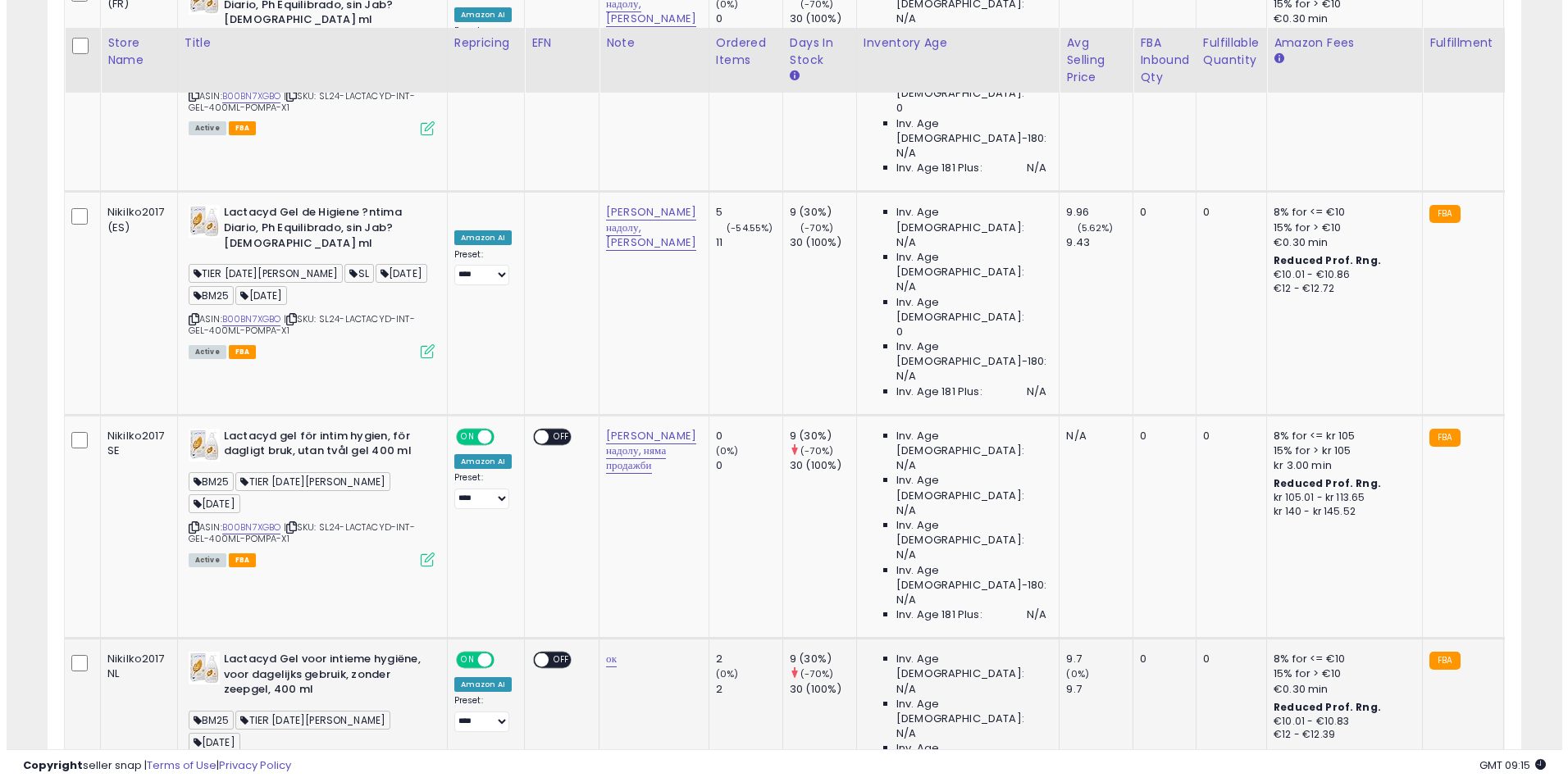
scroll to position [1408, 0]
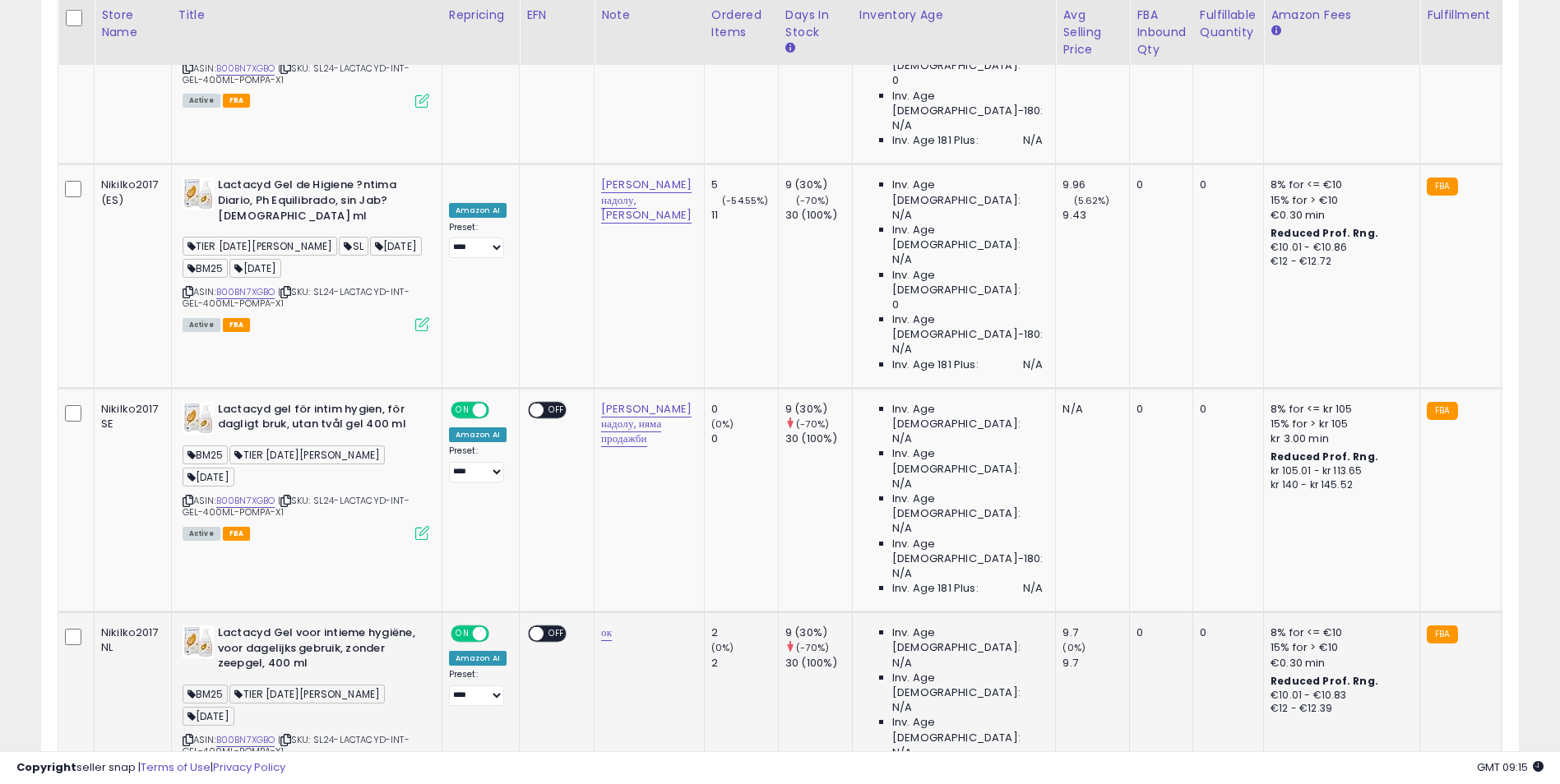
click at [426, 766] on icon at bounding box center [422, 772] width 14 height 14
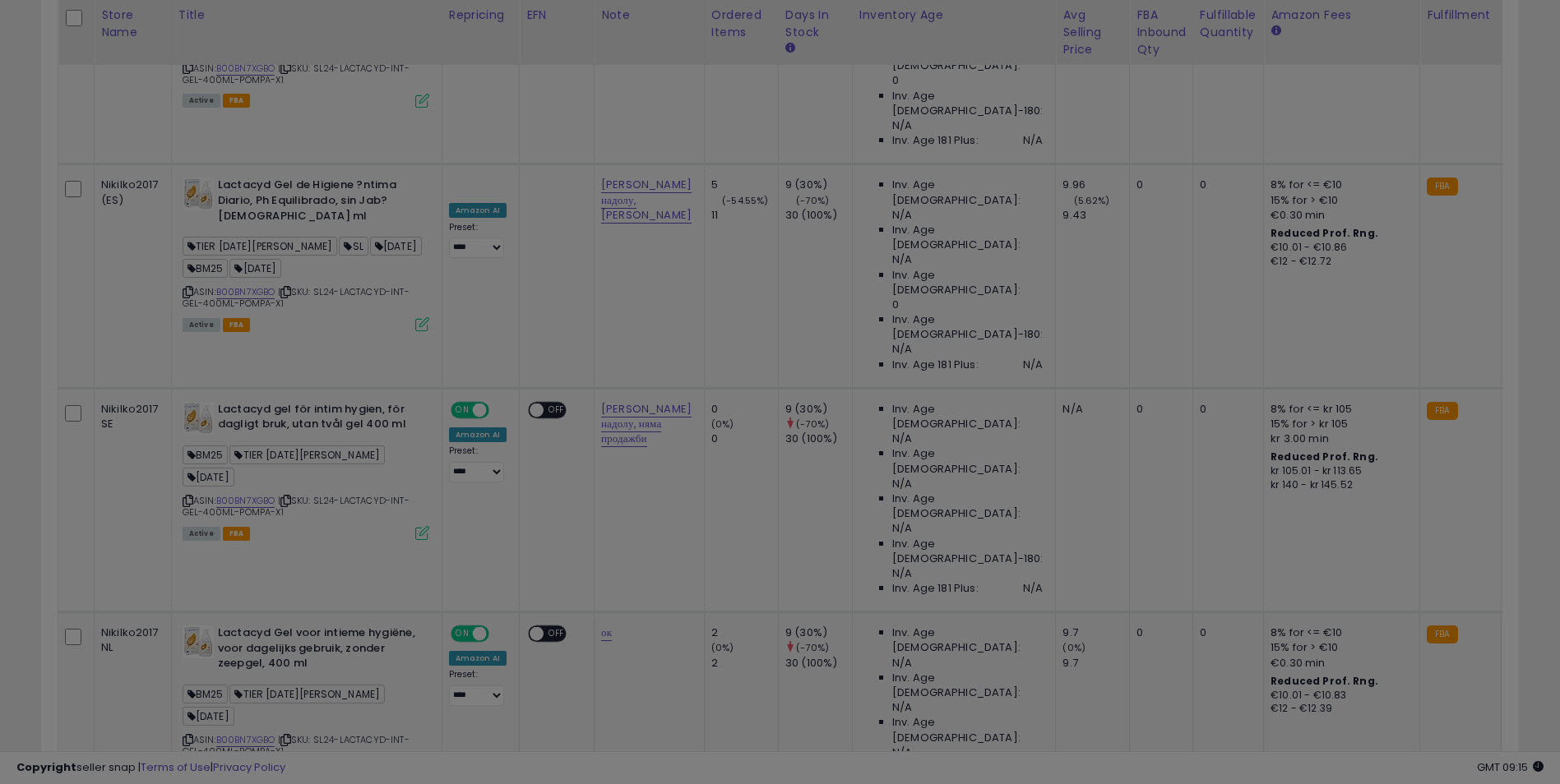
scroll to position [337, 865]
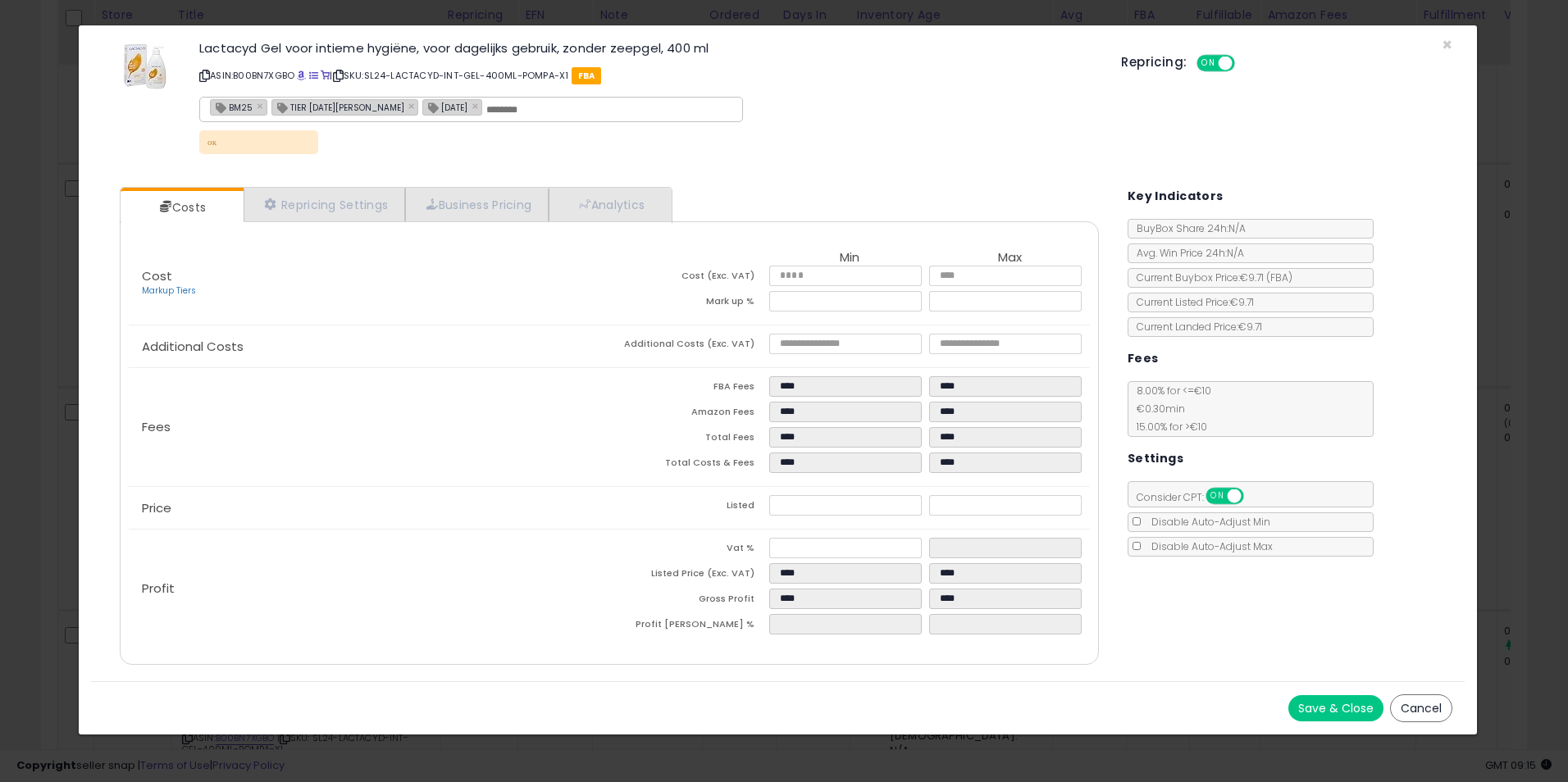
click at [1524, 274] on div "× Close Lactacyd Gel voor intieme hygiëne, voor dagelijks gebruik, zonder zeepg…" at bounding box center [784, 391] width 1568 height 782
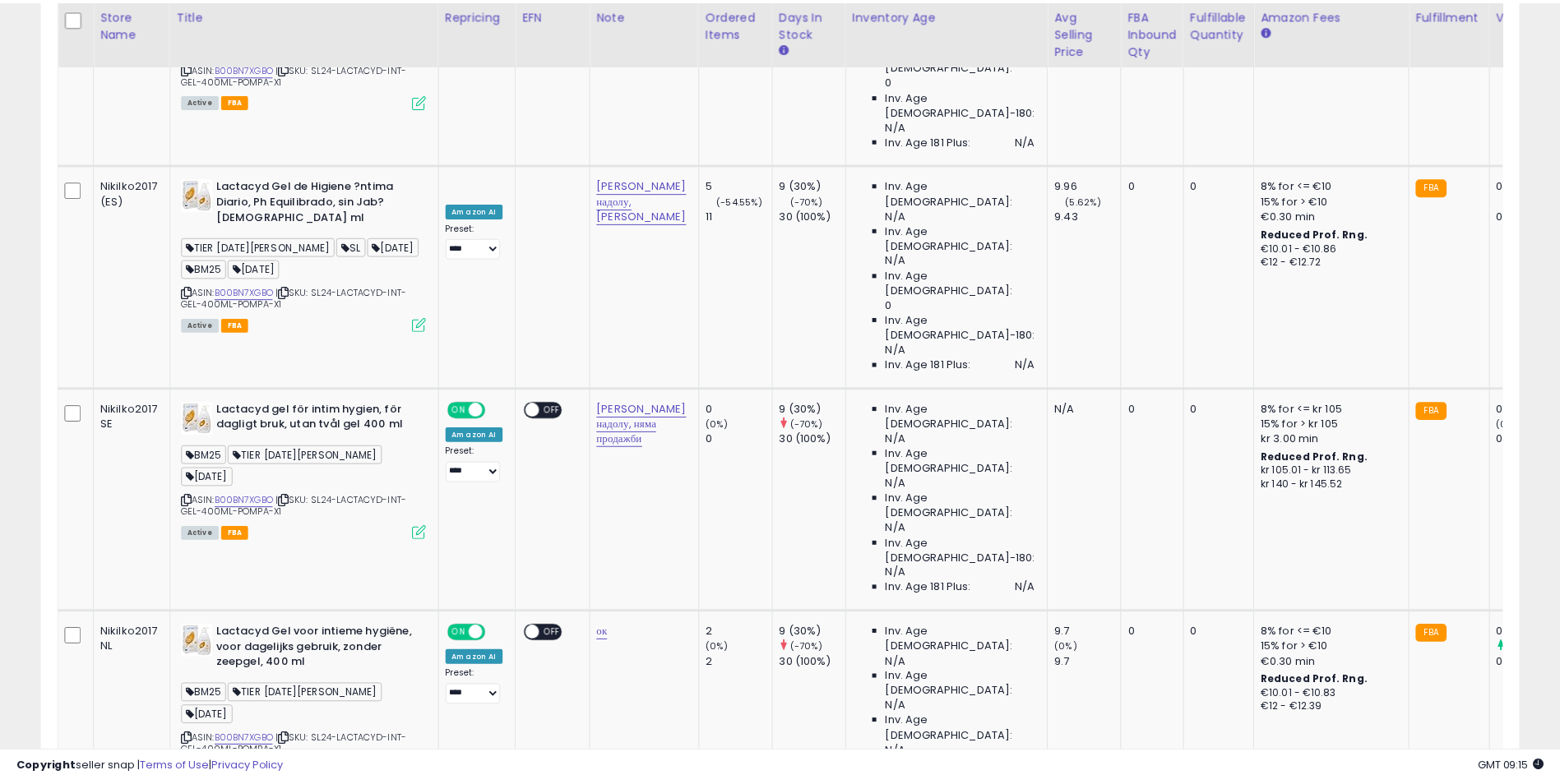
scroll to position [821892, 821450]
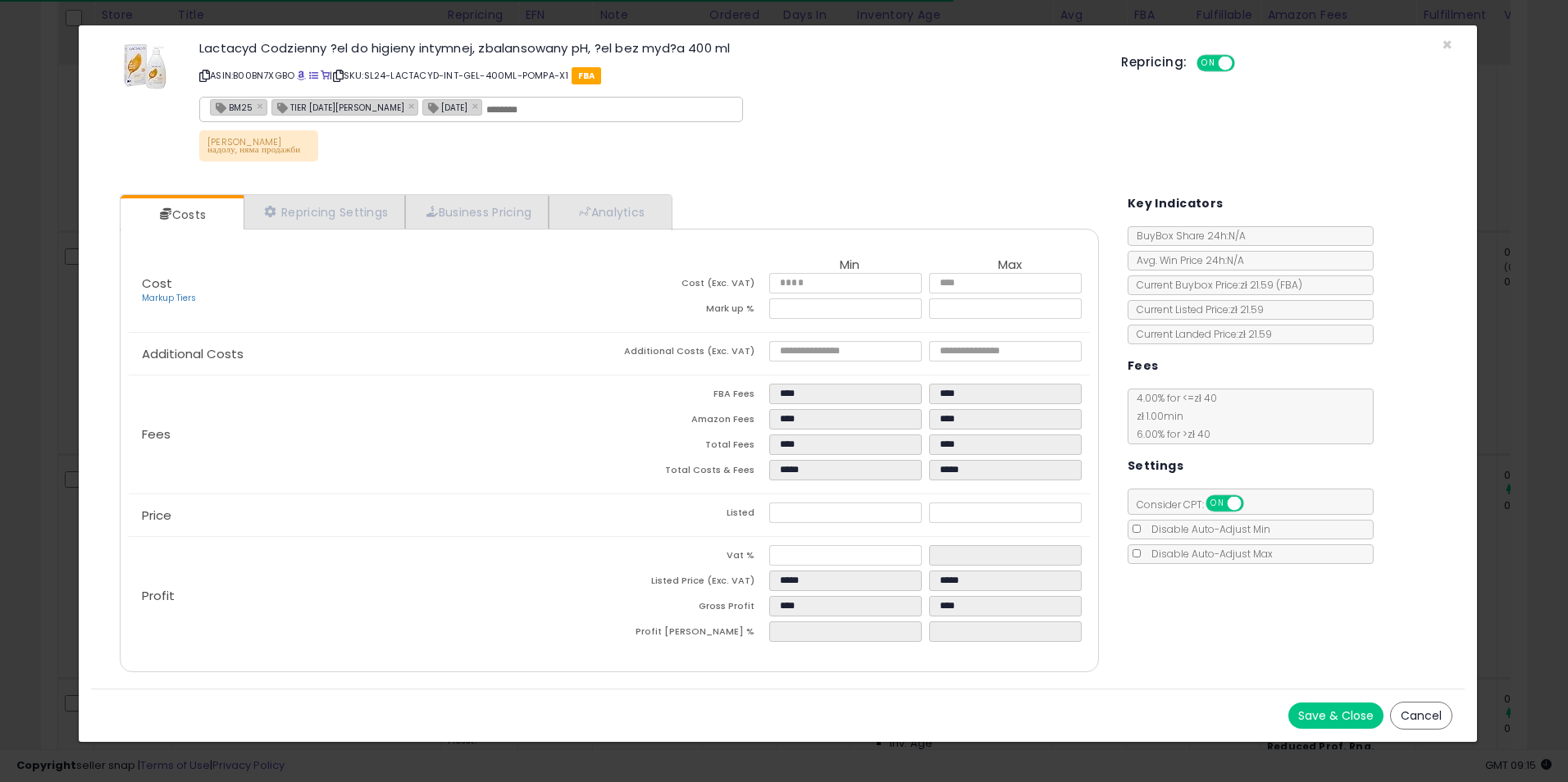
click at [1512, 311] on div "× Close Lactacyd Codzienny ?el do higieny intymnej, zbalansowany pH, ?el bez my…" at bounding box center [784, 391] width 1568 height 782
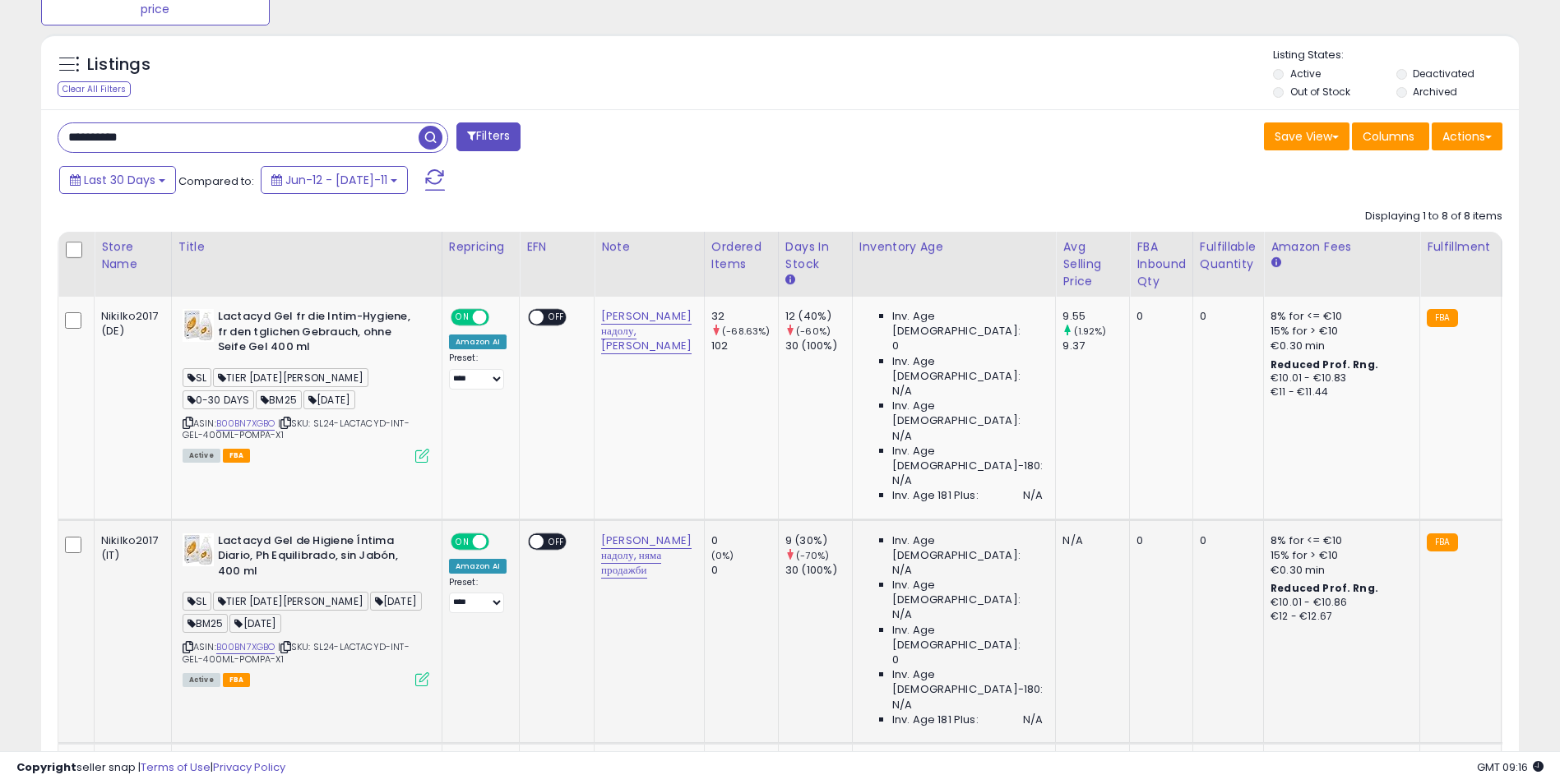
scroll to position [580, 0]
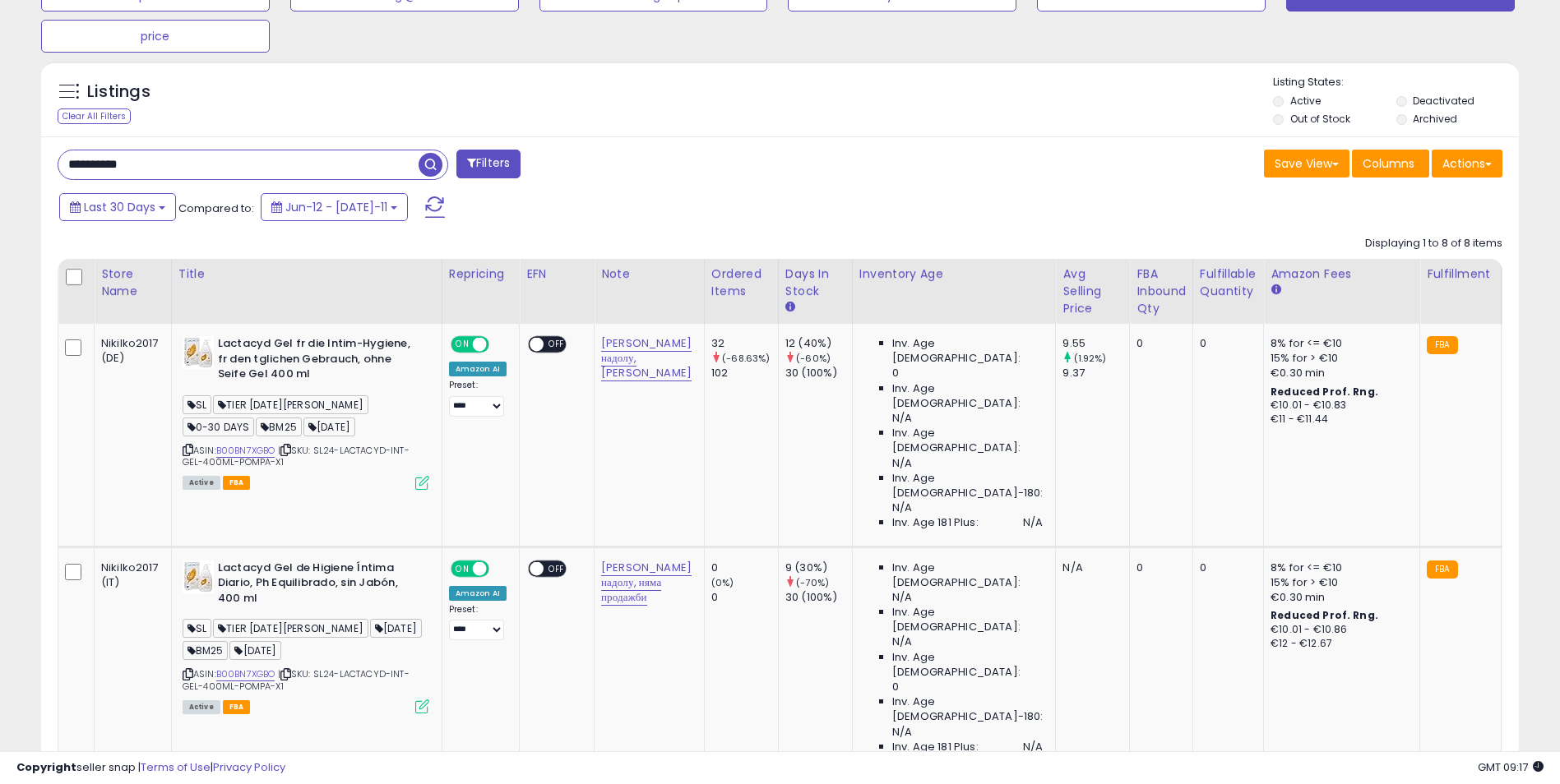
click at [189, 172] on input "**********" at bounding box center [238, 165] width 360 height 29
paste input "text"
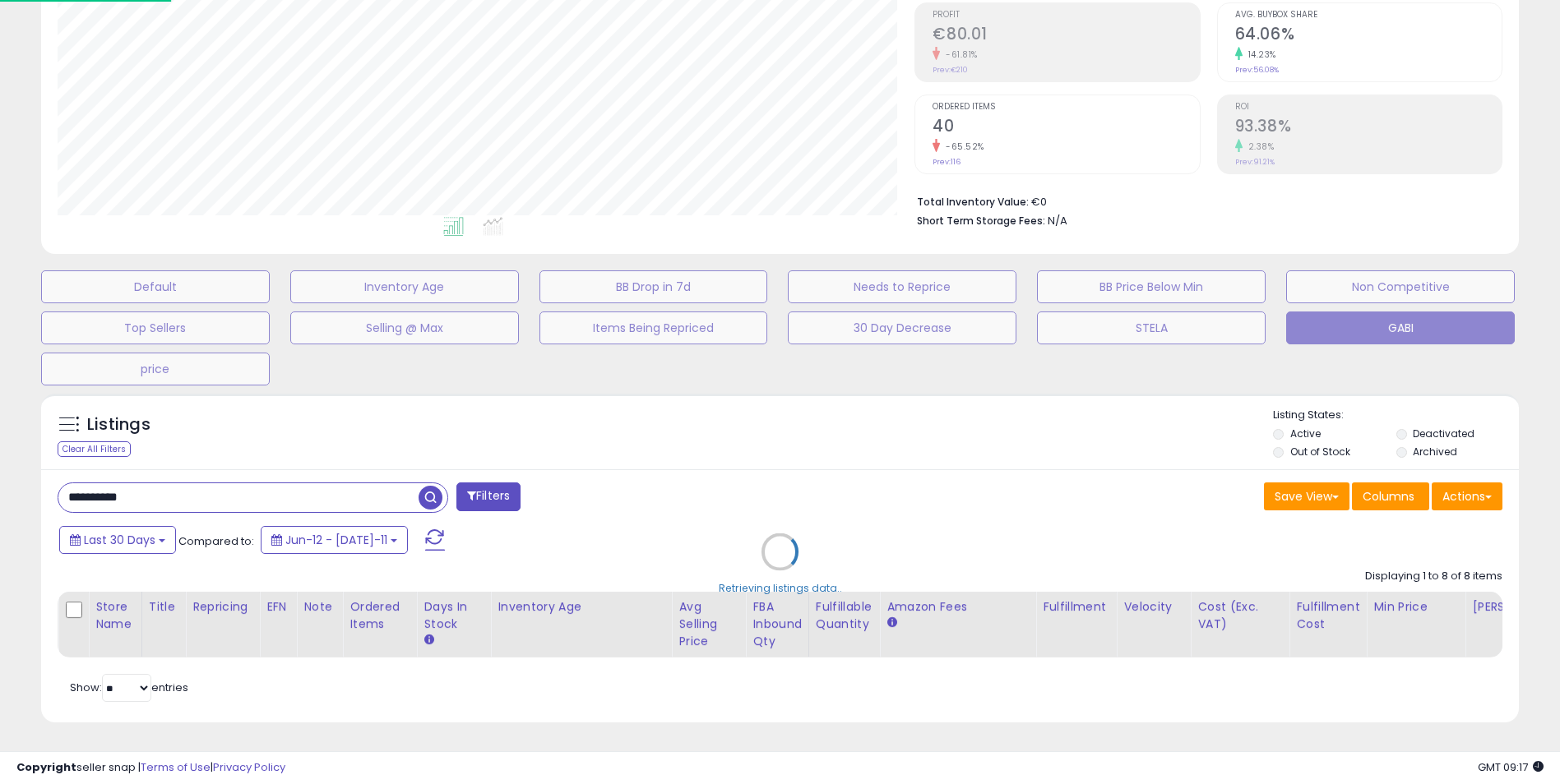
scroll to position [337, 865]
drag, startPoint x: 316, startPoint y: 437, endPoint x: 390, endPoint y: 440, distance: 74.1
click at [317, 436] on div "Retrieving listings data.." at bounding box center [786, 564] width 1515 height 358
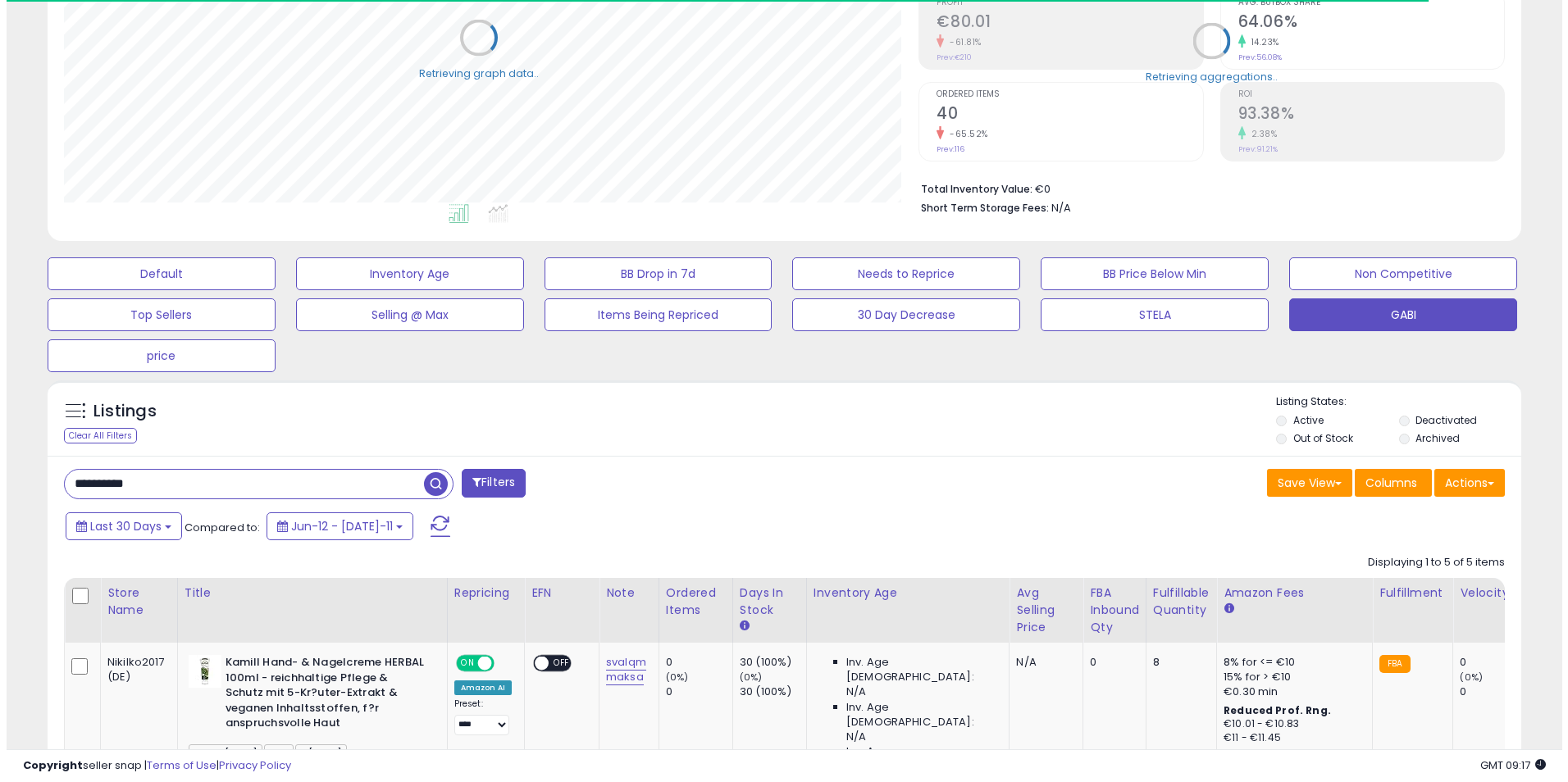
scroll to position [819795, 819008]
click at [196, 478] on input "**********" at bounding box center [237, 484] width 359 height 29
paste input "text"
drag, startPoint x: 431, startPoint y: 485, endPoint x: 453, endPoint y: 484, distance: 22.0
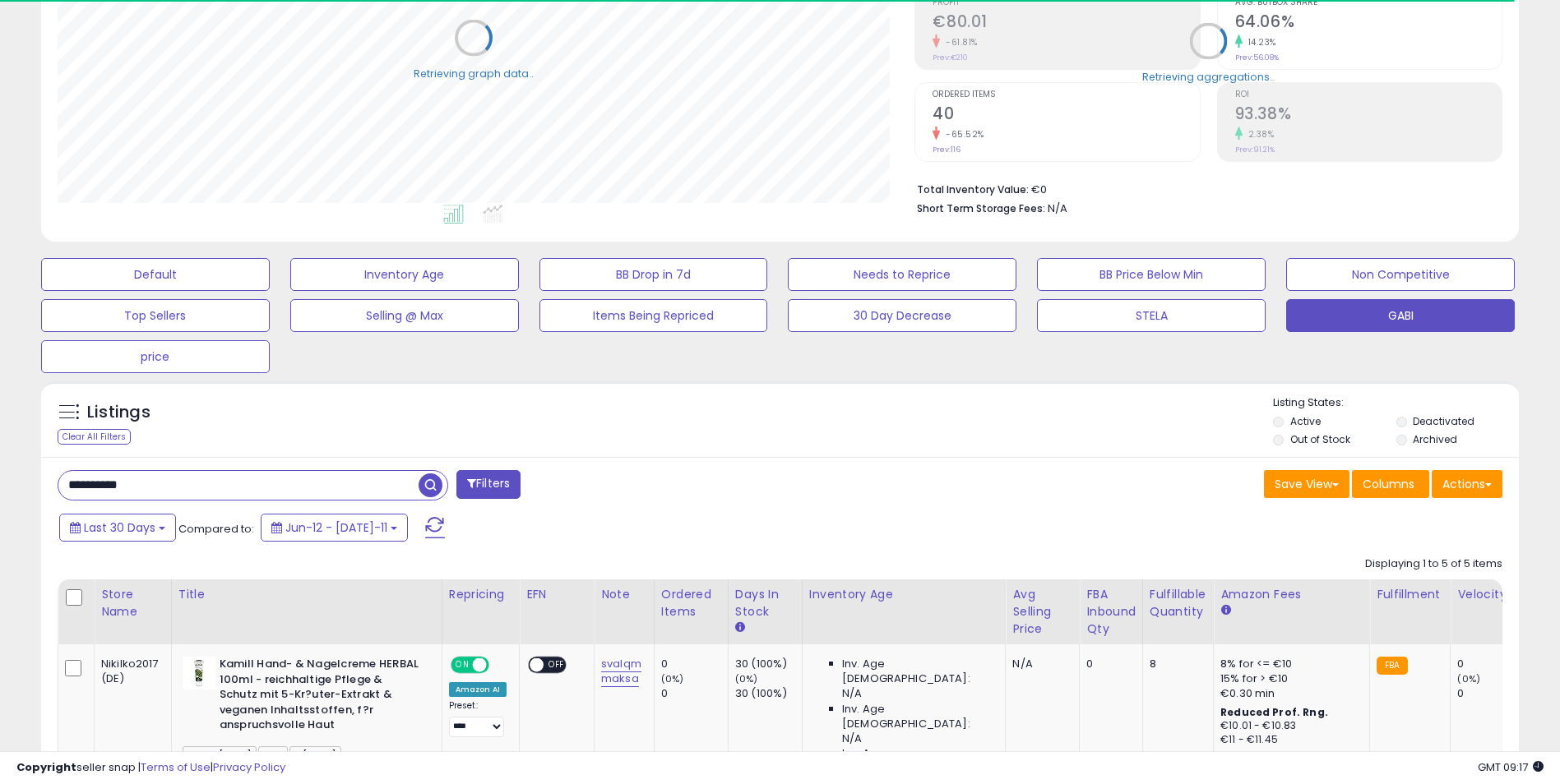
click at [433, 485] on span "button" at bounding box center [430, 485] width 24 height 24
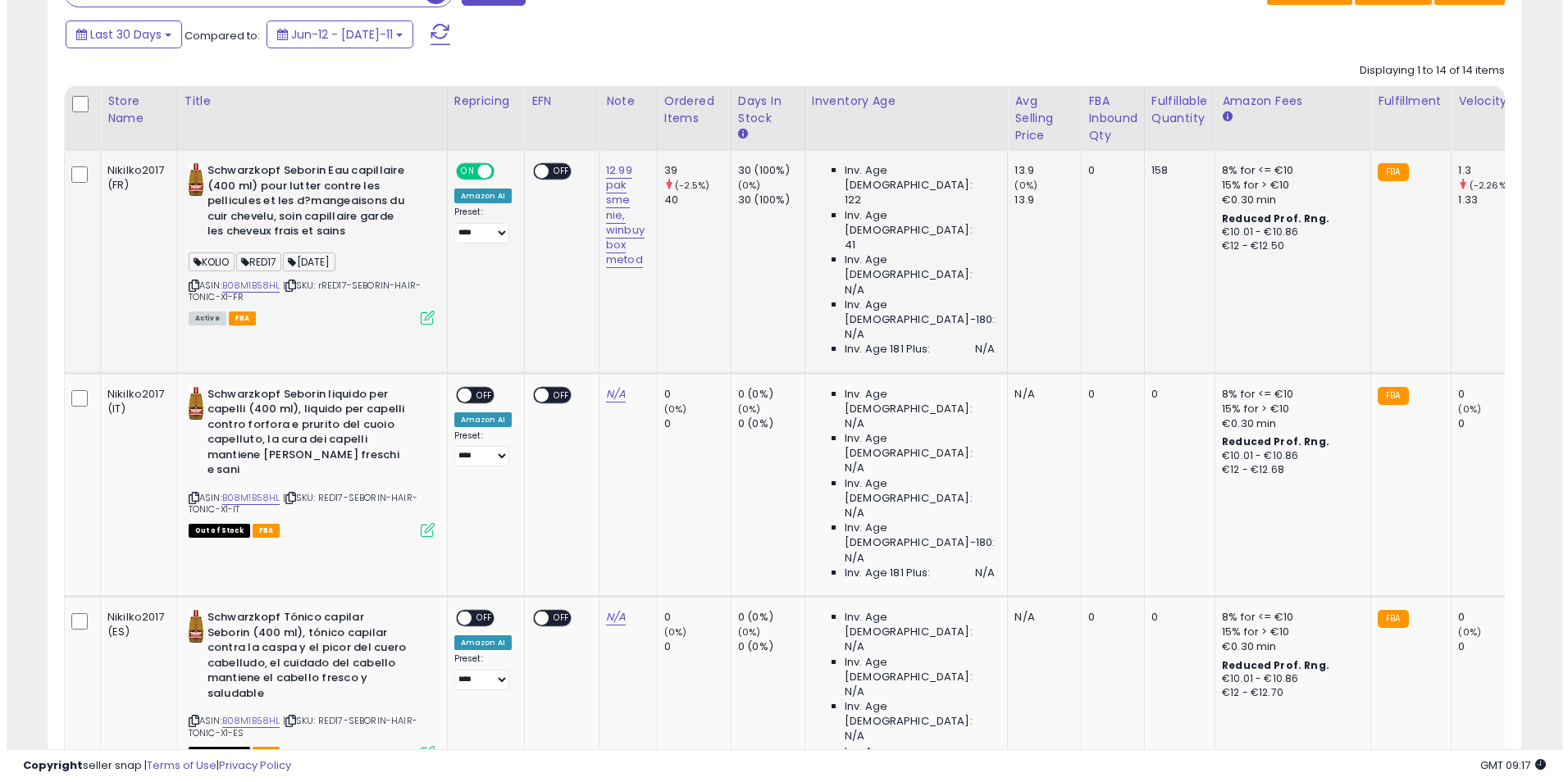
scroll to position [336, 855]
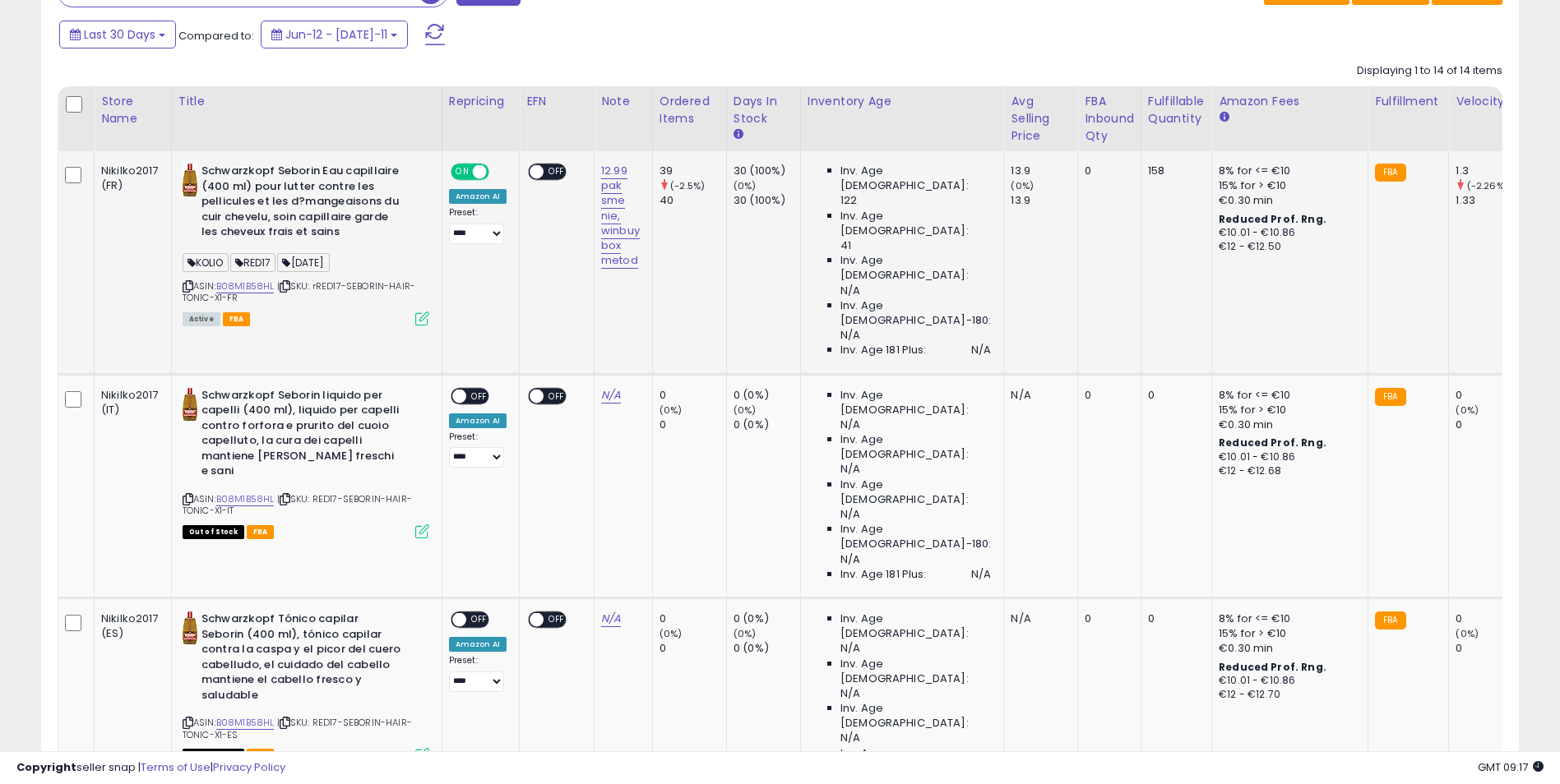
click at [416, 318] on icon at bounding box center [422, 318] width 14 height 14
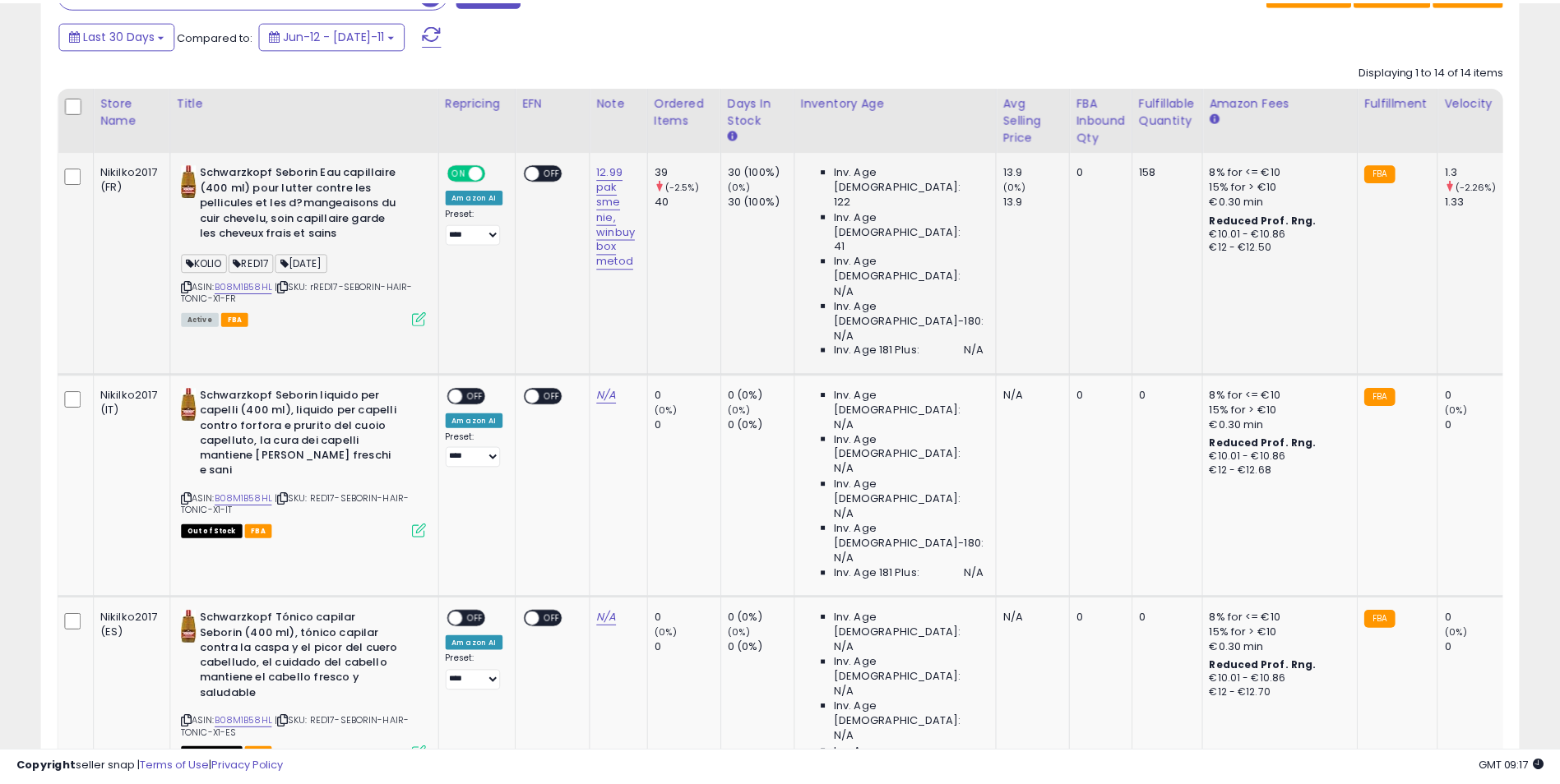
scroll to position [337, 865]
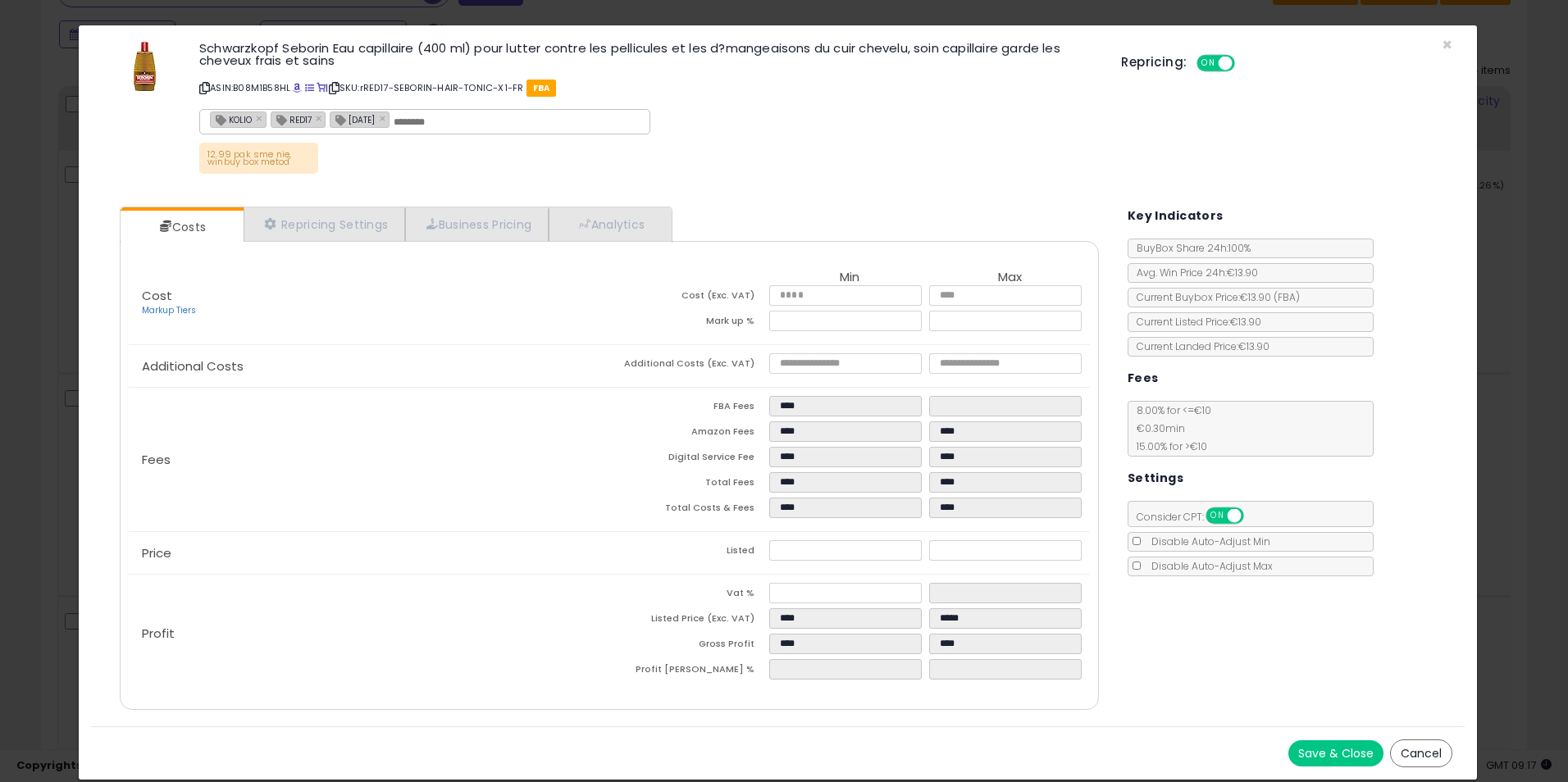
click at [1506, 259] on div "× Close Schwarzkopf Seborin Eau capillaire (400 ml) pour lutter contre les pell…" at bounding box center [784, 391] width 1568 height 782
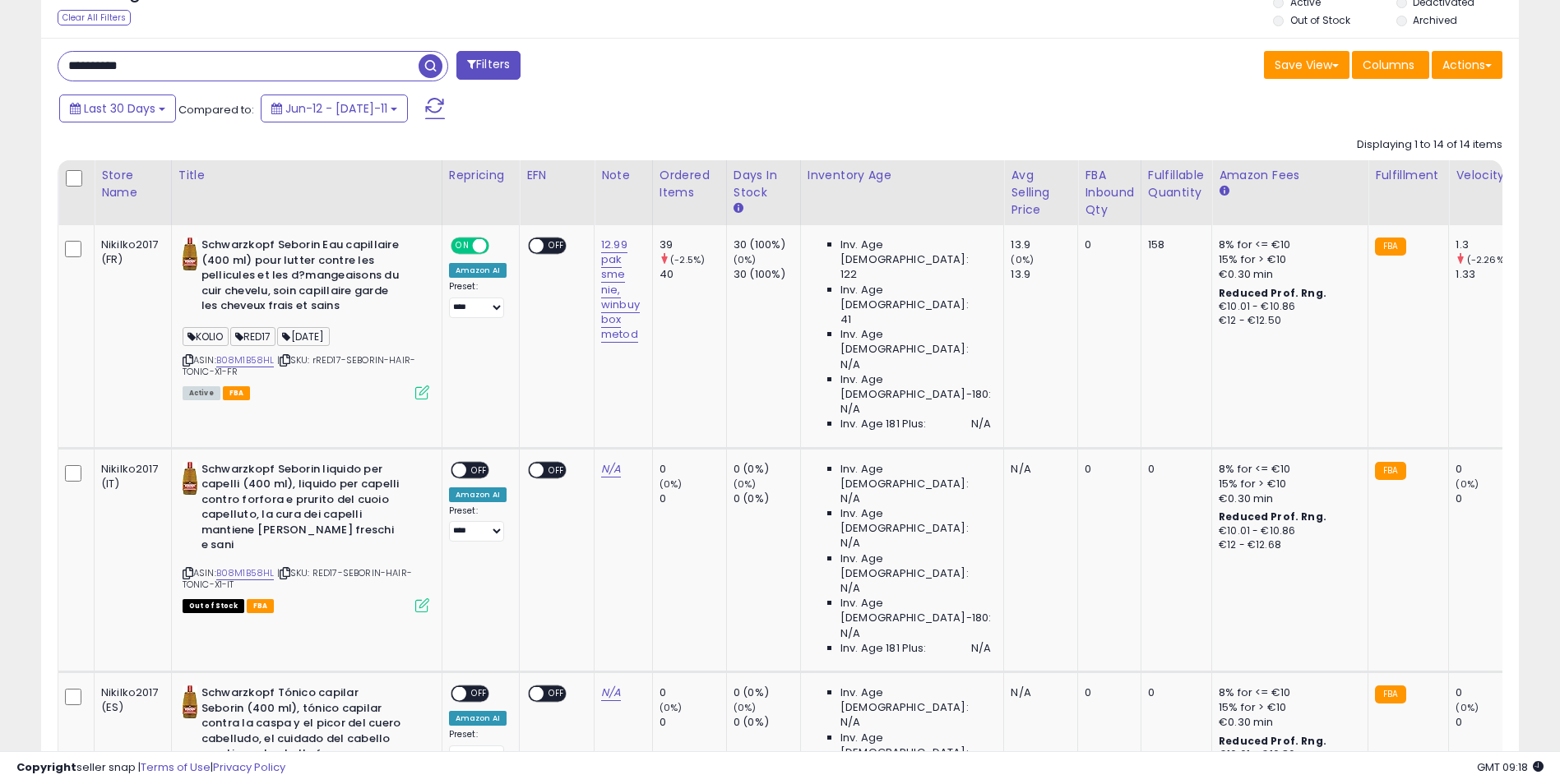
scroll to position [588, 0]
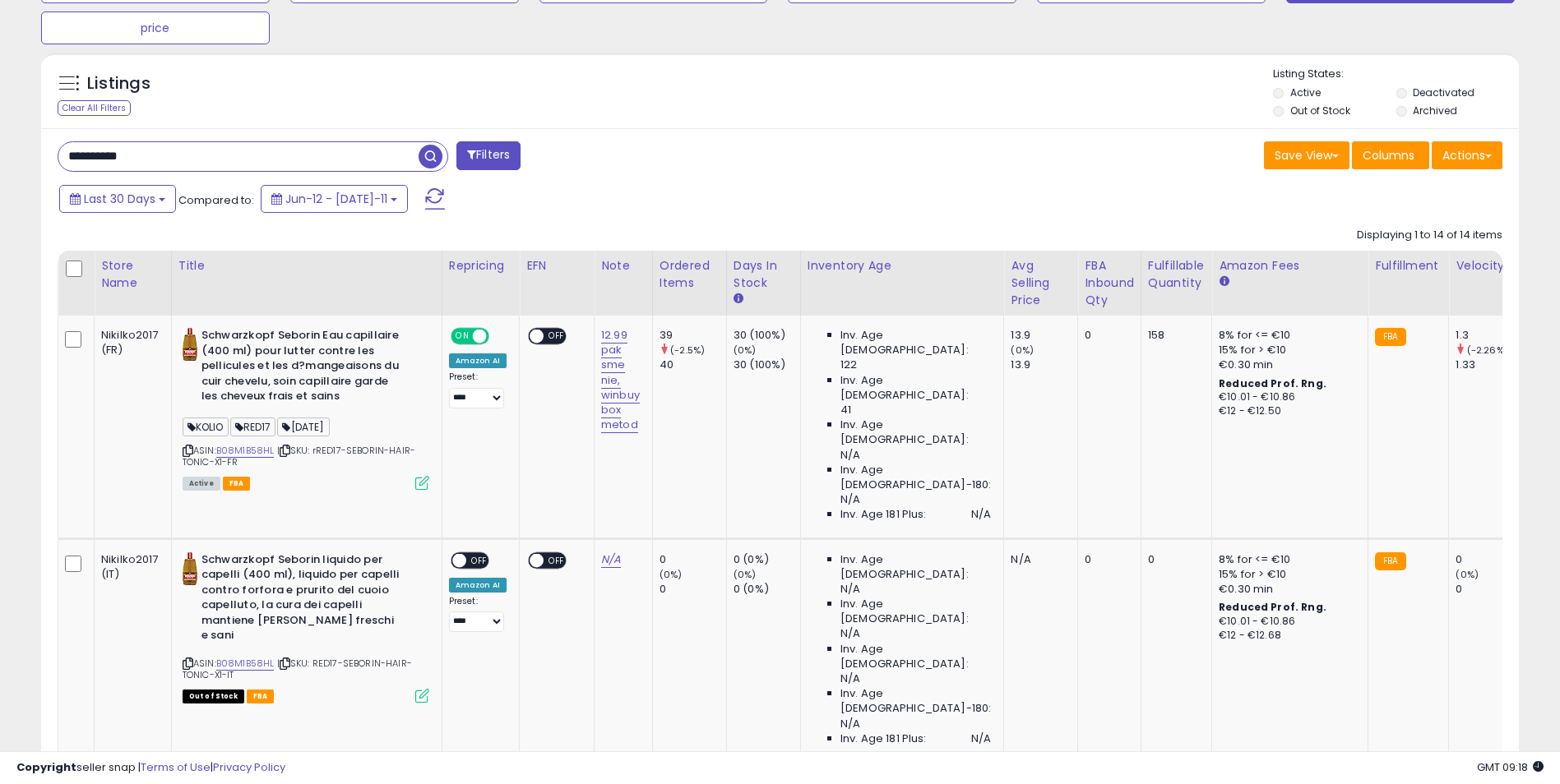
click at [182, 155] on input "**********" at bounding box center [238, 157] width 360 height 29
paste input "text"
click at [428, 164] on span "button" at bounding box center [430, 157] width 24 height 24
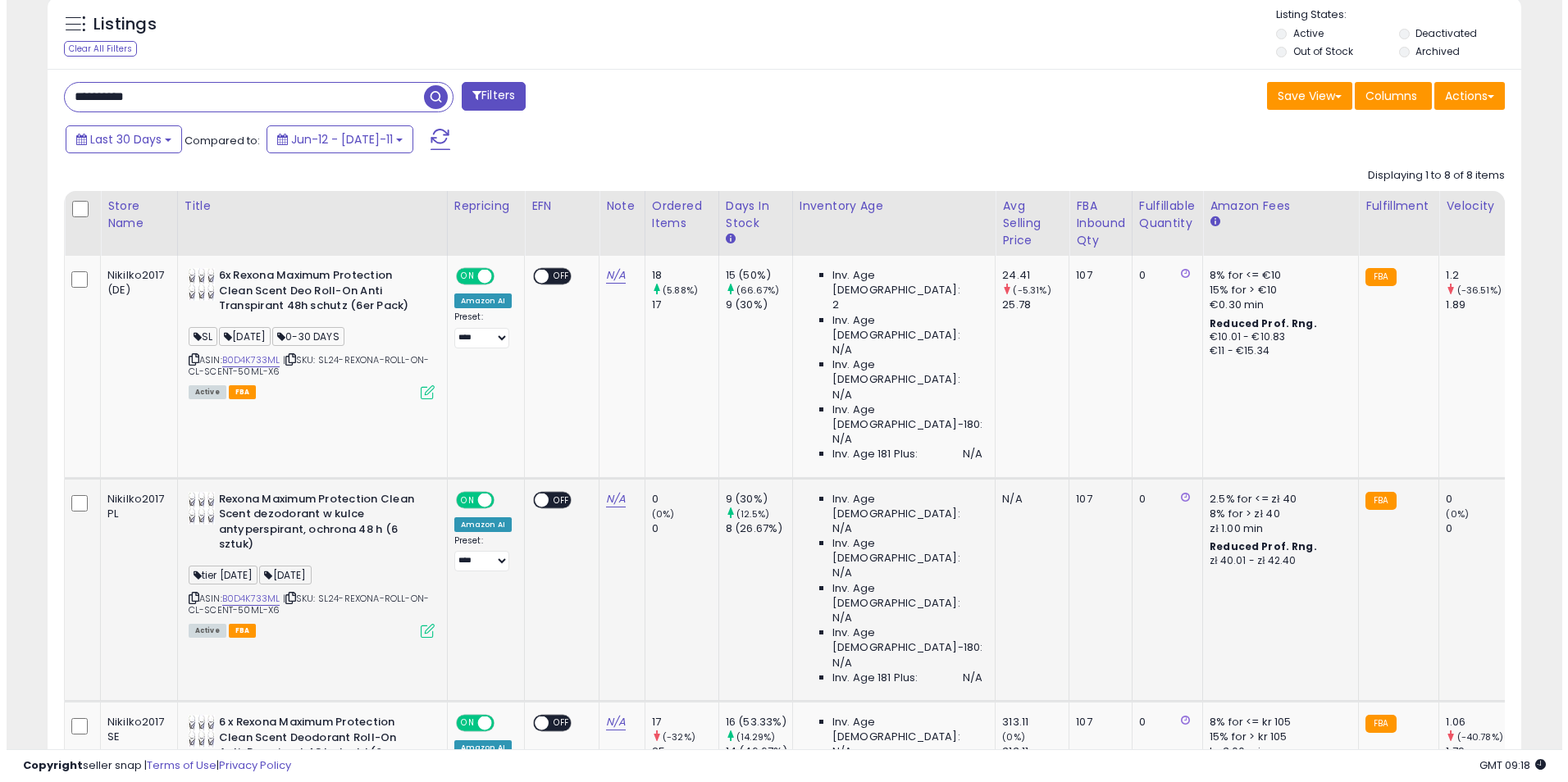
scroll to position [669, 0]
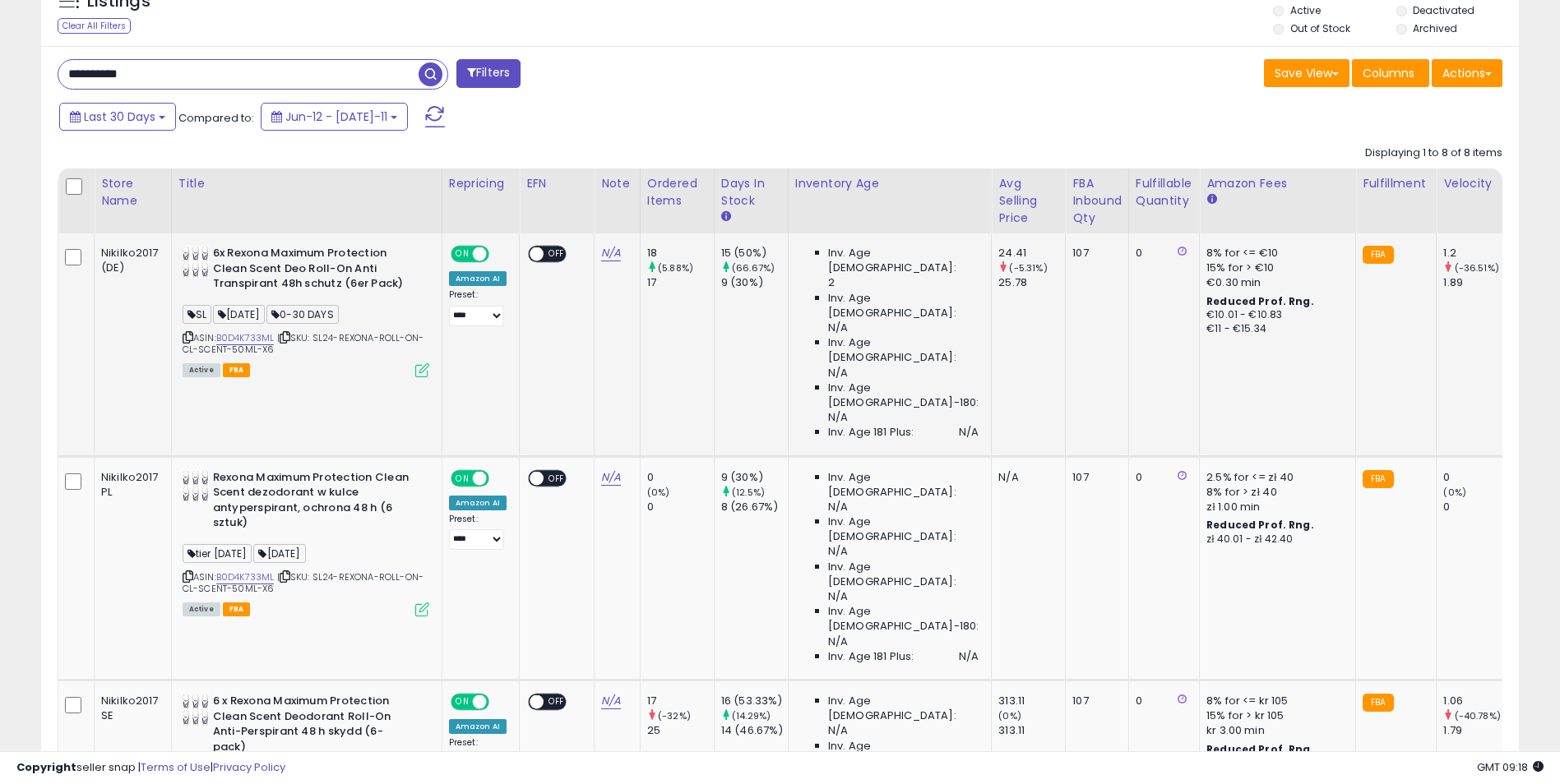
click at [421, 370] on icon at bounding box center [422, 369] width 14 height 14
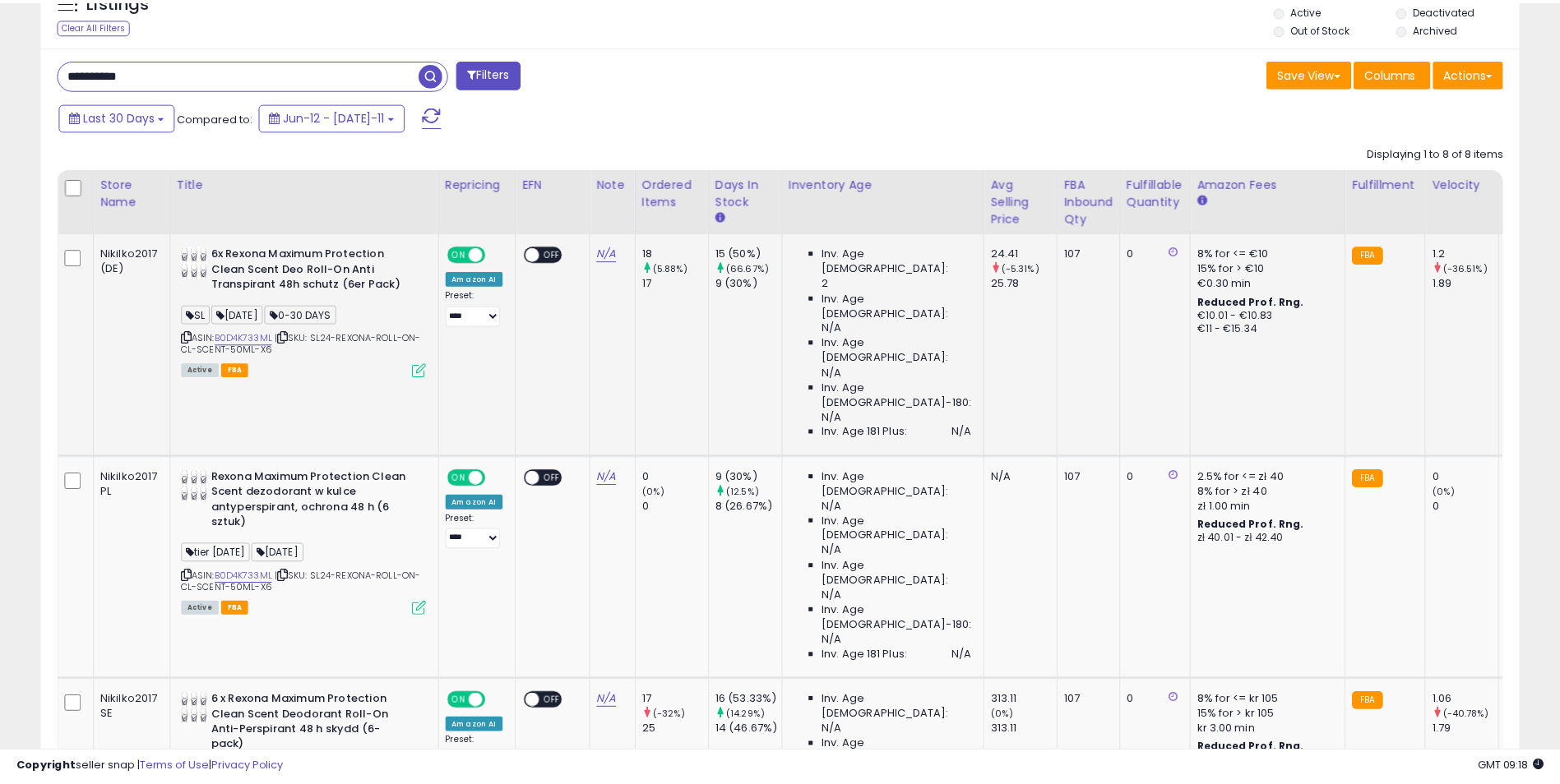
scroll to position [337, 865]
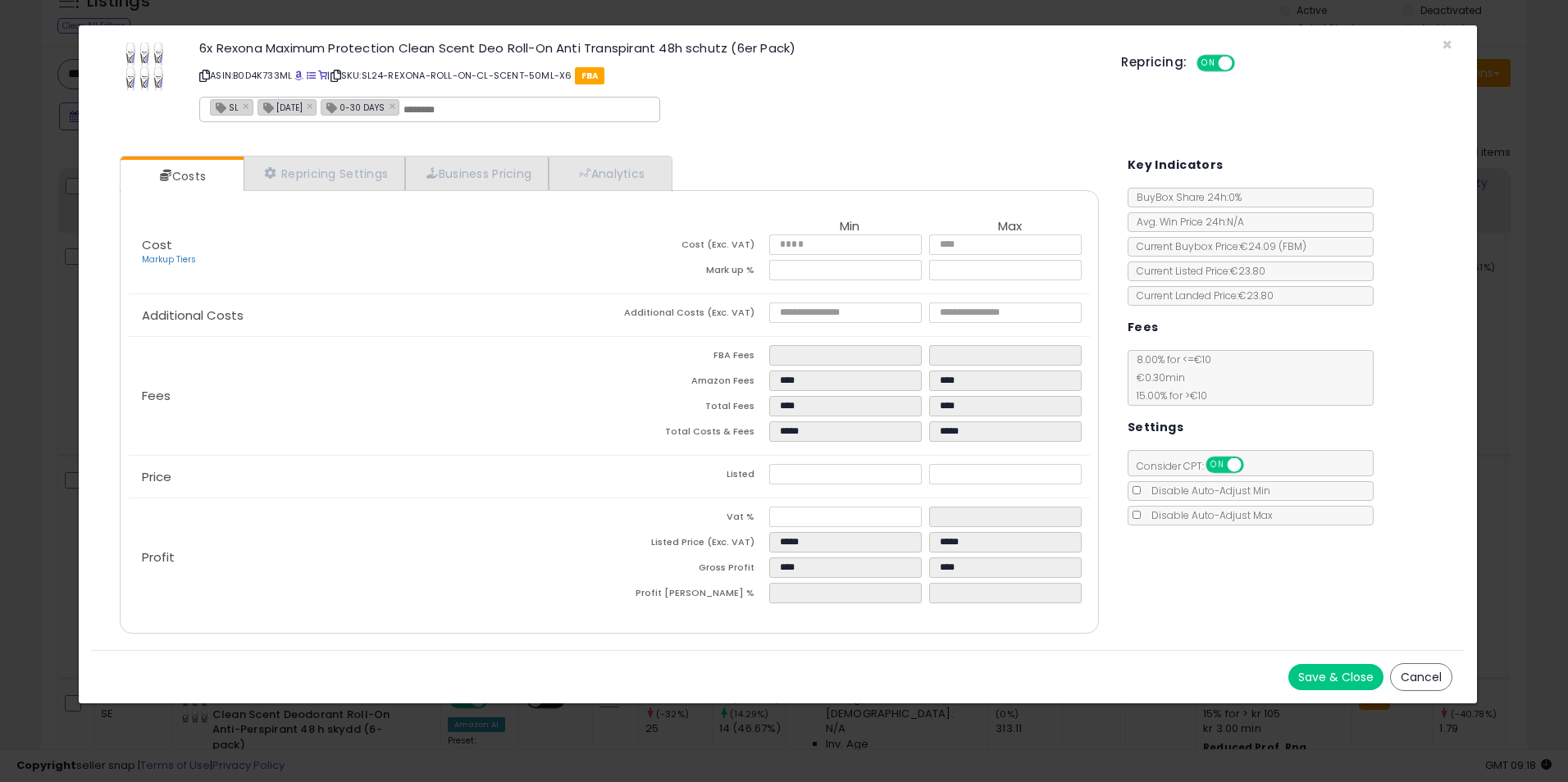
click at [1499, 253] on div "× Close 6x Rexona Maximum Protection Clean Scent Deo Roll-On Anti Transpirant 4…" at bounding box center [784, 391] width 1568 height 782
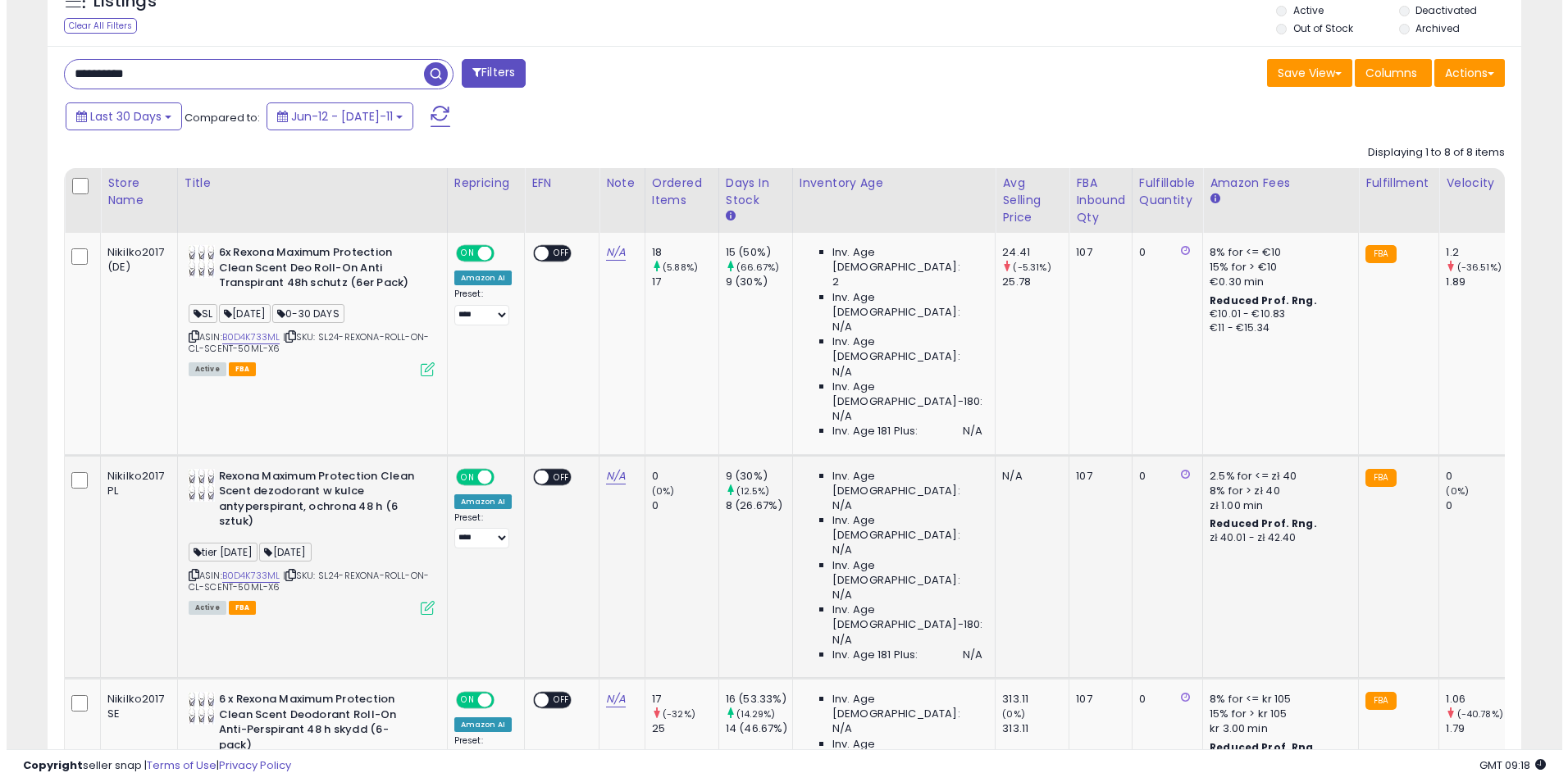
scroll to position [997, 0]
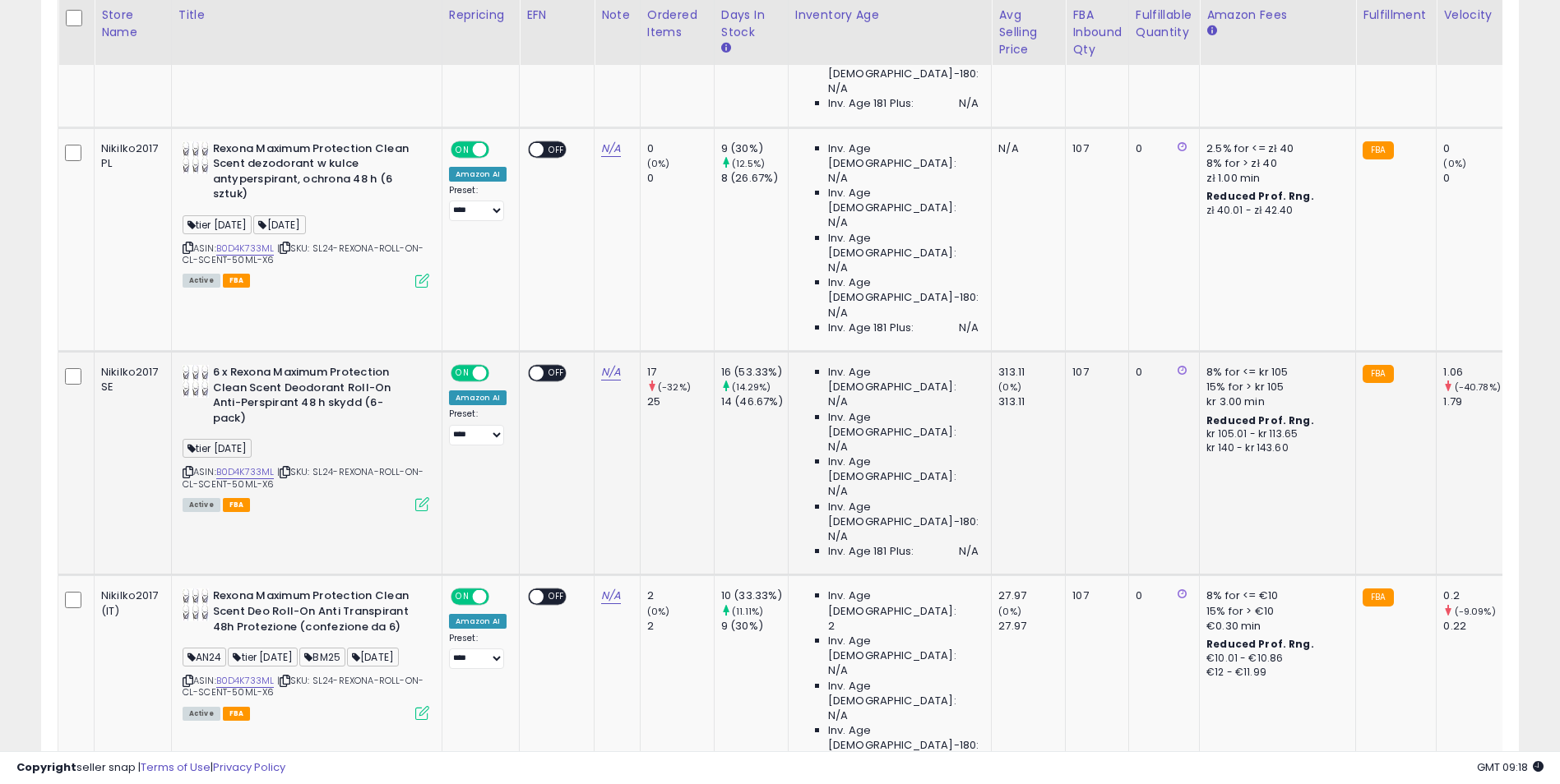
click at [422, 497] on icon at bounding box center [422, 503] width 14 height 14
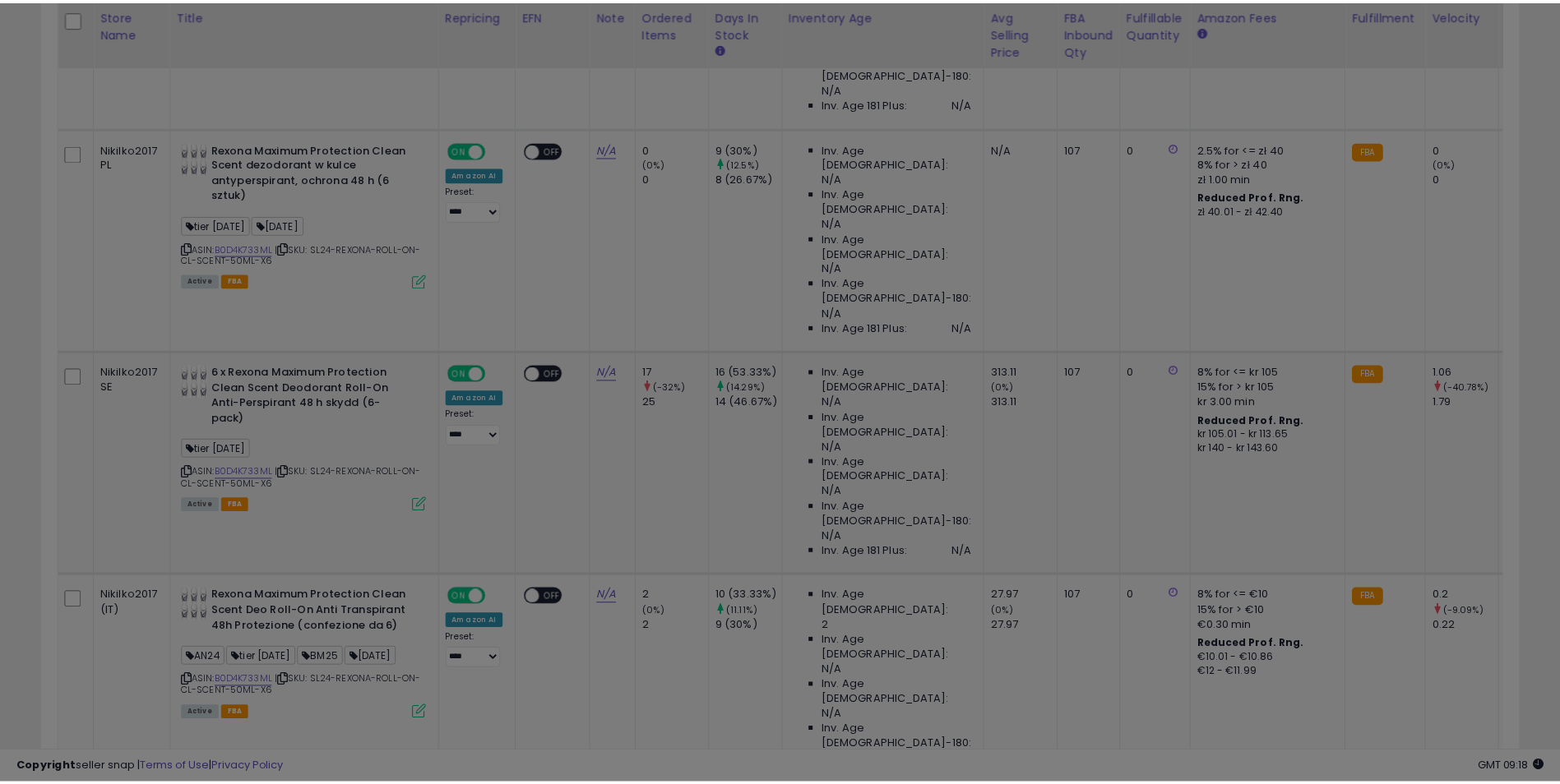
scroll to position [337, 865]
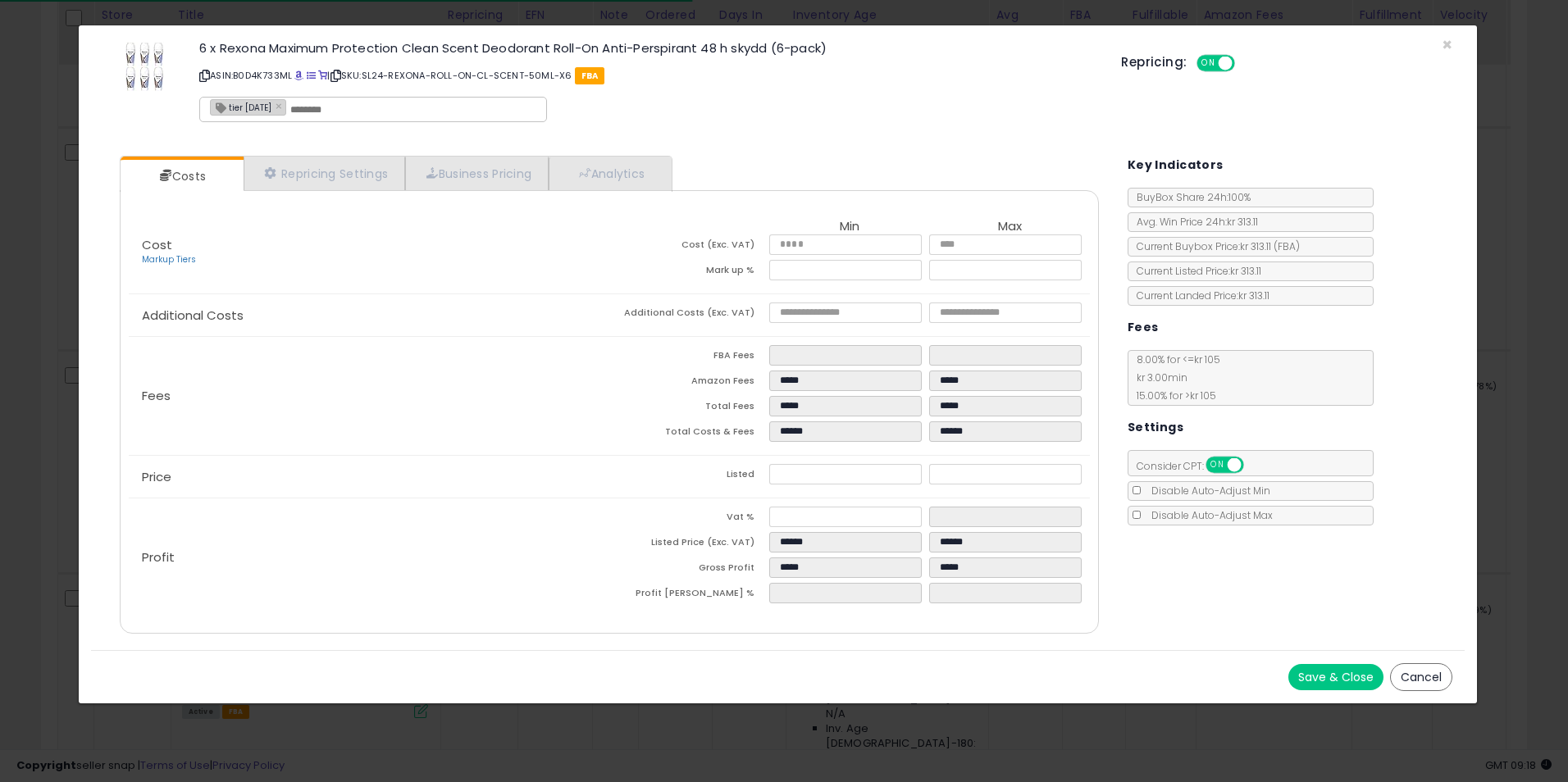
click at [1506, 278] on div "× Close 6 x Rexona Maximum Protection Clean Scent Deodorant Roll-On Anti-Perspi…" at bounding box center [784, 391] width 1568 height 782
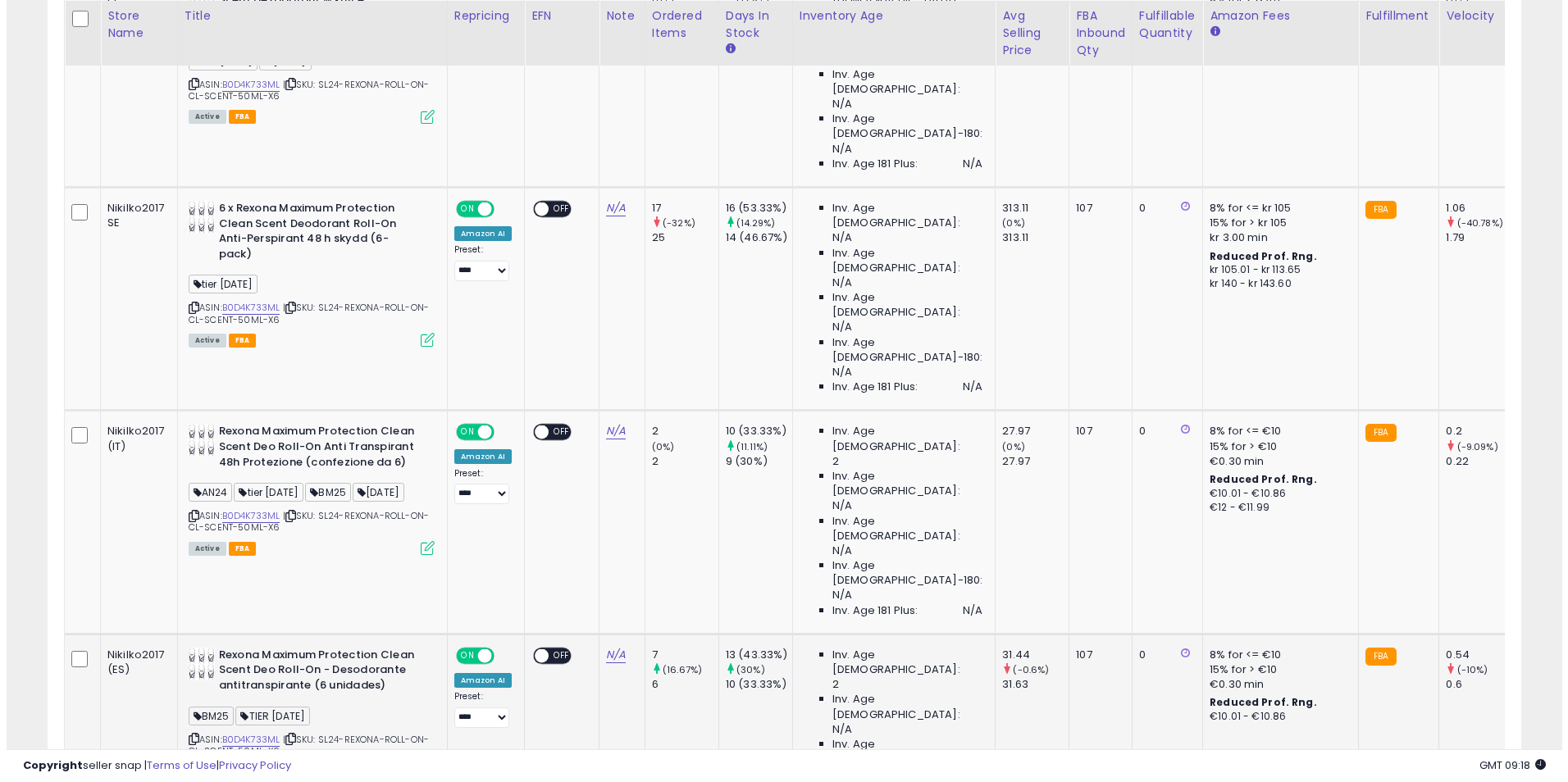
scroll to position [1161, 0]
click at [427, 633] on td "Rexona Maximum Protection Clean Scent Deo Roll-On - Desodorante antitranspirant…" at bounding box center [305, 744] width 270 height 223
click at [418, 764] on icon at bounding box center [421, 770] width 14 height 14
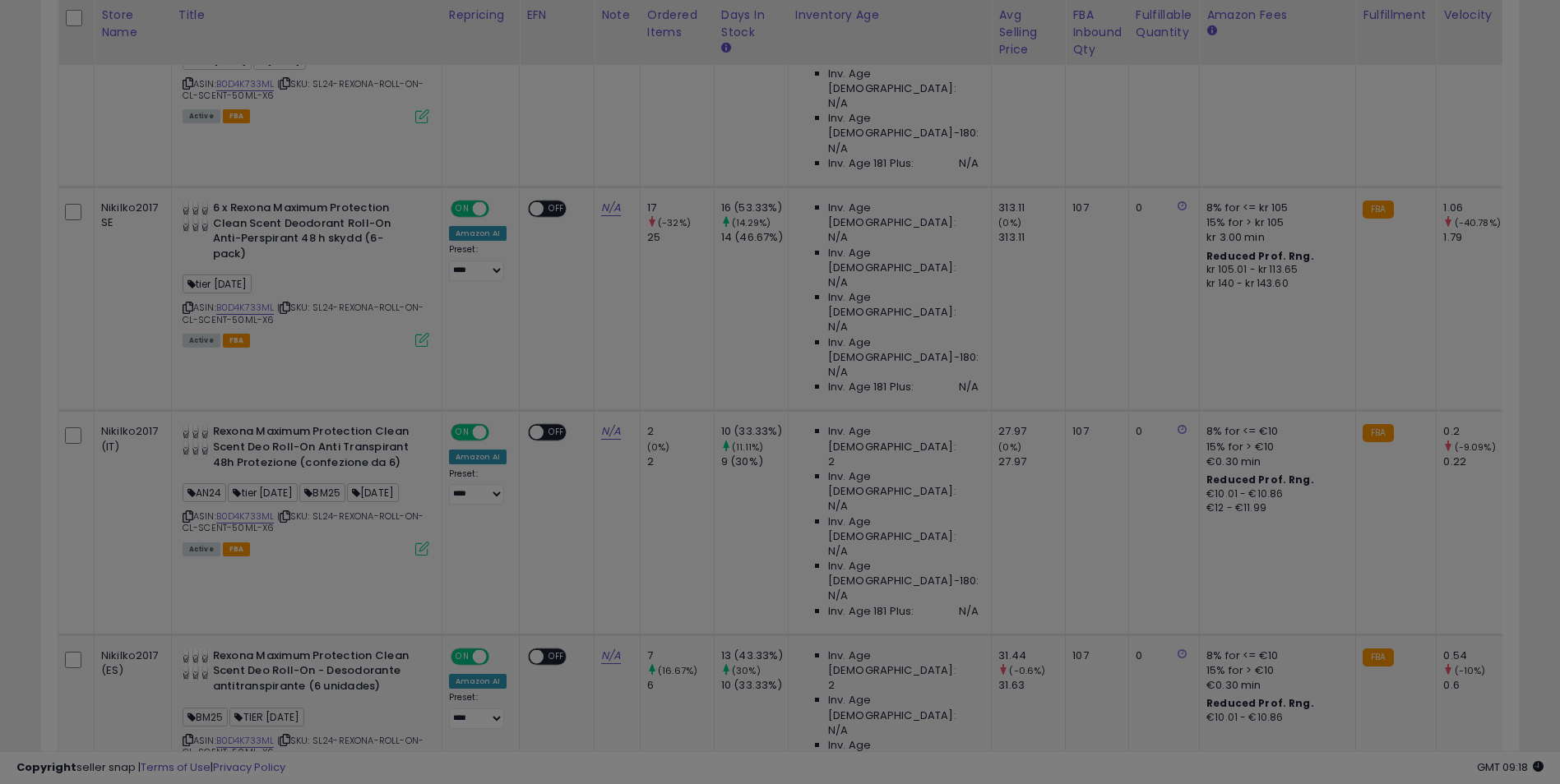
scroll to position [337, 865]
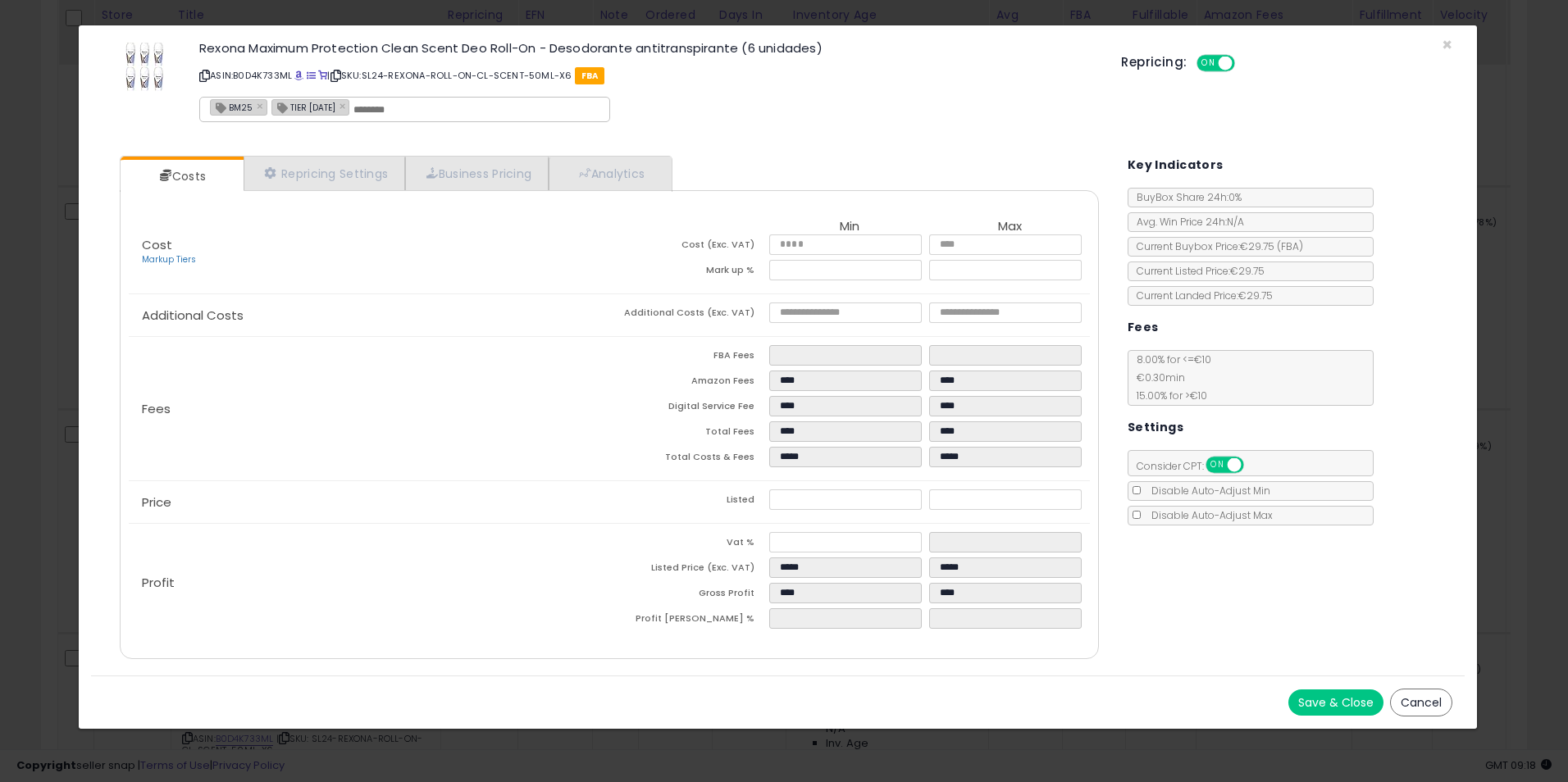
click at [1538, 319] on div "× Close Rexona Maximum Protection Clean Scent Deo Roll-On - Desodorante antitra…" at bounding box center [784, 391] width 1568 height 782
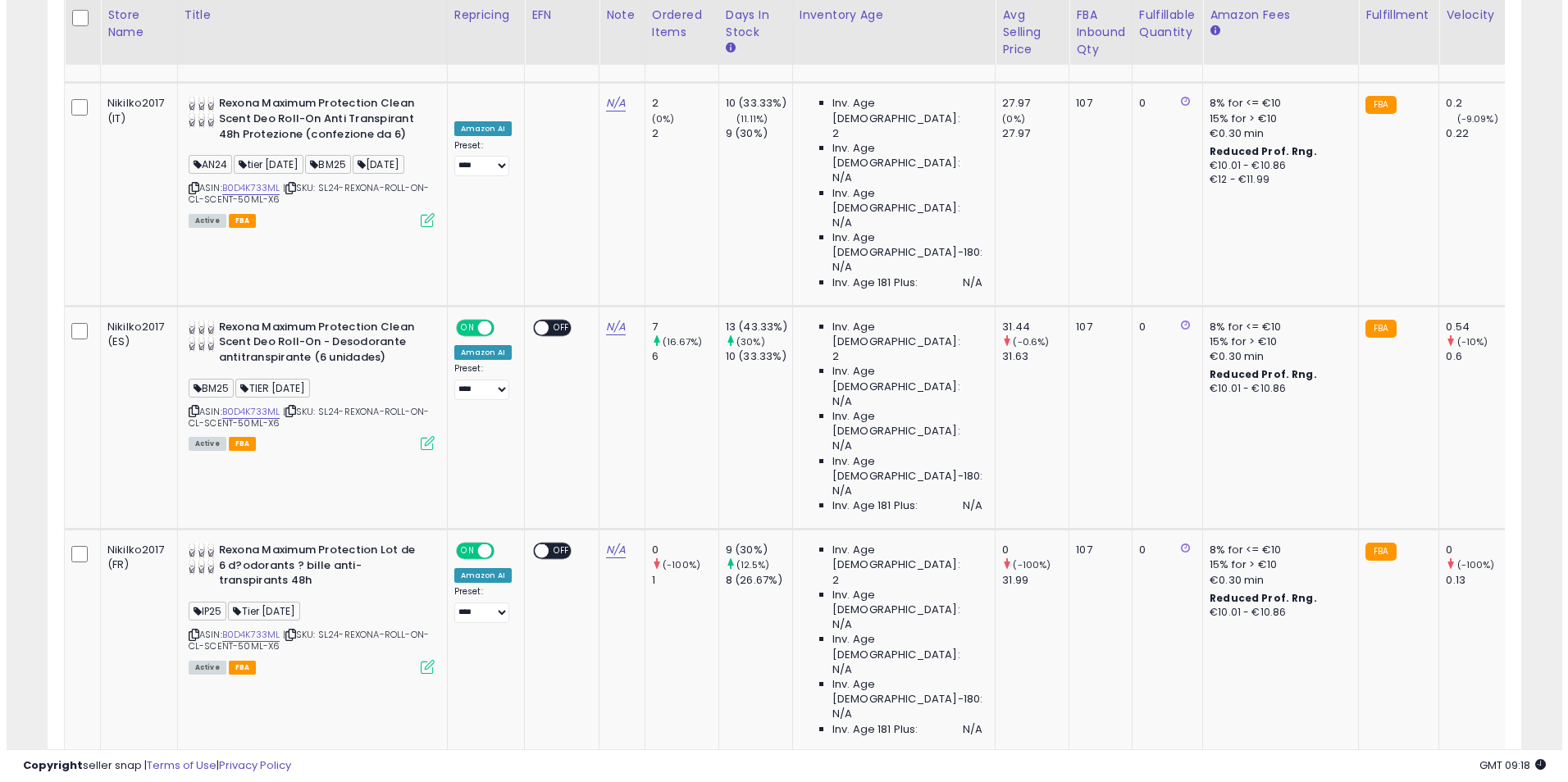
scroll to position [1489, 0]
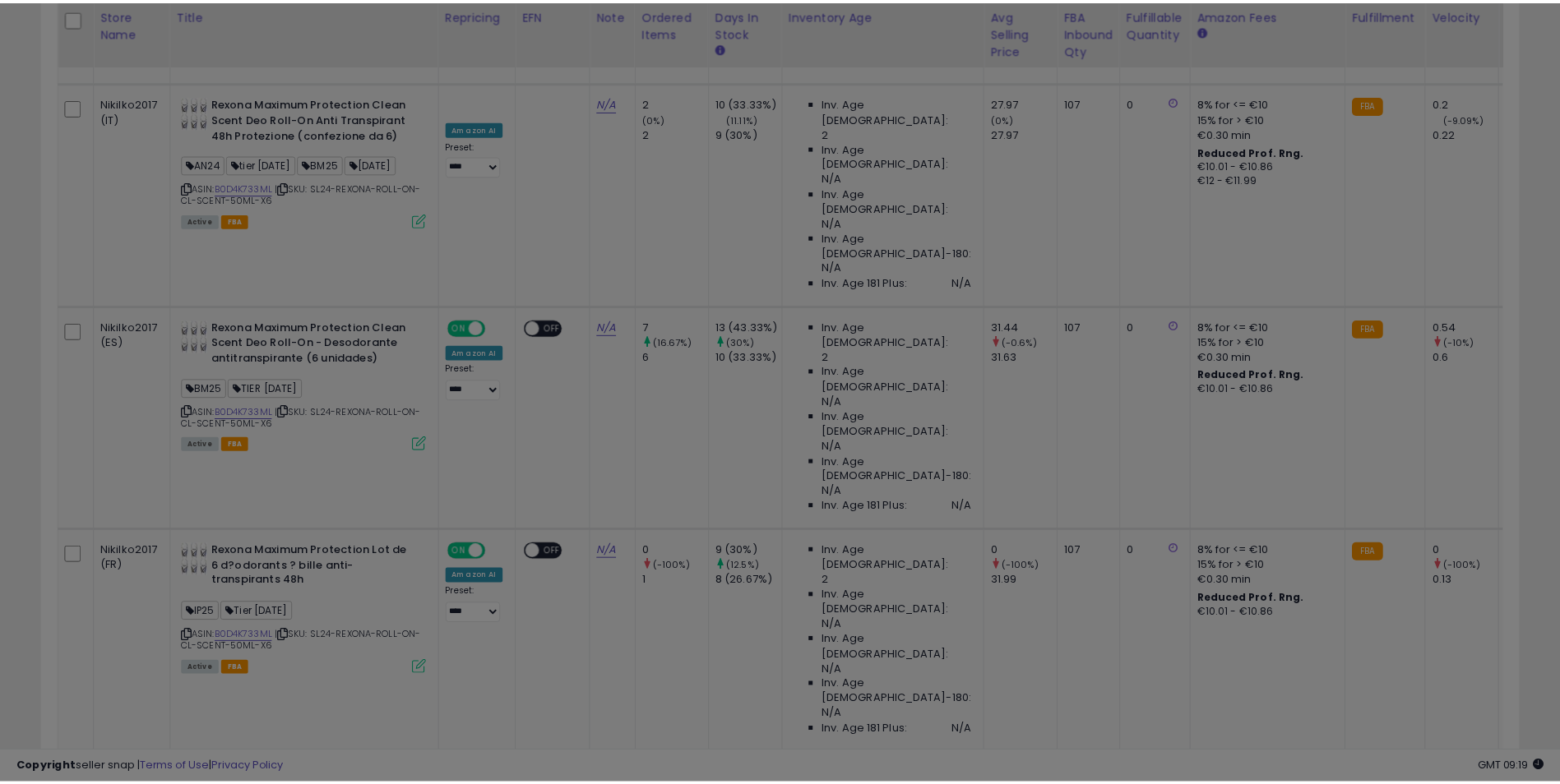
scroll to position [337, 865]
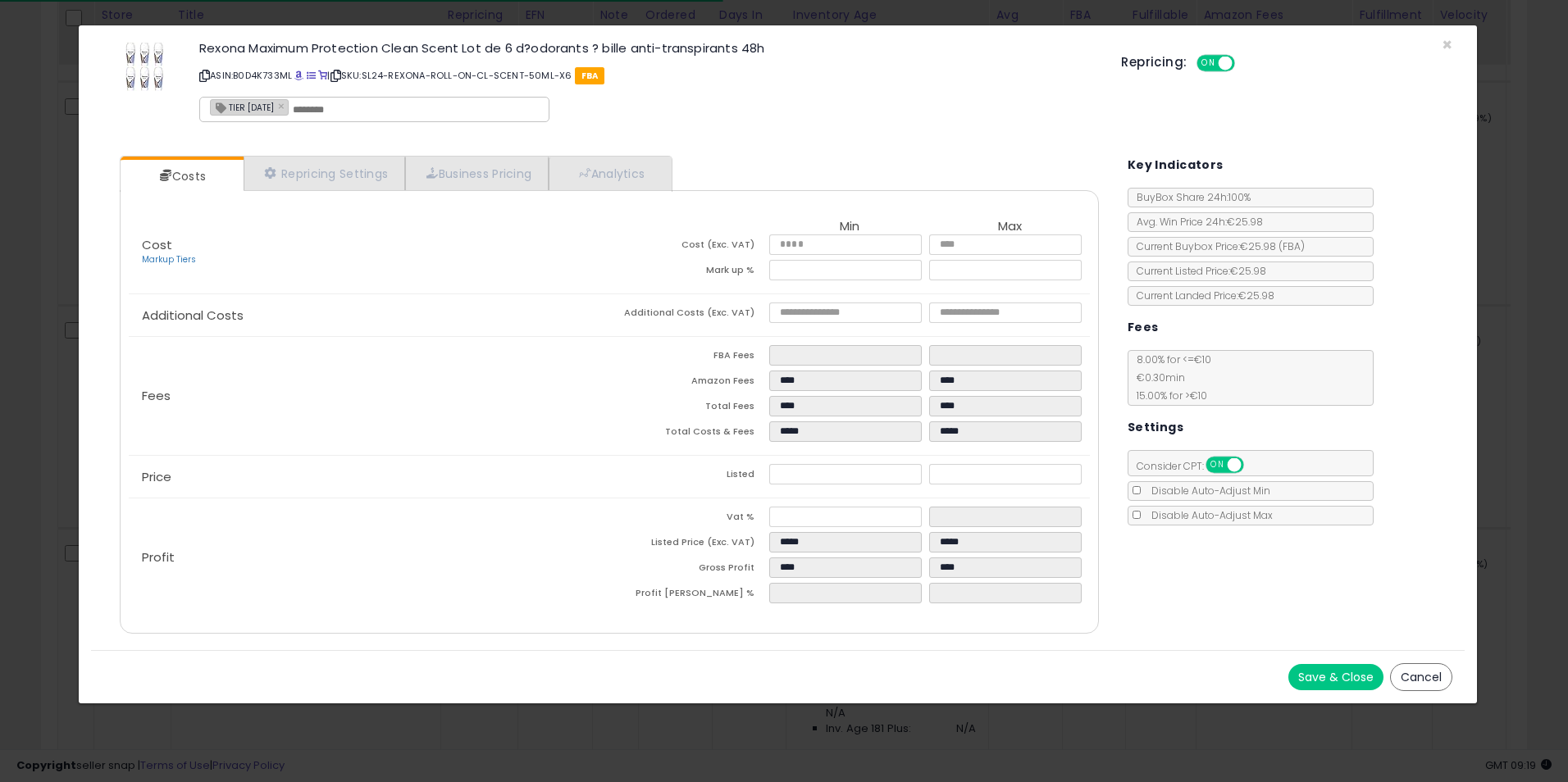
click at [1501, 312] on div "× Close Rexona Maximum Protection Clean Scent Lot de 6 d?odorants ? bille anti-…" at bounding box center [784, 391] width 1568 height 782
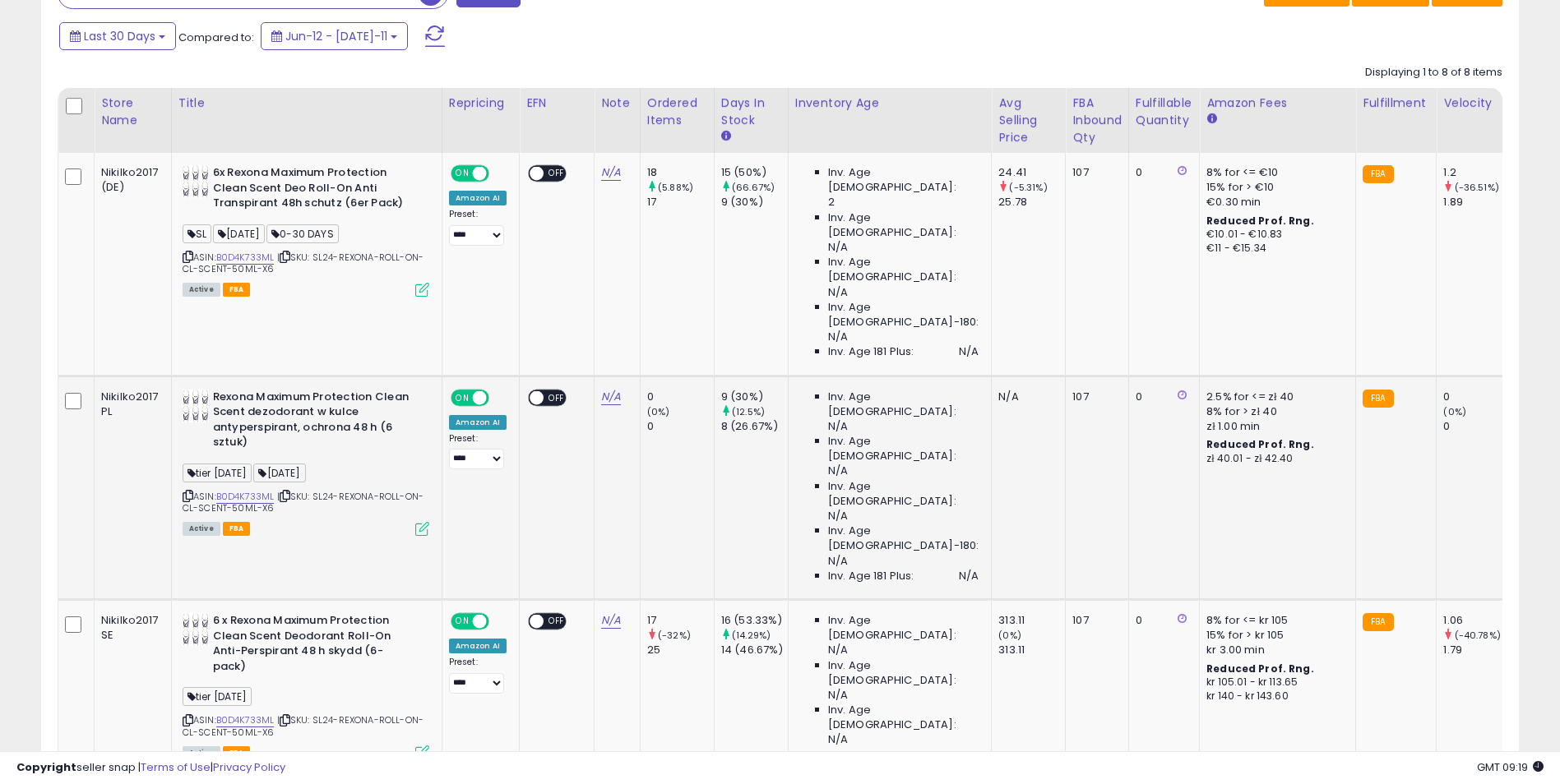
scroll to position [588, 0]
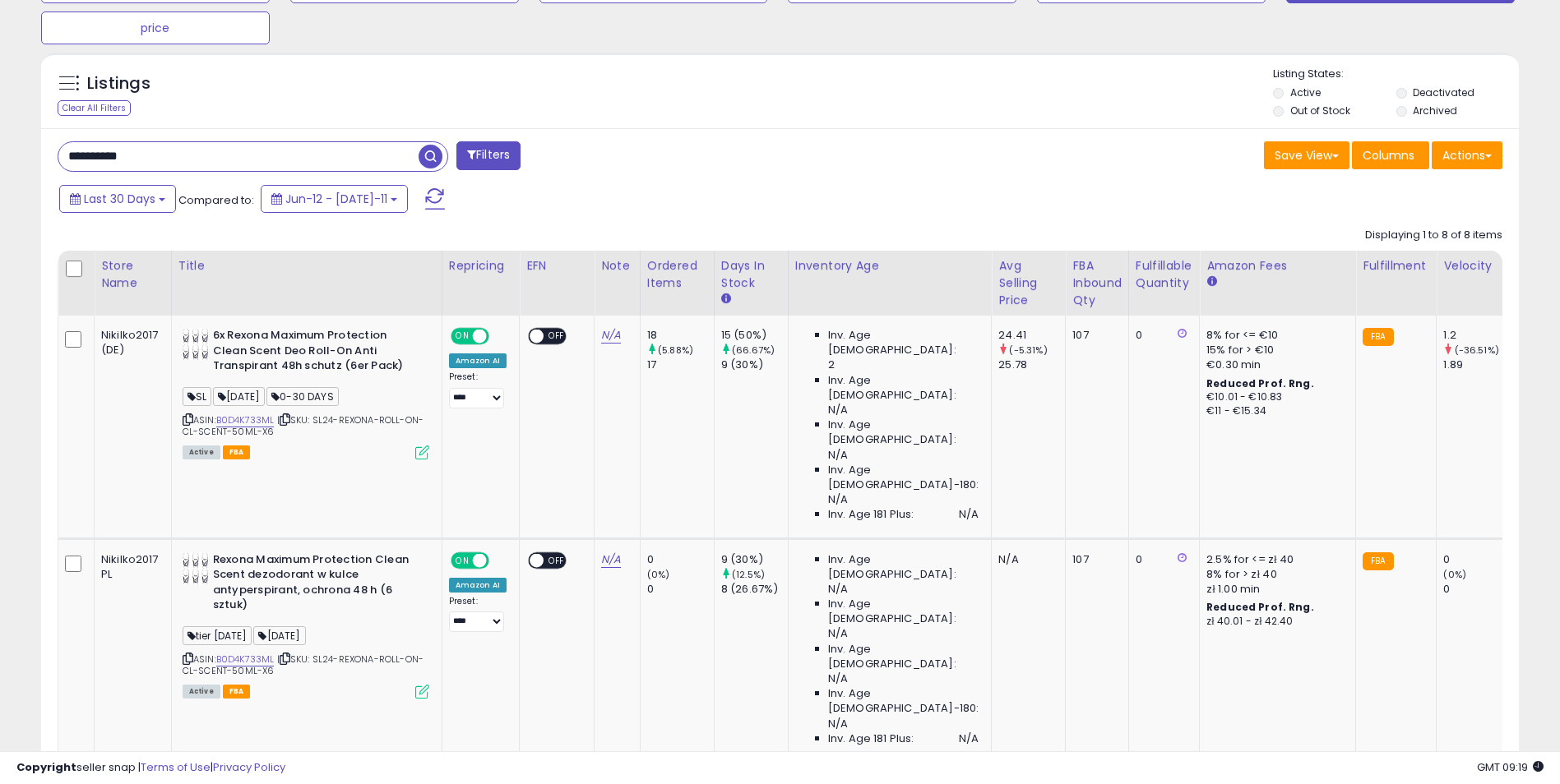
click at [157, 154] on input "**********" at bounding box center [238, 157] width 360 height 29
paste input "text"
click at [431, 161] on span "button" at bounding box center [430, 157] width 24 height 24
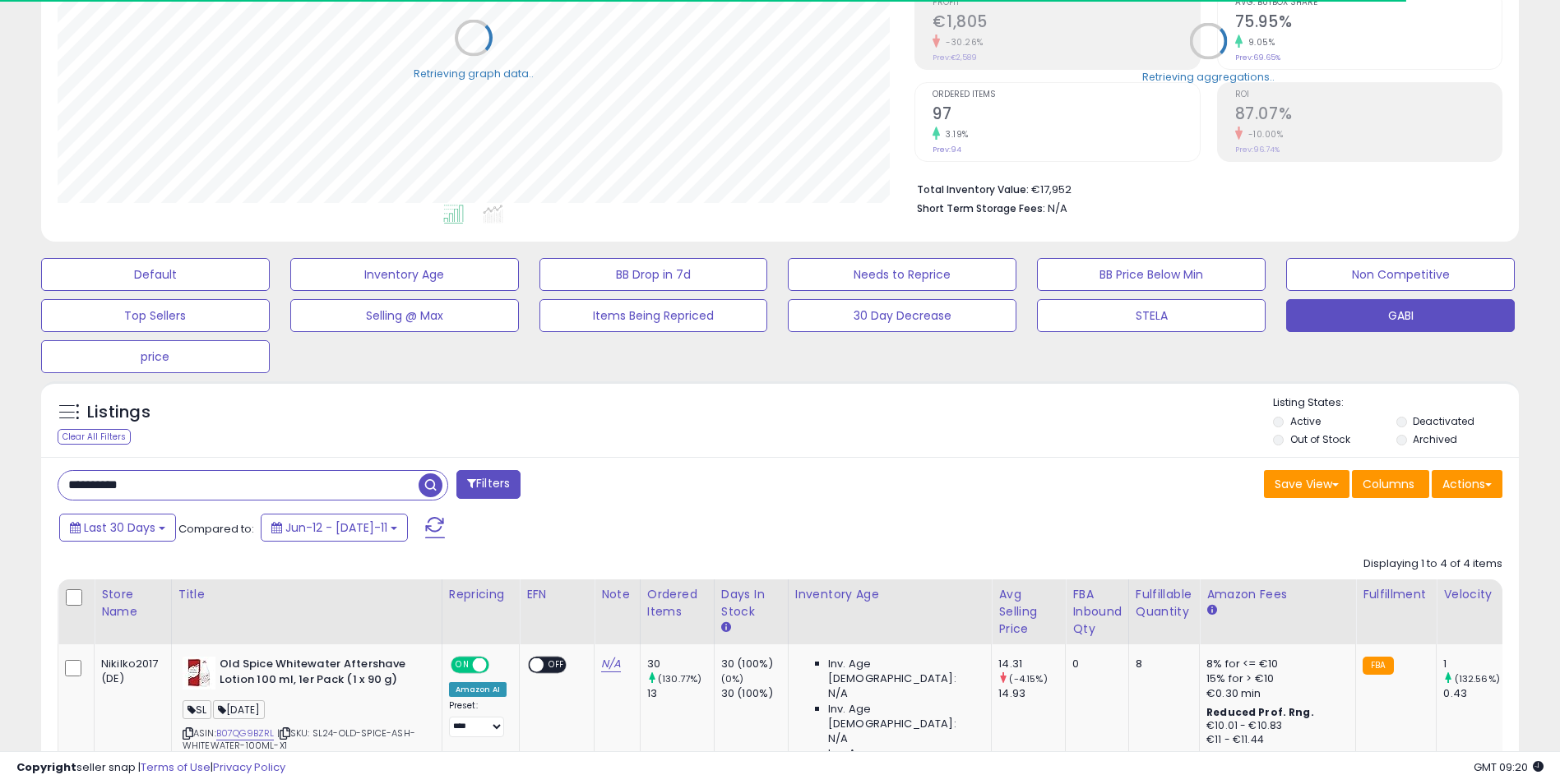
scroll to position [821892, 821450]
click at [386, 416] on div "Listings Clear All Filters Listing States:" at bounding box center [780, 424] width 1478 height 56
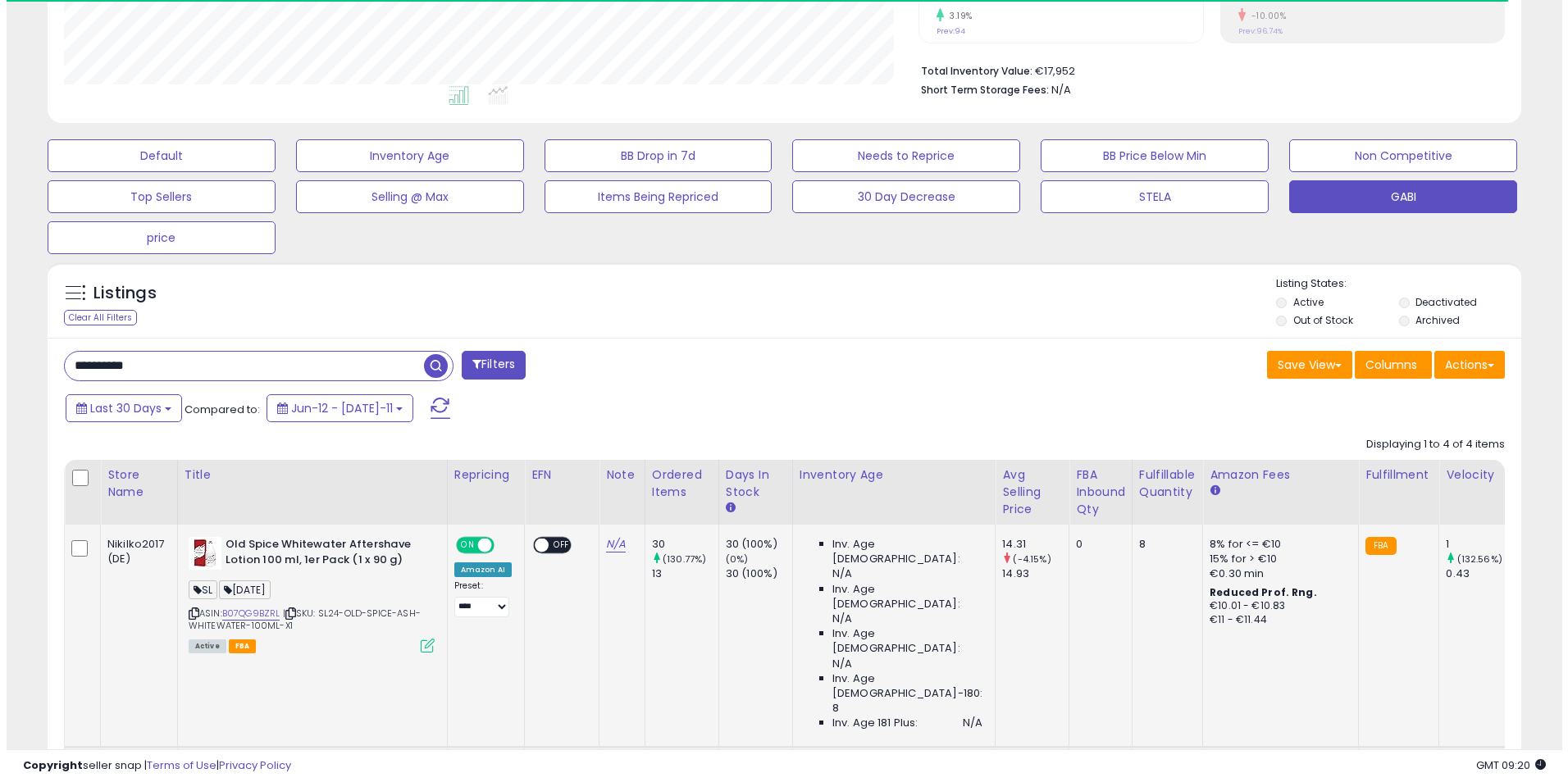
scroll to position [587, 0]
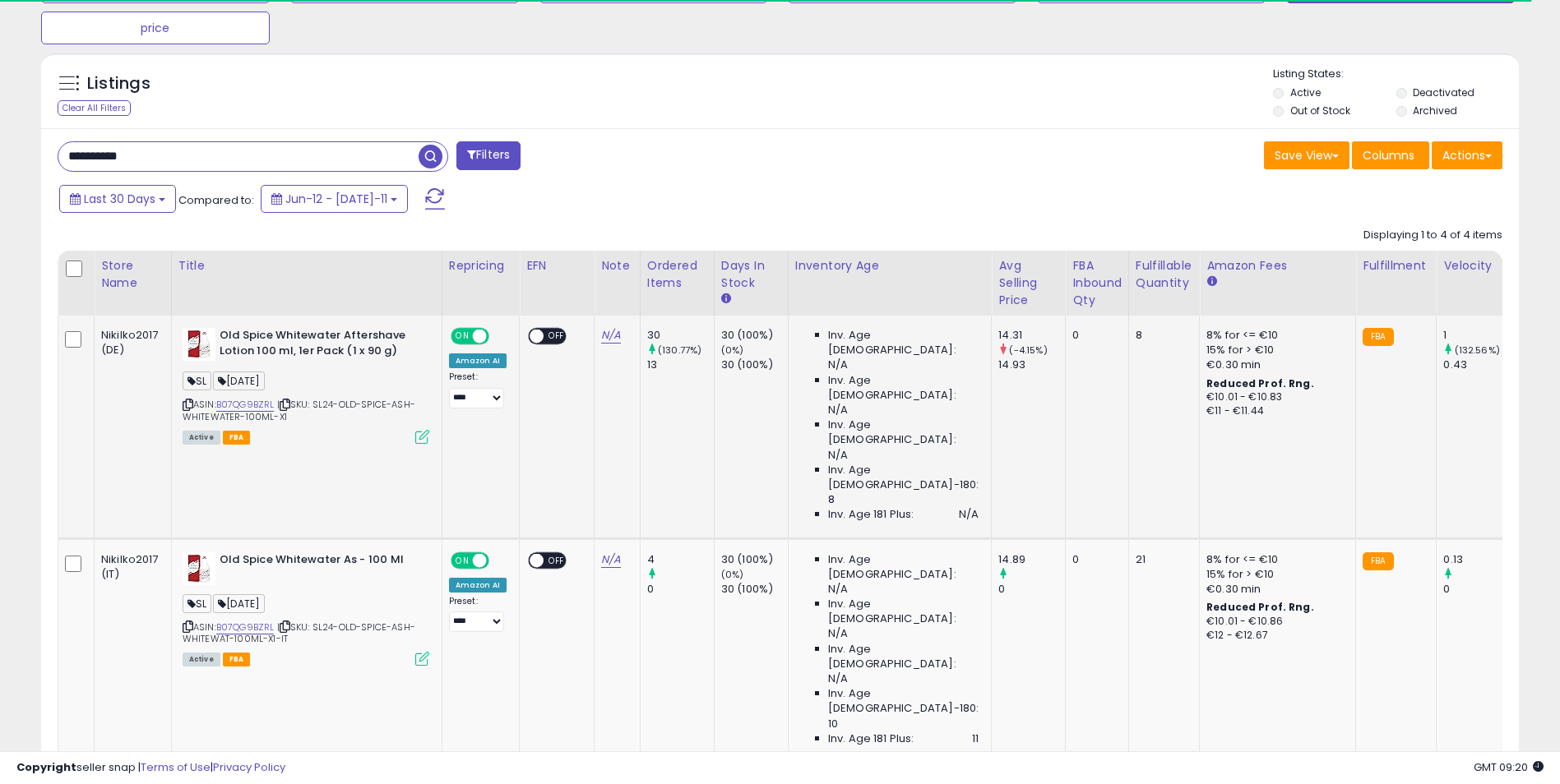
click at [422, 438] on icon at bounding box center [422, 436] width 14 height 14
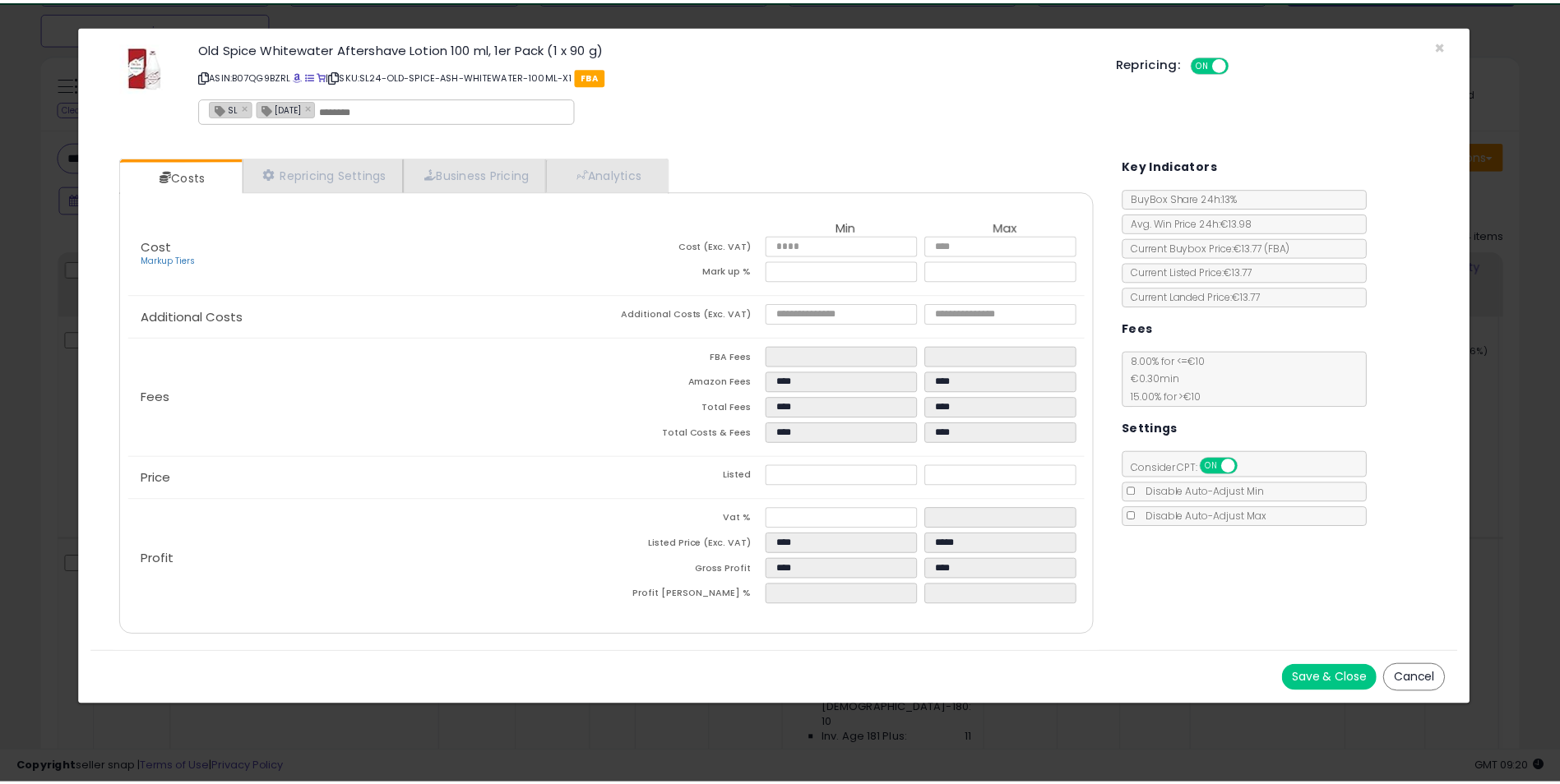
scroll to position [337, 865]
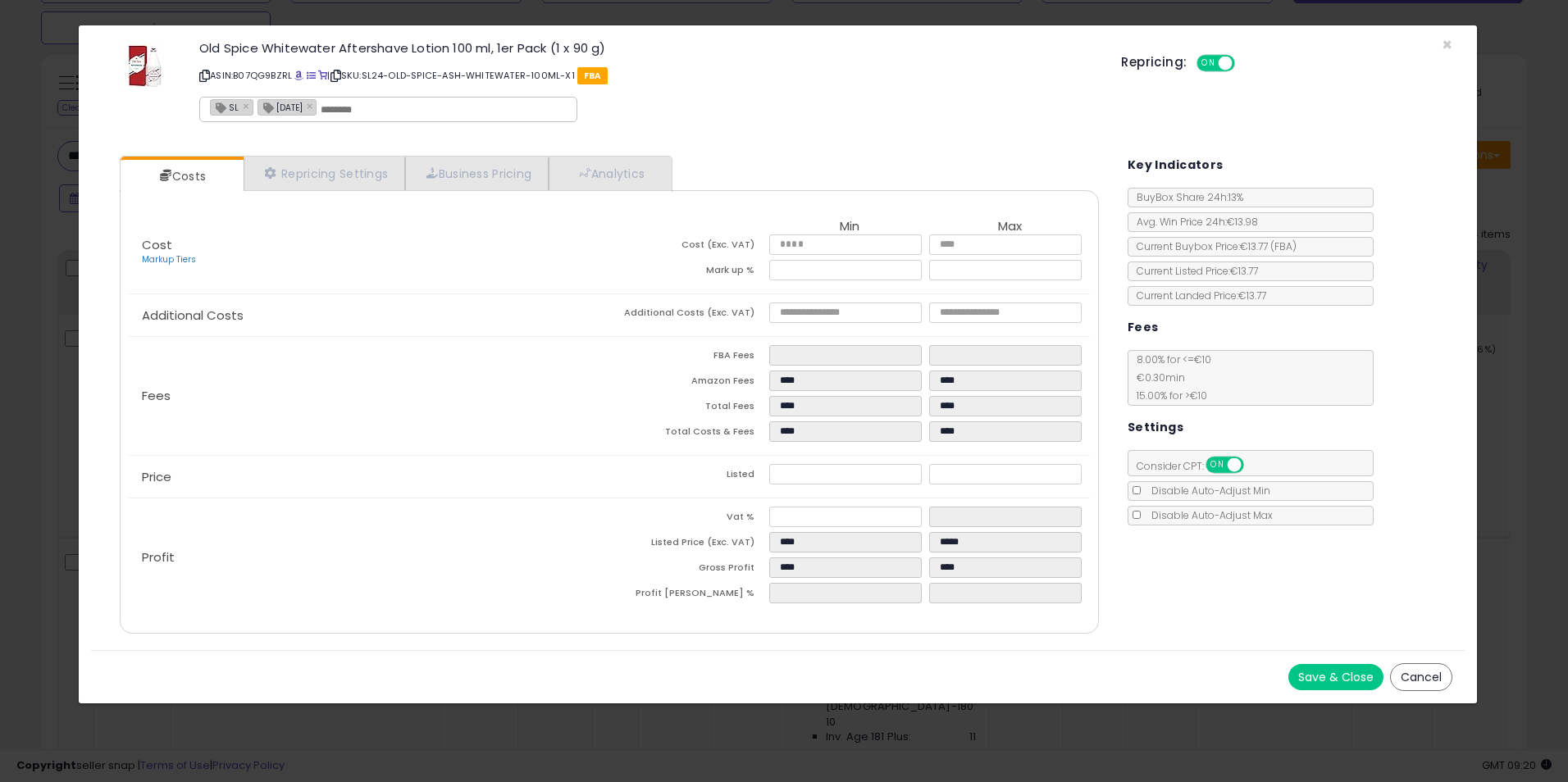
click at [1517, 554] on div "× Close Old Spice Whitewater Aftershave Lotion 100 ml, 1er Pack (1 x 90 g) ASIN…" at bounding box center [784, 391] width 1568 height 782
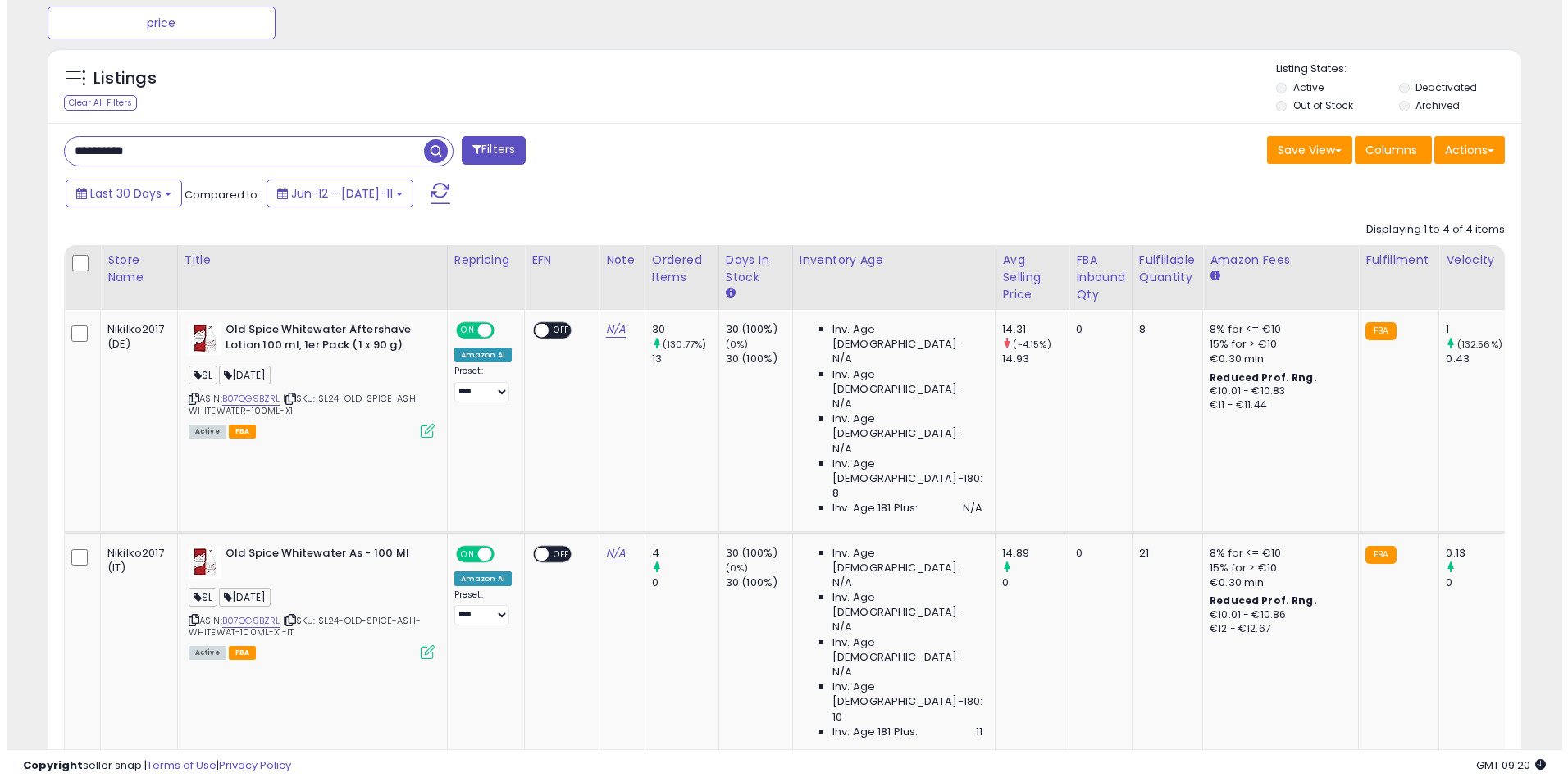
scroll to position [751, 0]
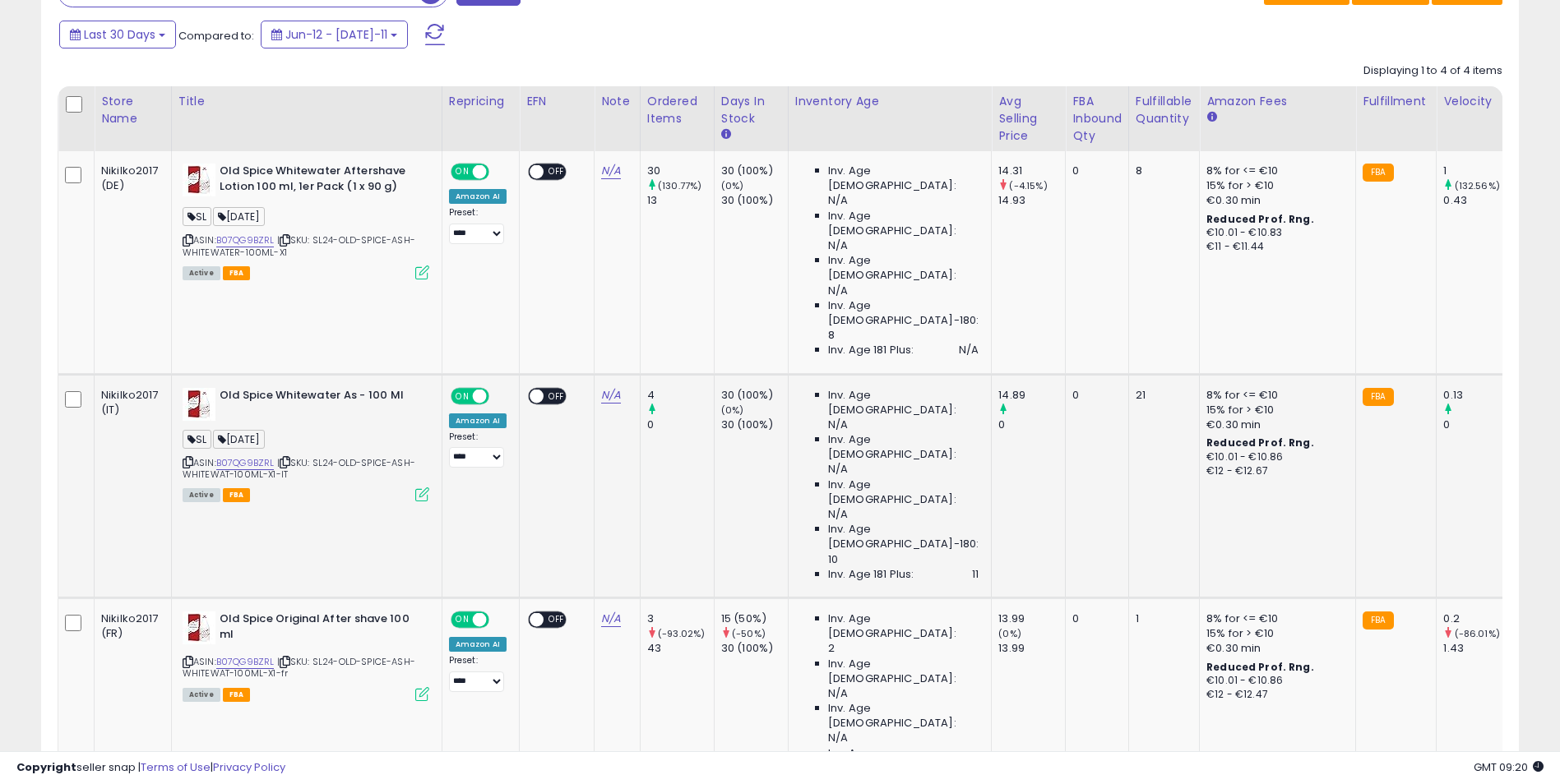
click at [427, 488] on icon at bounding box center [422, 494] width 14 height 14
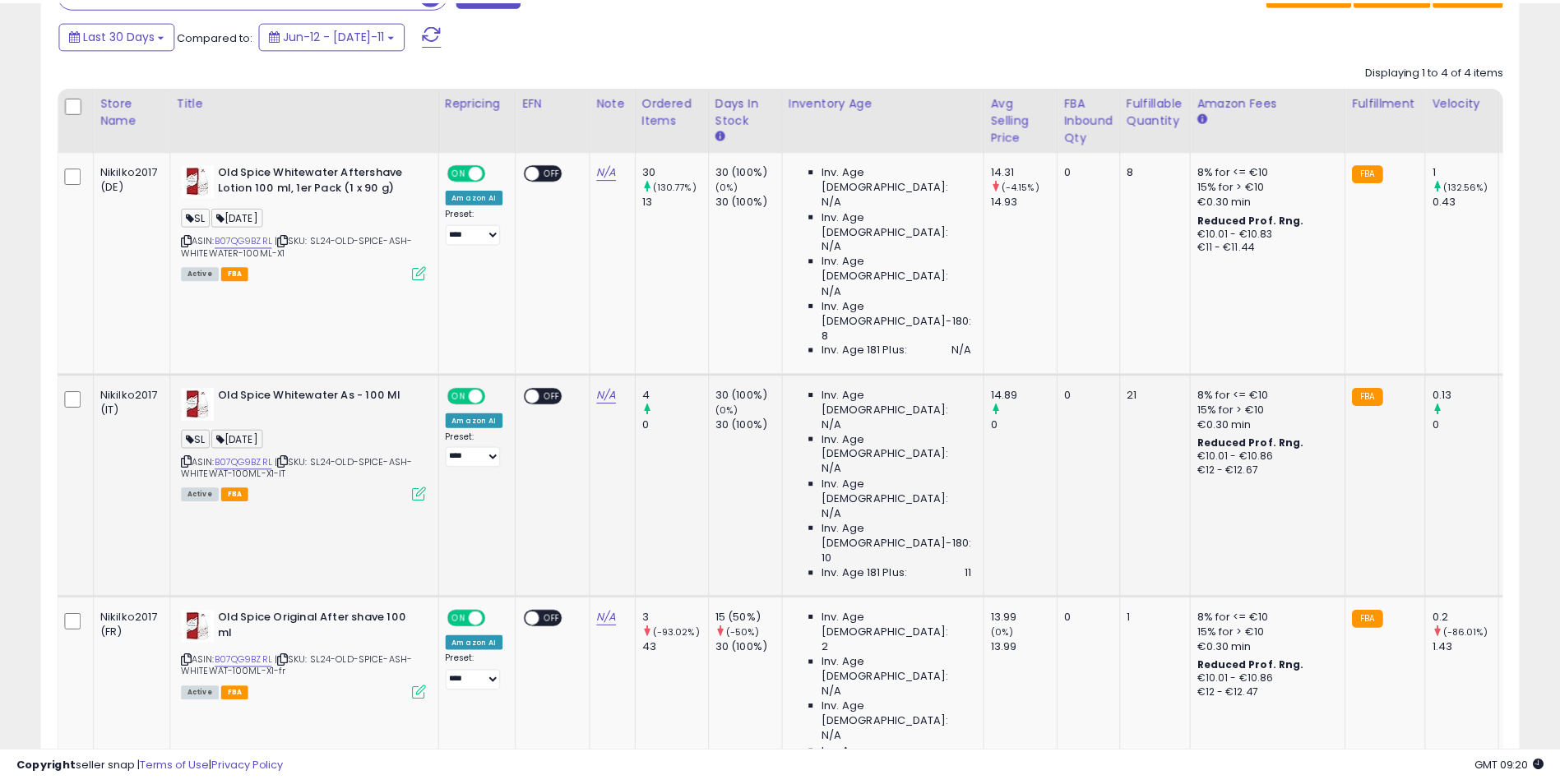
scroll to position [337, 865]
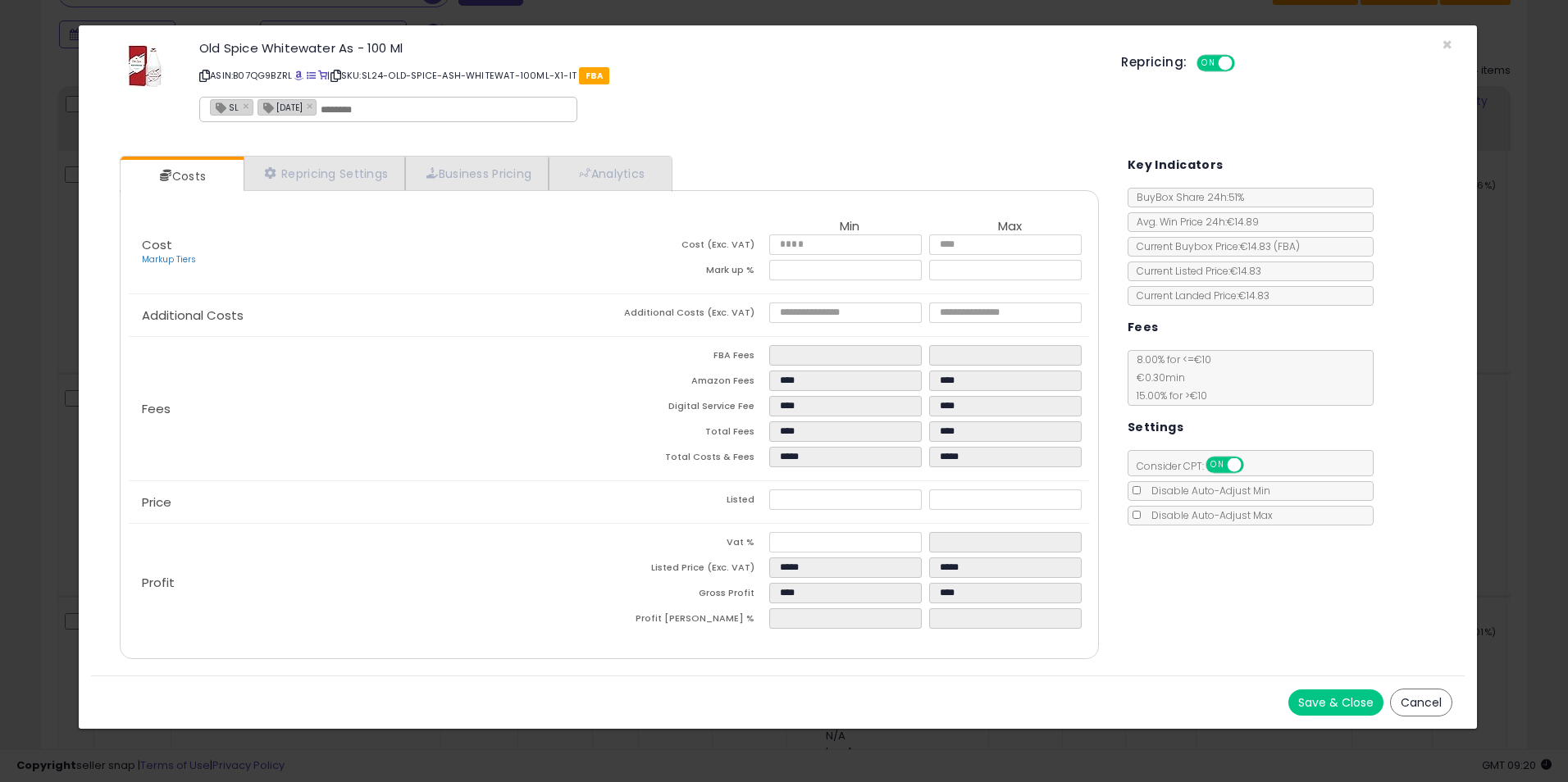
click at [1504, 334] on div "× Close Old Spice Whitewater As - 100 Ml ASIN: B07QG9BZRL | SKU: SL24-OLD-SPICE…" at bounding box center [784, 391] width 1568 height 782
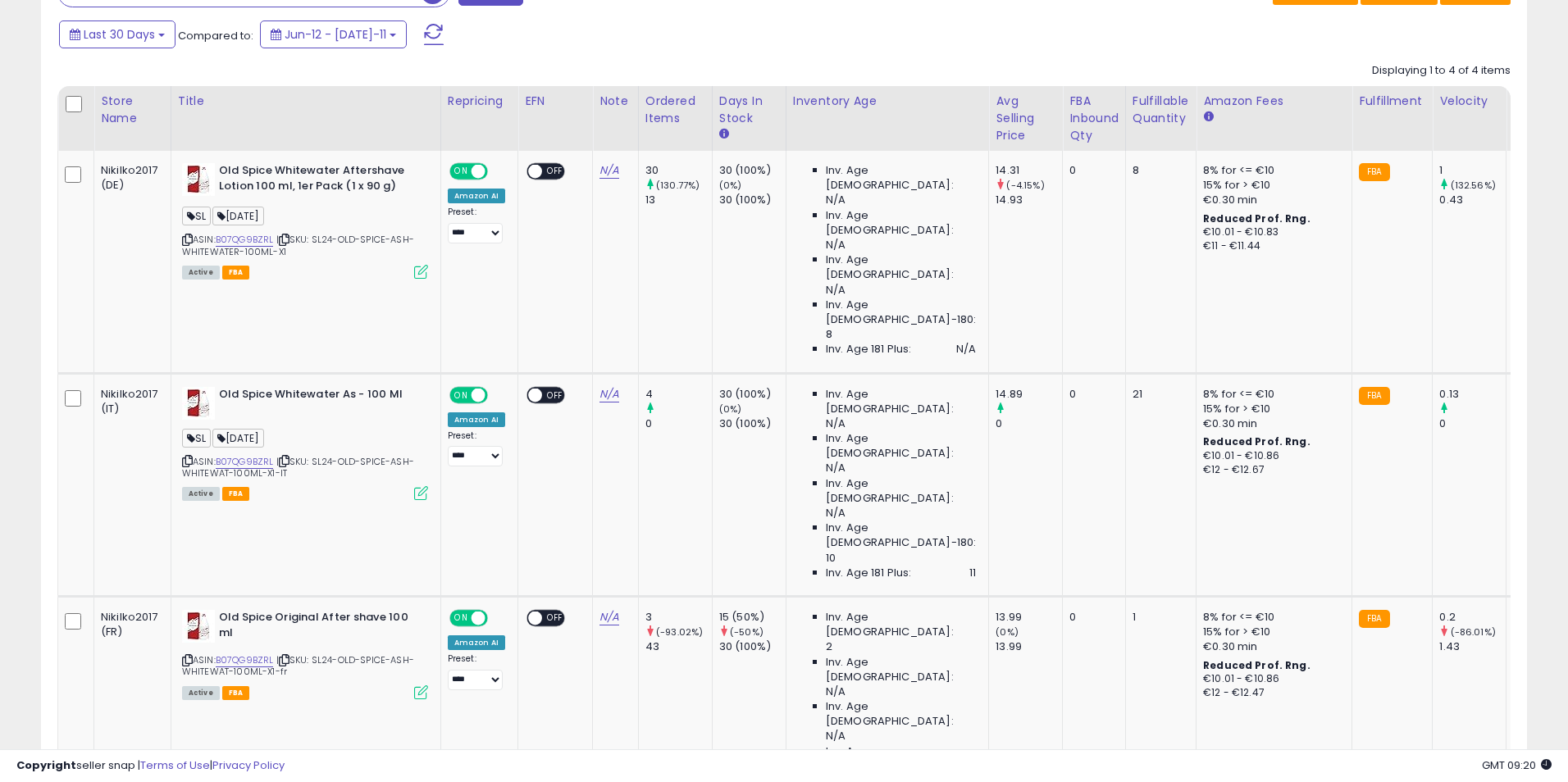
scroll to position [819795, 819008]
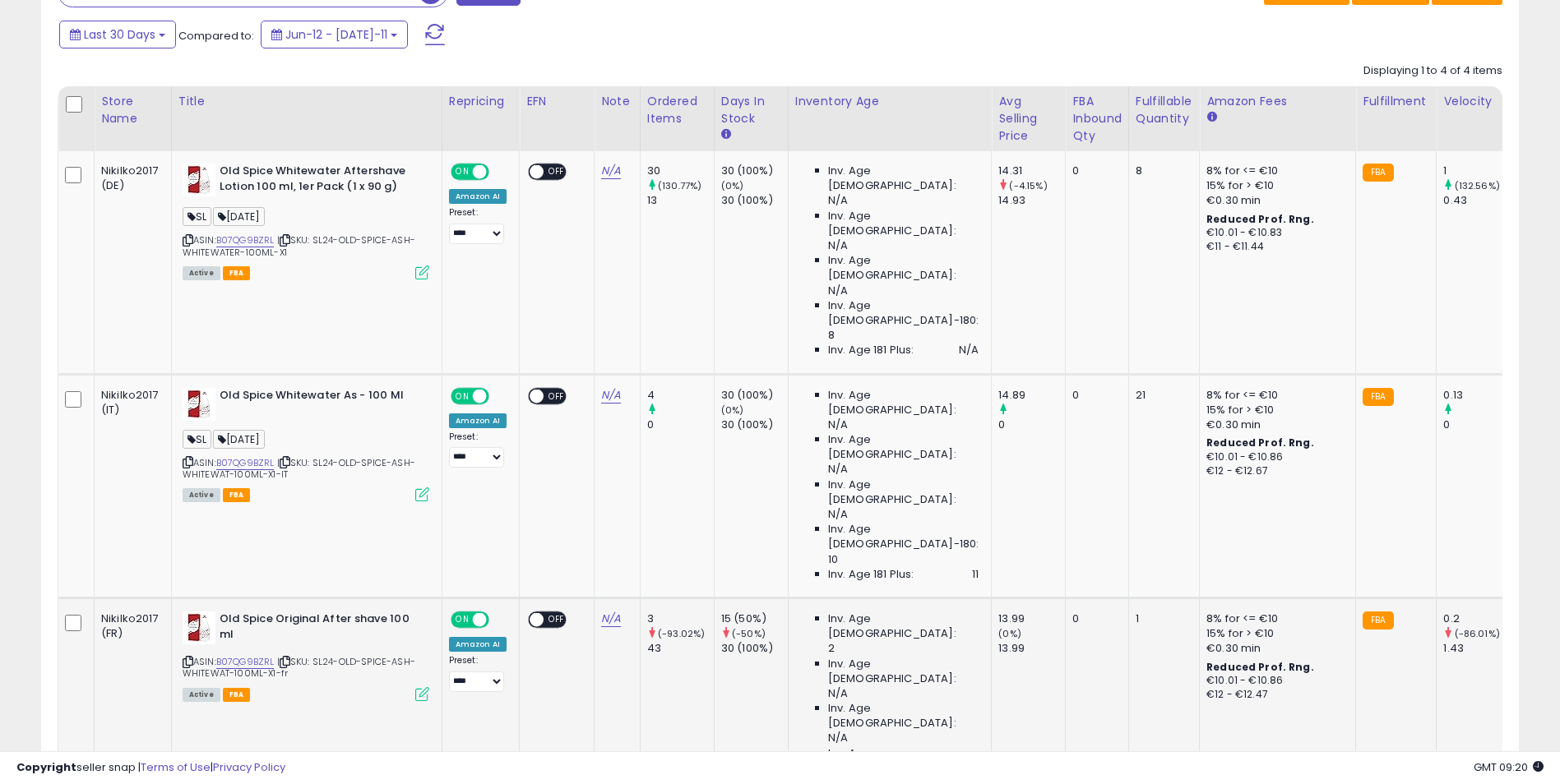
click at [413, 688] on div "Active FBA" at bounding box center [306, 693] width 246 height 12
click at [422, 687] on icon at bounding box center [422, 693] width 14 height 14
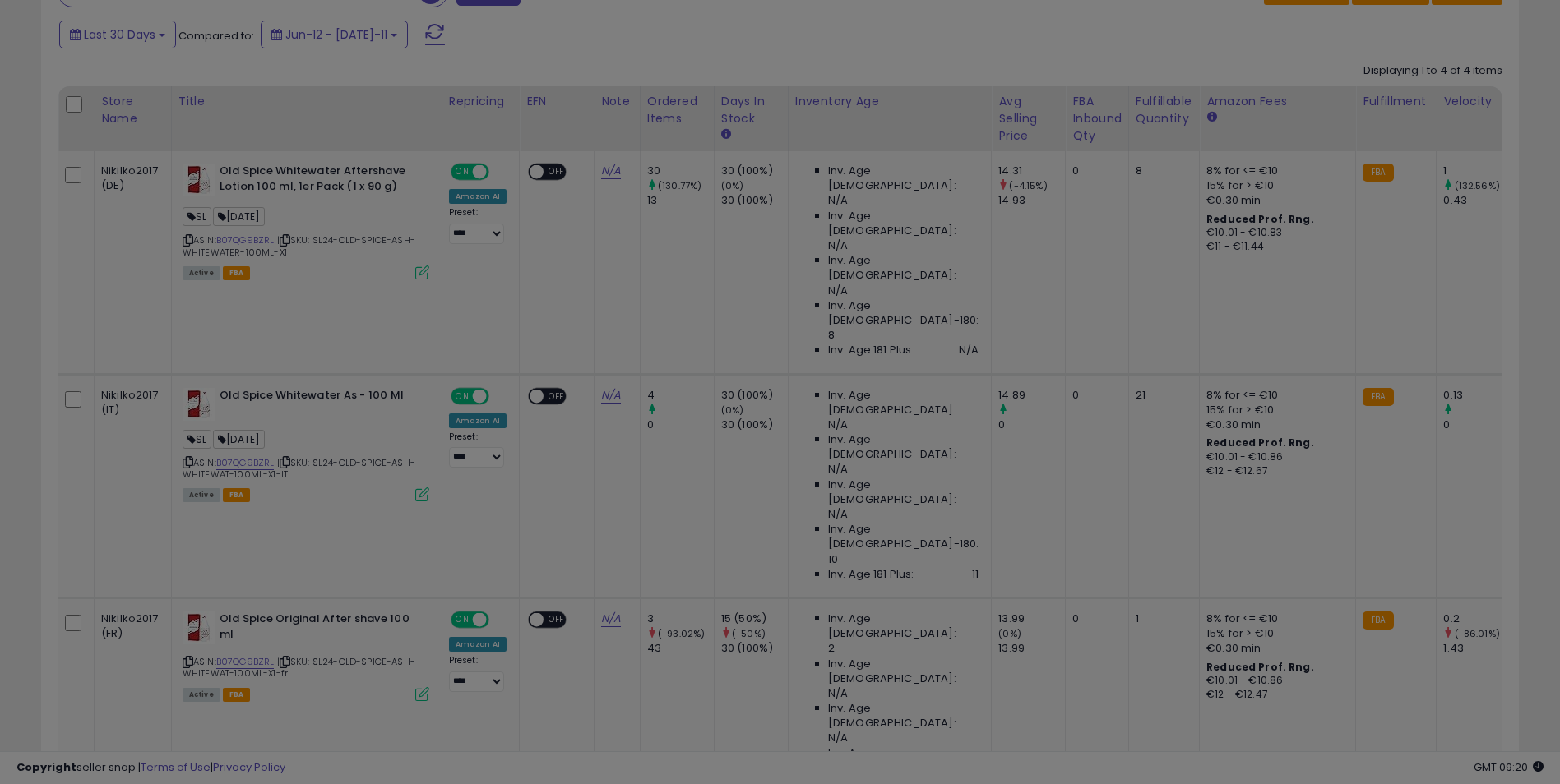
scroll to position [337, 865]
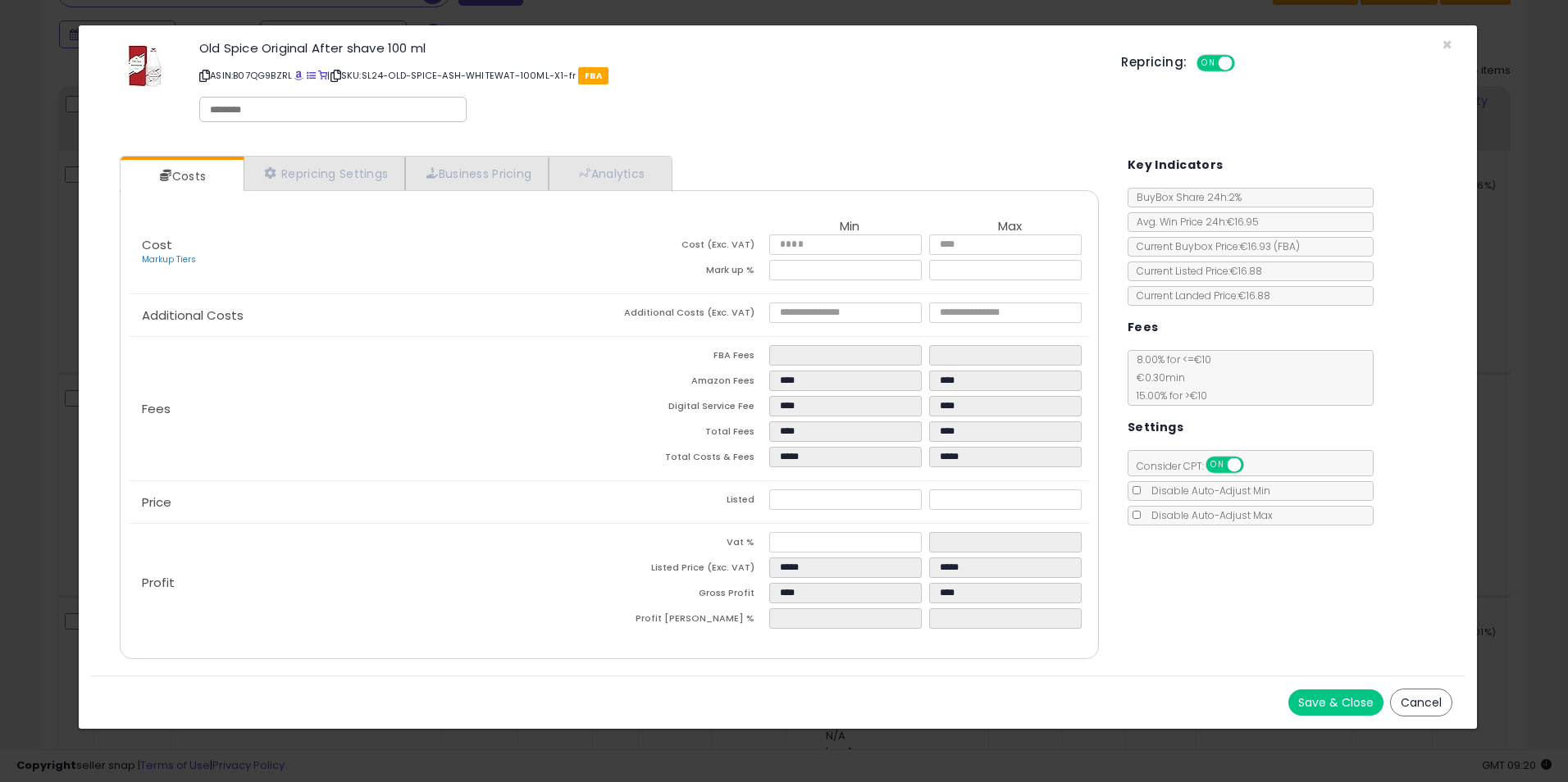
click at [1493, 315] on div "× Close Old Spice Original After shave 100 ml ASIN: B07QG9BZRL | SKU: SL24-OLD-…" at bounding box center [784, 391] width 1568 height 782
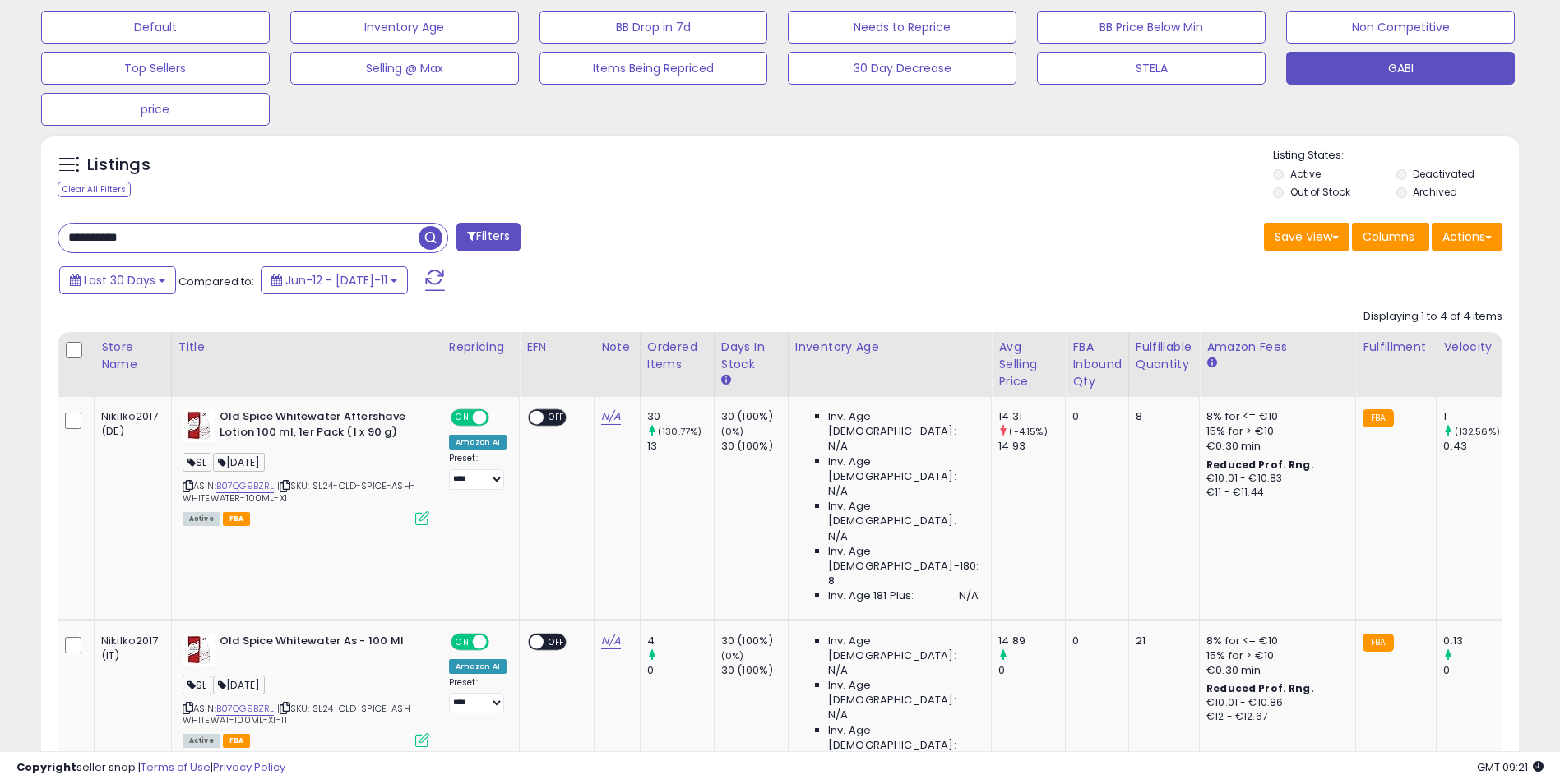
scroll to position [506, 0]
click at [169, 241] on input "**********" at bounding box center [238, 239] width 360 height 29
paste input "text"
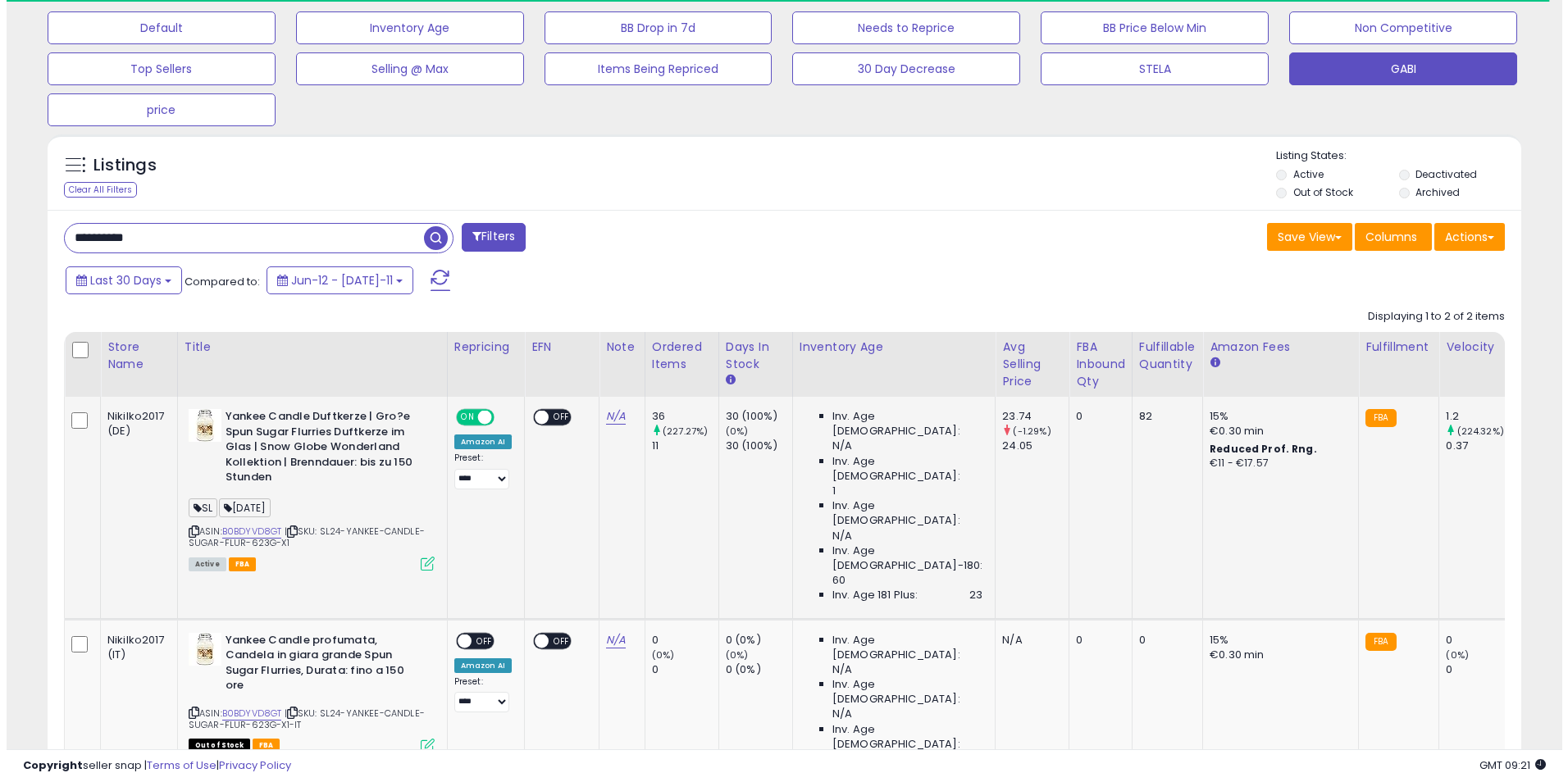
scroll to position [336, 855]
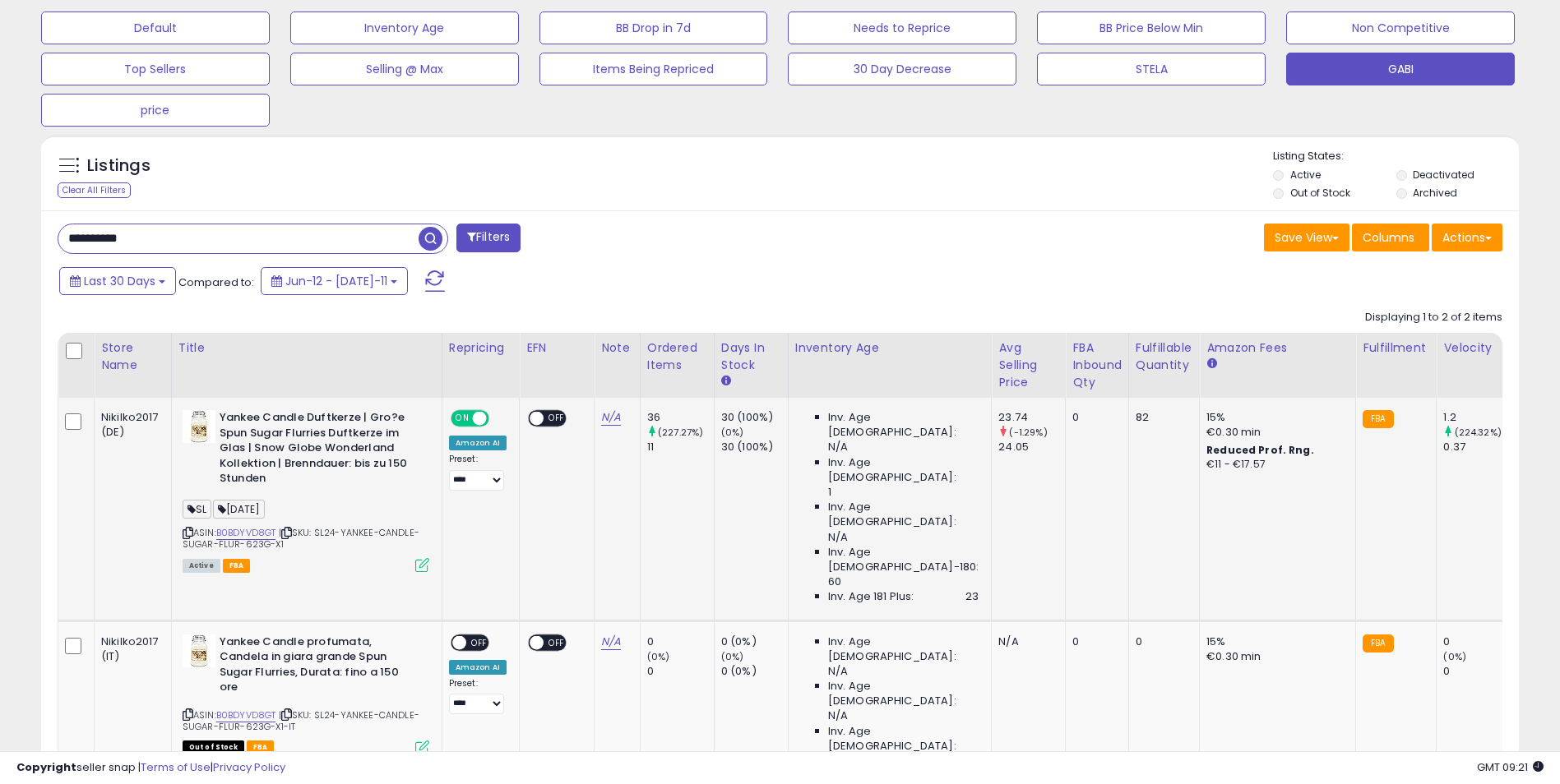
click at [416, 569] on icon at bounding box center [422, 565] width 14 height 14
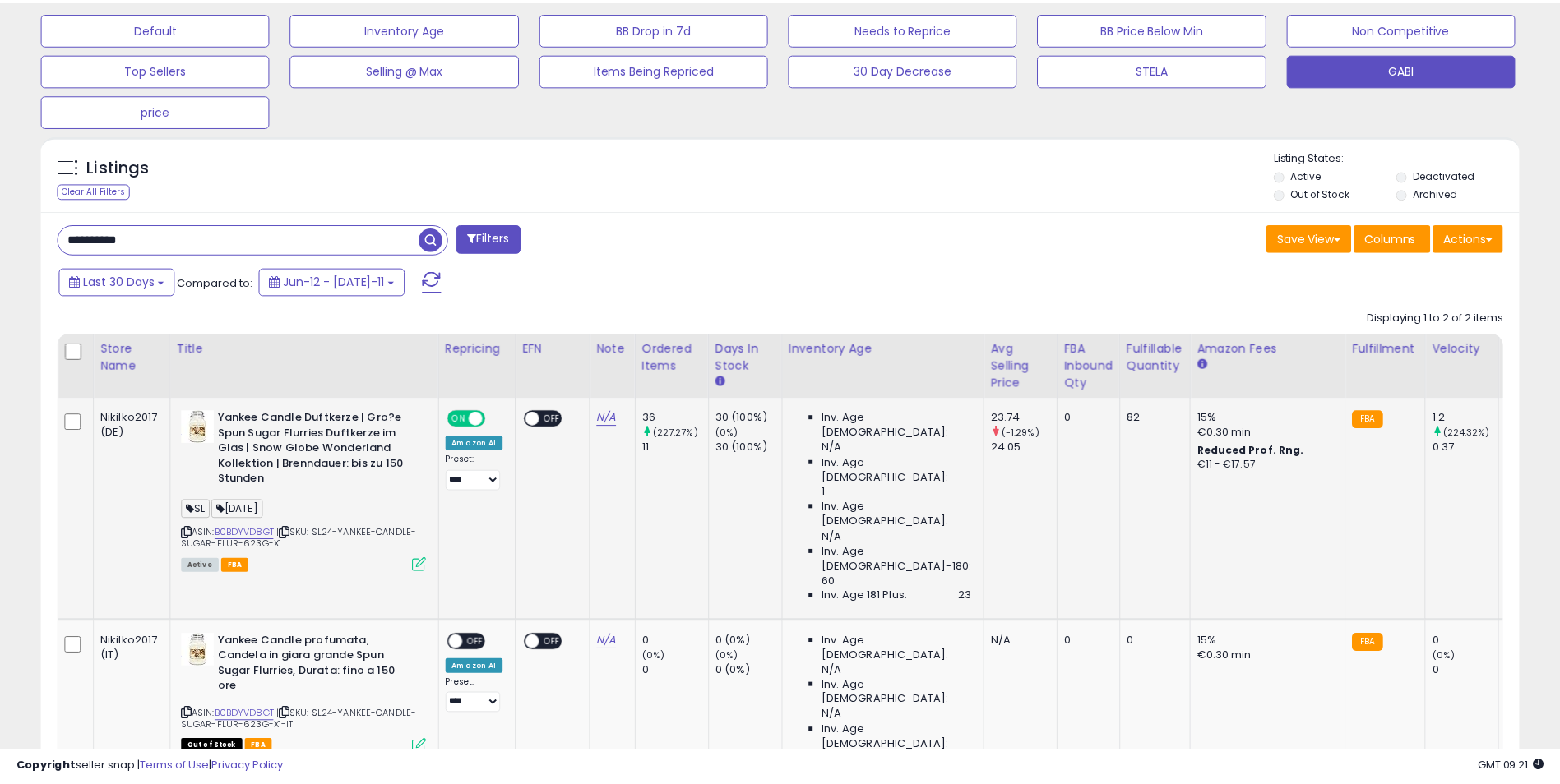
scroll to position [337, 865]
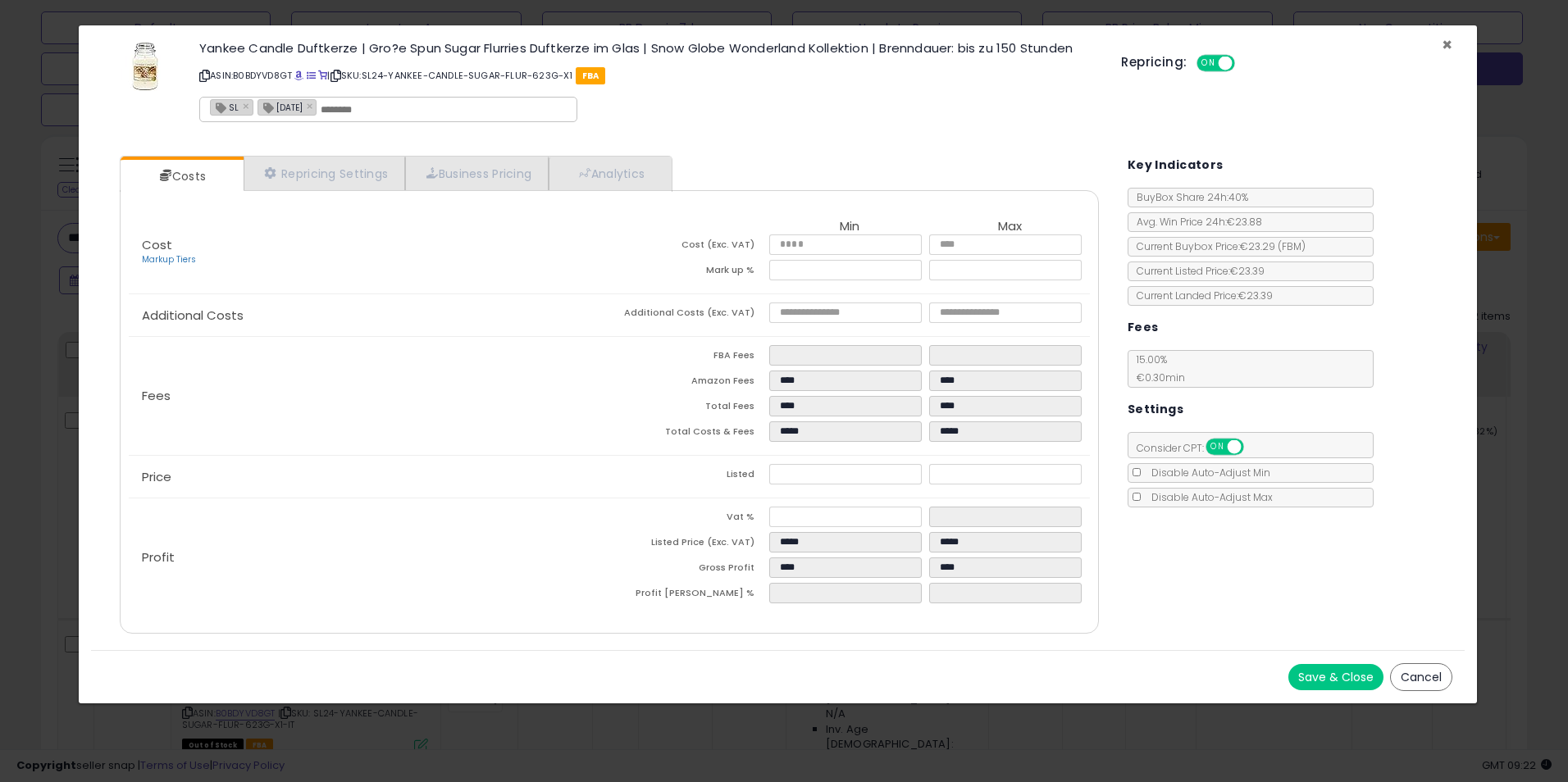
click at [1445, 39] on span "×" at bounding box center [1447, 44] width 11 height 23
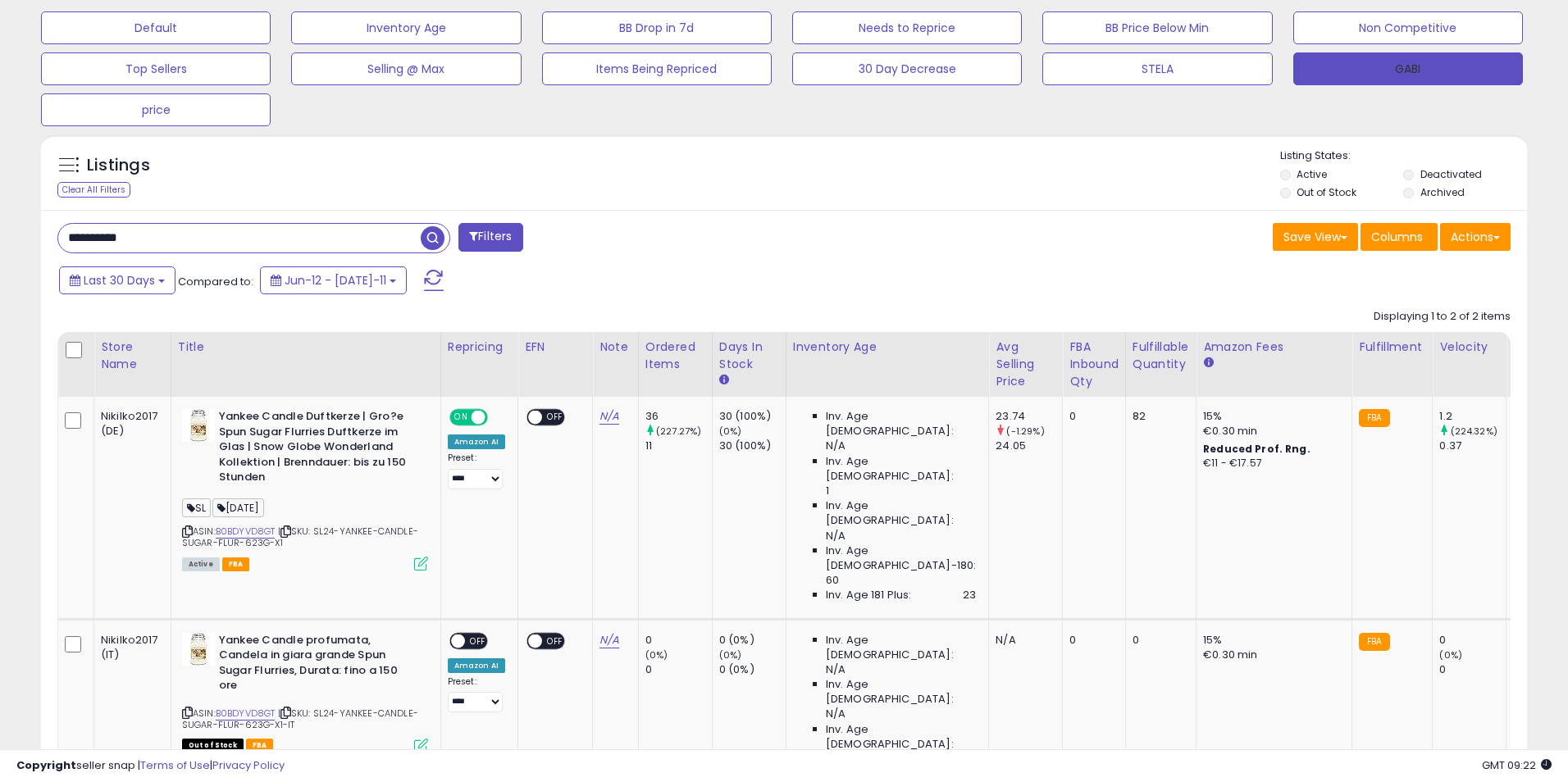
scroll to position [819795, 819008]
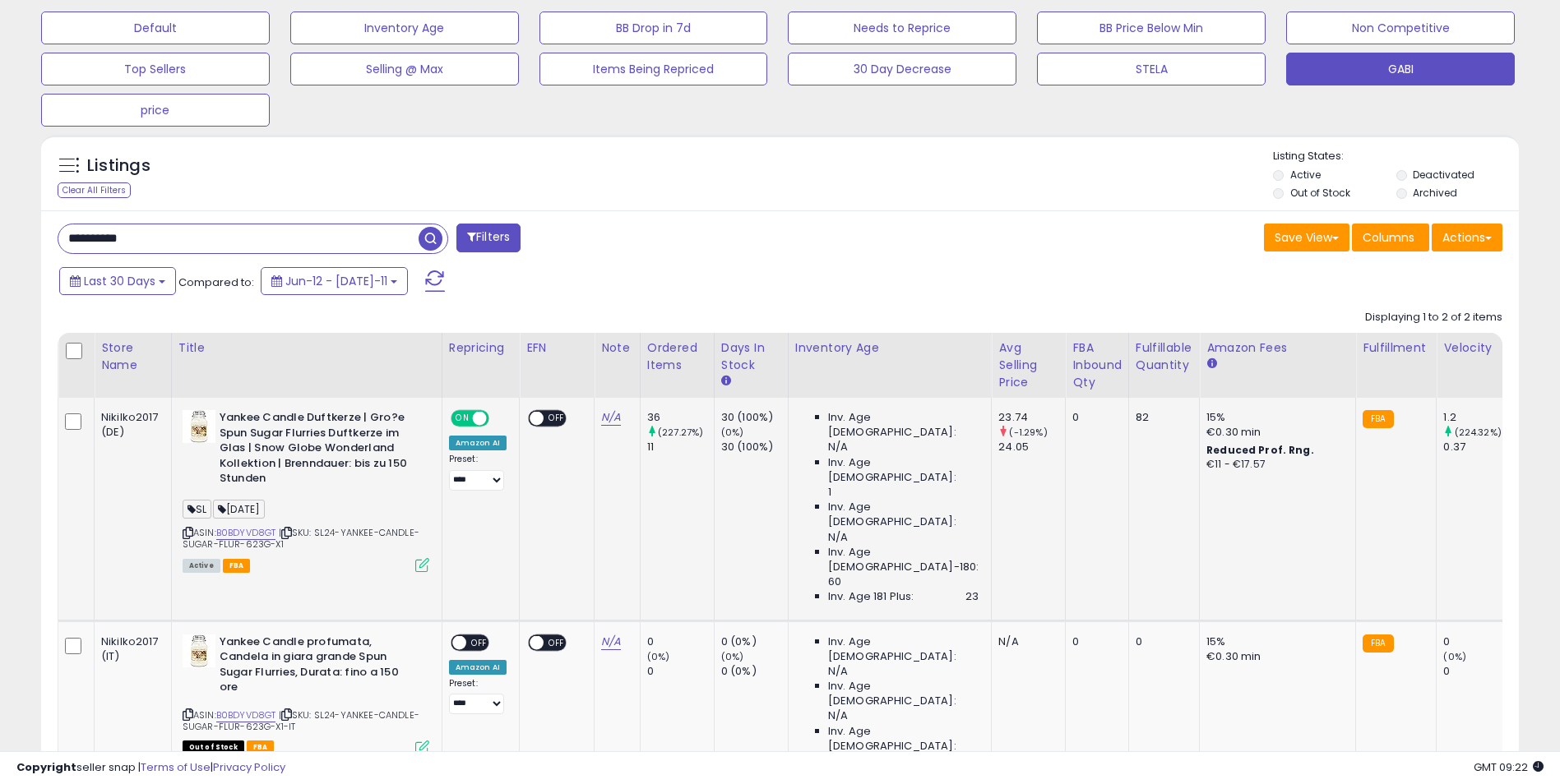
click at [423, 569] on icon at bounding box center [422, 565] width 14 height 14
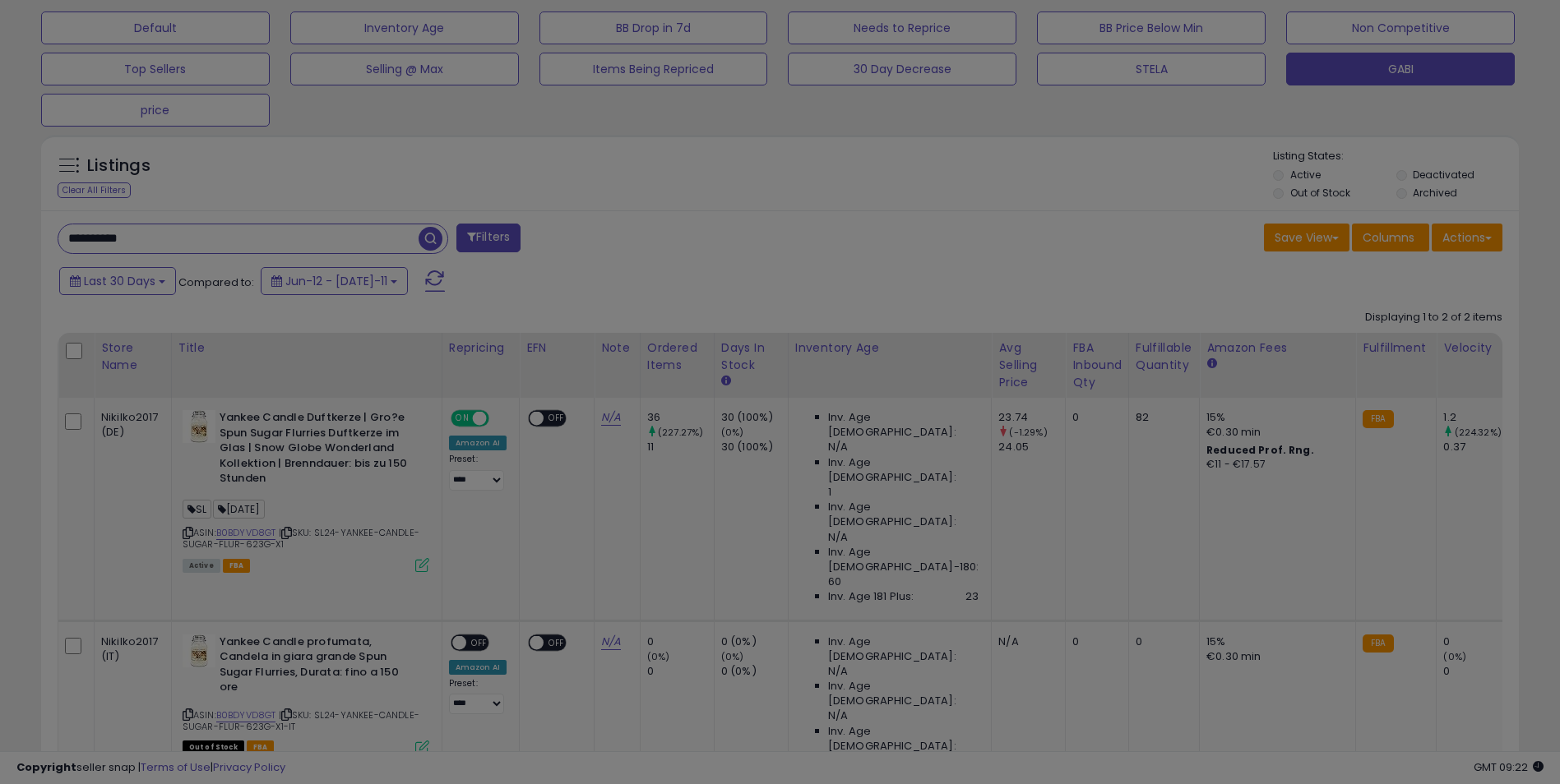
scroll to position [337, 865]
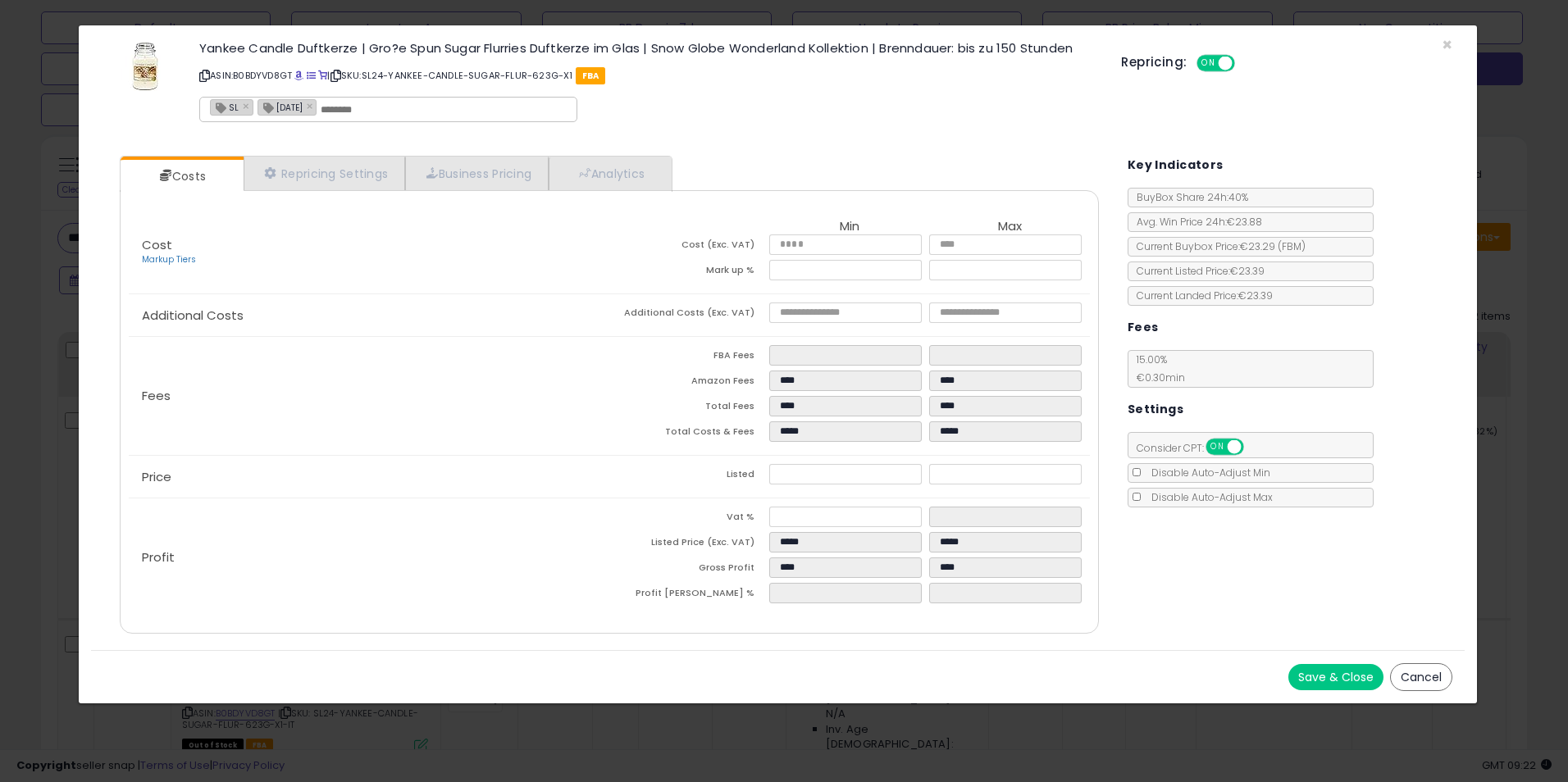
click at [1498, 273] on div "× Close Yankee Candle Duftkerze | Gro?e Spun Sugar Flurries Duftkerze im Glas |…" at bounding box center [784, 391] width 1568 height 782
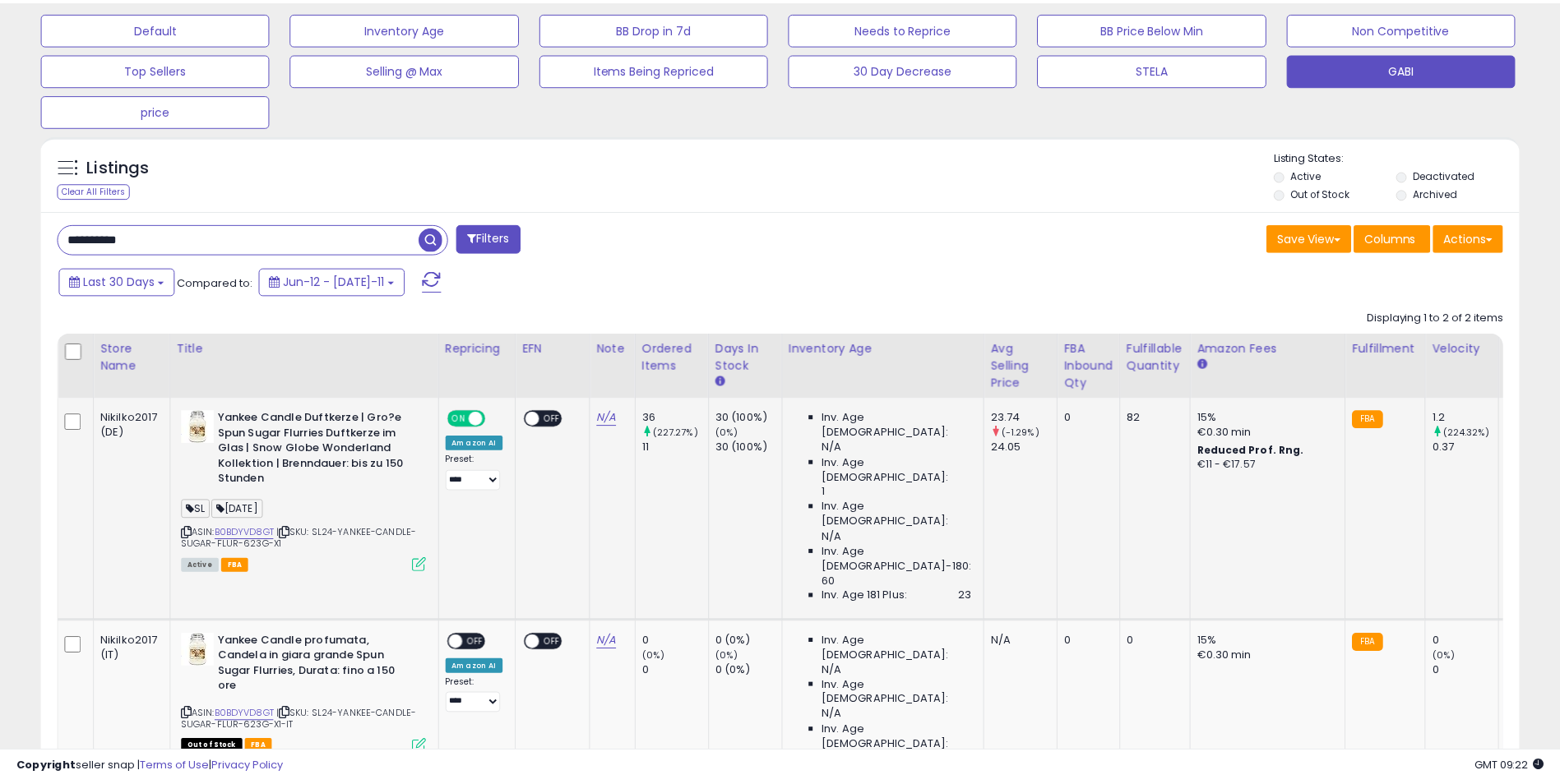
scroll to position [821892, 821450]
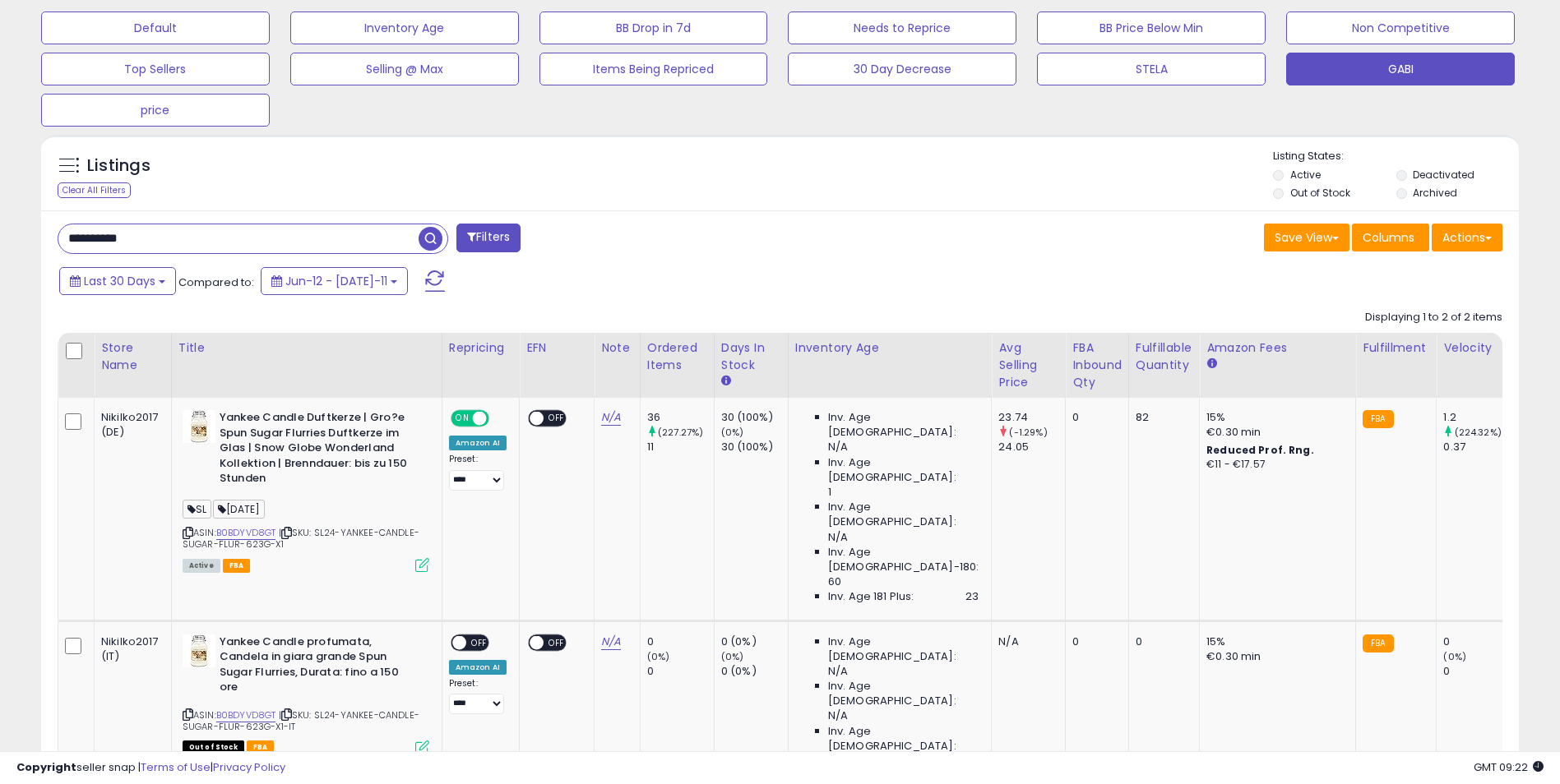
click at [192, 246] on input "**********" at bounding box center [238, 239] width 360 height 29
paste input "text"
click at [426, 240] on span "button" at bounding box center [430, 239] width 24 height 24
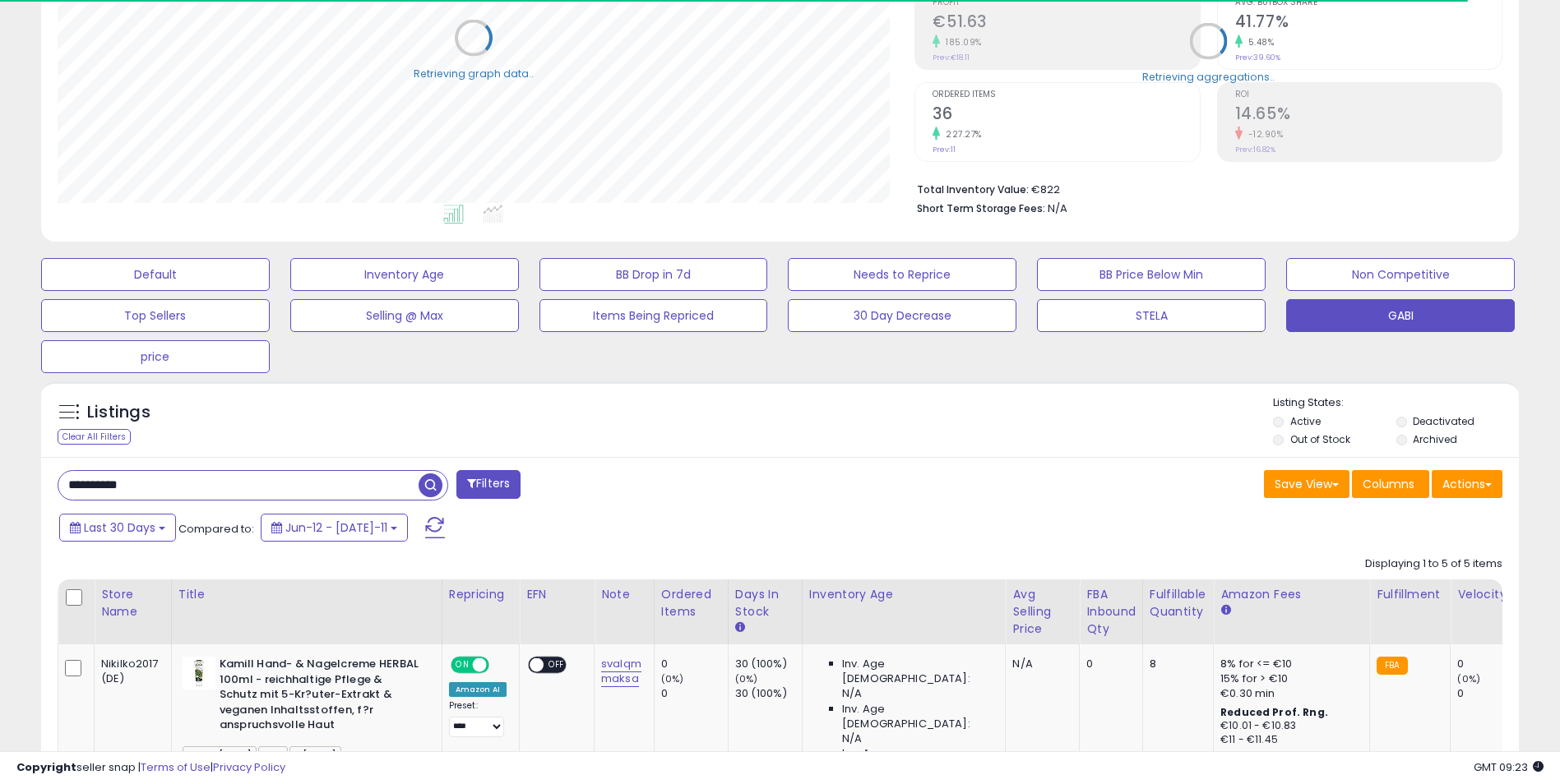
click at [243, 498] on input "**********" at bounding box center [238, 485] width 360 height 29
paste input "text"
click at [432, 479] on span "button" at bounding box center [430, 485] width 24 height 24
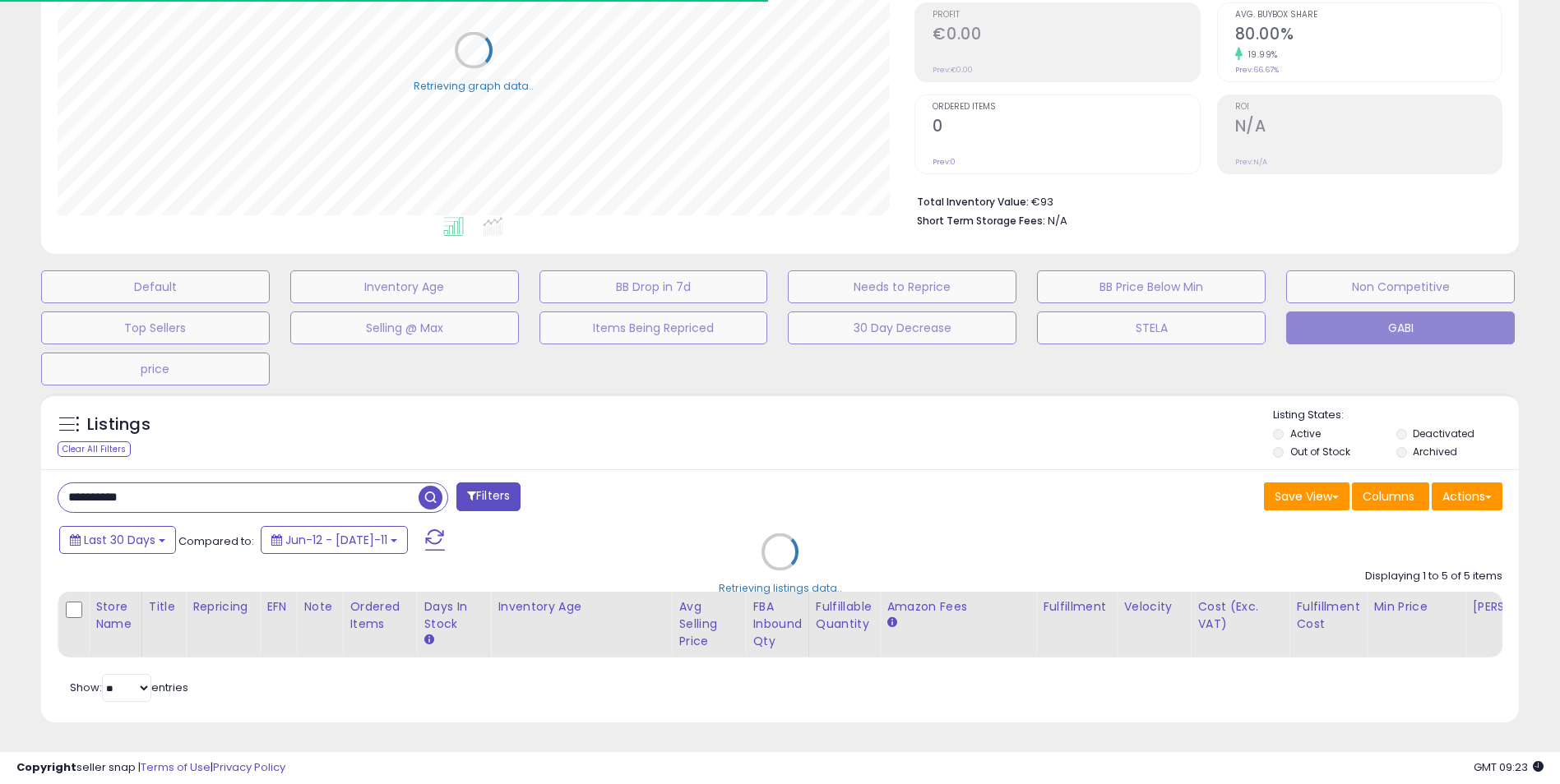
click at [741, 447] on div "Retrieving listings data.." at bounding box center [780, 564] width 1502 height 358
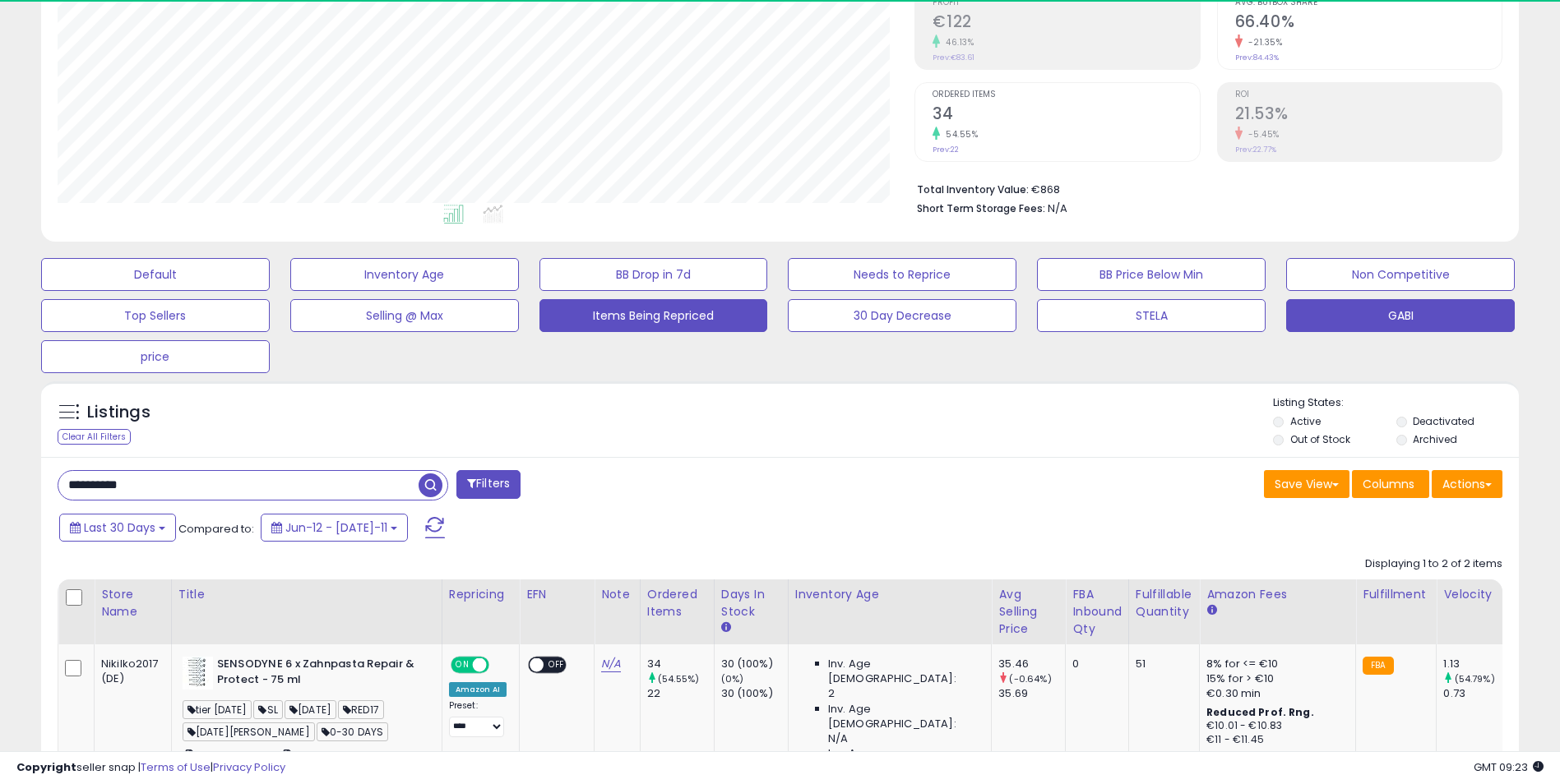
scroll to position [337, 857]
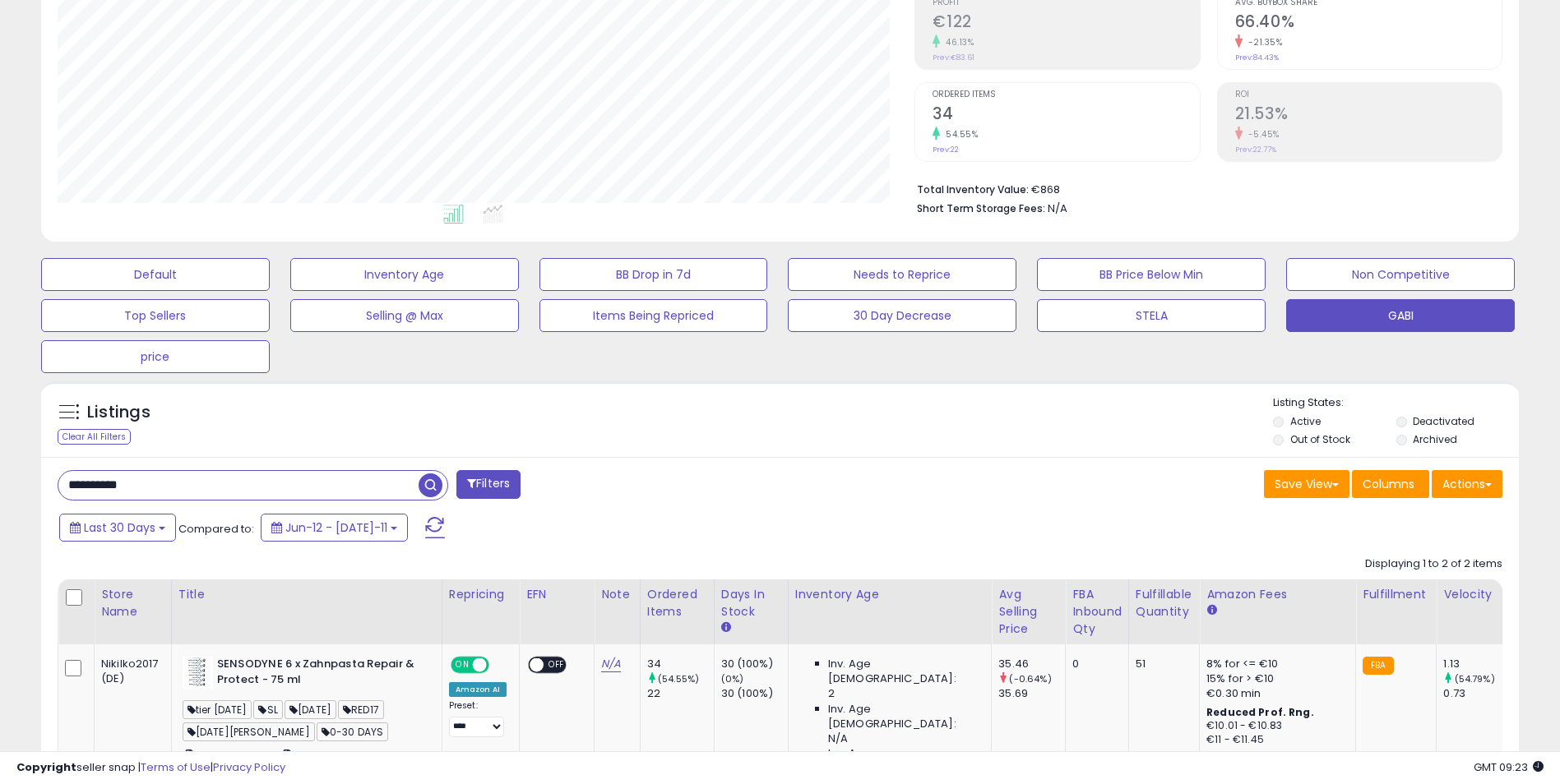
drag, startPoint x: 1003, startPoint y: 524, endPoint x: 845, endPoint y: 533, distance: 158.3
click at [1003, 520] on div "Last 30 Days Compared to: Jun-12 - [DATE]-11" at bounding box center [597, 530] width 1084 height 37
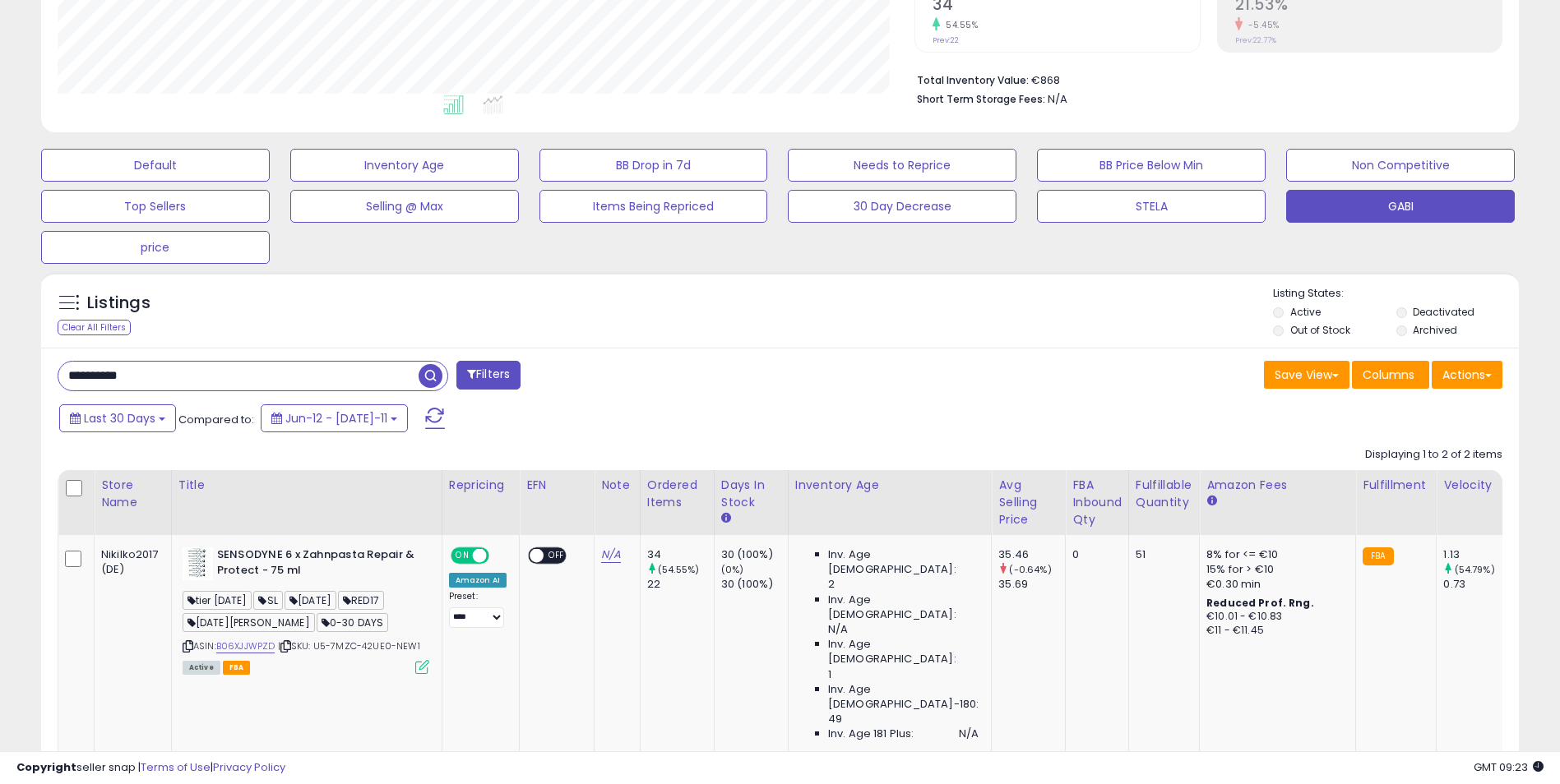
scroll to position [521, 0]
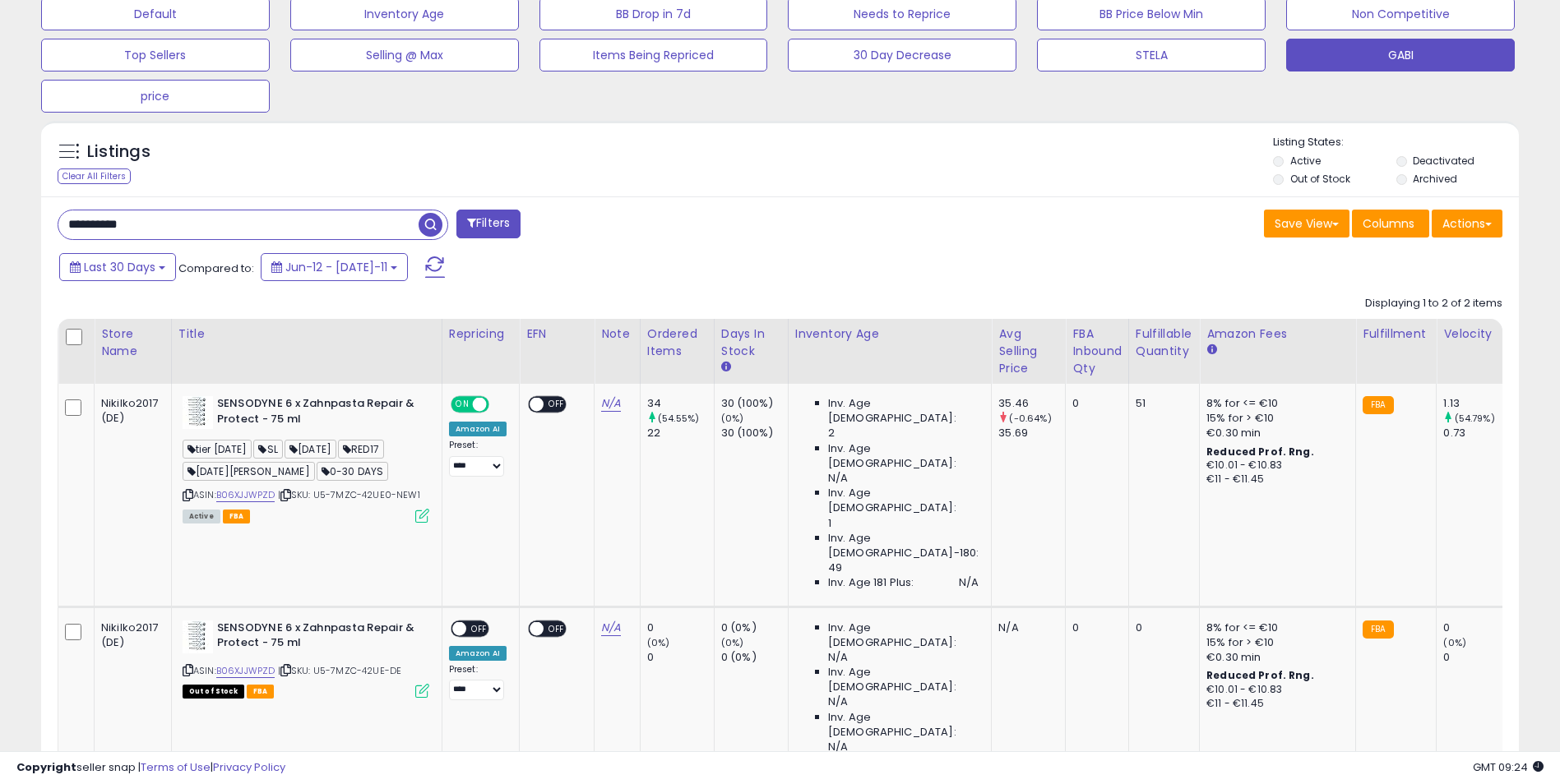
click at [171, 213] on input "**********" at bounding box center [238, 225] width 360 height 29
paste input "text"
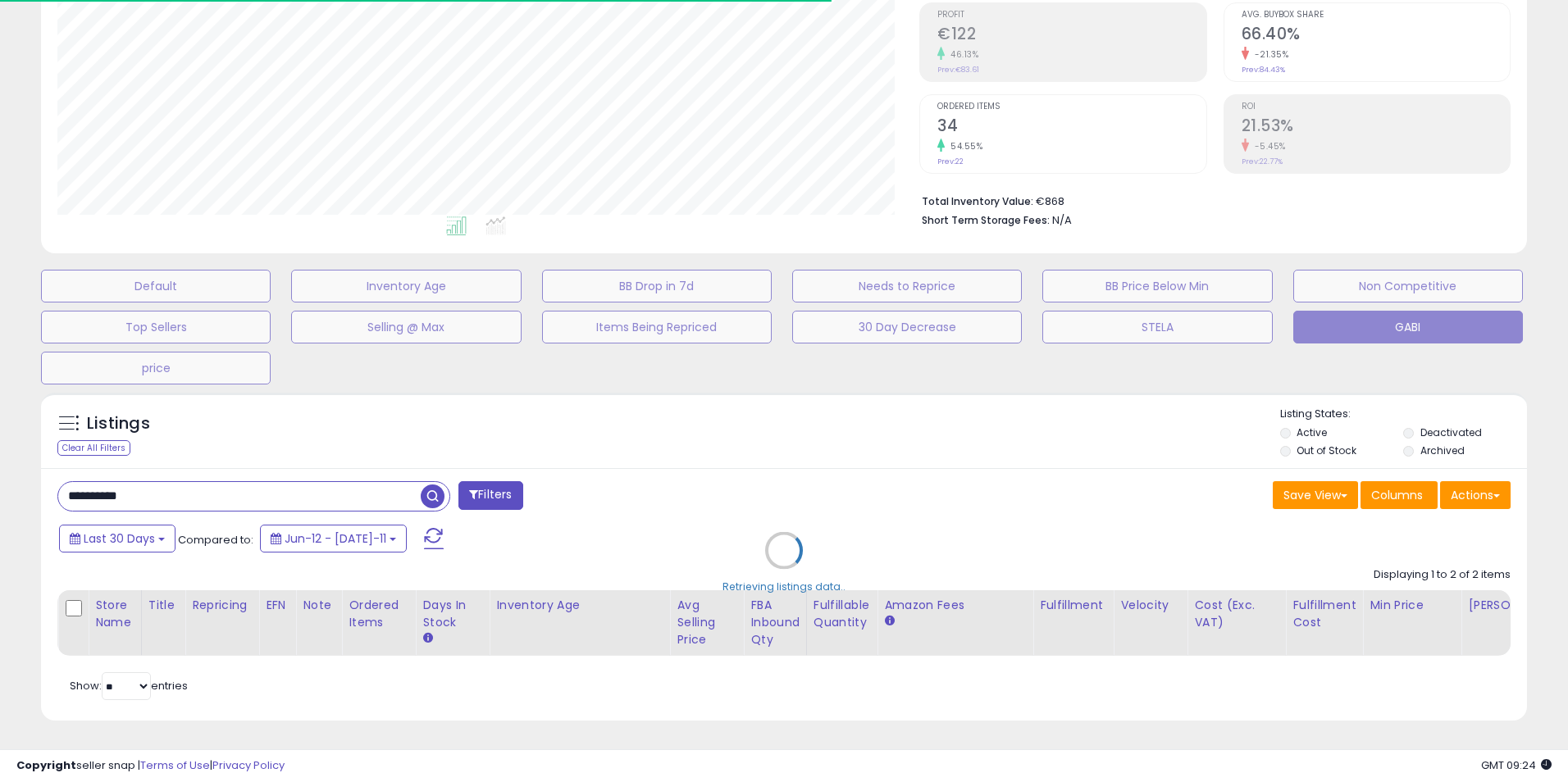
click at [798, 449] on div "Retrieving listings data.." at bounding box center [784, 563] width 1510 height 357
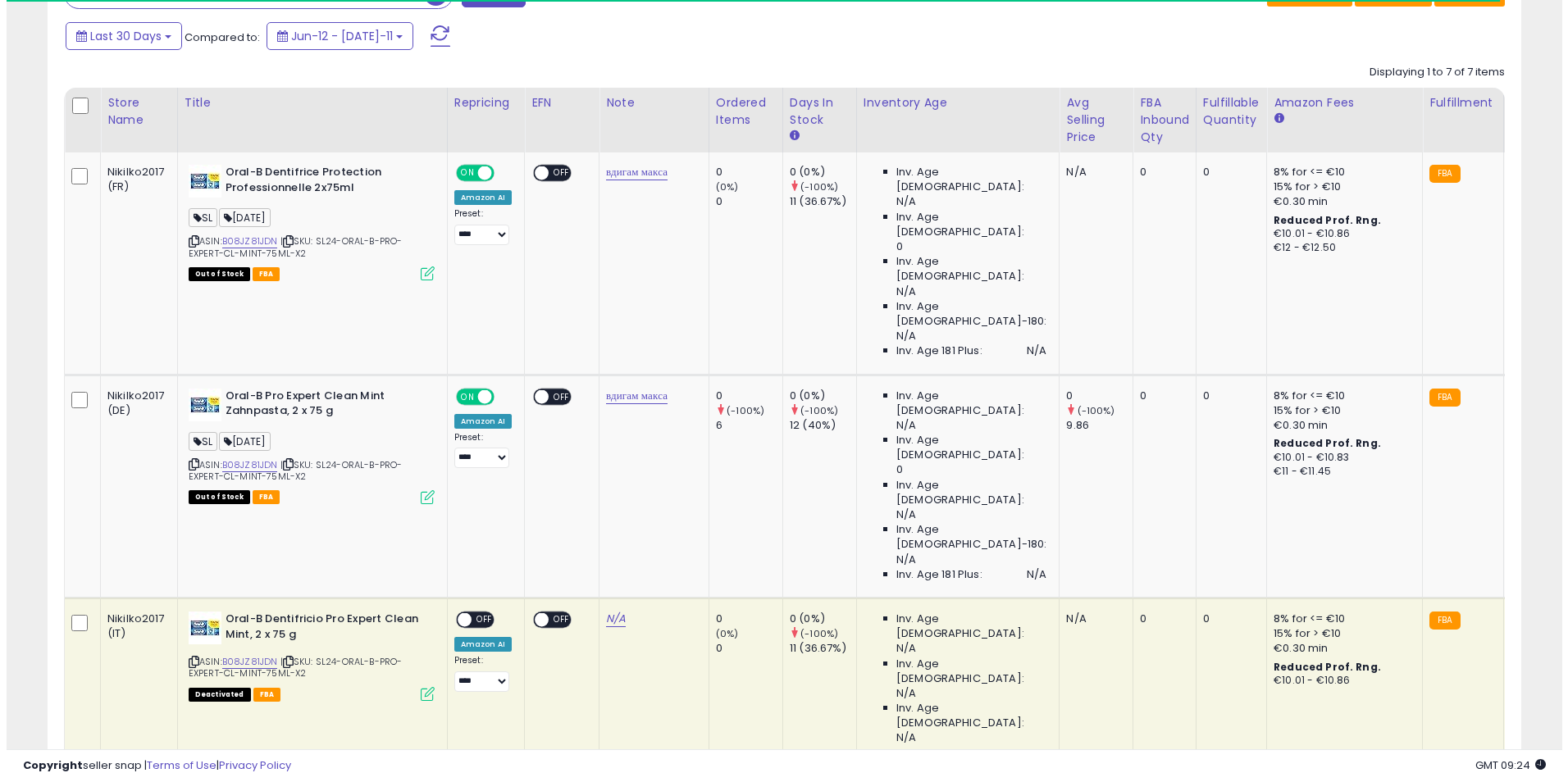
scroll to position [751, 0]
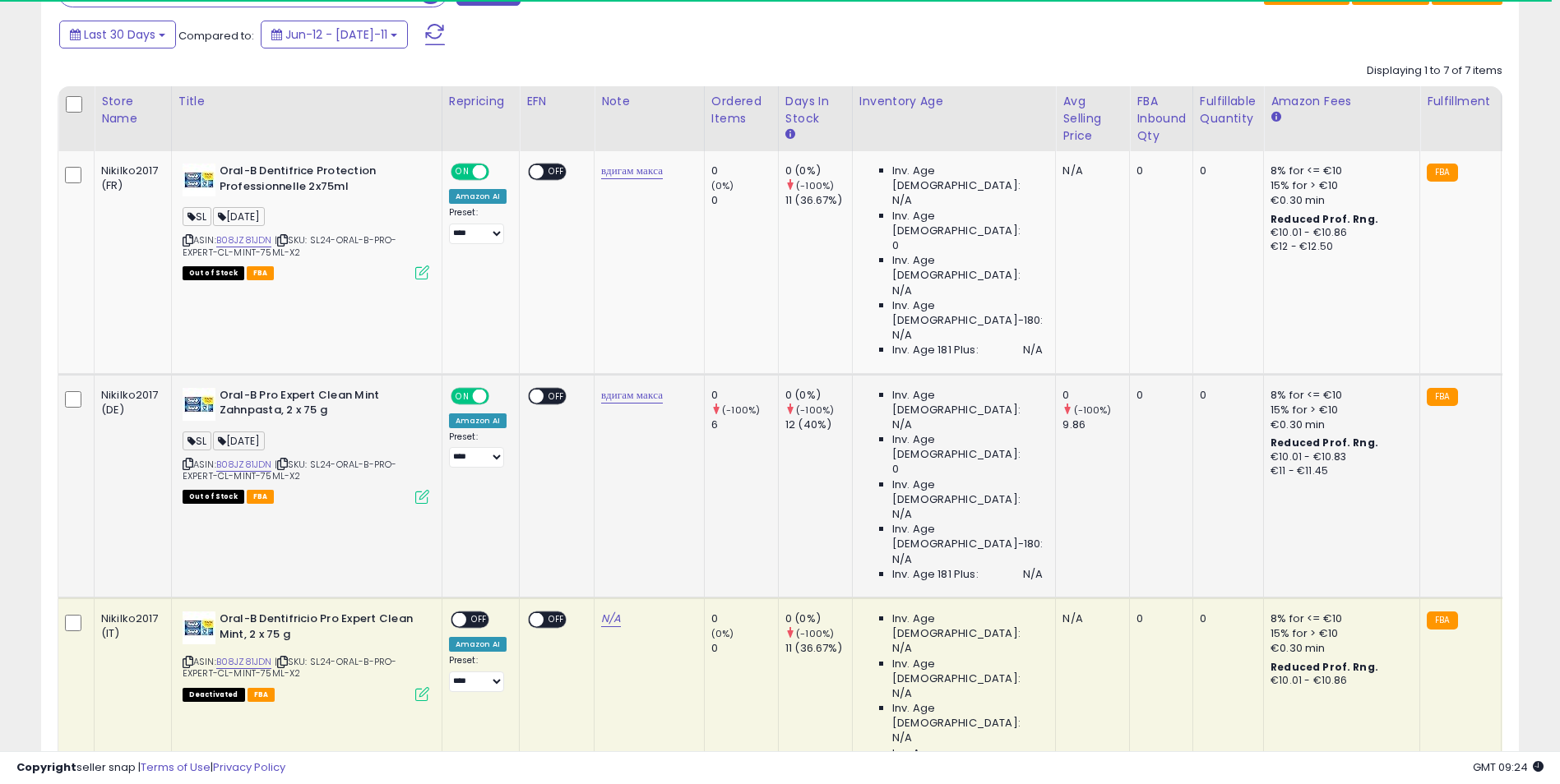
click at [421, 490] on icon at bounding box center [422, 496] width 14 height 14
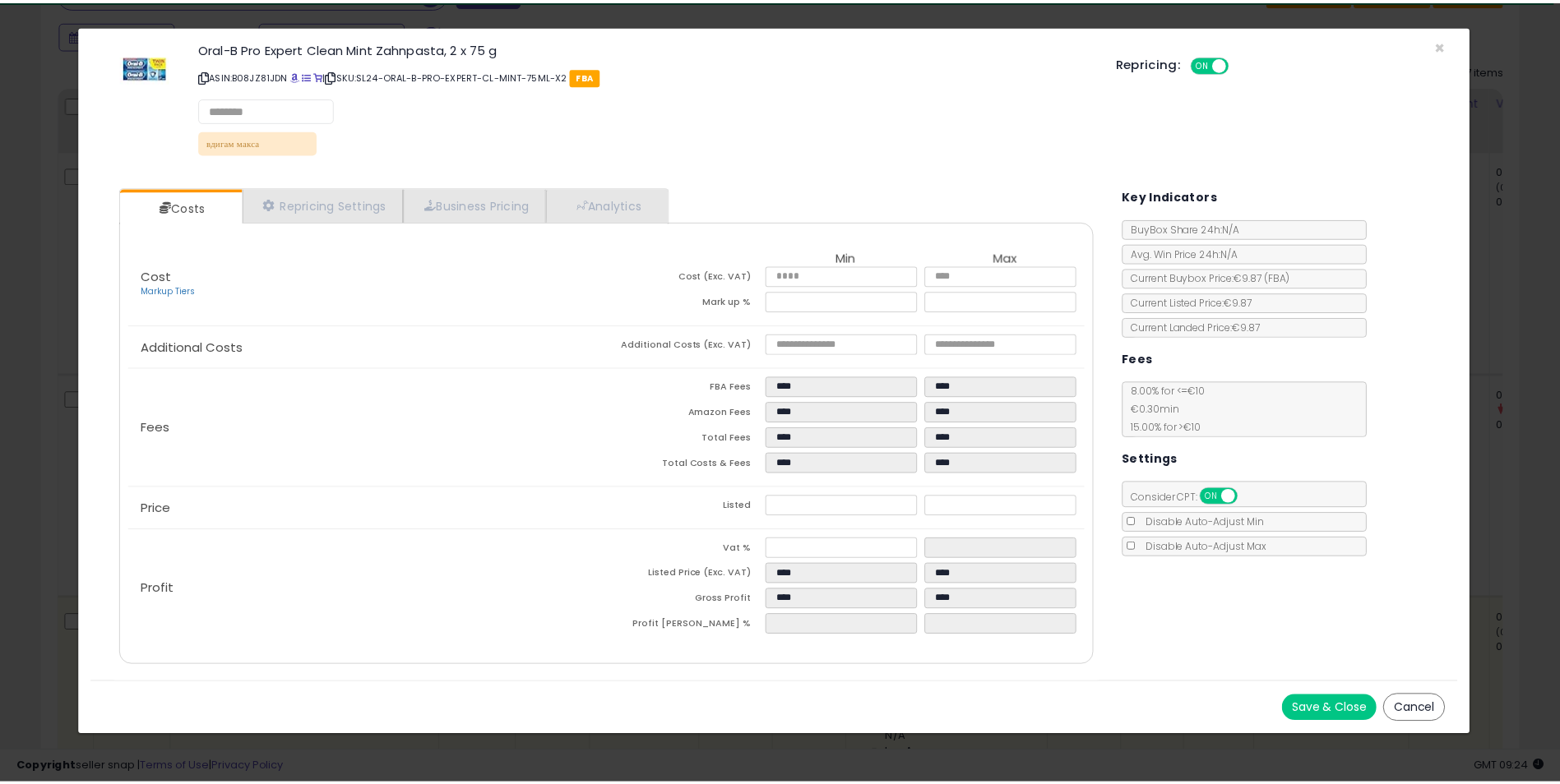
scroll to position [337, 865]
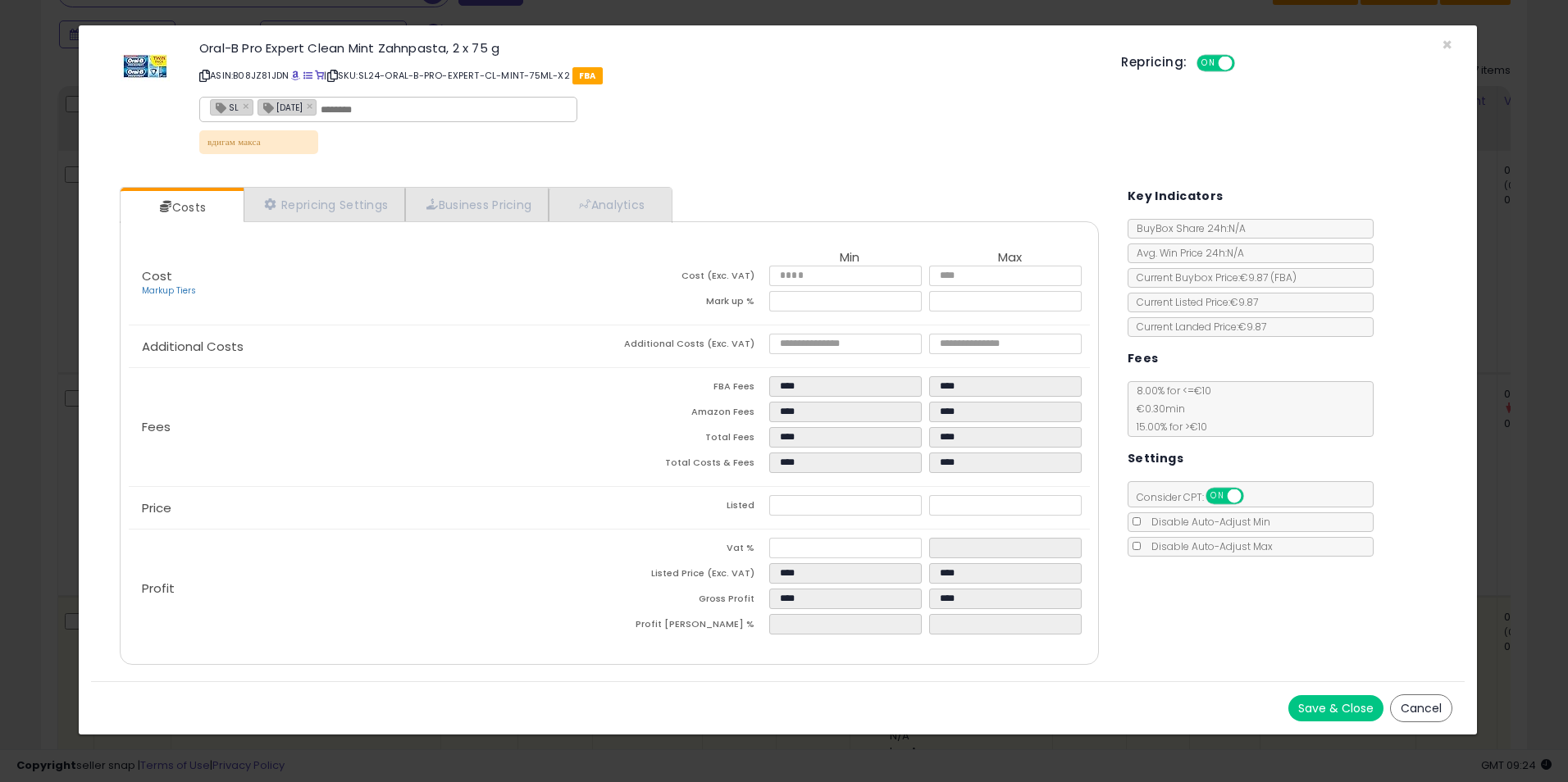
click at [1518, 314] on div "× Close Oral-B Pro Expert Clean Mint Zahnpasta, 2 x 75 g ASIN: B08JZ81JDN | SKU…" at bounding box center [784, 391] width 1568 height 782
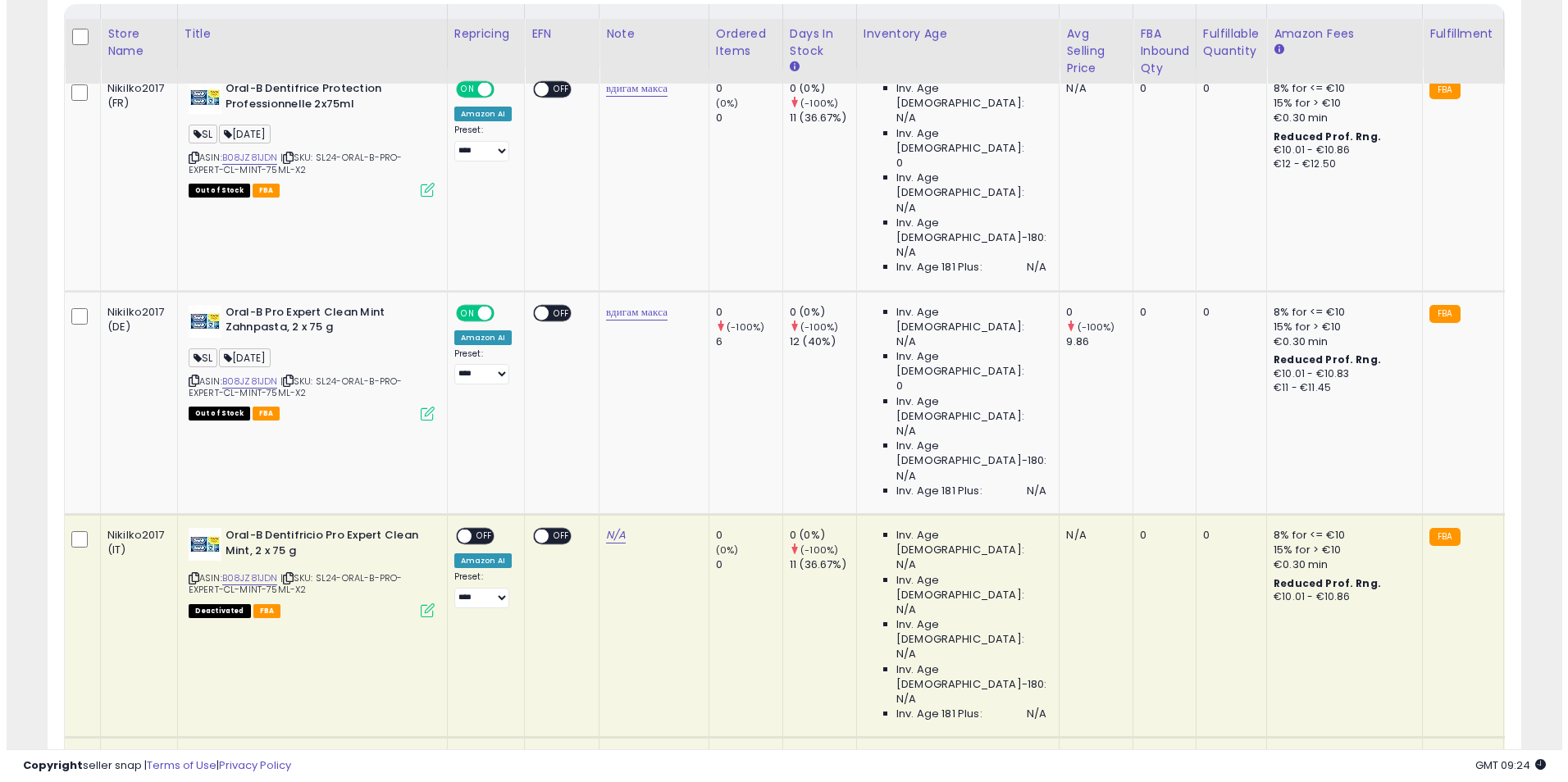
scroll to position [1202, 0]
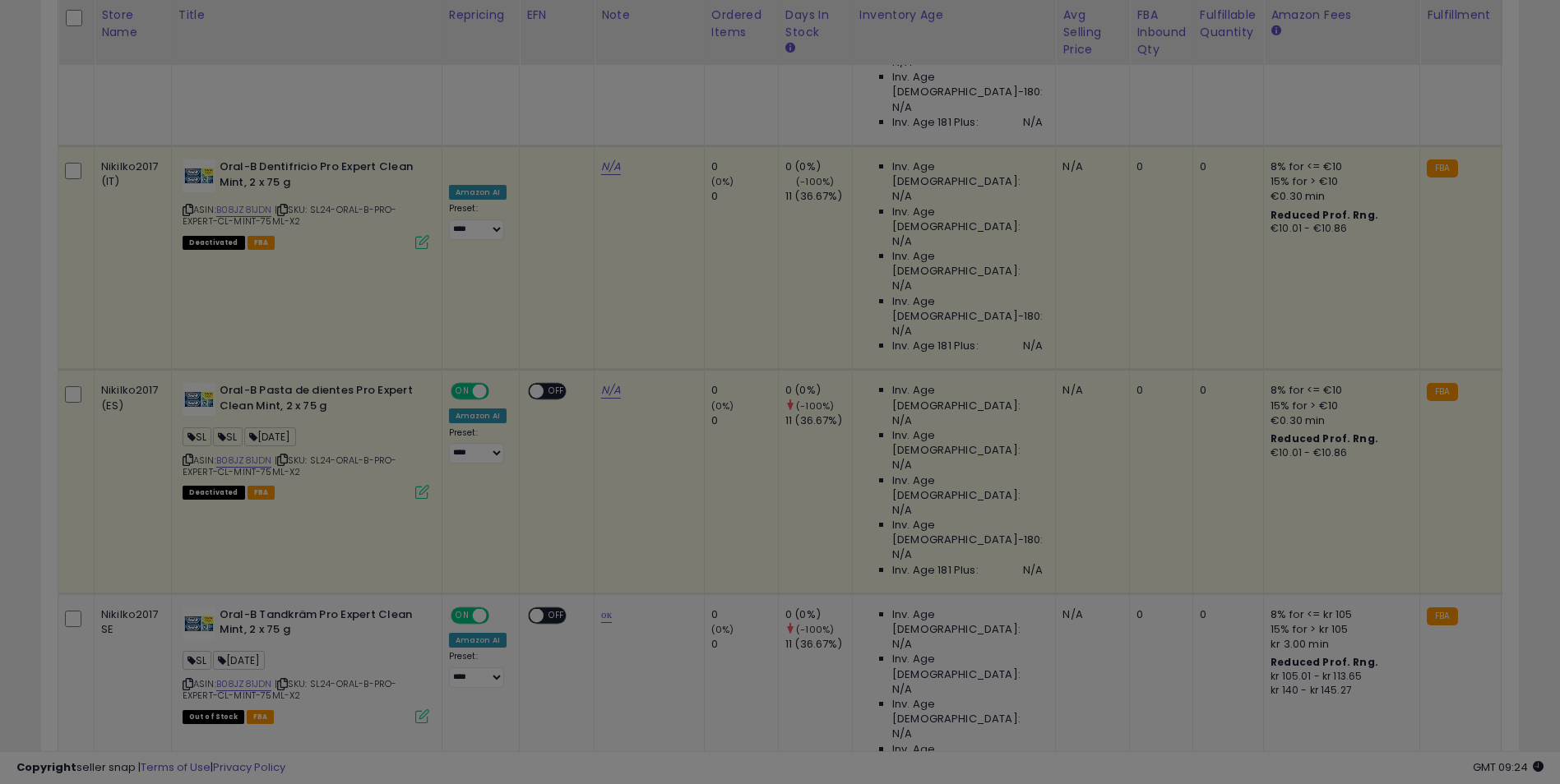
scroll to position [337, 865]
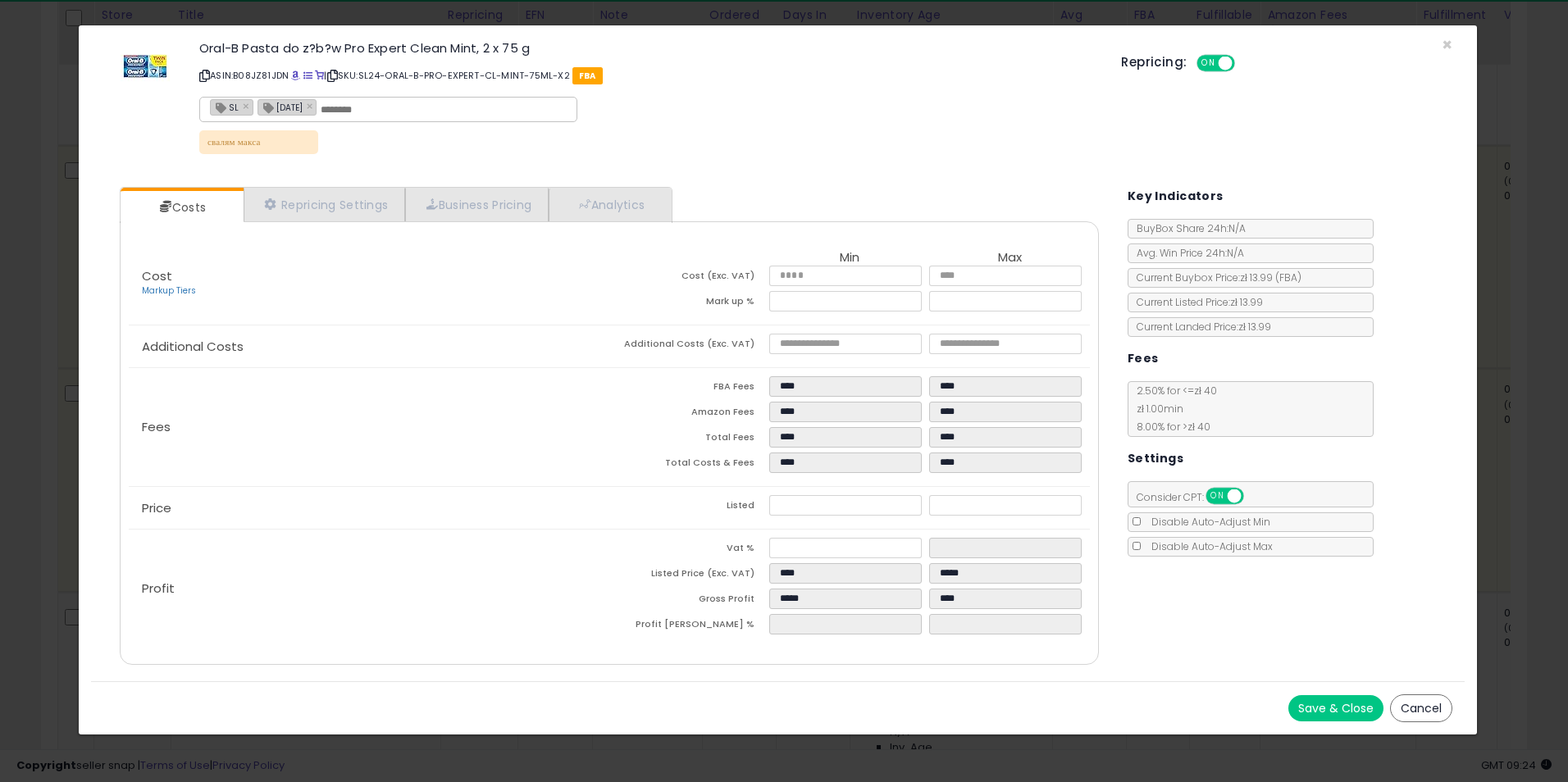
click at [1523, 336] on div "× Close Oral-B Pasta do z?b?w Pro Expert Clean Mint, 2 x 75 g ASIN: B08JZ81JDN …" at bounding box center [784, 391] width 1568 height 782
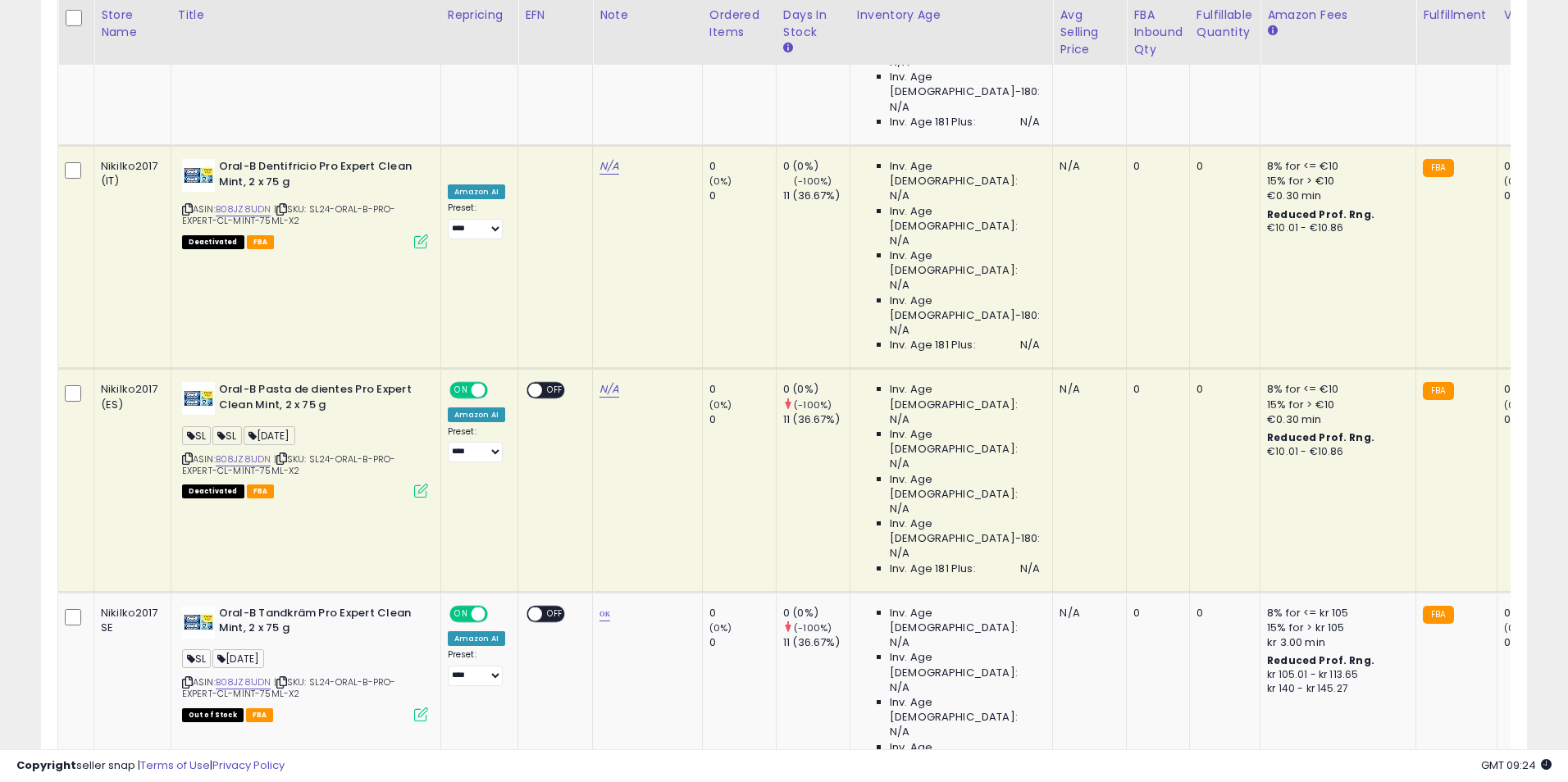
scroll to position [819795, 819008]
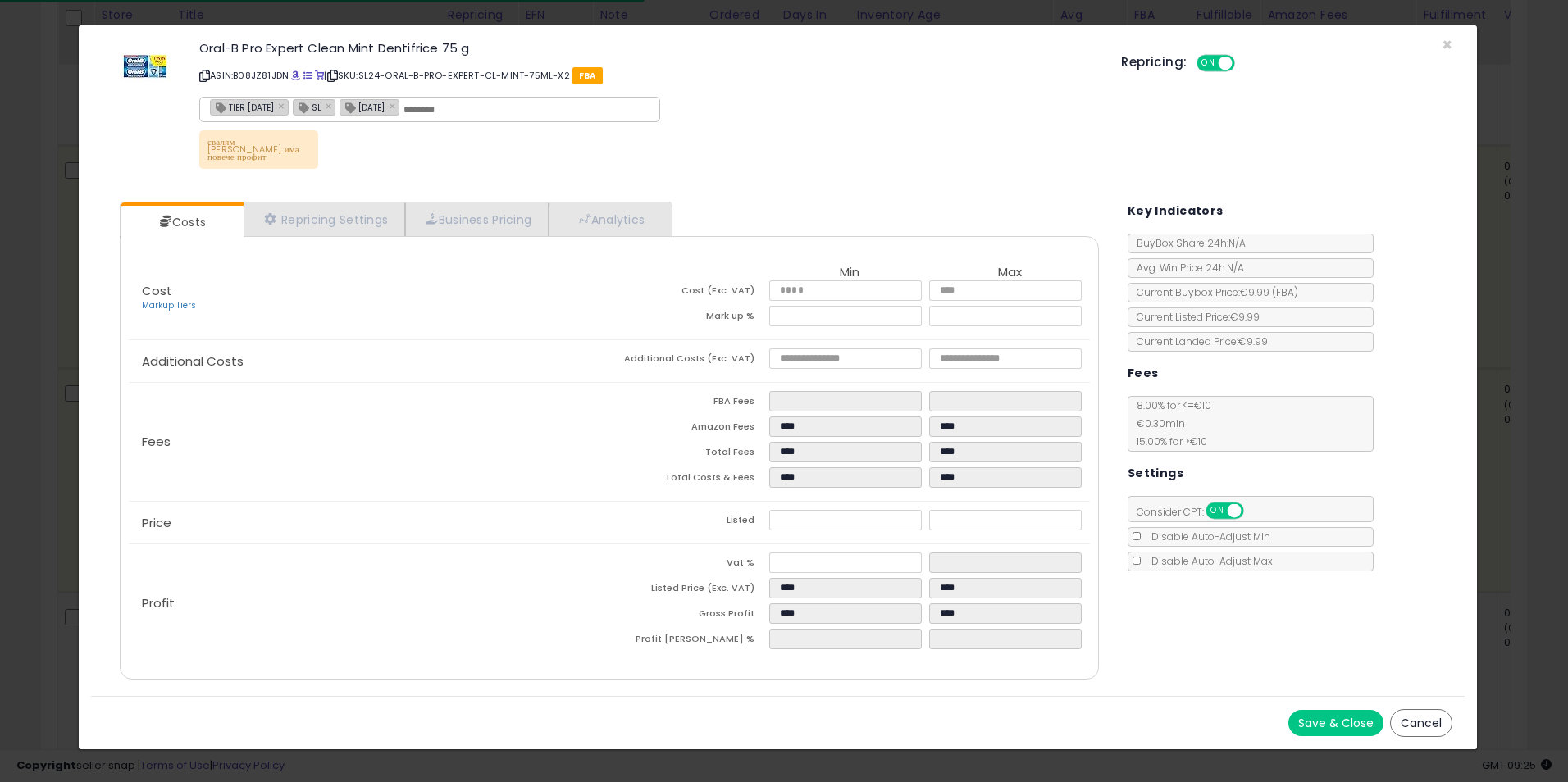
click at [1488, 404] on div "× Close Oral-B Pro Expert Clean Mint Dentifrice 75 g ASIN: B08JZ81JDN | SKU: SL…" at bounding box center [784, 391] width 1568 height 782
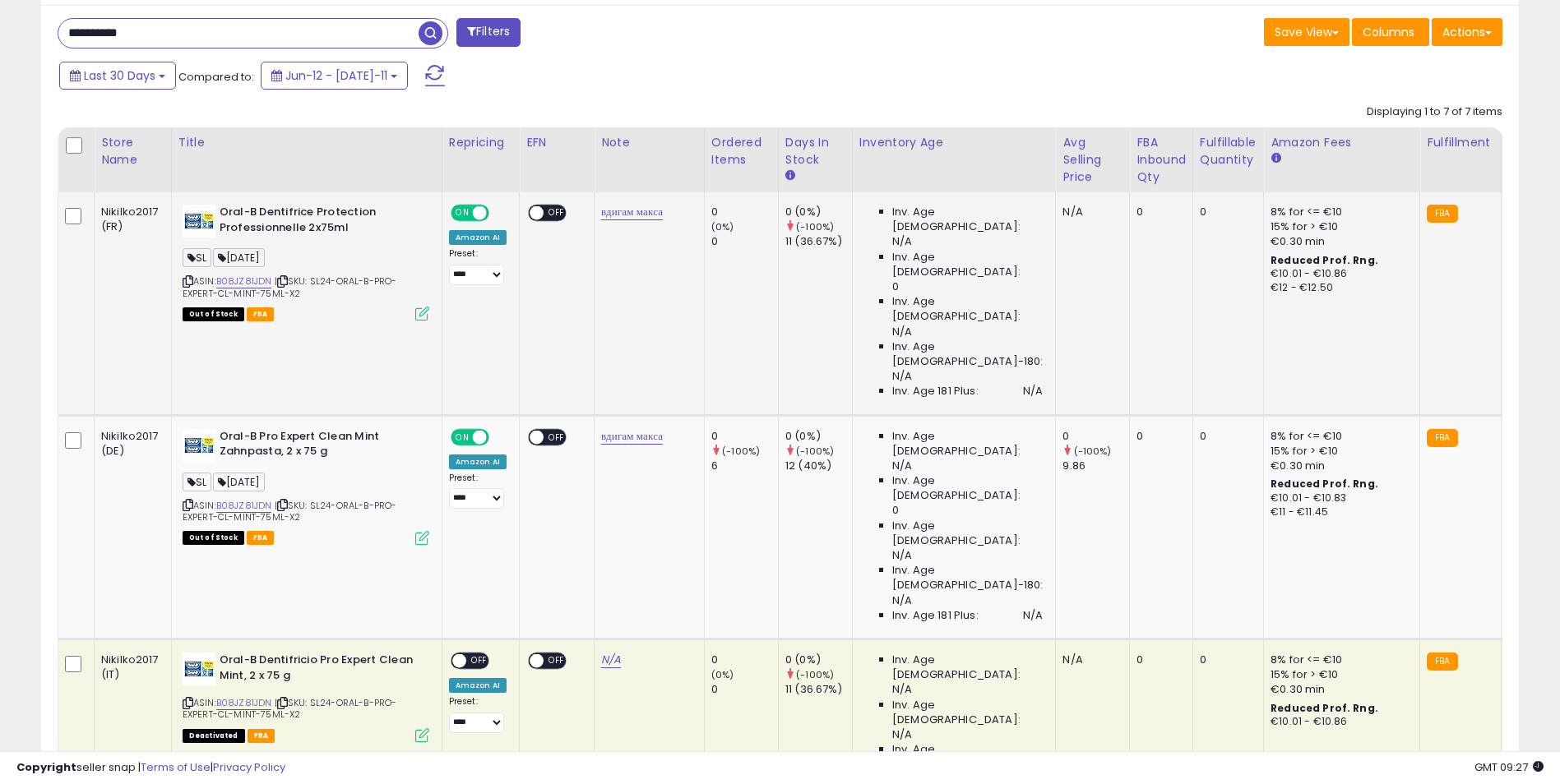
scroll to position [465, 0]
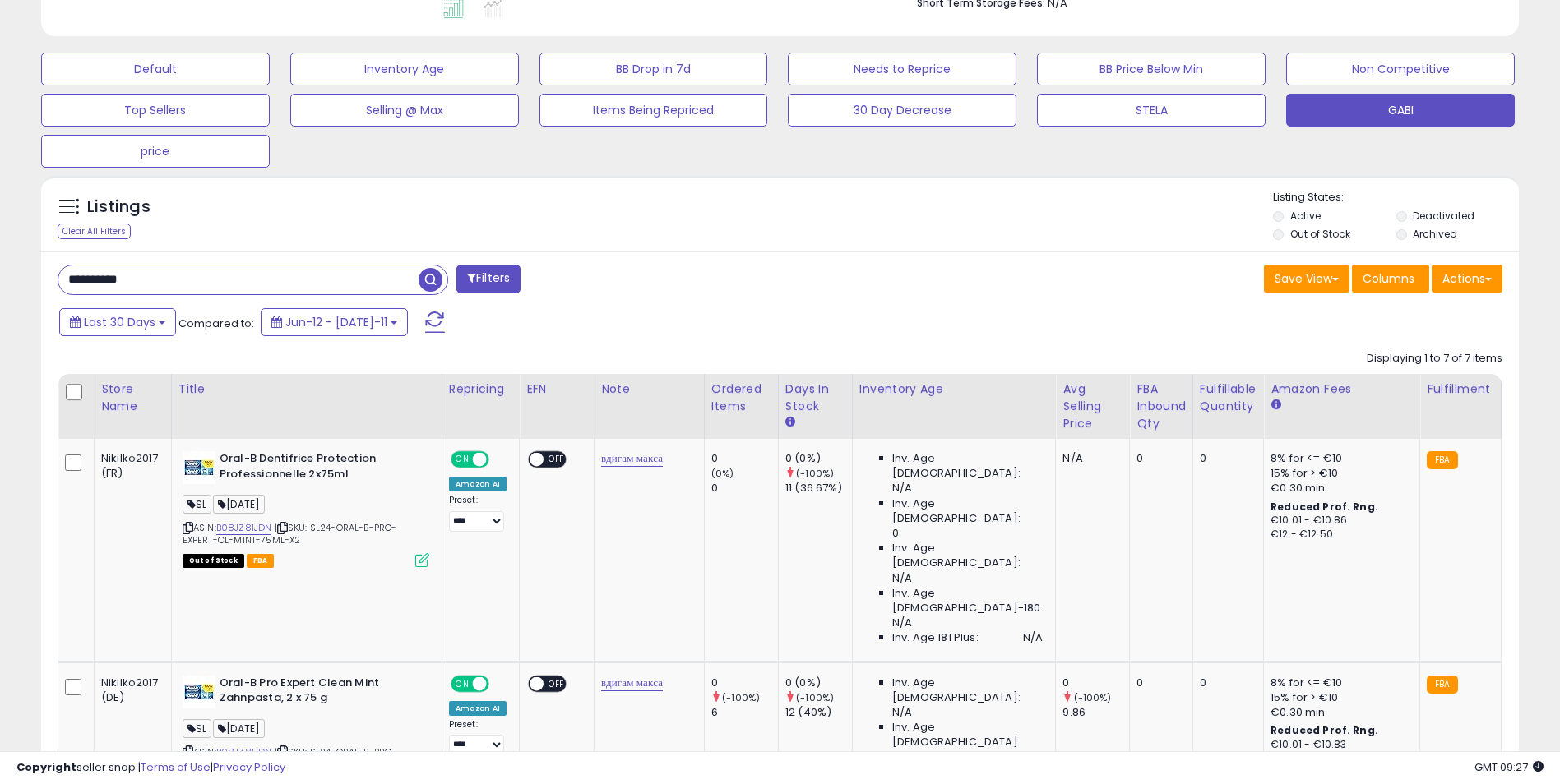
click at [161, 283] on input "**********" at bounding box center [238, 280] width 360 height 29
paste input "text"
click at [419, 283] on span "button" at bounding box center [430, 280] width 24 height 24
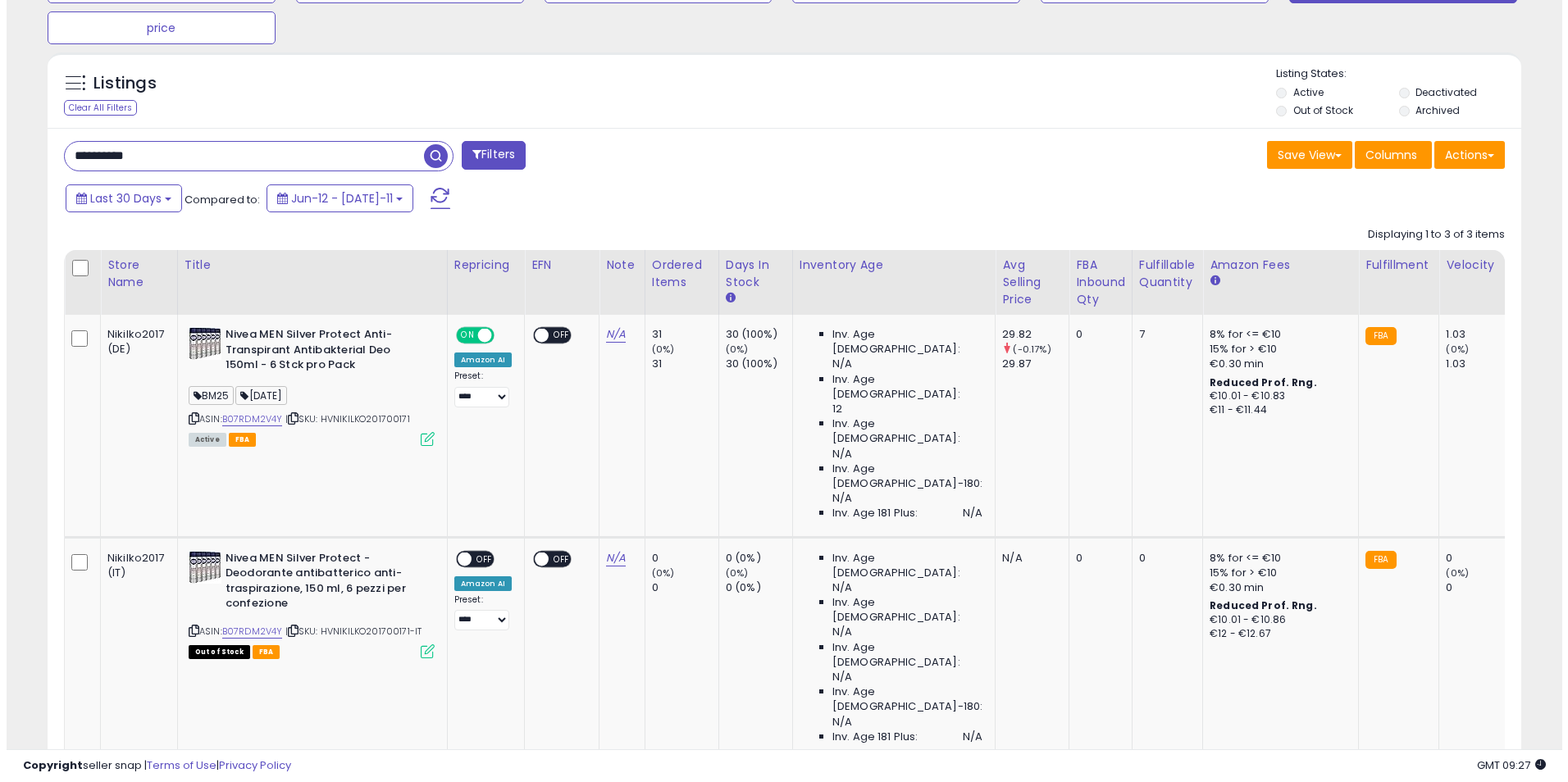
scroll to position [336, 855]
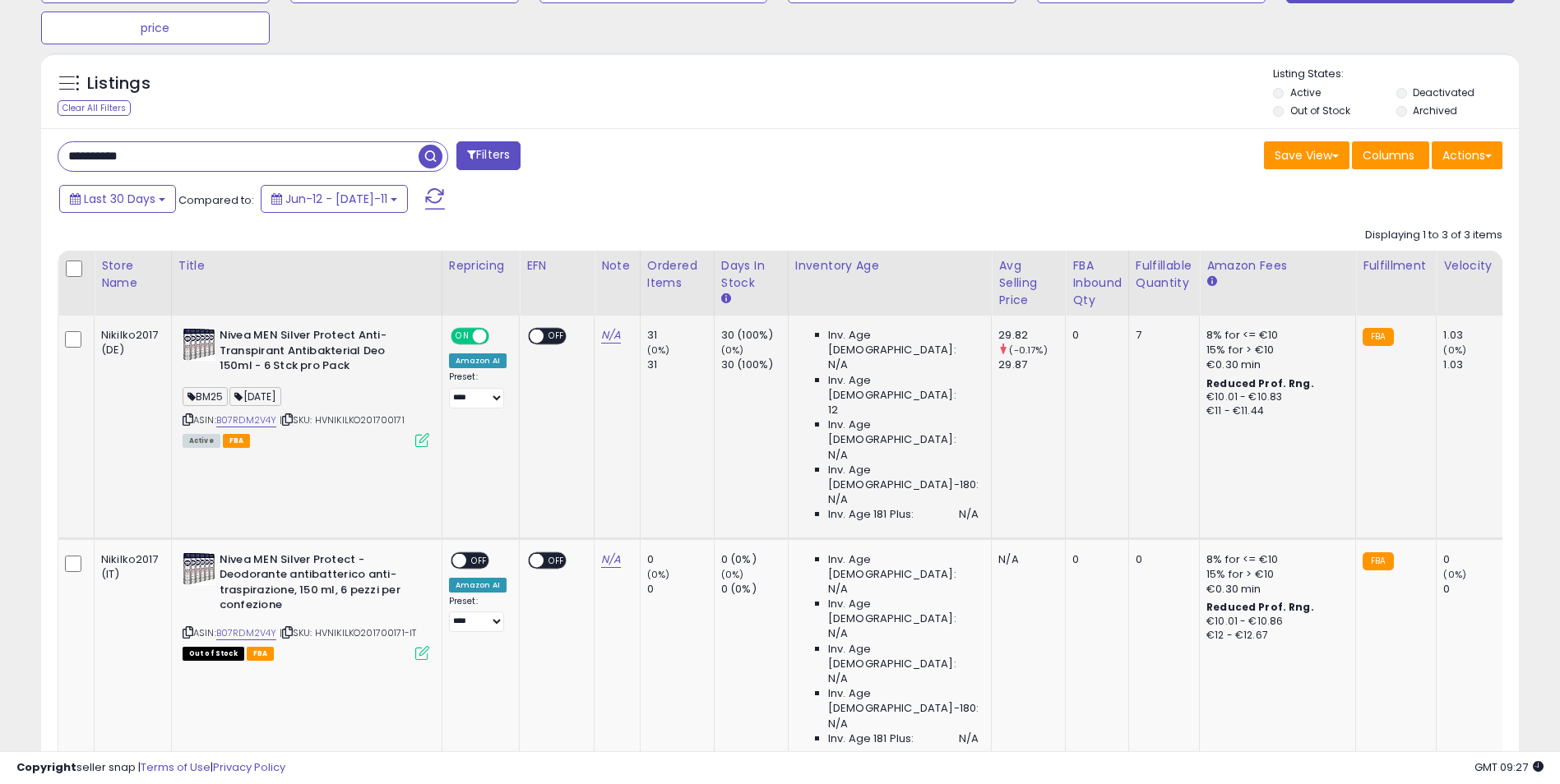
click at [419, 435] on icon at bounding box center [422, 440] width 14 height 14
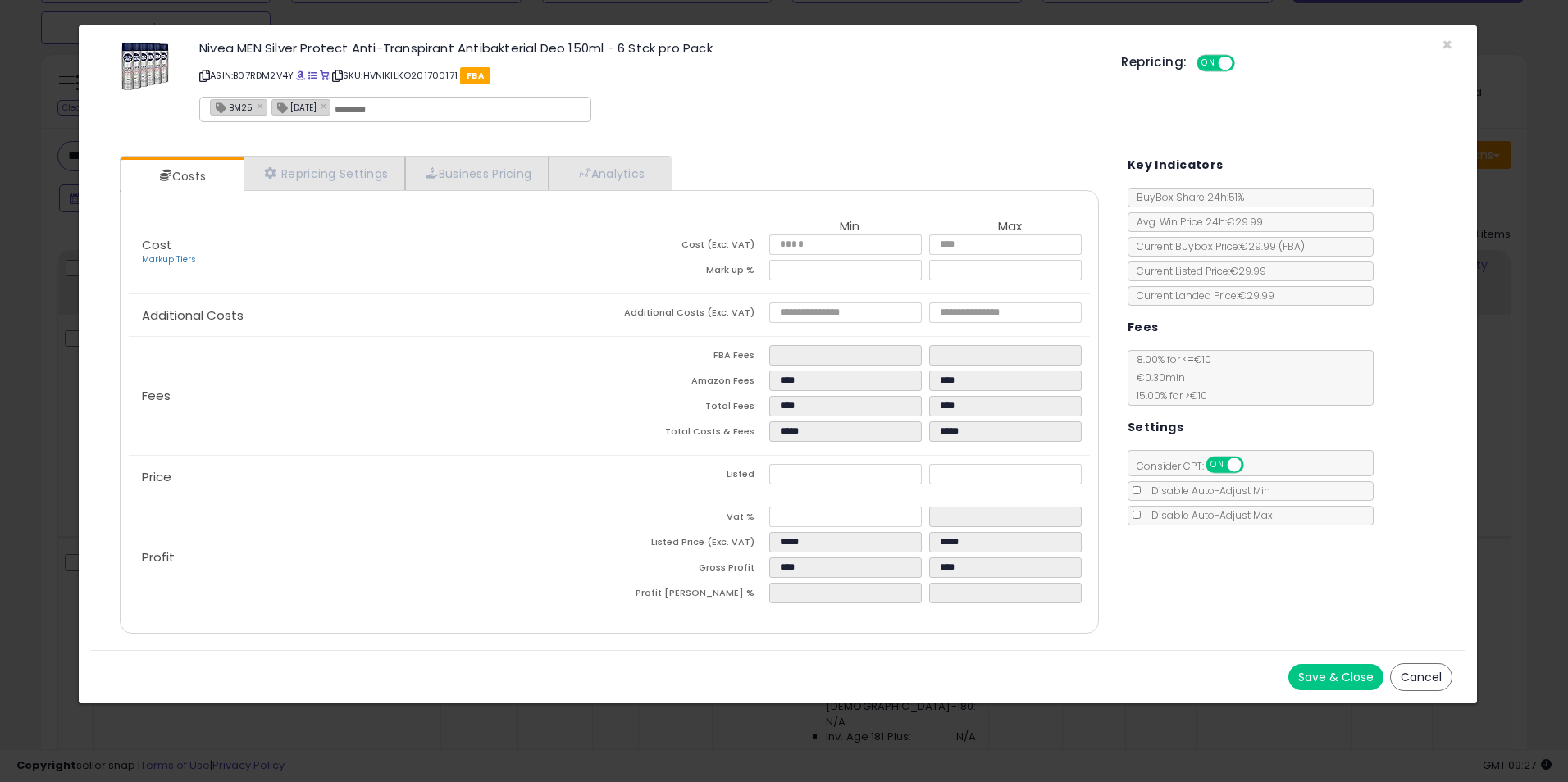
click at [1508, 182] on div "× Close Nivea MEN Silver Protect Anti-Transpirant Antibakterial Deo 150ml - 6 S…" at bounding box center [784, 391] width 1568 height 782
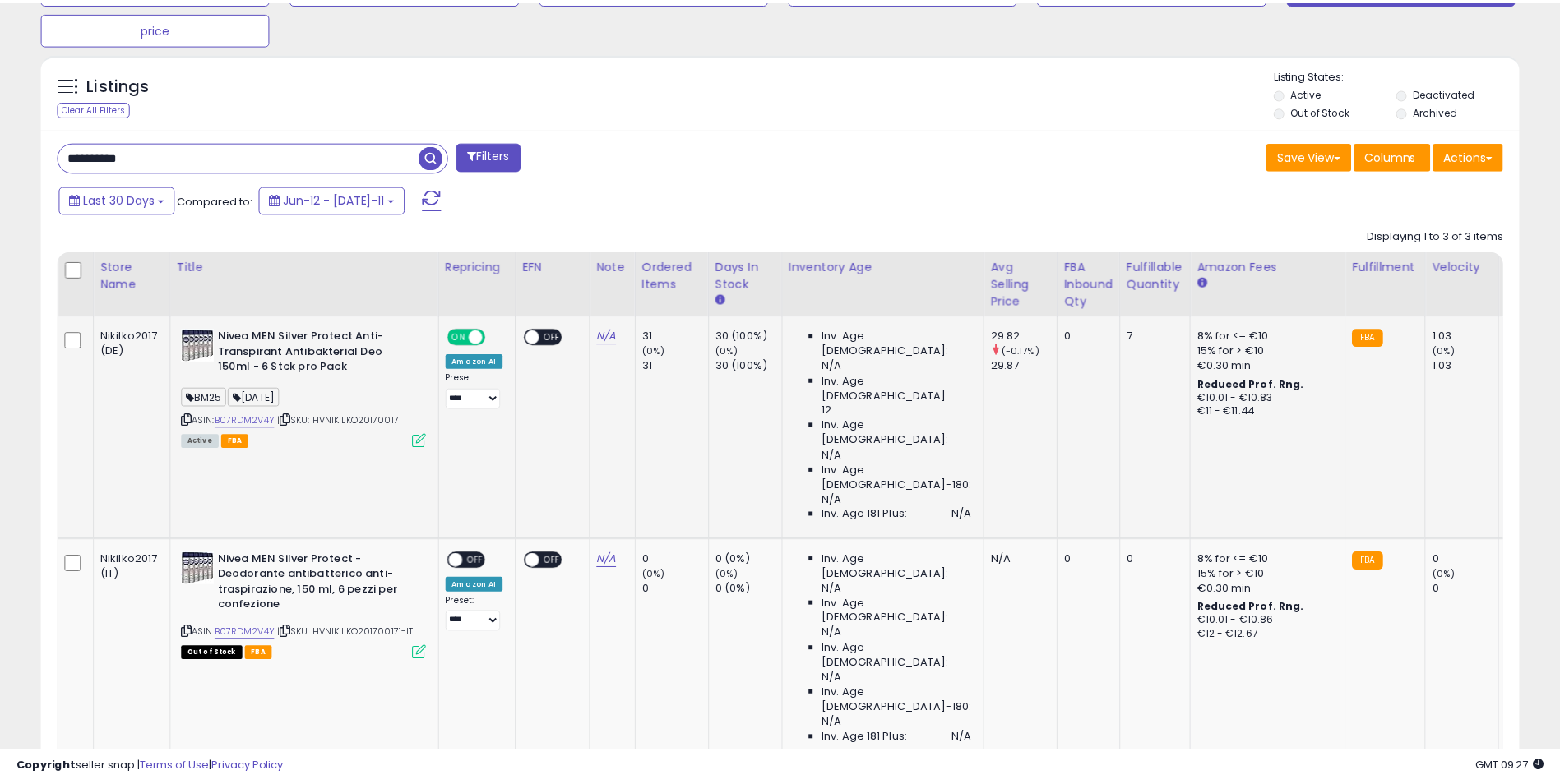
scroll to position [821892, 821450]
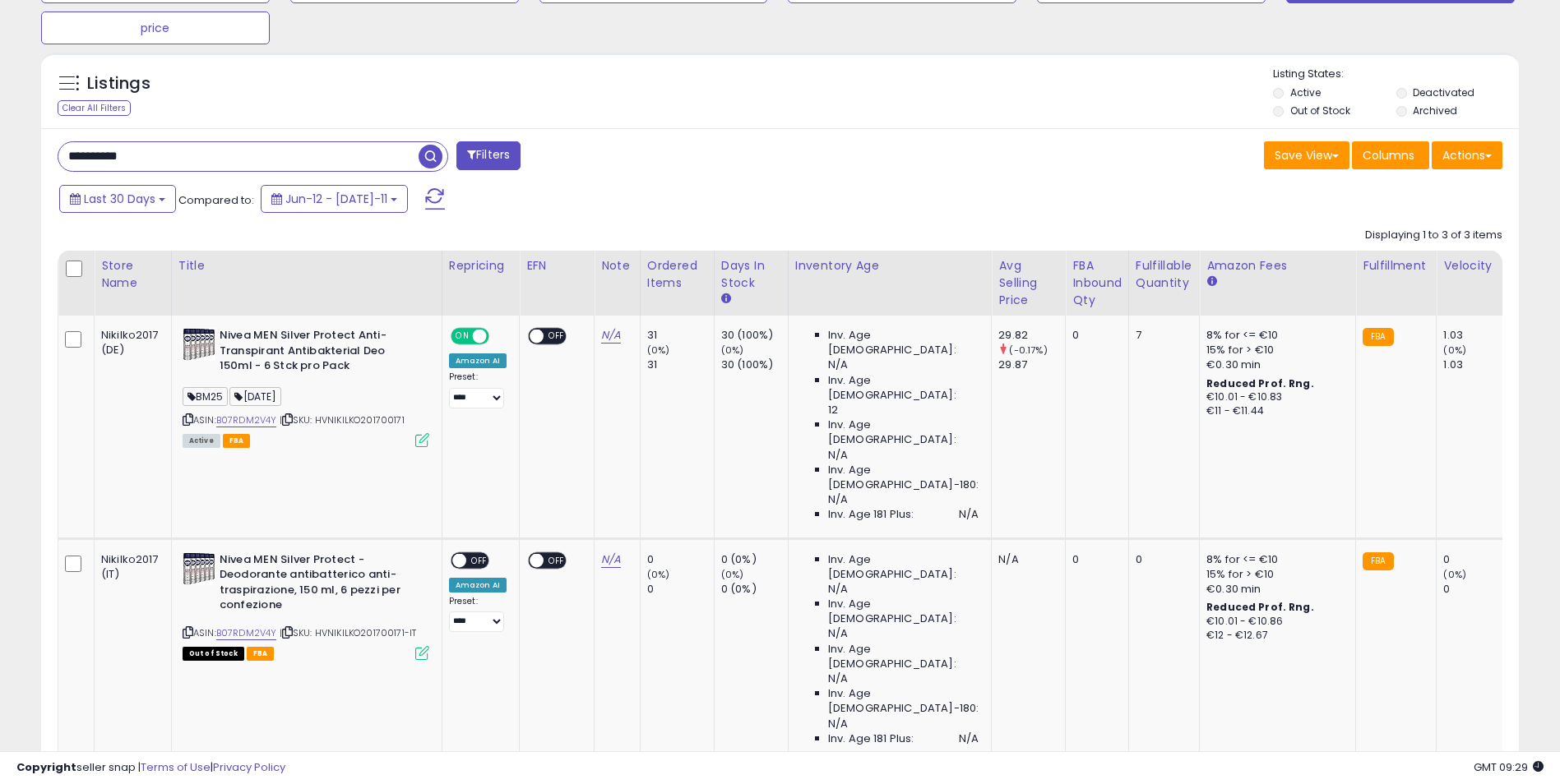
click at [210, 158] on input "**********" at bounding box center [238, 157] width 360 height 29
paste input "text"
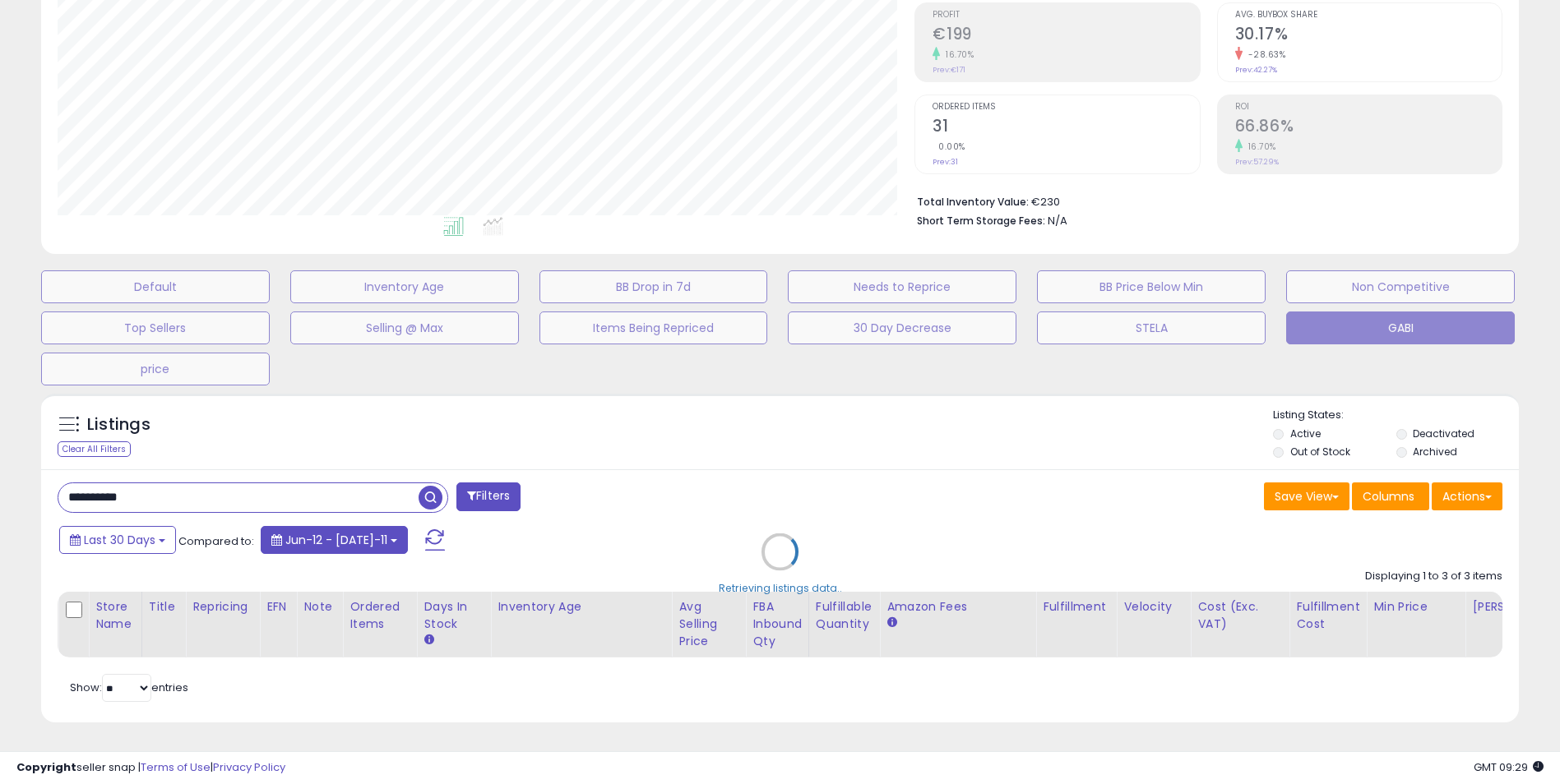
scroll to position [337, 865]
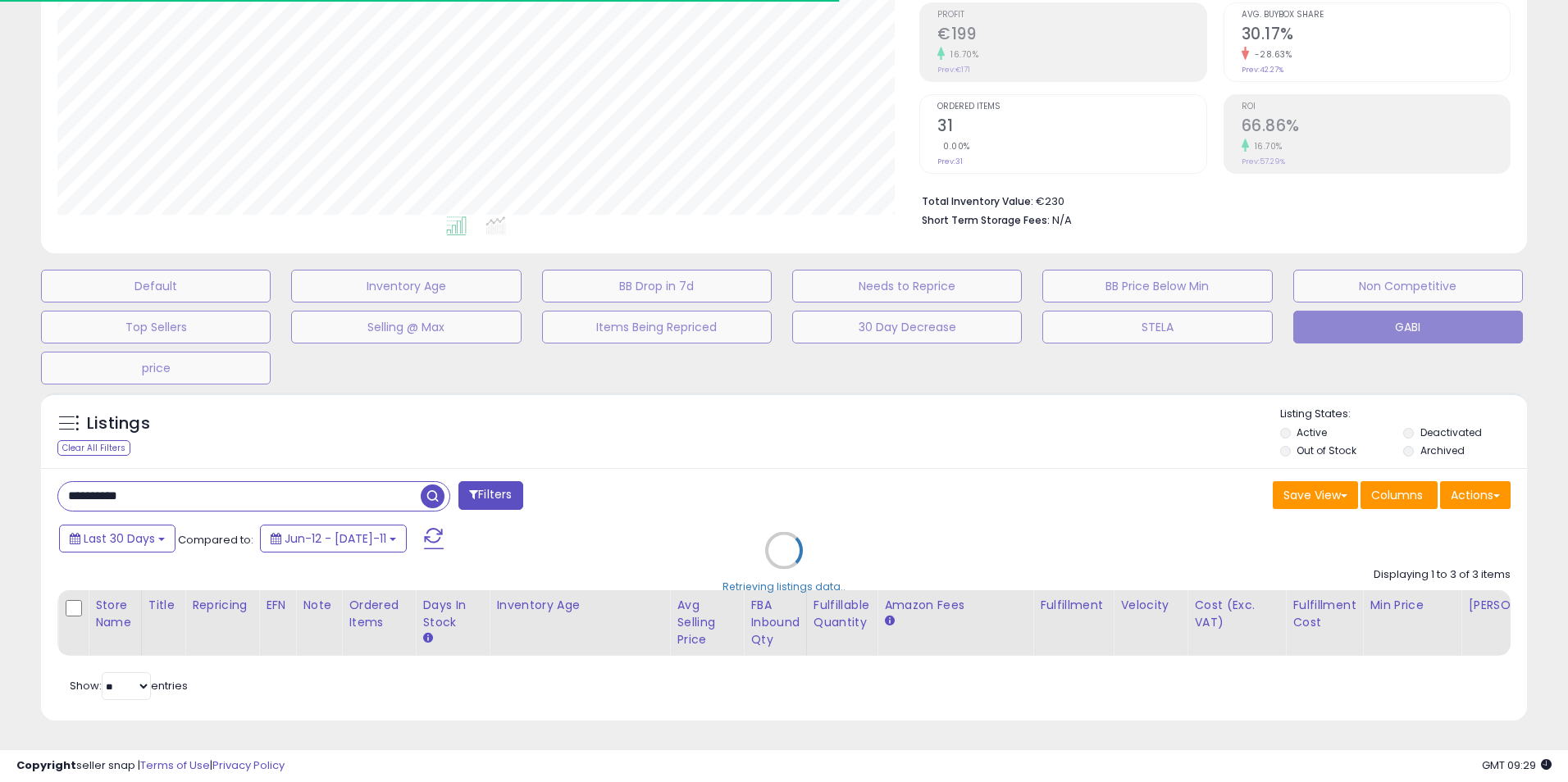
click at [943, 493] on div "Retrieving listings data.." at bounding box center [784, 563] width 1510 height 357
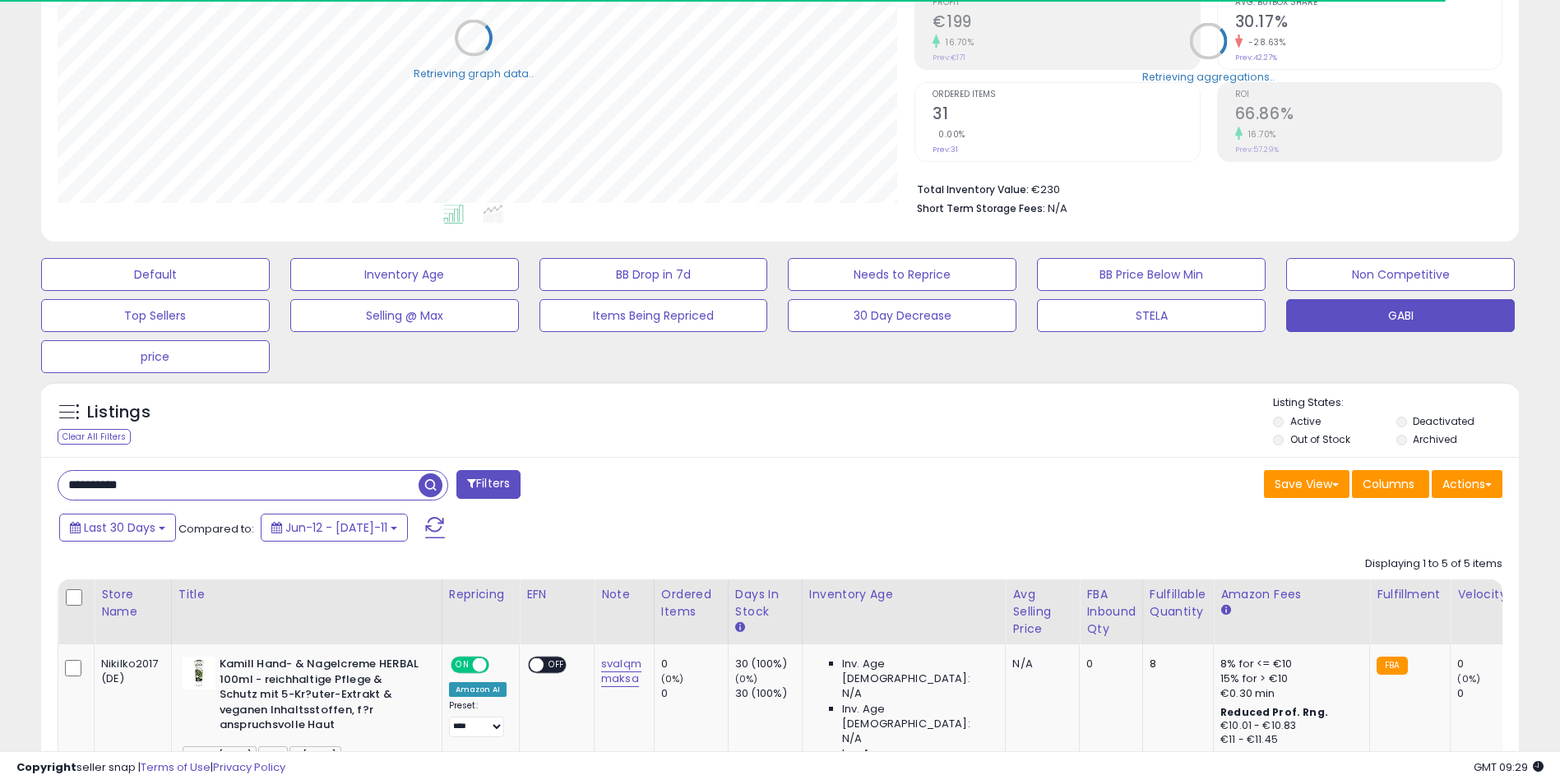
scroll to position [821892, 821450]
drag, startPoint x: 416, startPoint y: 369, endPoint x: 453, endPoint y: 378, distance: 38.1
click at [416, 370] on div "Default Inventory Age BB Drop in 7d Needs to Reprice BB Price Below Min Non Com…" at bounding box center [780, 311] width 1518 height 123
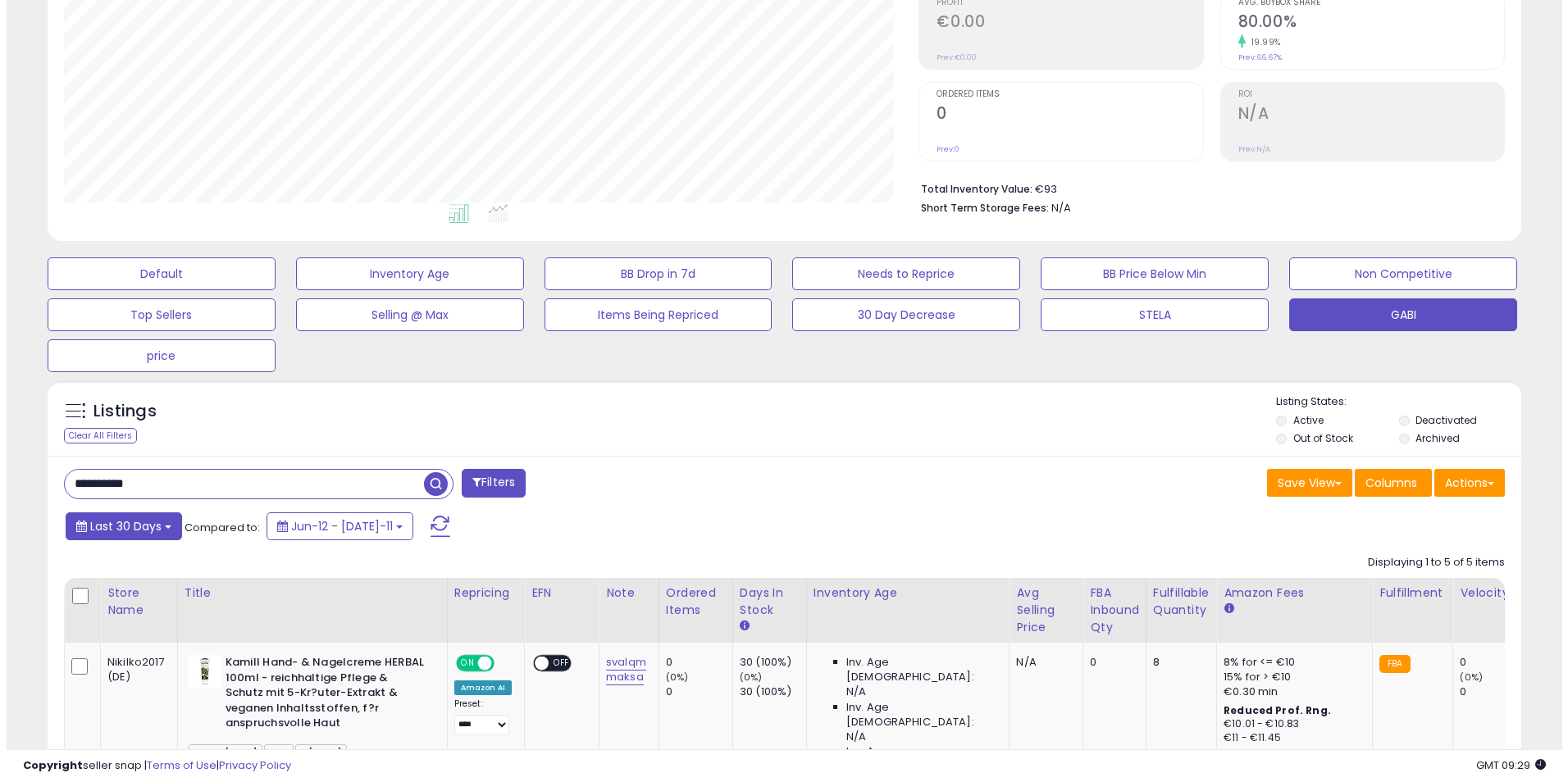
scroll to position [336, 855]
click at [197, 485] on input "**********" at bounding box center [237, 484] width 359 height 29
paste input "text"
type input "**********"
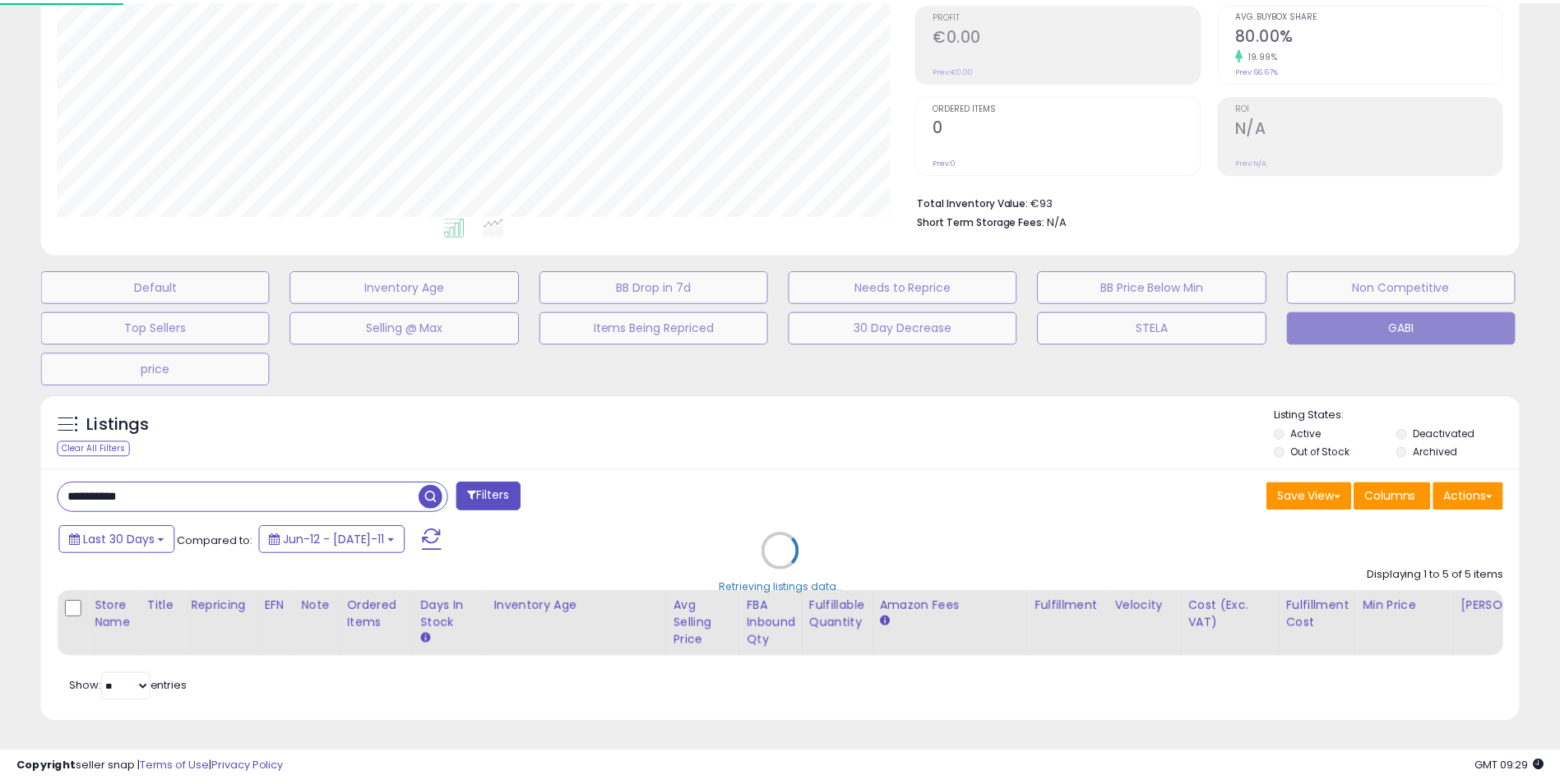
scroll to position [337, 865]
click at [796, 442] on div "Retrieving listings data.." at bounding box center [786, 564] width 1515 height 358
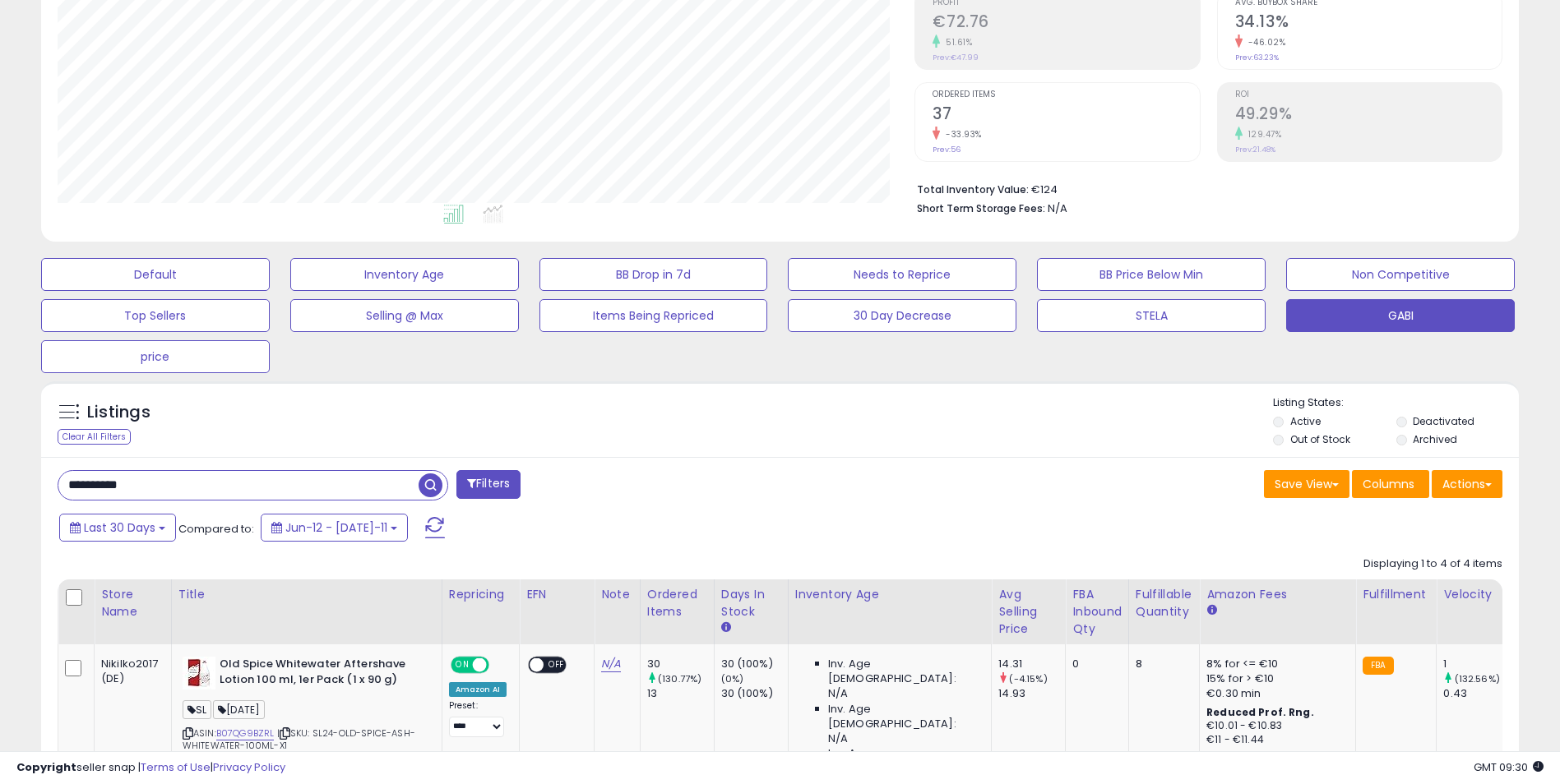
scroll to position [337, 857]
drag, startPoint x: 381, startPoint y: 416, endPoint x: 698, endPoint y: 454, distance: 319.3
click at [382, 416] on div "Listings Clear All Filters Listing States:" at bounding box center [780, 424] width 1478 height 56
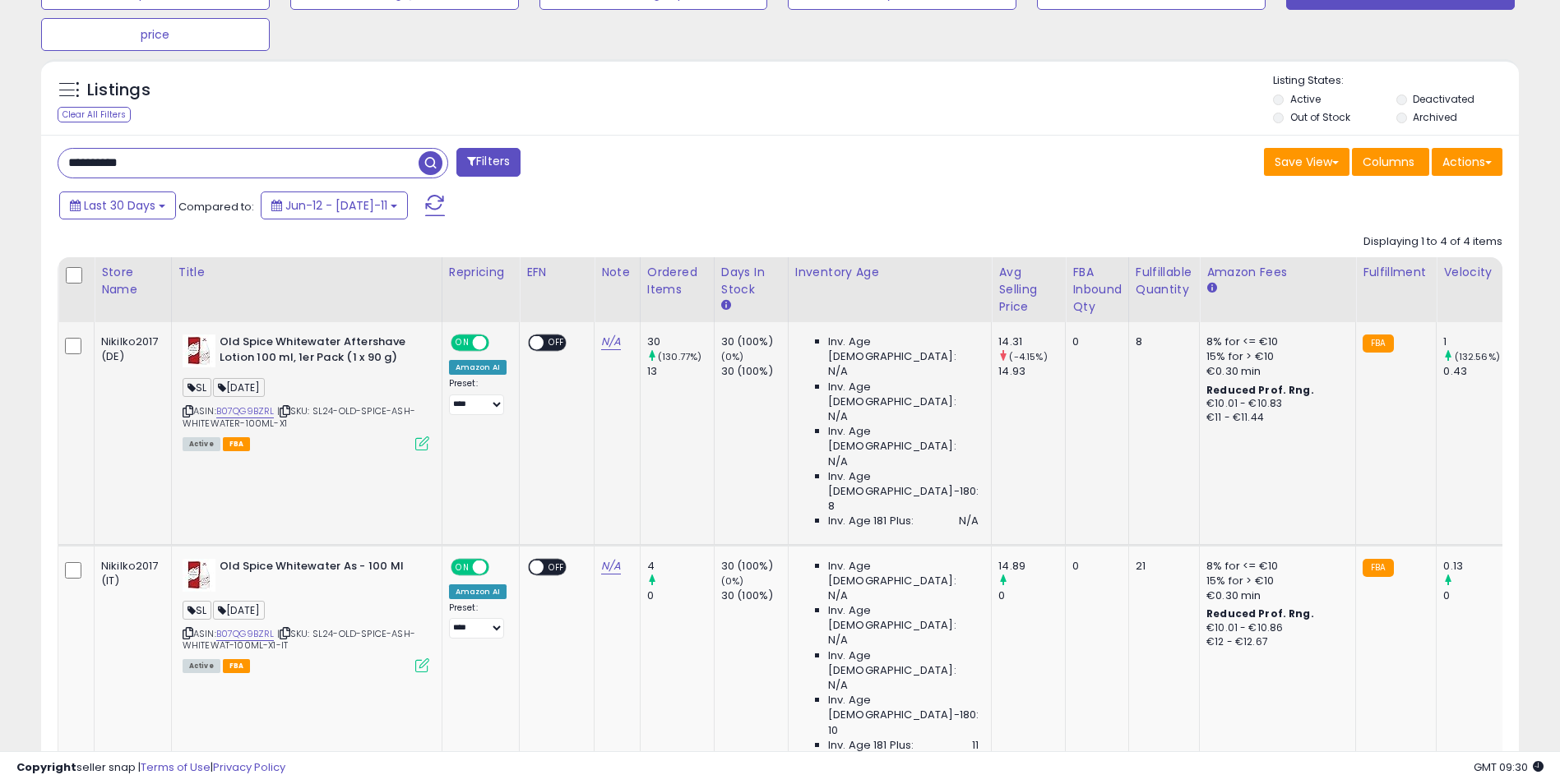
scroll to position [588, 0]
